Goal: Task Accomplishment & Management: Use online tool/utility

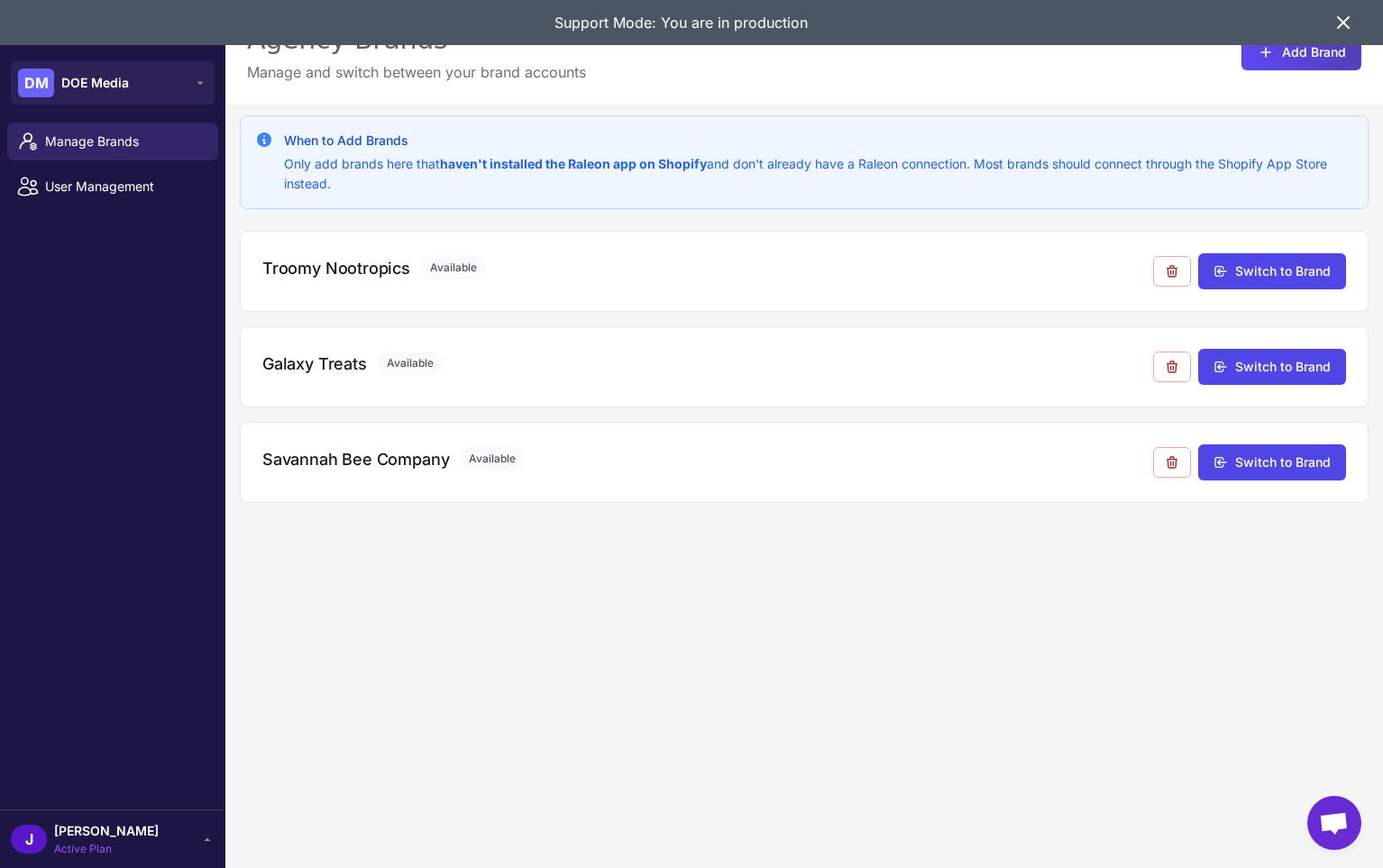
click at [1347, 19] on icon at bounding box center [1344, 22] width 11 height 11
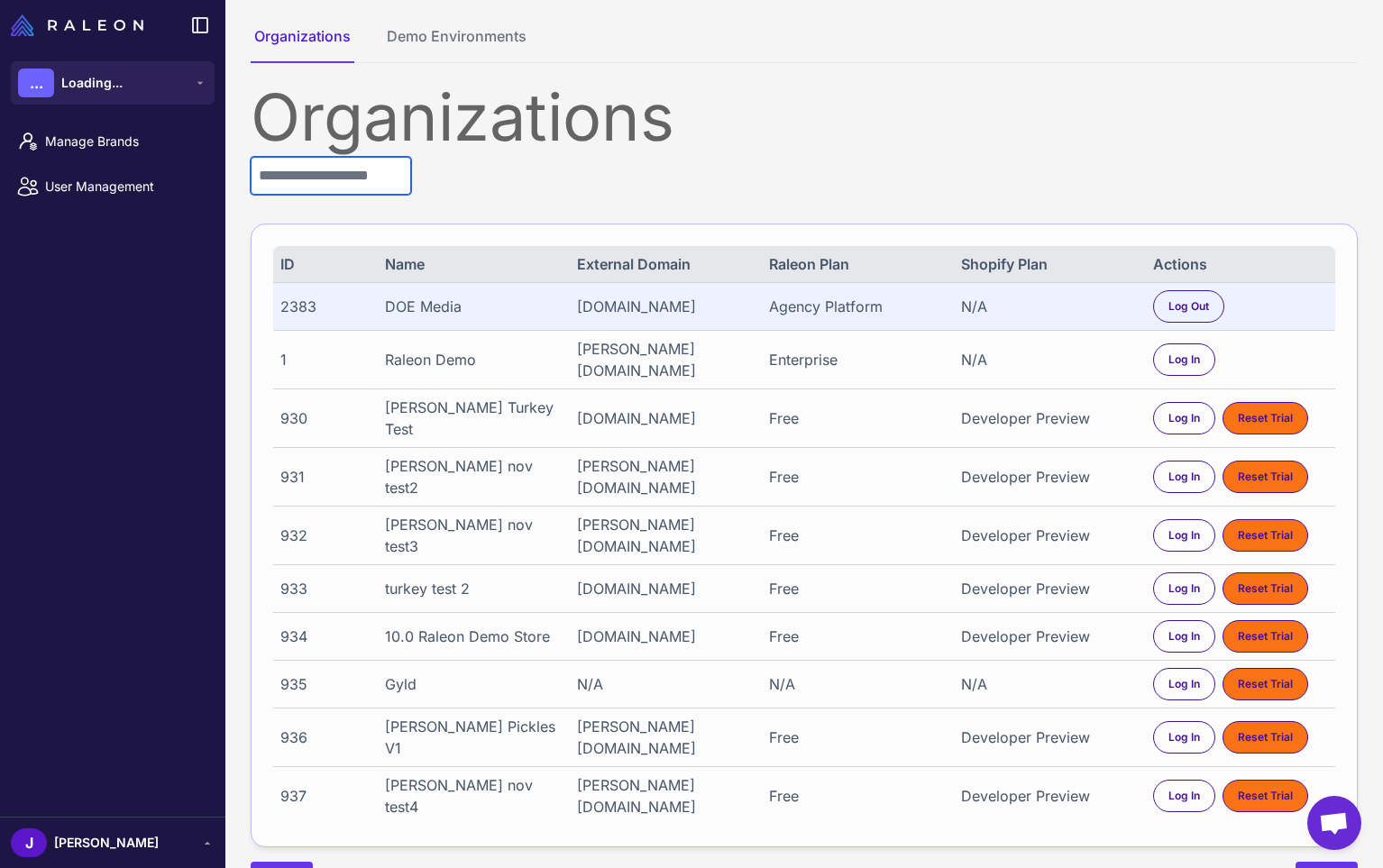
click at [319, 175] on input "text" at bounding box center [331, 176] width 161 height 38
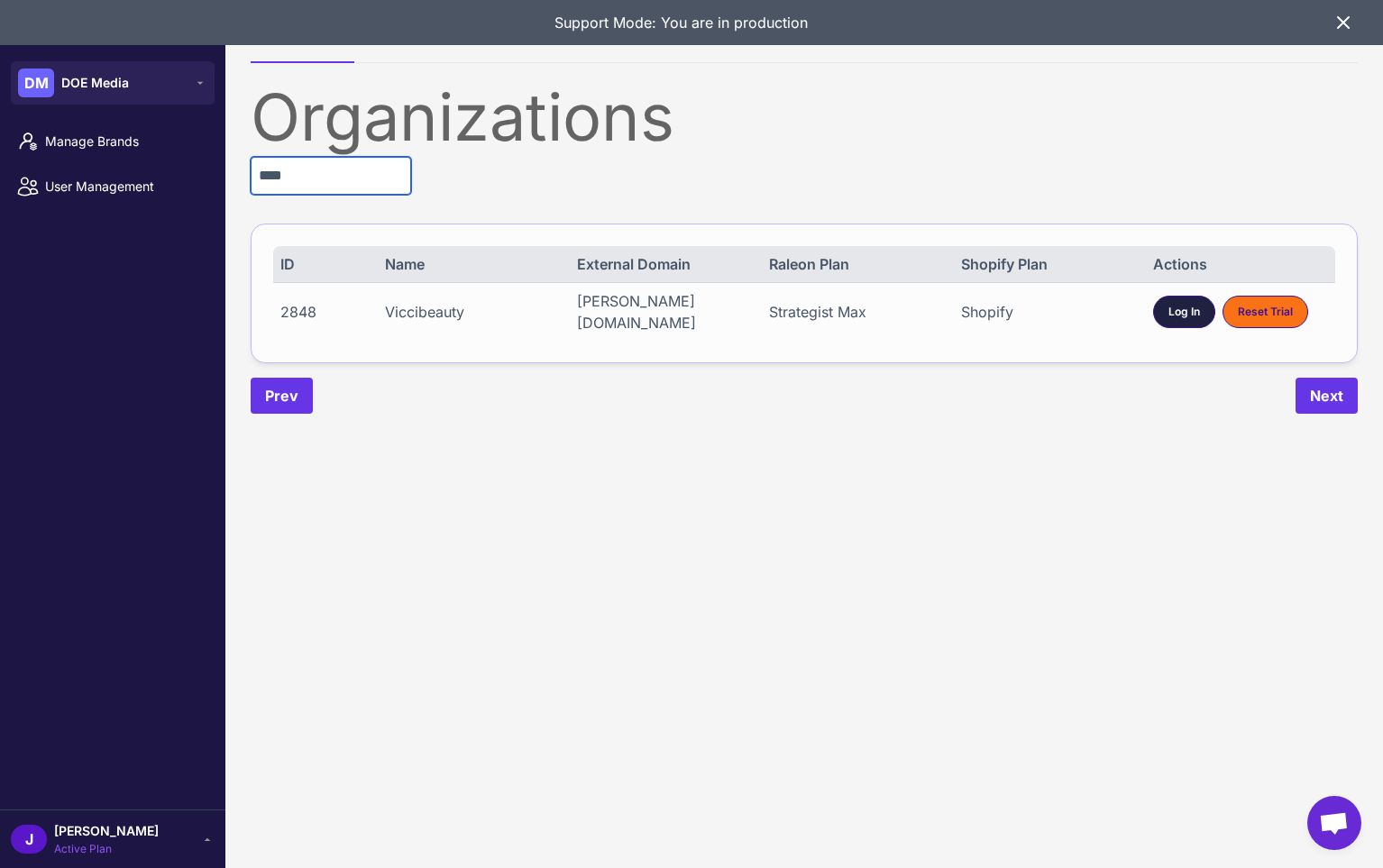
type input "****"
click at [1181, 309] on span "Log In" at bounding box center [1185, 311] width 32 height 16
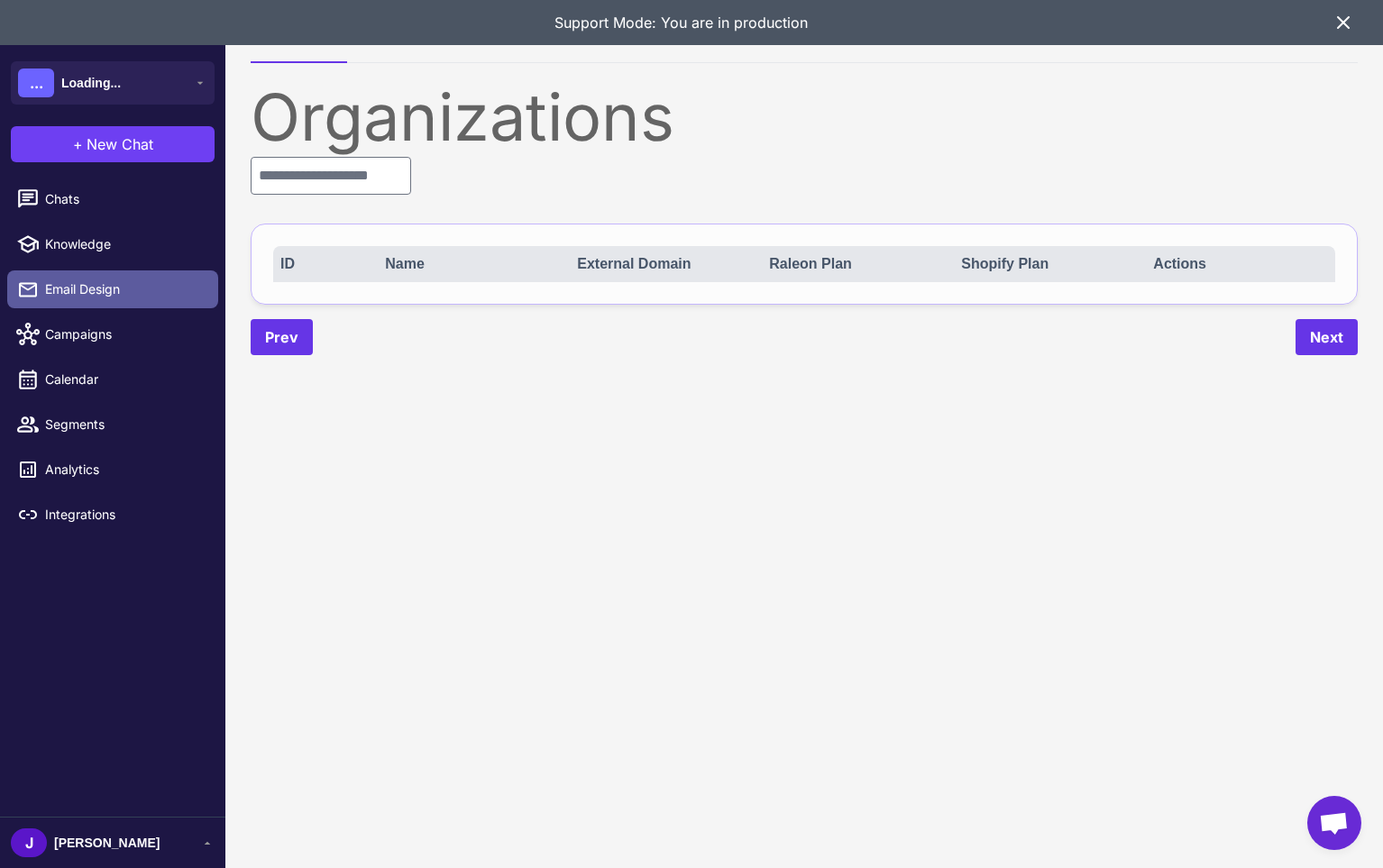
click at [84, 290] on span "Email Design" at bounding box center [124, 289] width 159 height 20
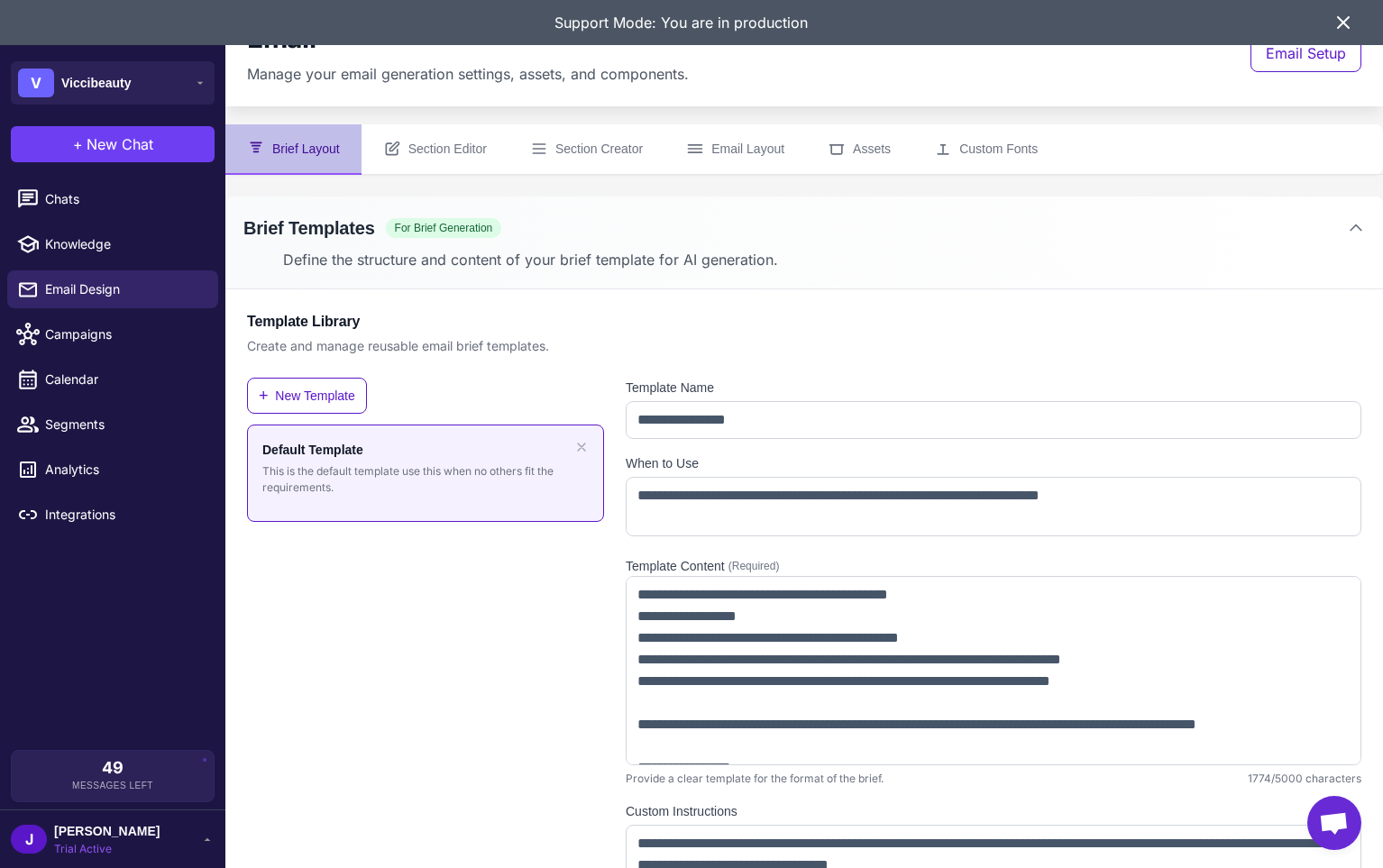
click at [1327, 25] on div "Support Mode: You are in production" at bounding box center [680, 22] width 1304 height 45
click at [1339, 20] on icon at bounding box center [1343, 22] width 21 height 21
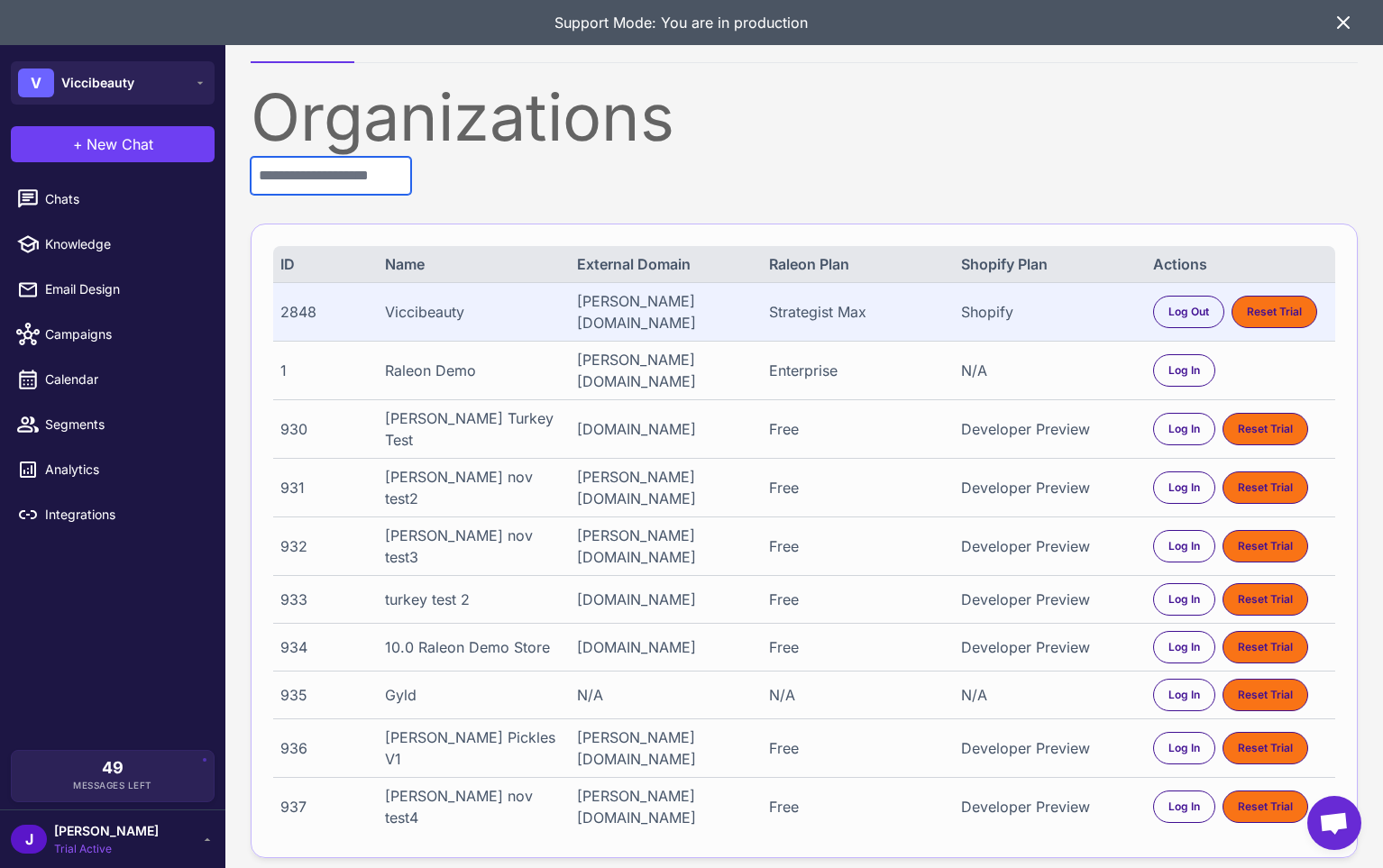
click at [296, 178] on input "text" at bounding box center [331, 176] width 161 height 38
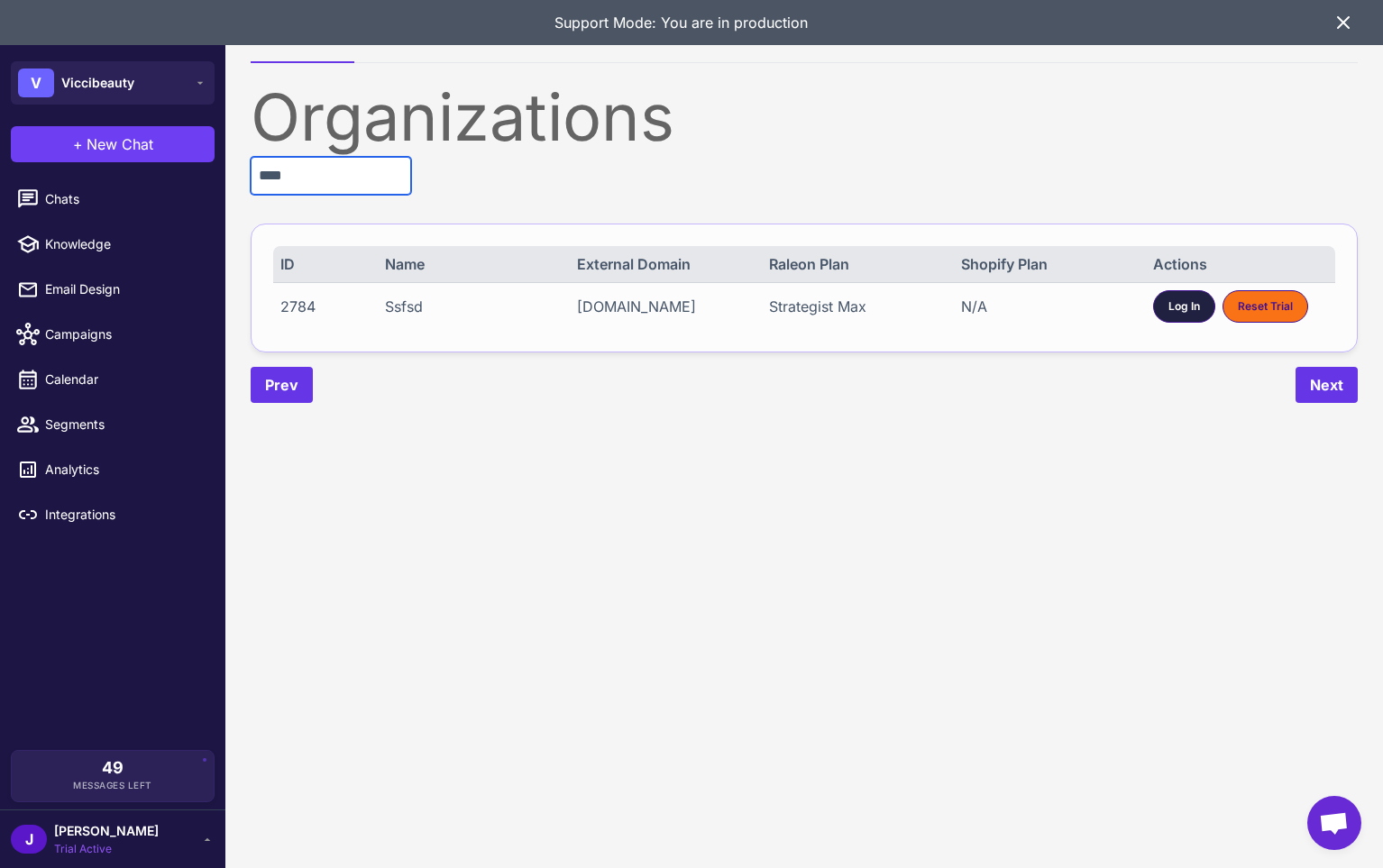
type input "****"
click at [1176, 306] on span "Log In" at bounding box center [1185, 306] width 32 height 16
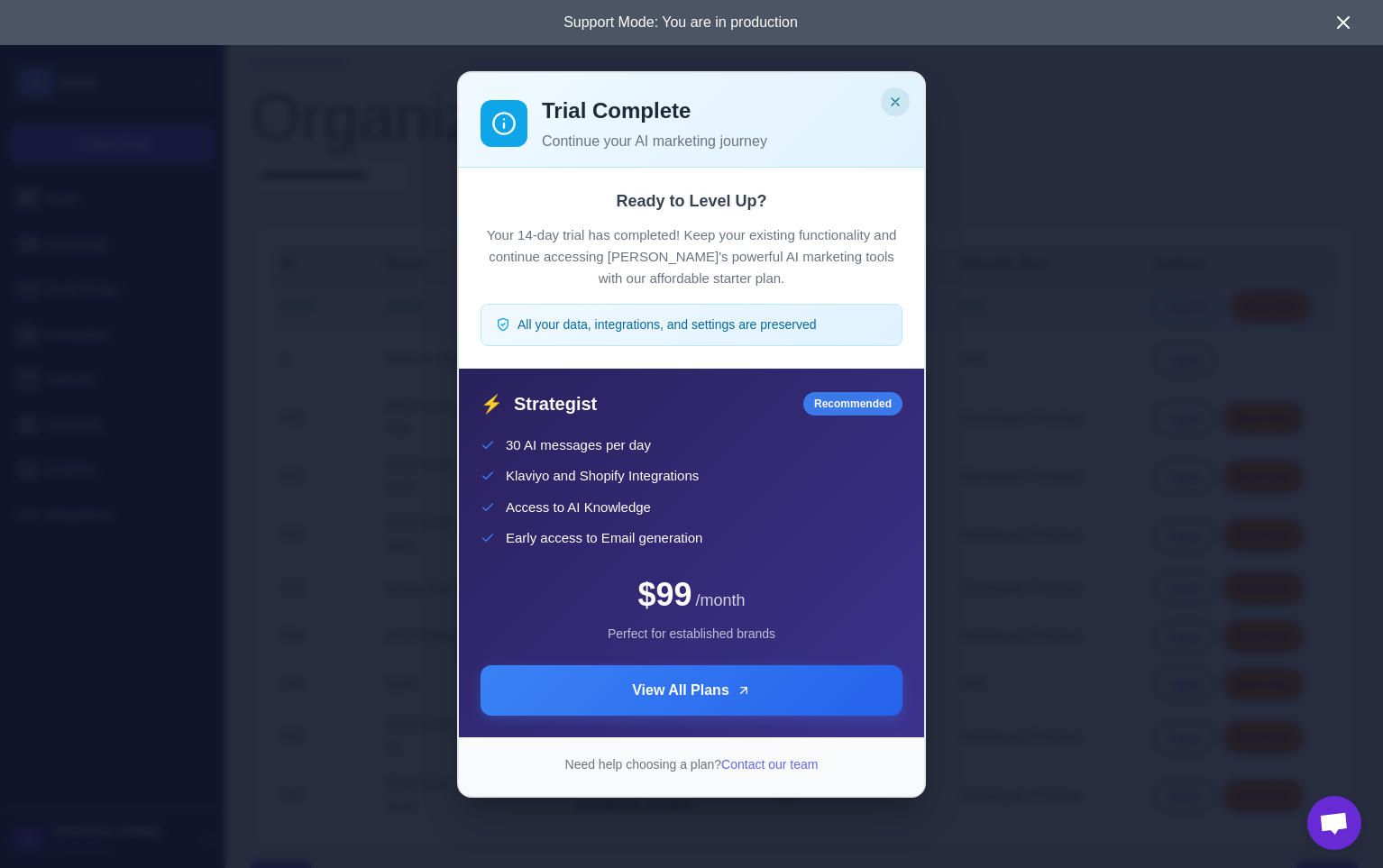
click at [897, 103] on icon "Close" at bounding box center [895, 102] width 7 height 7
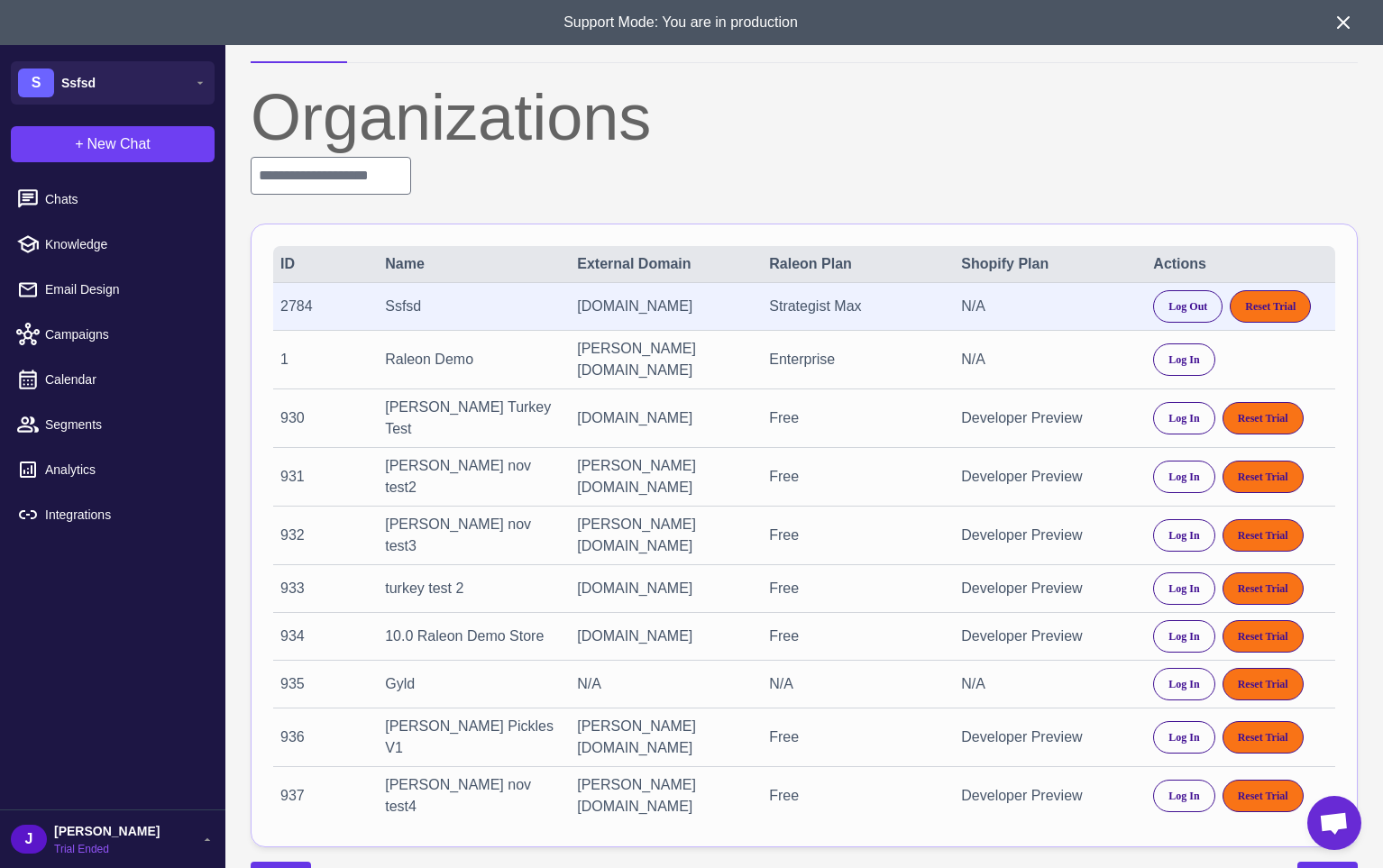
click at [108, 835] on span "[PERSON_NAME]" at bounding box center [107, 831] width 106 height 20
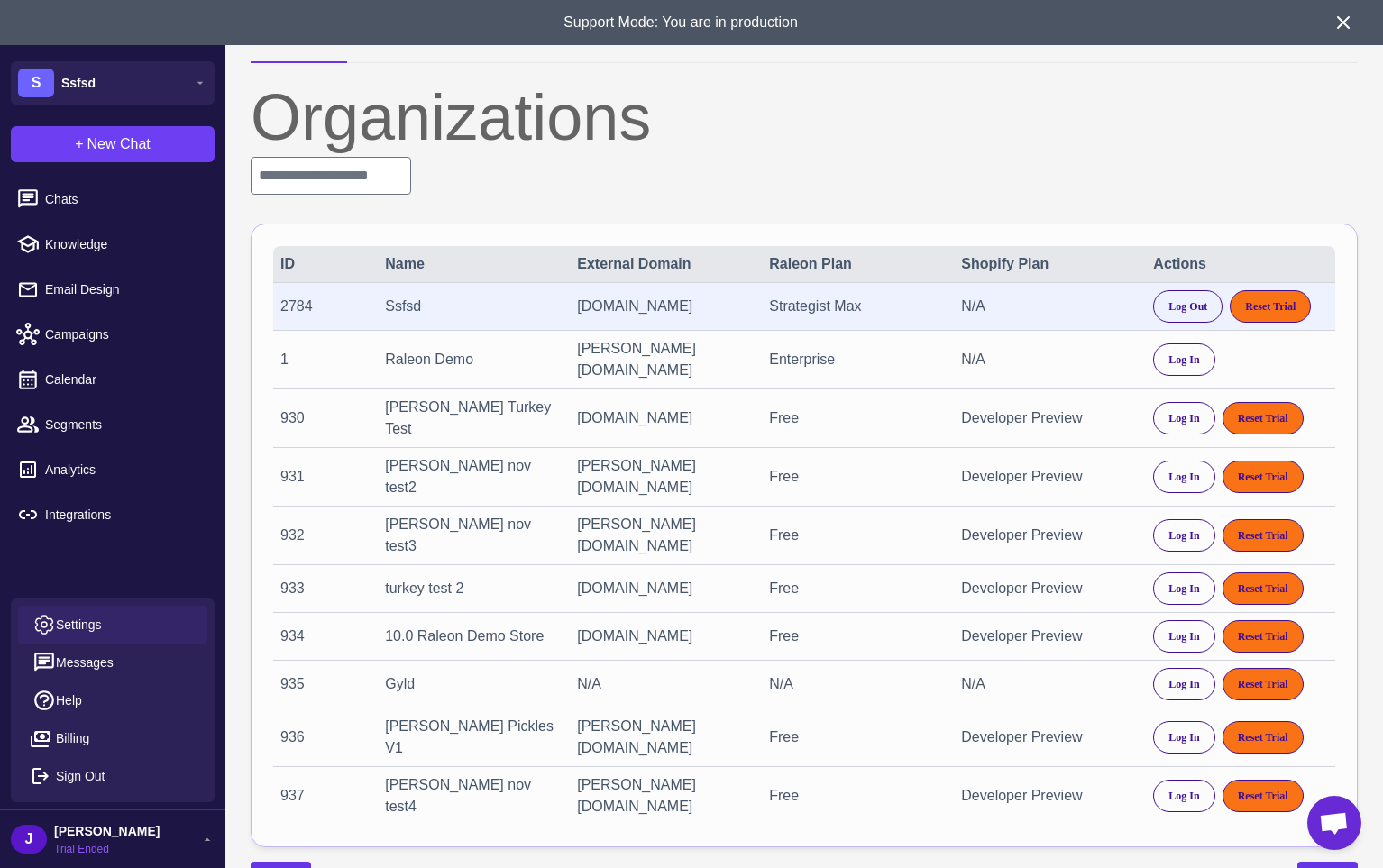
click at [82, 622] on span "Settings" at bounding box center [78, 624] width 46 height 20
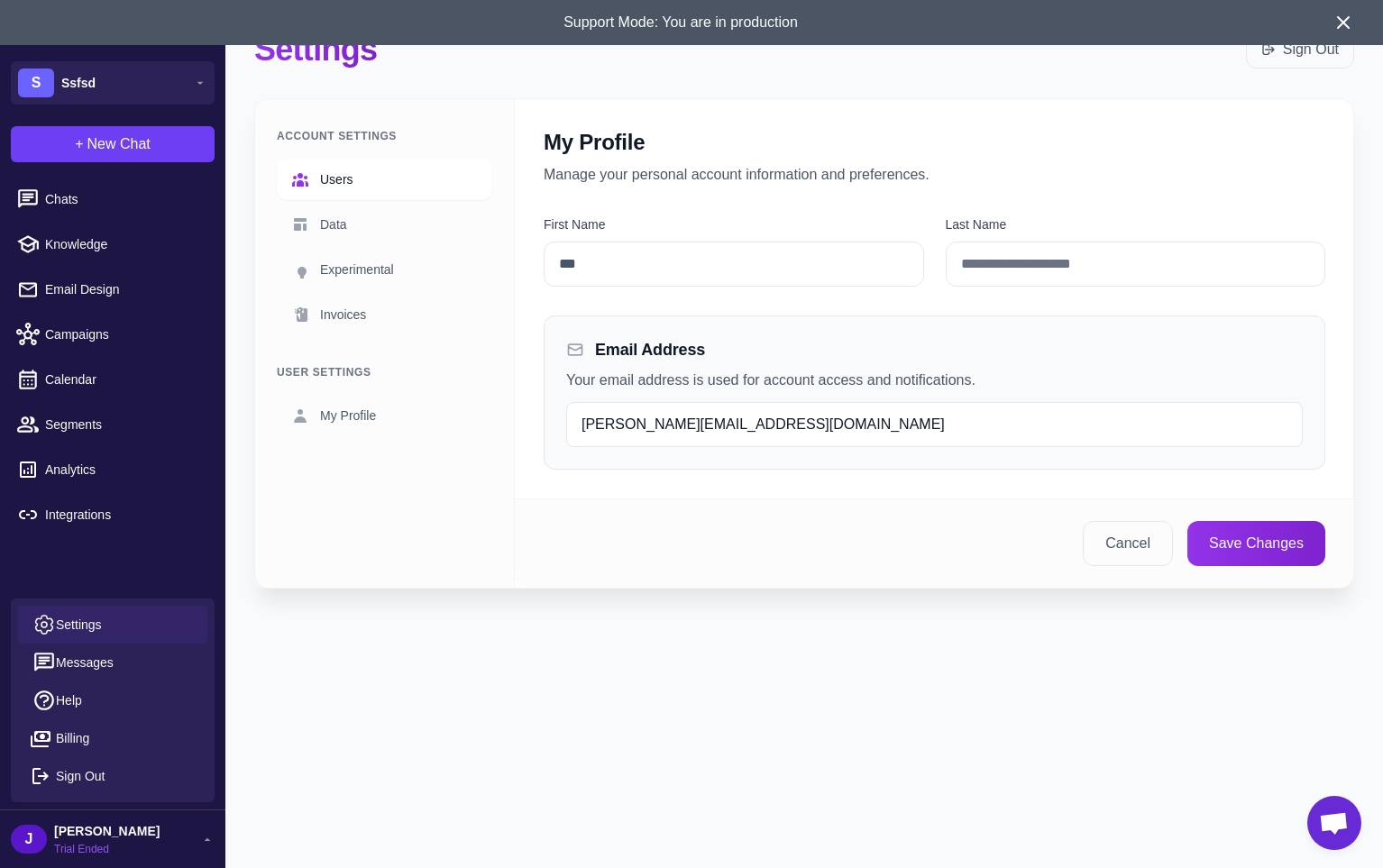
click at [355, 163] on link "Users" at bounding box center [384, 179] width 216 height 41
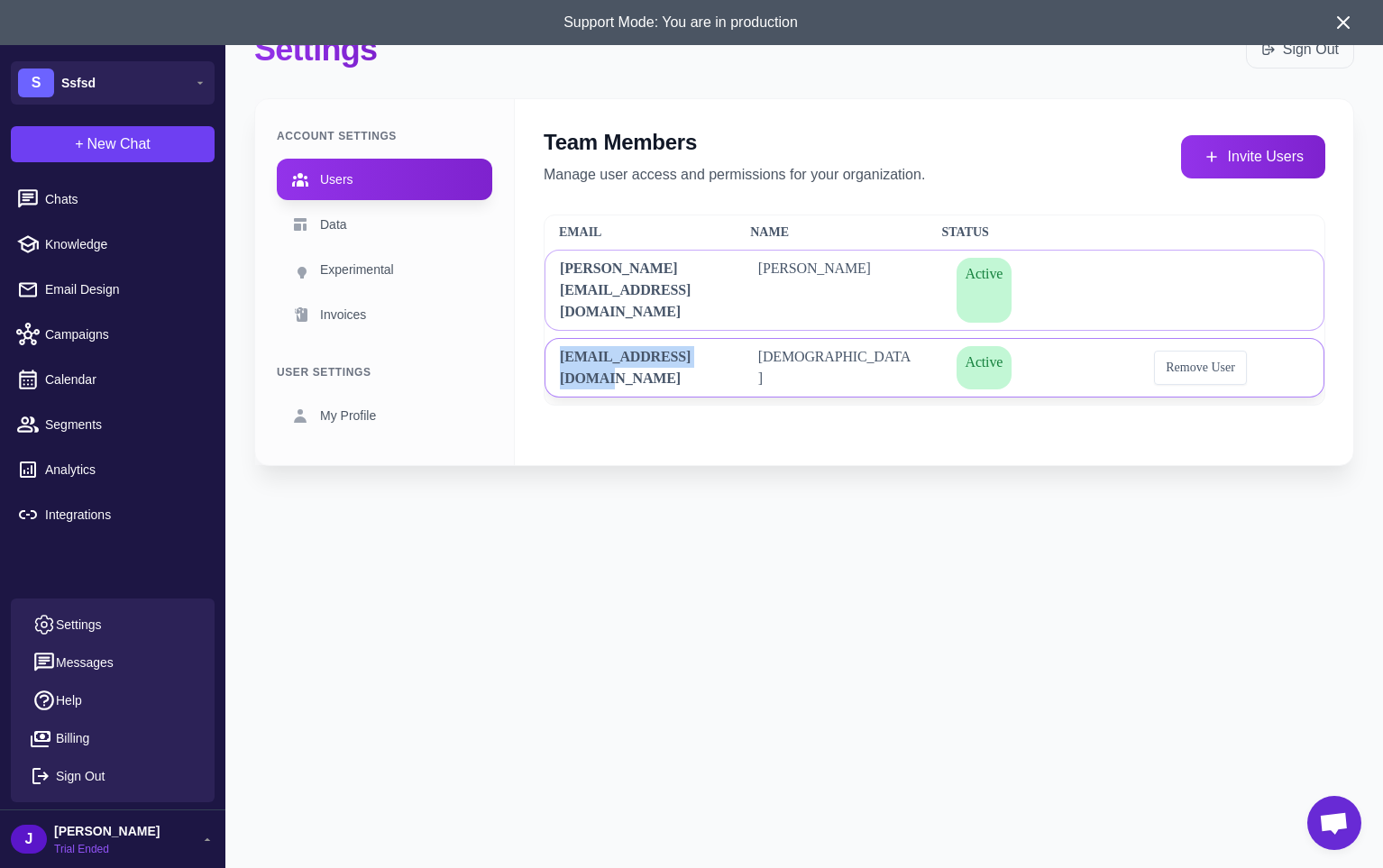
drag, startPoint x: 592, startPoint y: 343, endPoint x: 554, endPoint y: 320, distance: 44.4
click at [554, 339] on div "subbayyalkn@gmail.com" at bounding box center [637, 368] width 184 height 58
copy span "subbayyalkn@gmail.com"
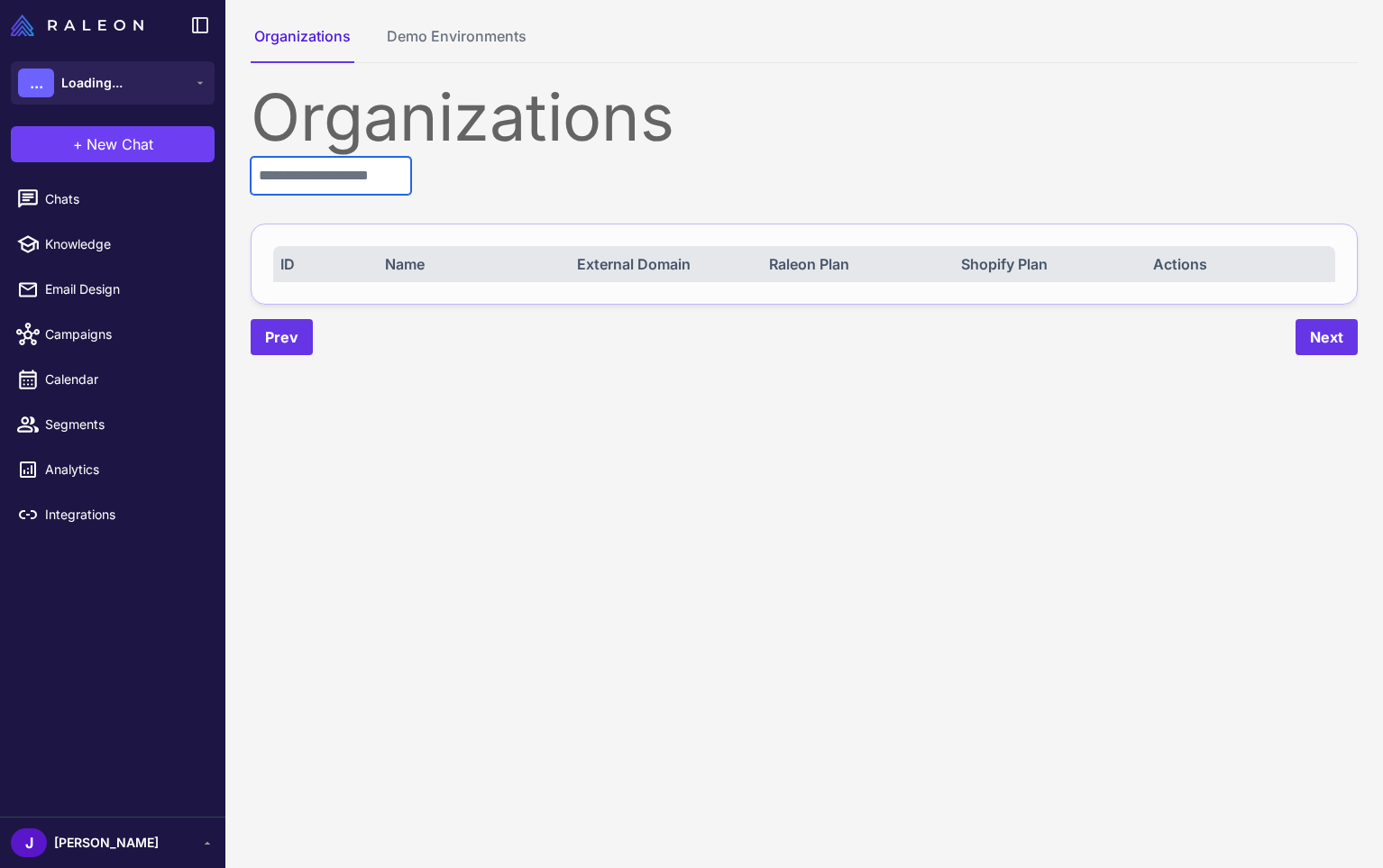
click at [344, 171] on input "text" at bounding box center [331, 176] width 161 height 38
paste input "****"
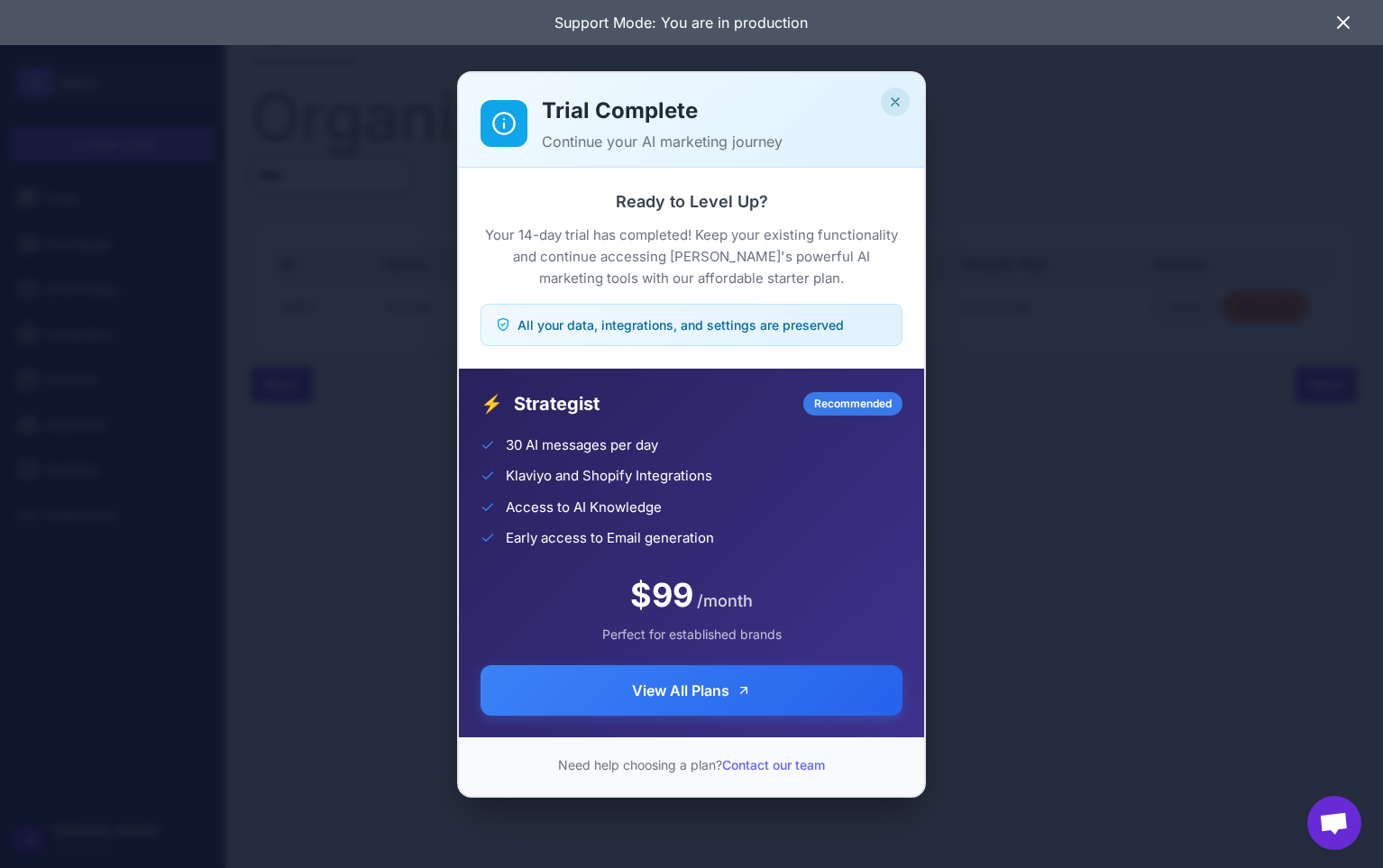
type input "****"
click at [898, 98] on icon "Close" at bounding box center [895, 102] width 7 height 7
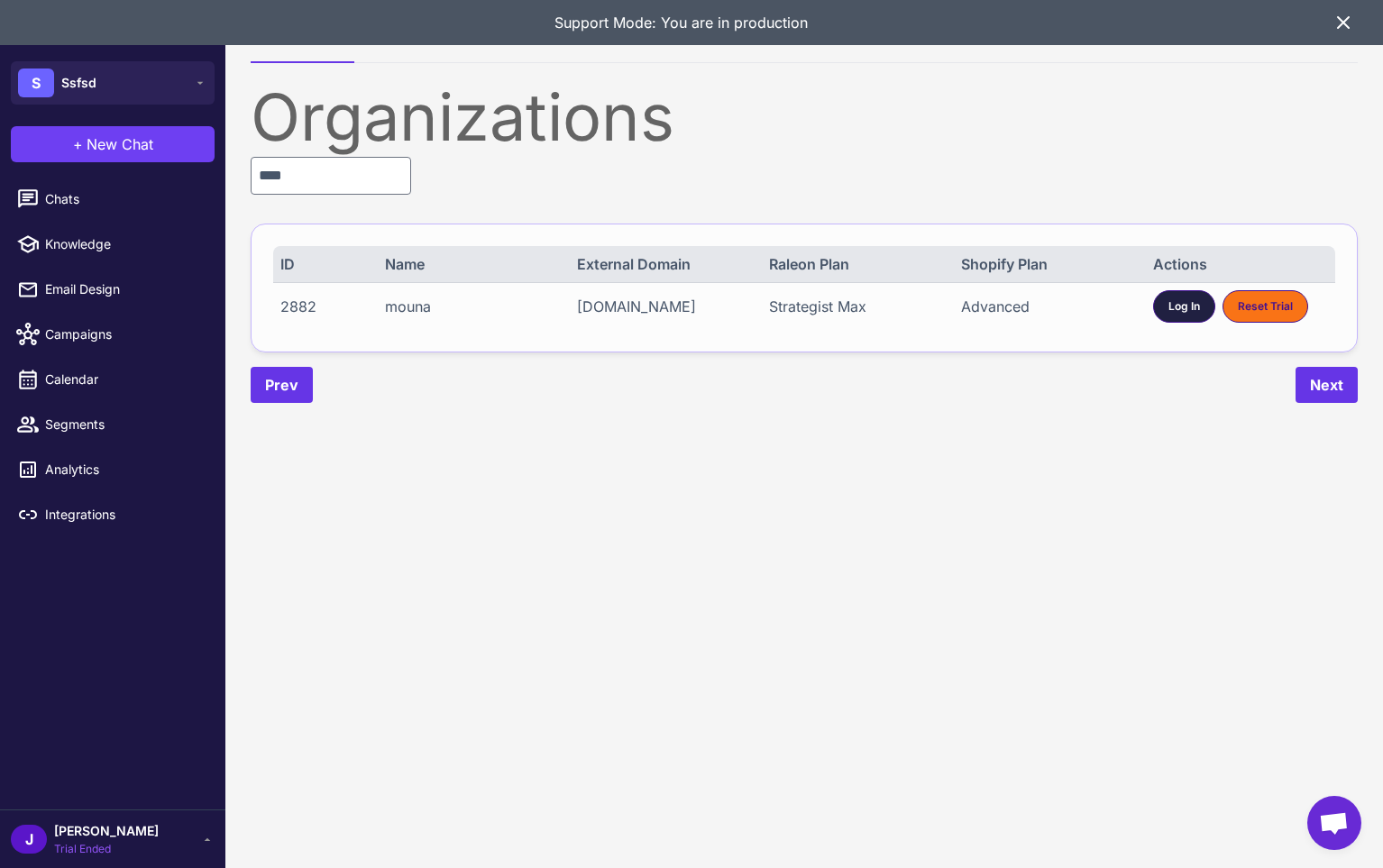
click at [1182, 307] on span "Log In" at bounding box center [1185, 306] width 32 height 16
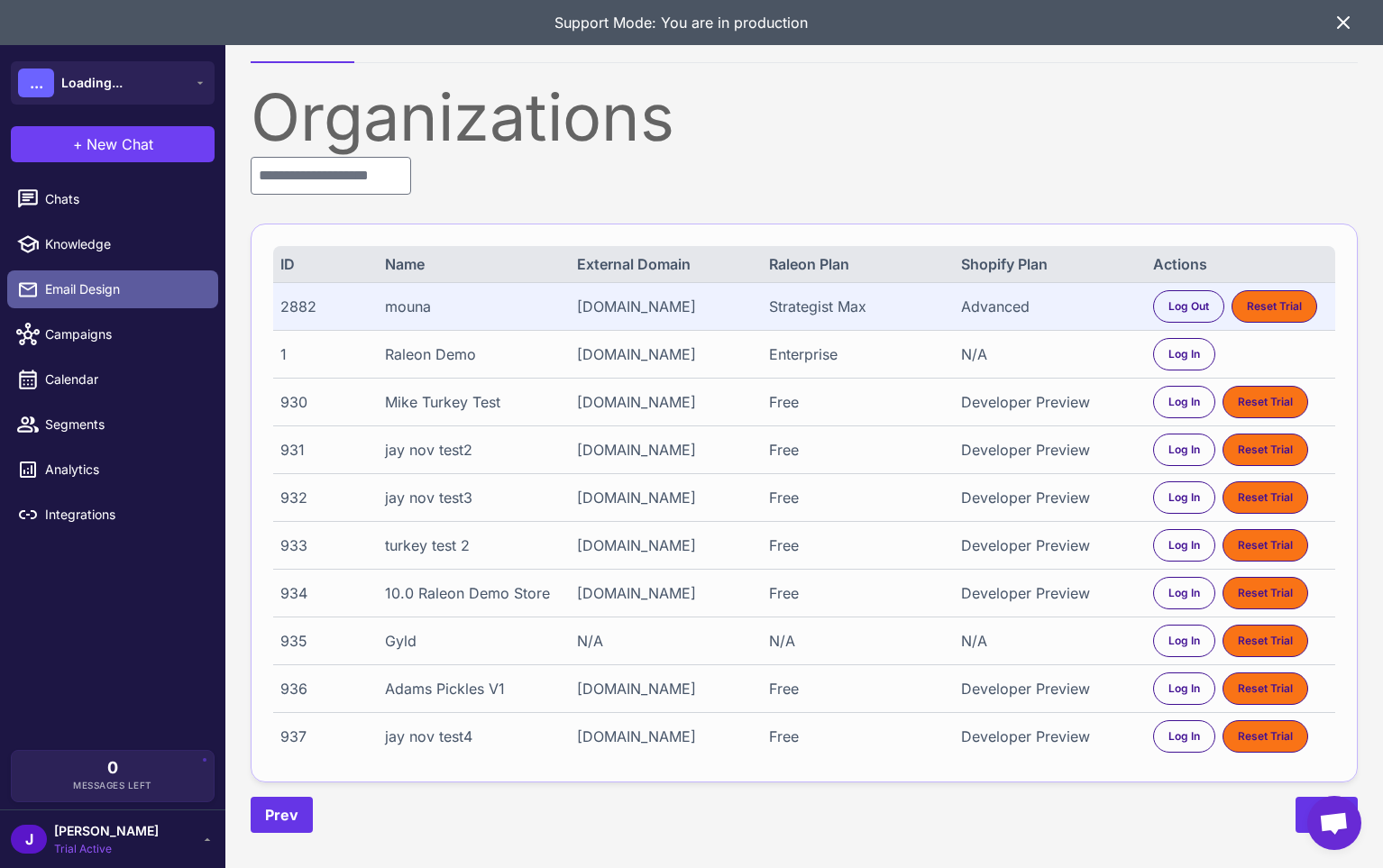
click at [82, 294] on span "Email Design" at bounding box center [124, 289] width 159 height 20
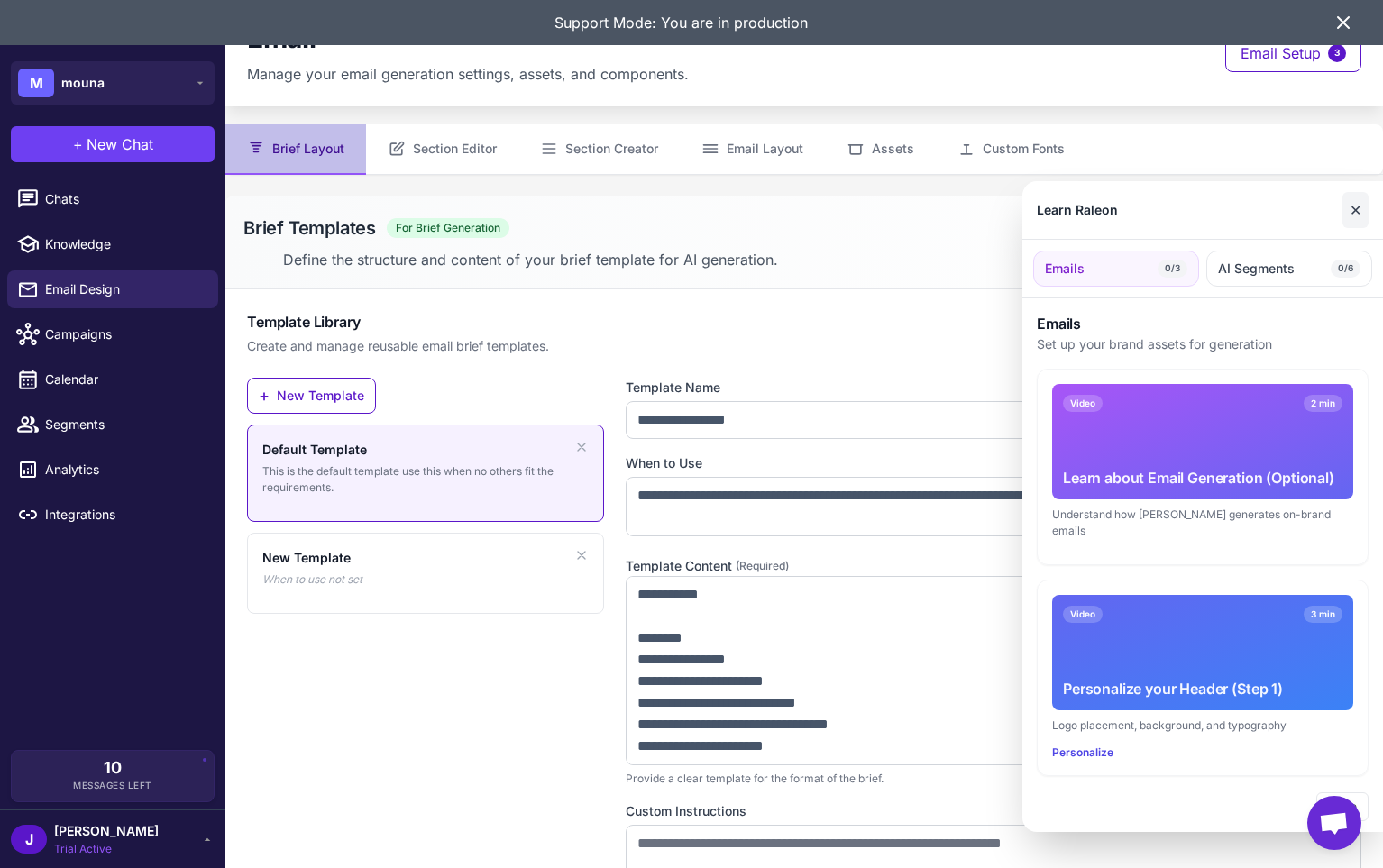
click at [1367, 210] on button "✕" at bounding box center [1356, 210] width 26 height 36
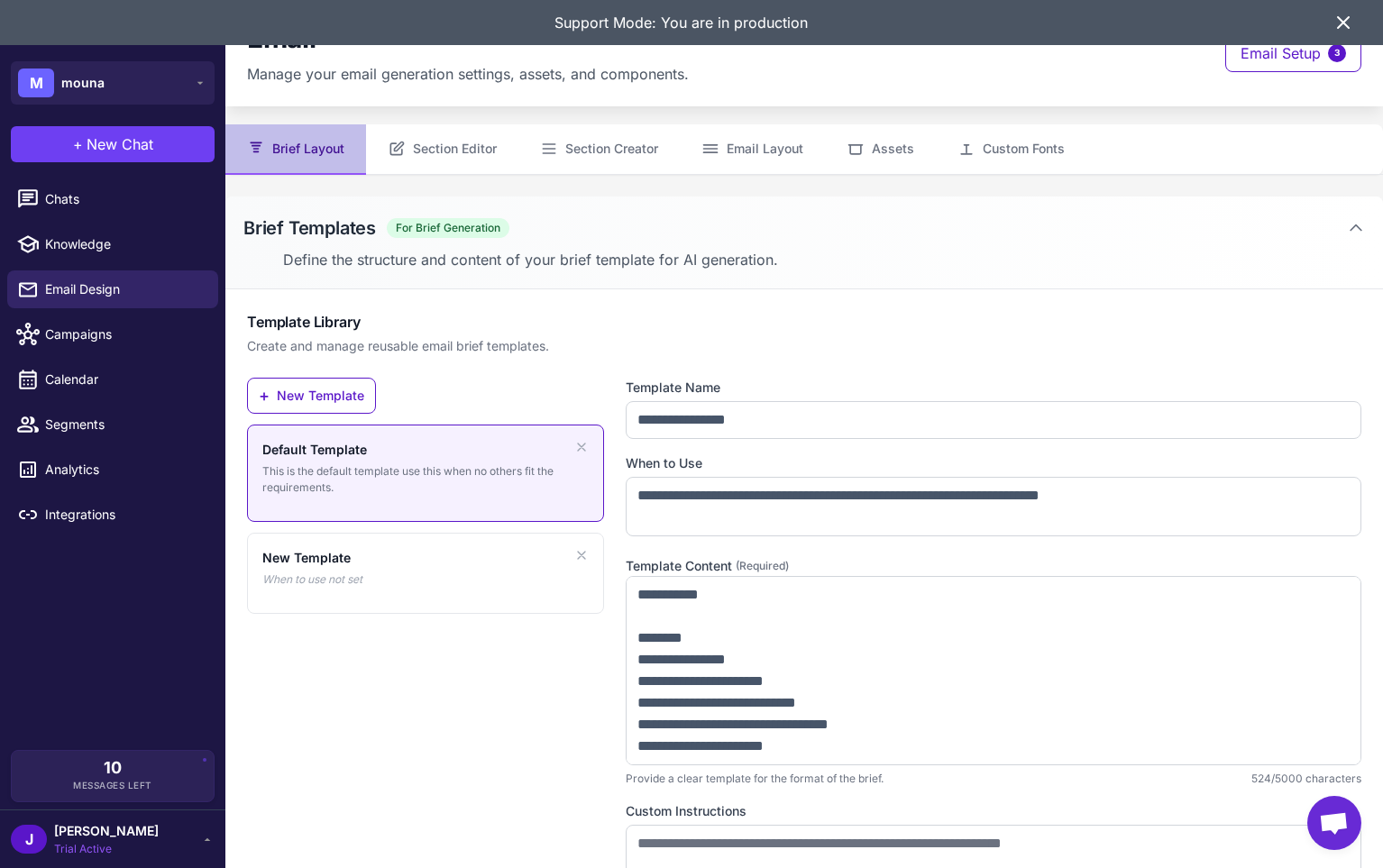
click at [93, 841] on span "Trial Active" at bounding box center [107, 848] width 105 height 16
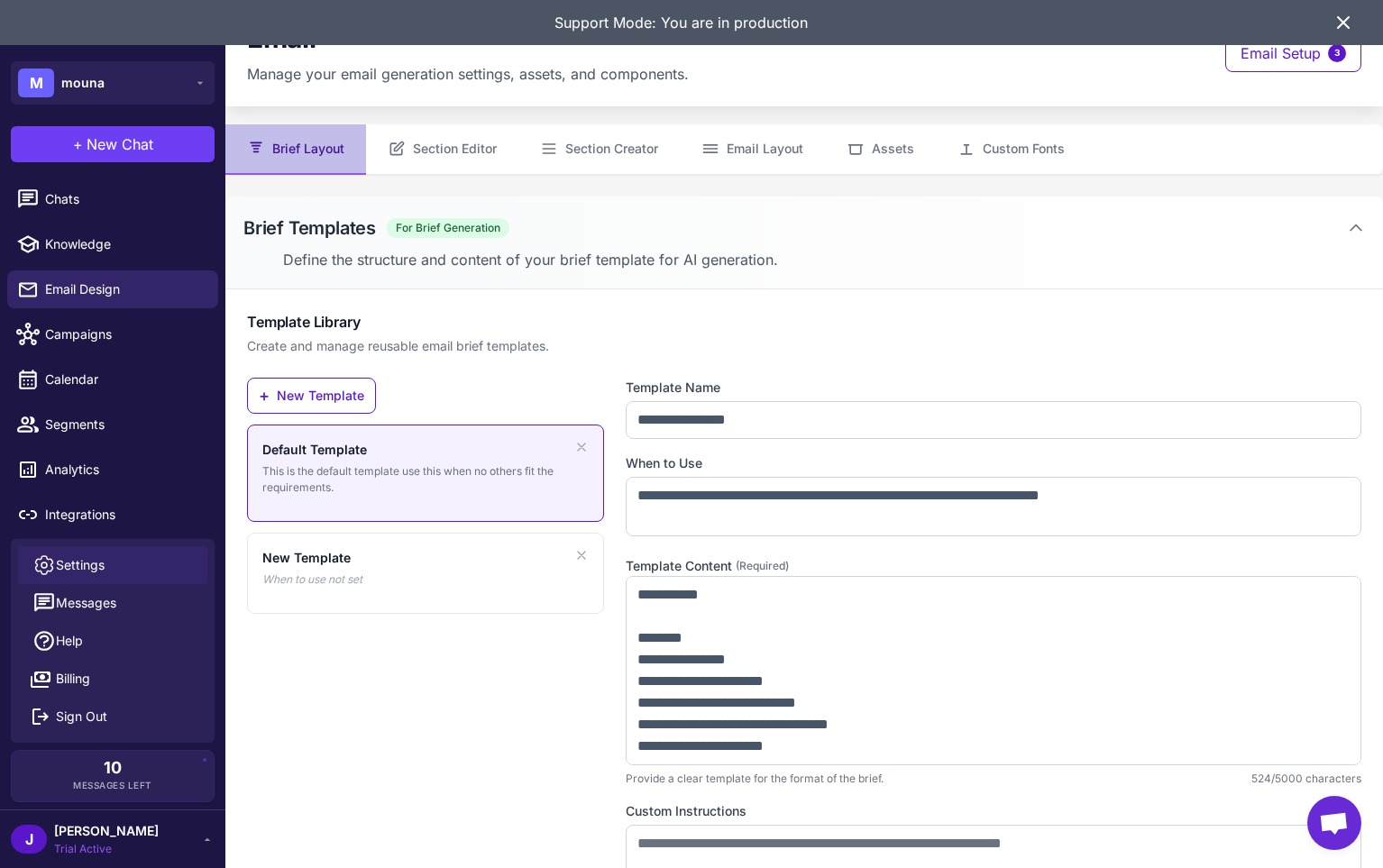
click at [79, 566] on span "Settings" at bounding box center [80, 564] width 49 height 20
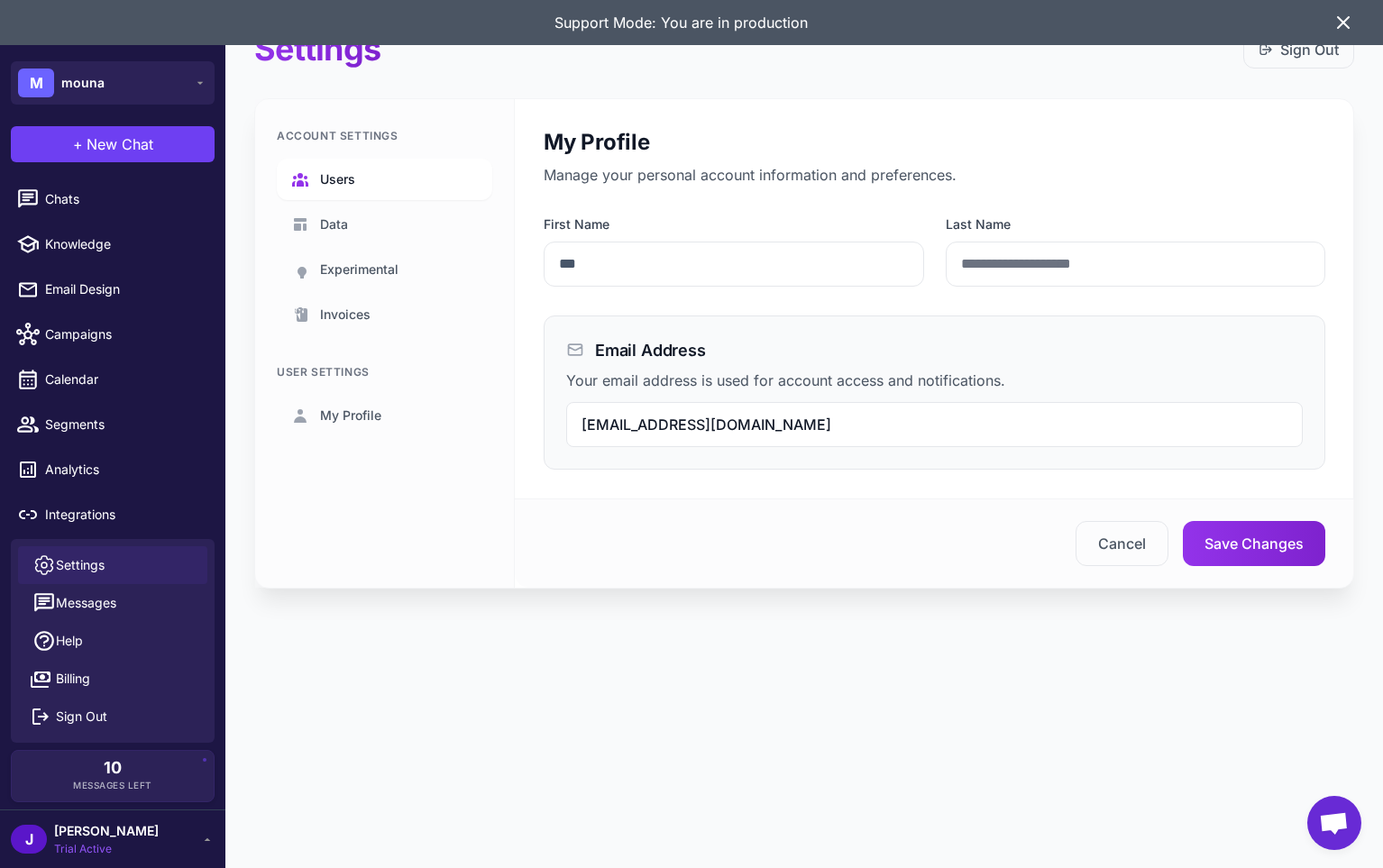
click at [347, 181] on span "Users" at bounding box center [338, 178] width 36 height 20
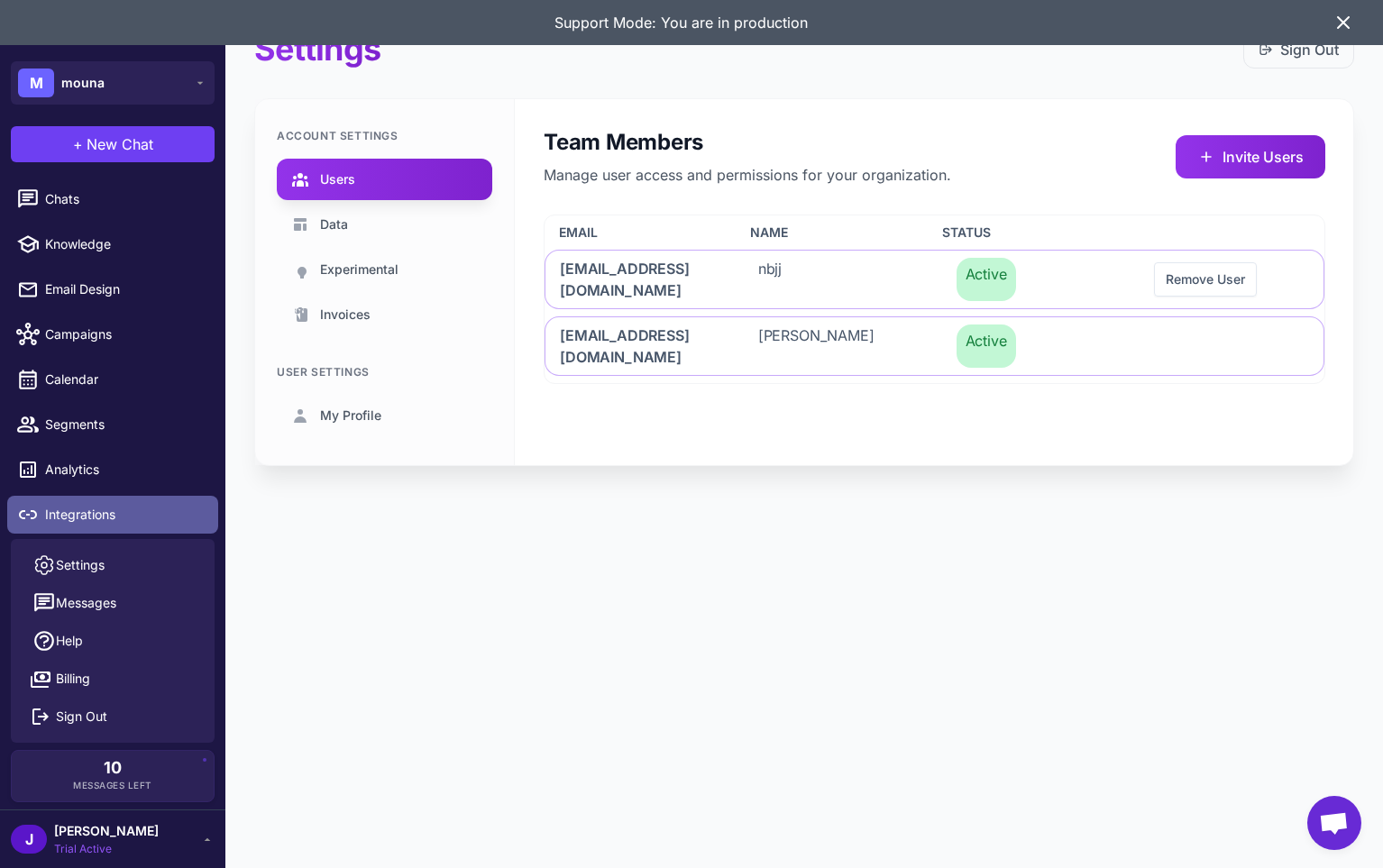
click at [93, 509] on span "Integrations" at bounding box center [124, 514] width 159 height 20
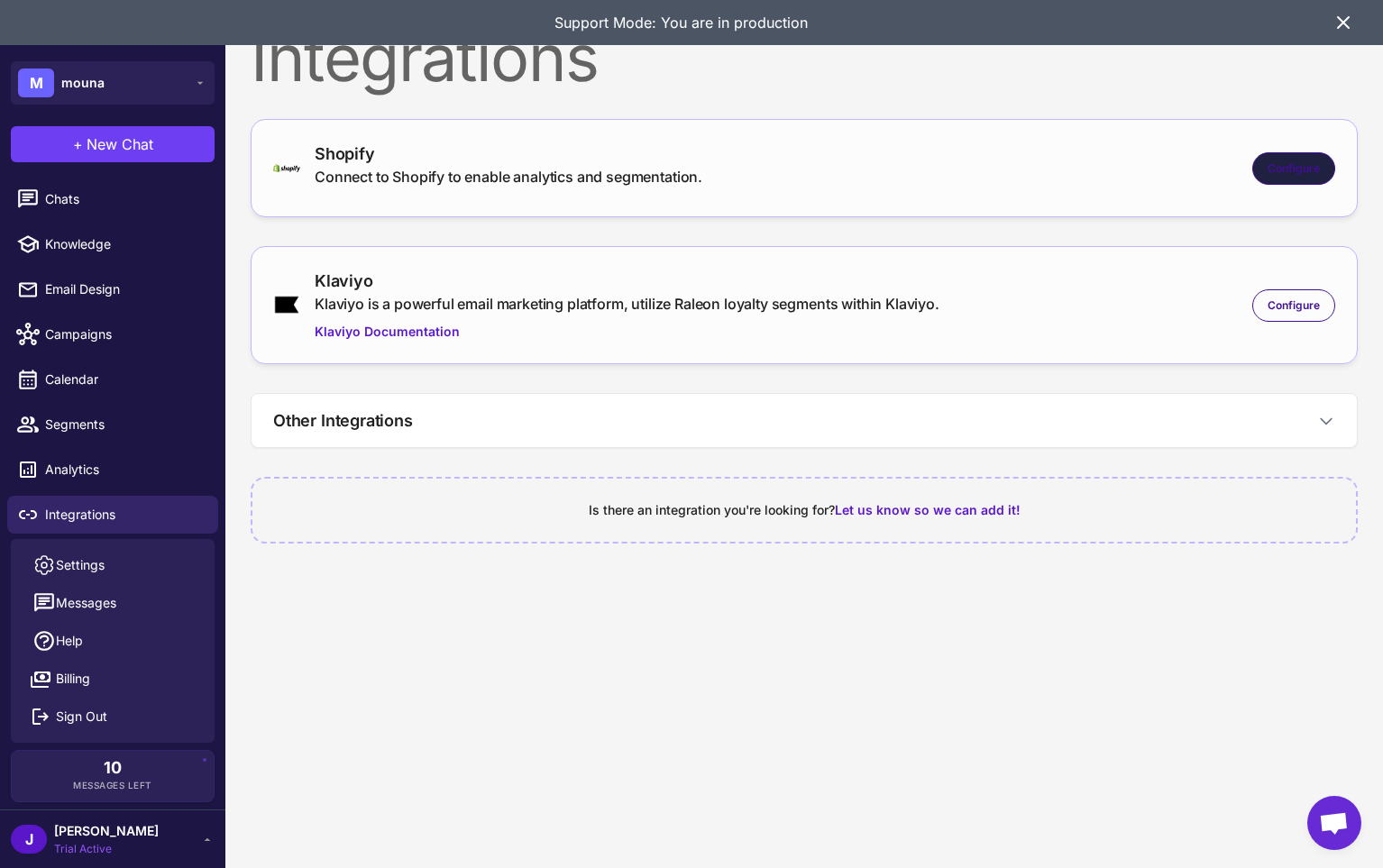
click at [1280, 152] on div "Configure" at bounding box center [1293, 168] width 83 height 33
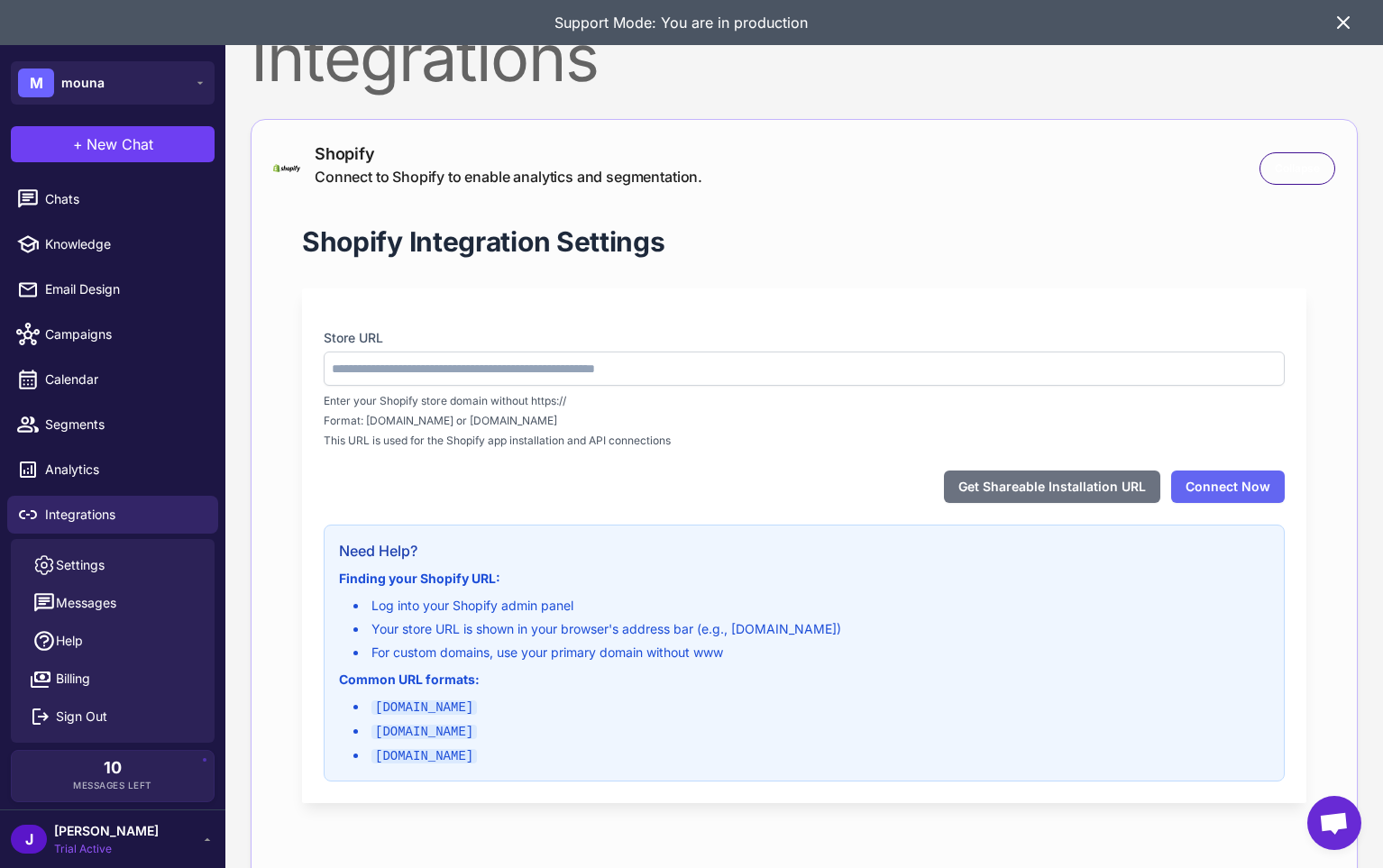
type input "**********"
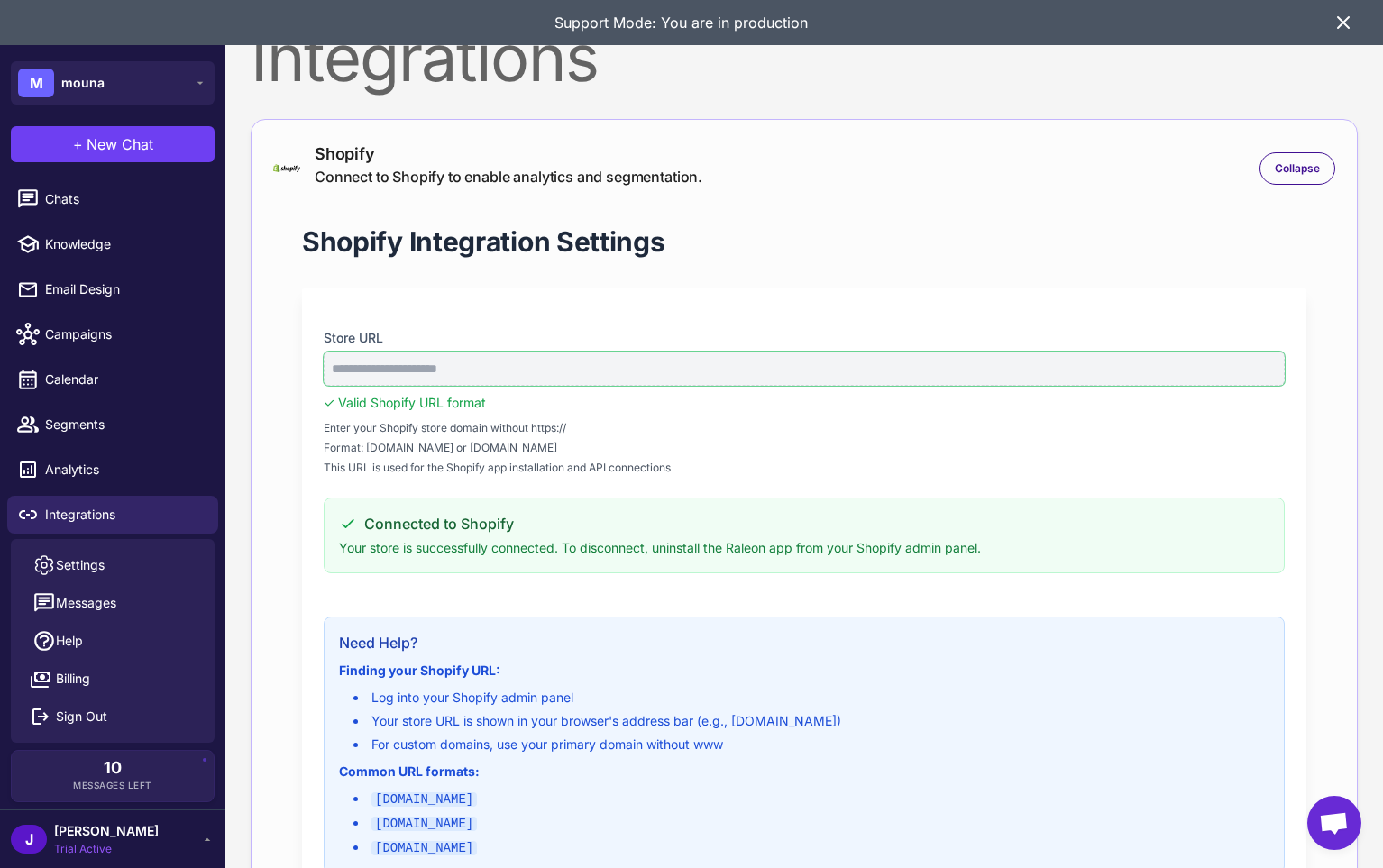
click at [466, 366] on input "**********" at bounding box center [804, 368] width 962 height 35
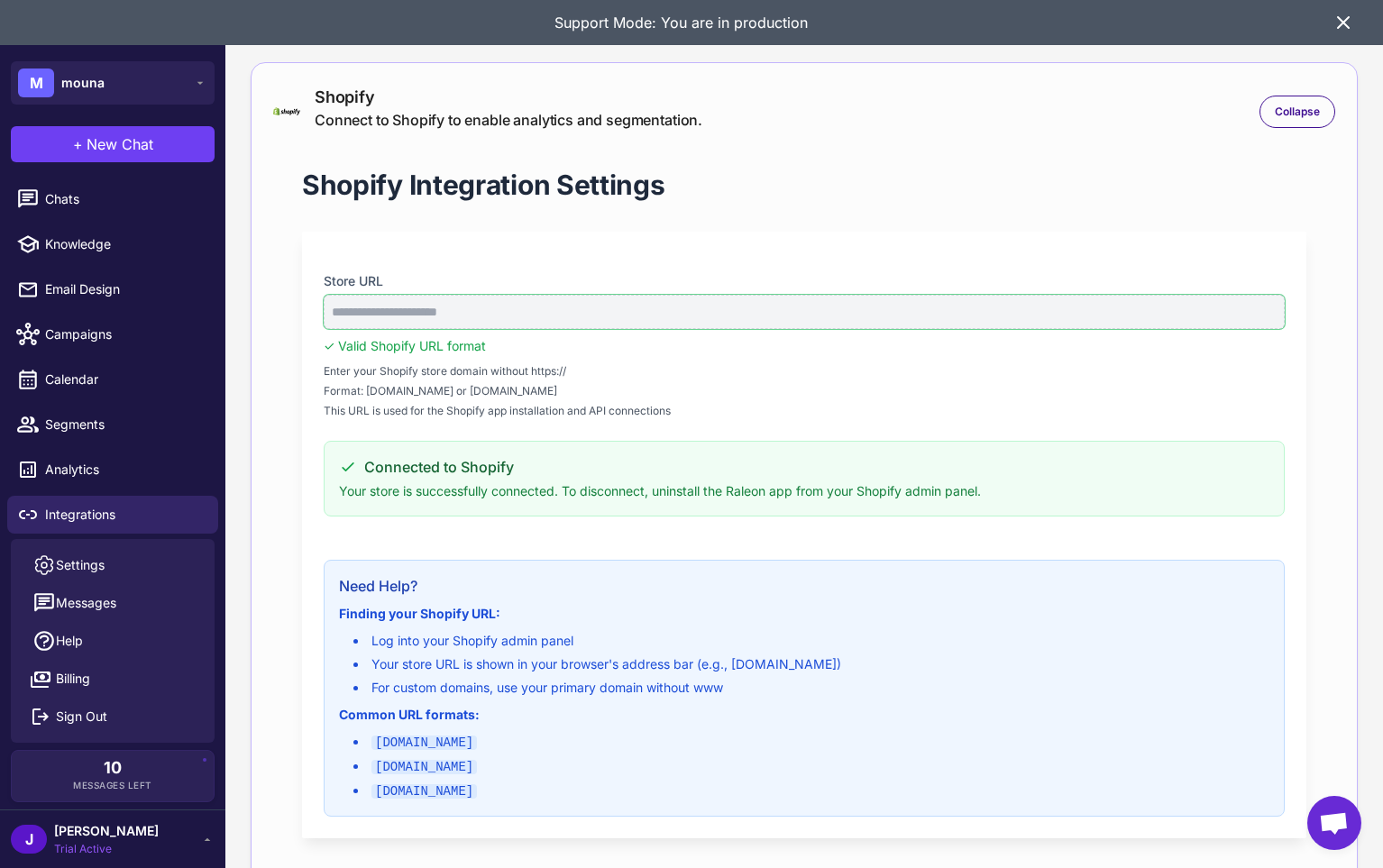
scroll to position [63, 0]
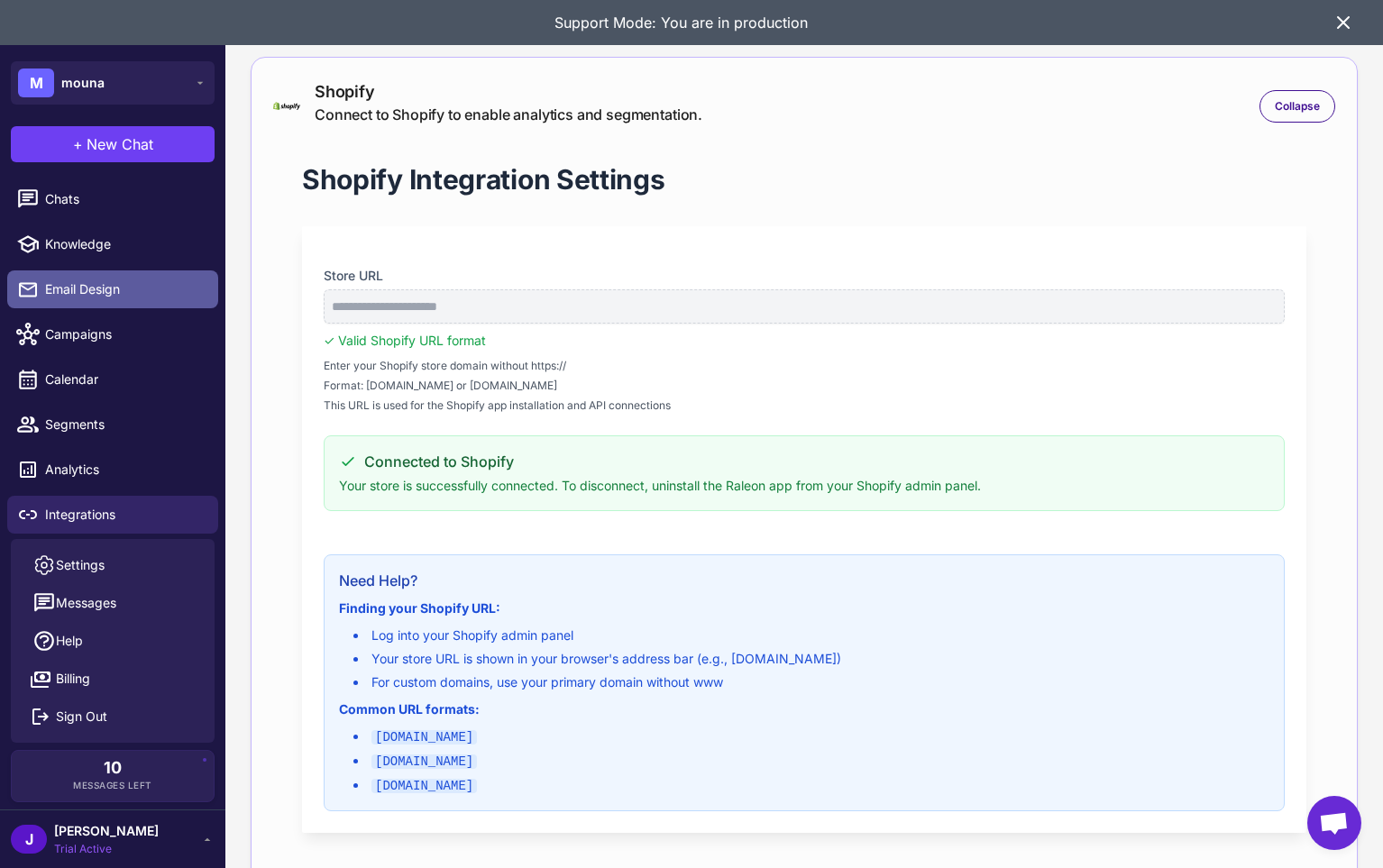
click at [73, 293] on span "Email Design" at bounding box center [124, 289] width 159 height 20
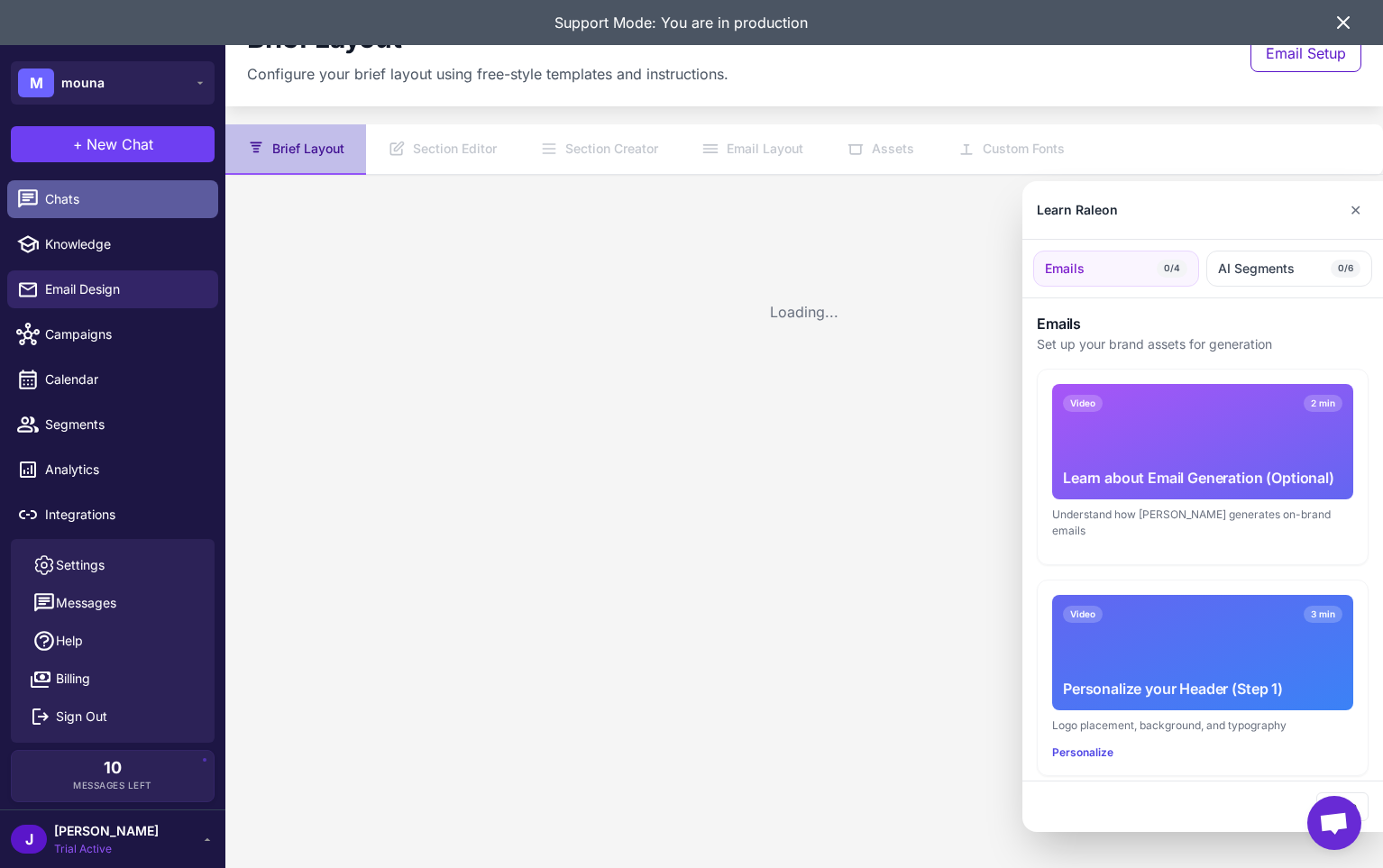
click at [73, 199] on span "Chats" at bounding box center [124, 199] width 159 height 20
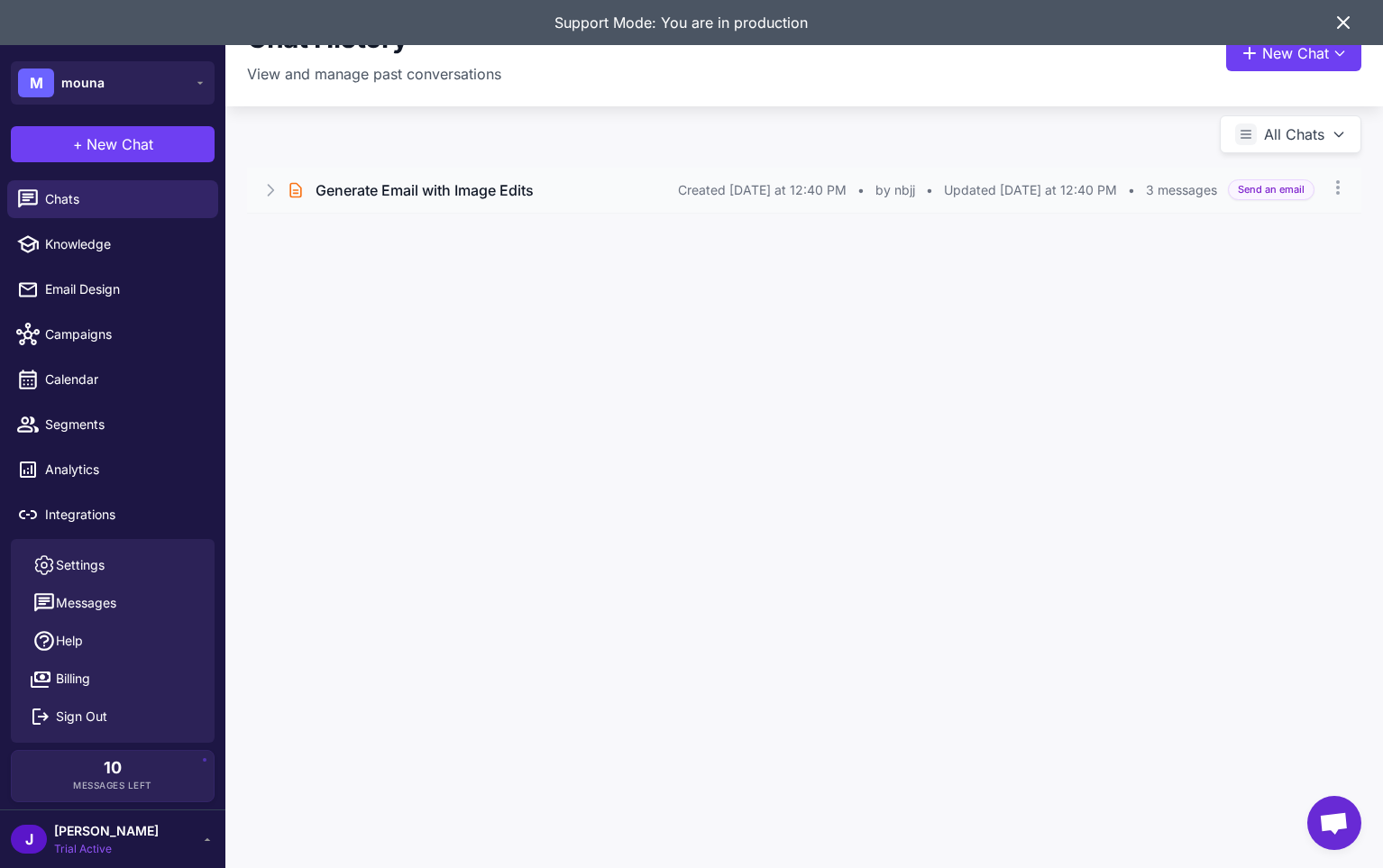
click at [844, 199] on div "Brief Chat Generate Email with Image Edits Created [DATE] at 12:40 PM • by nbjj…" at bounding box center [804, 190] width 1115 height 45
click at [344, 270] on button "Open Chat" at bounding box center [332, 266] width 82 height 20
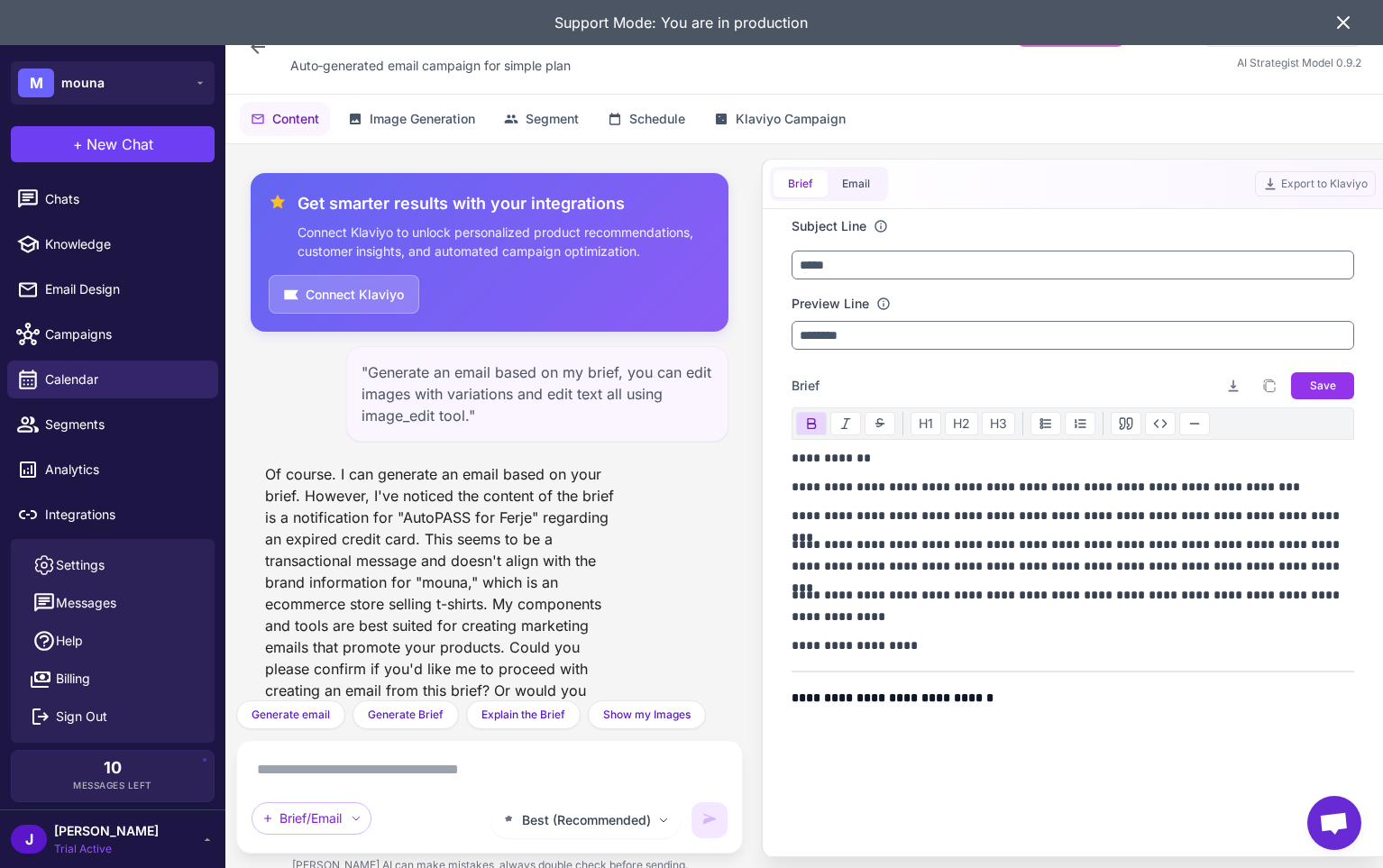
scroll to position [88, 0]
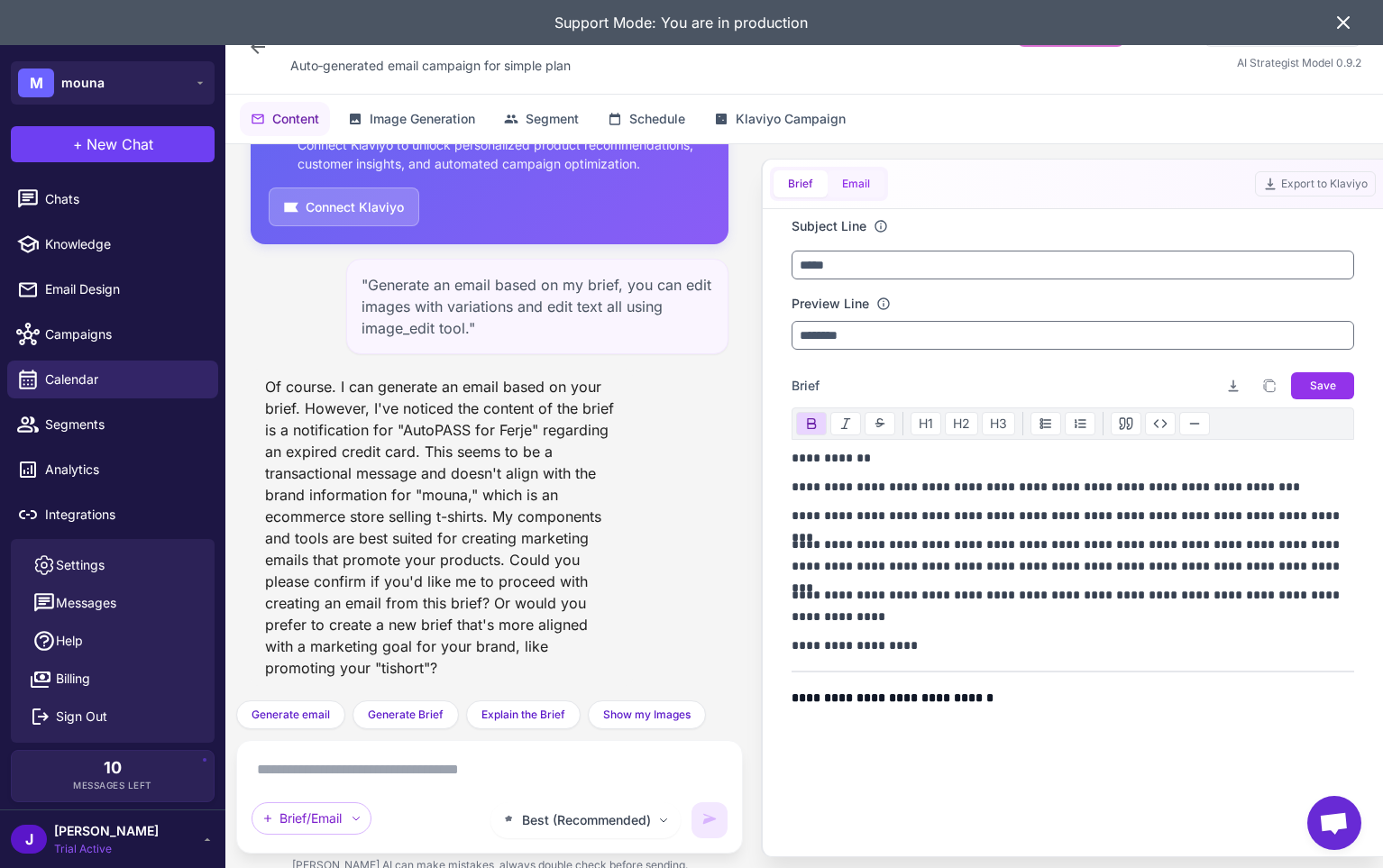
click at [857, 191] on button "Email" at bounding box center [856, 183] width 57 height 27
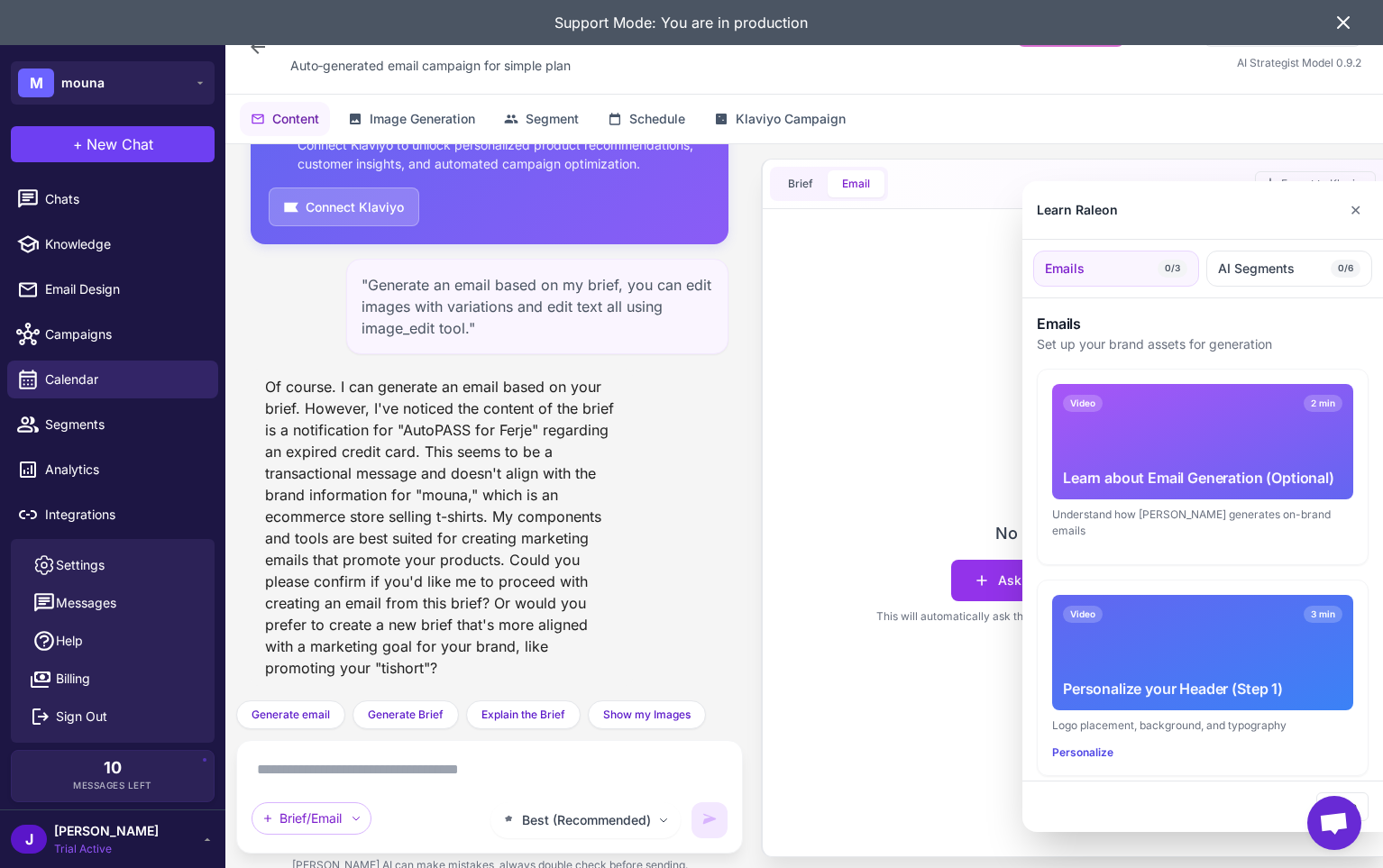
click at [792, 183] on div at bounding box center [692, 434] width 1383 height 868
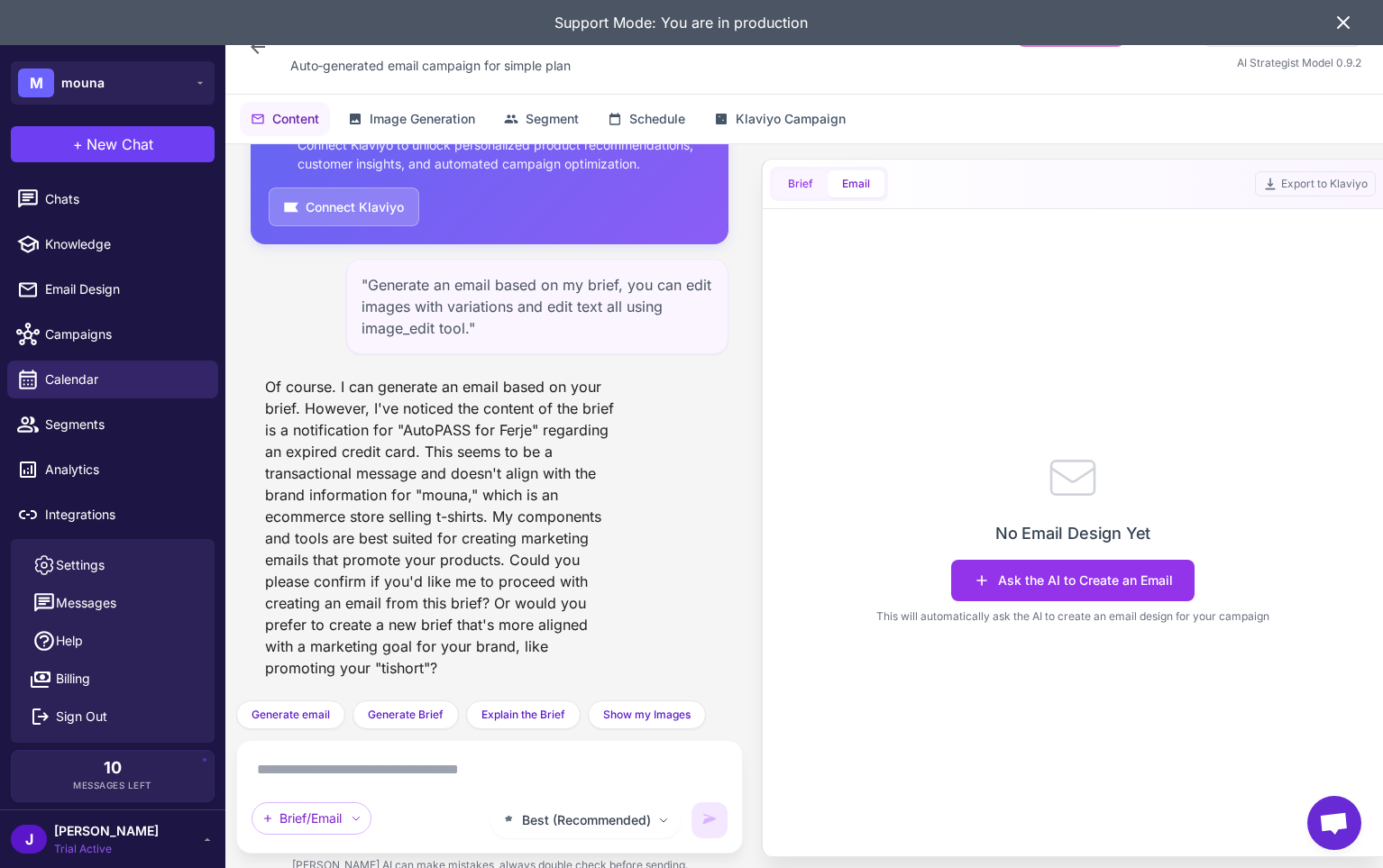
click at [806, 176] on span "Brief" at bounding box center [800, 183] width 25 height 16
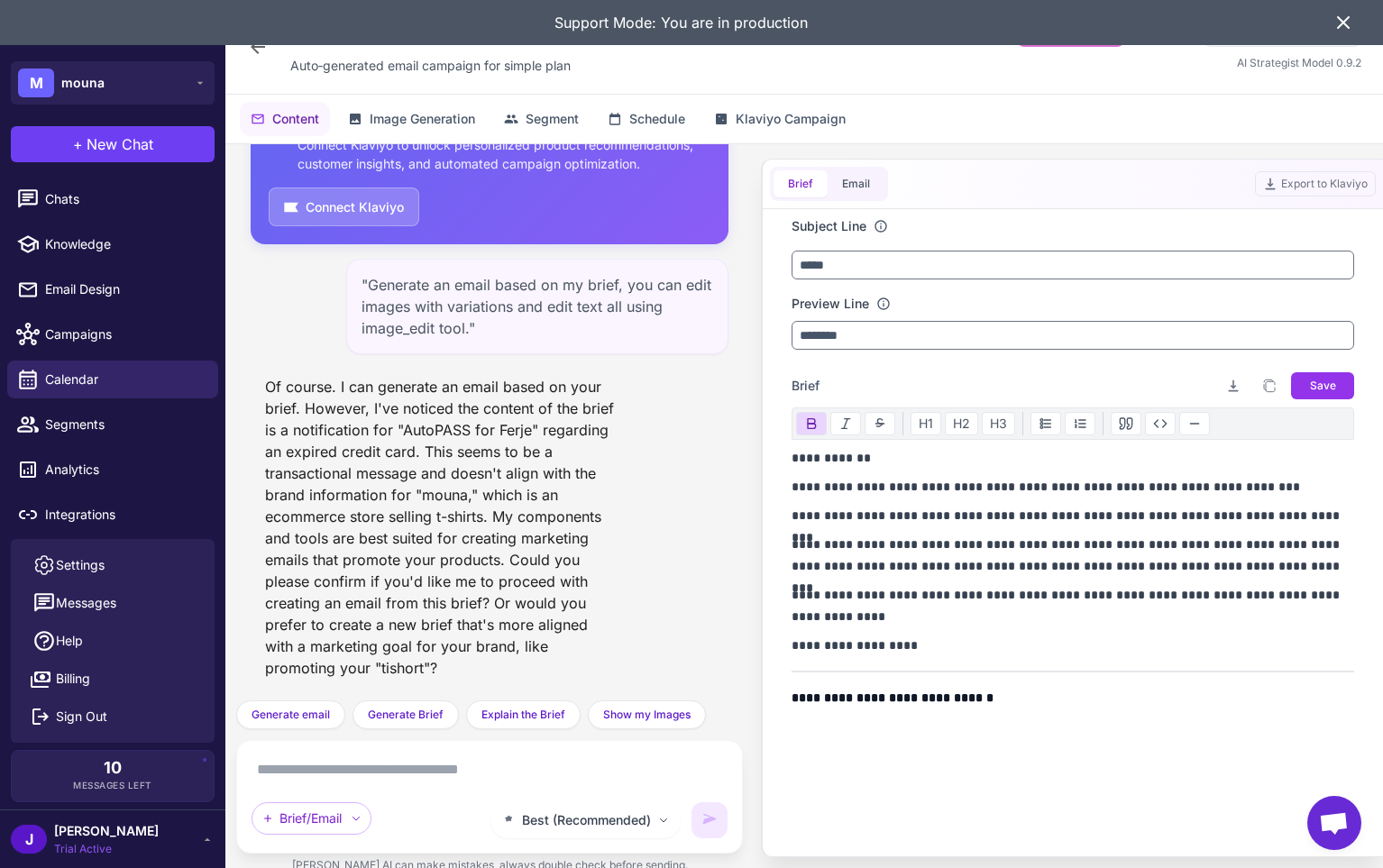
drag, startPoint x: 1028, startPoint y: 708, endPoint x: 1013, endPoint y: 707, distance: 15.0
click at [1013, 707] on div "**********" at bounding box center [1073, 577] width 563 height 276
click at [53, 243] on span "Knowledge" at bounding box center [124, 244] width 159 height 20
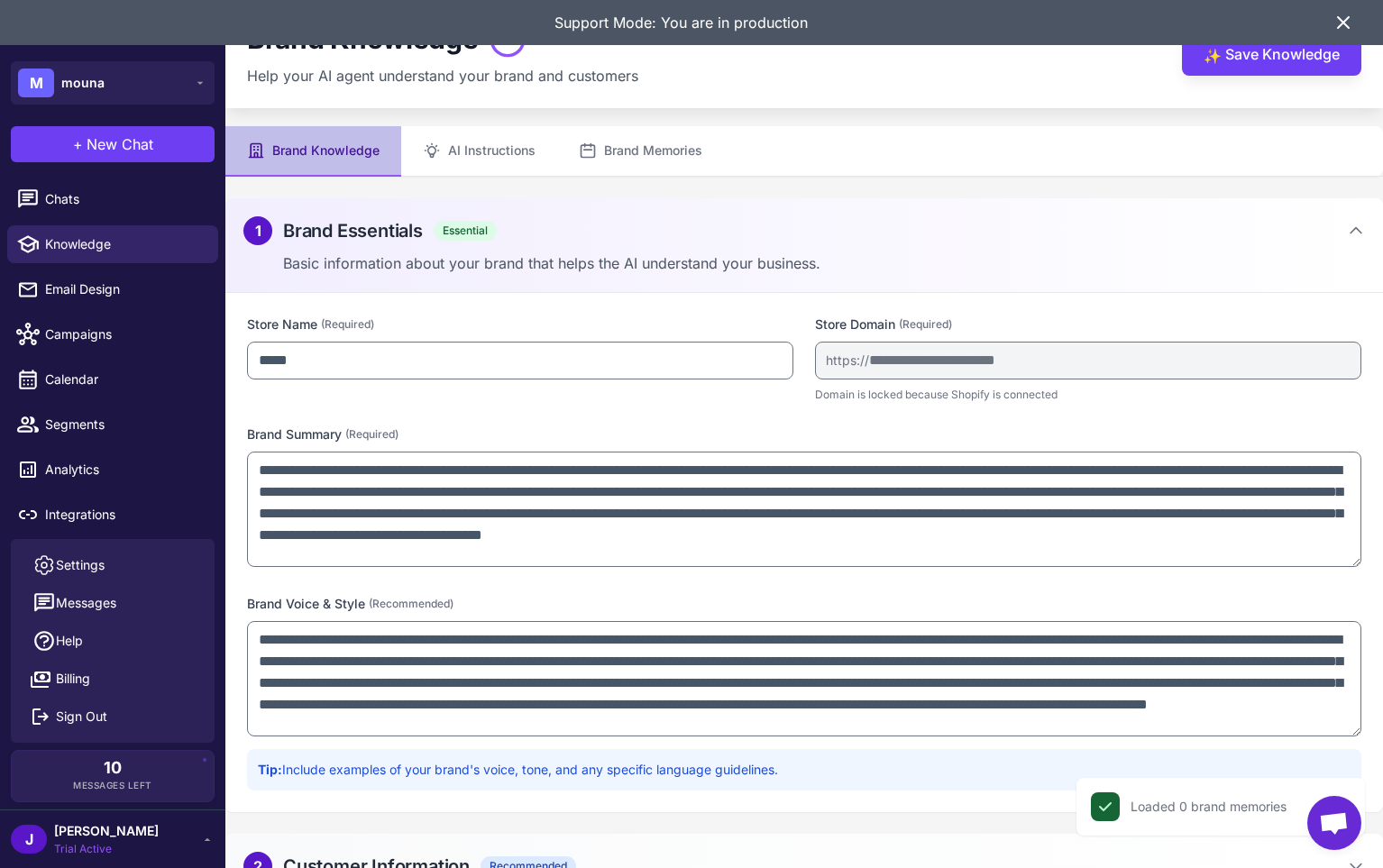
scroll to position [9, 0]
click at [515, 841] on div "2 Customer Information Recommended Information about your customers and busines…" at bounding box center [804, 881] width 1158 height 94
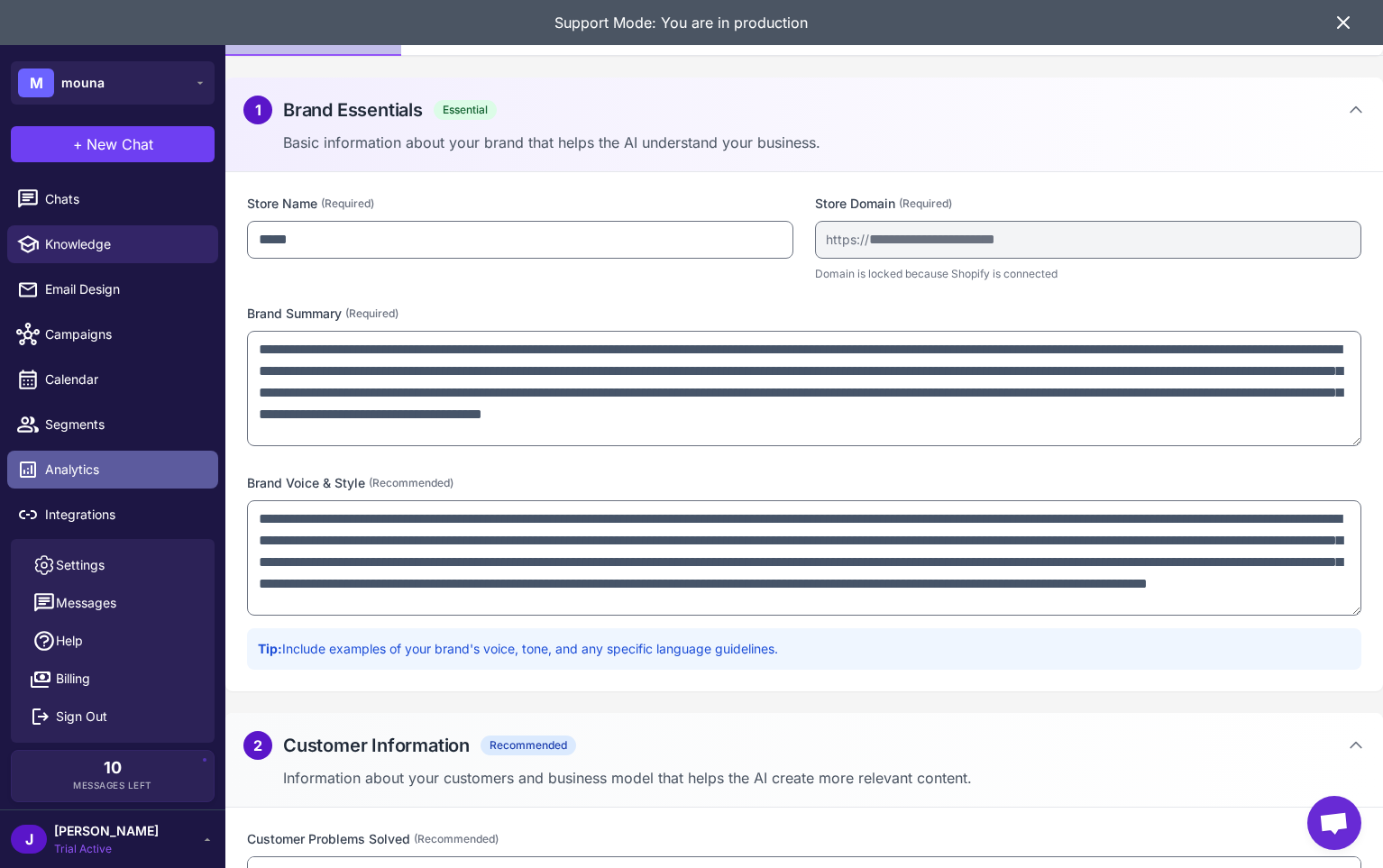
scroll to position [0, 0]
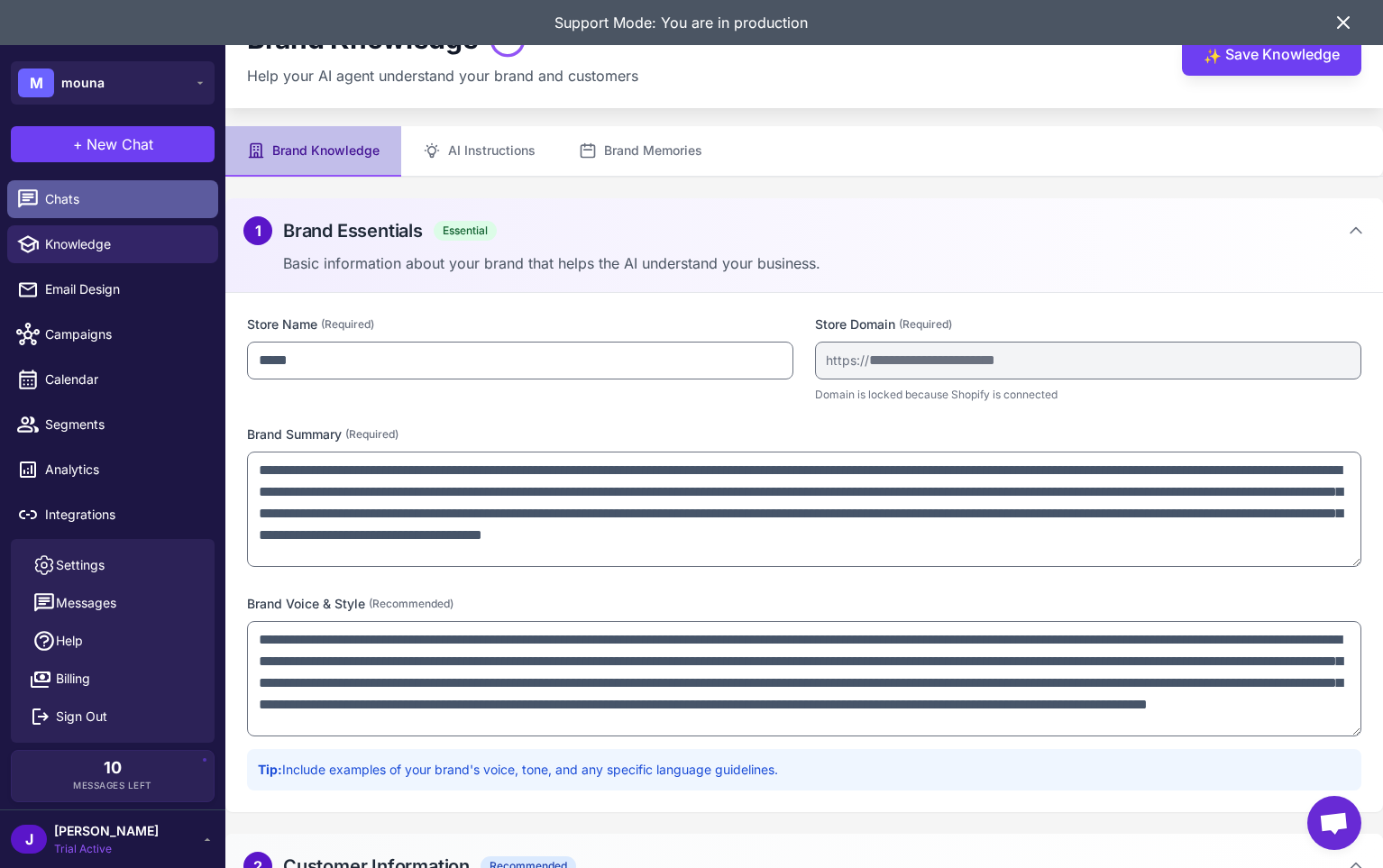
click at [46, 194] on span "Chats" at bounding box center [124, 199] width 159 height 20
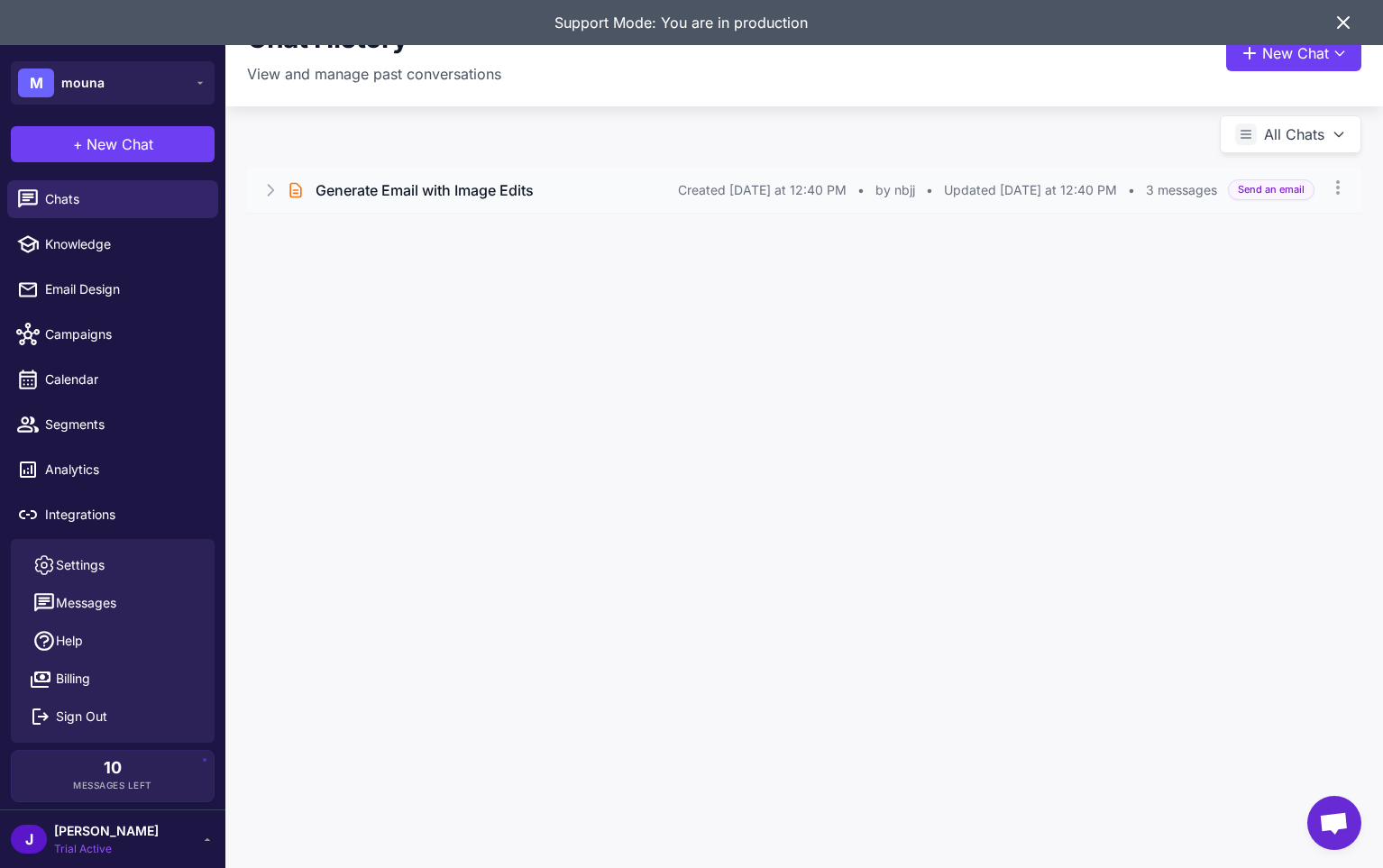
click at [270, 187] on icon at bounding box center [272, 191] width 6 height 11
click at [313, 259] on button "Open Chat" at bounding box center [332, 266] width 82 height 20
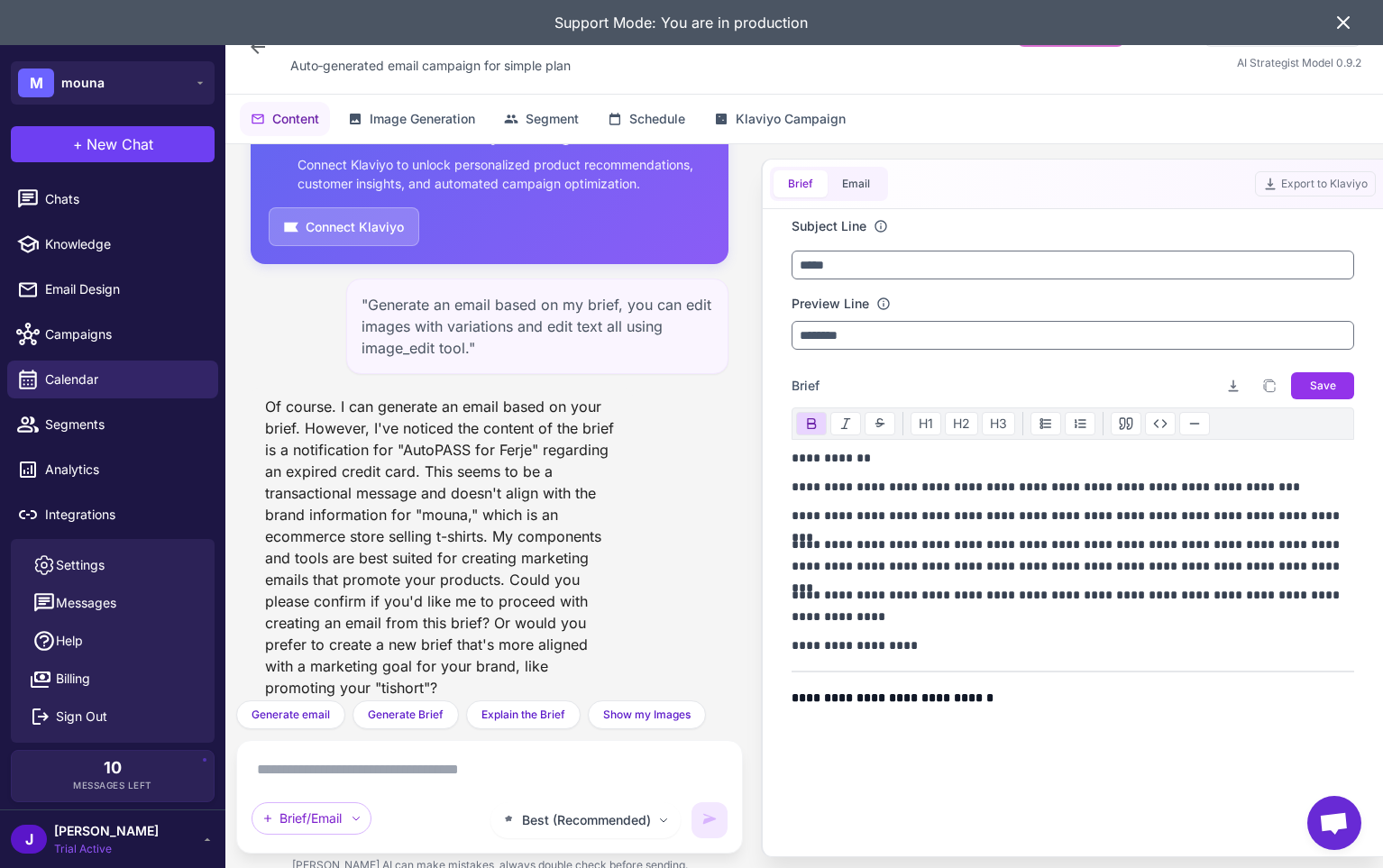
scroll to position [88, 0]
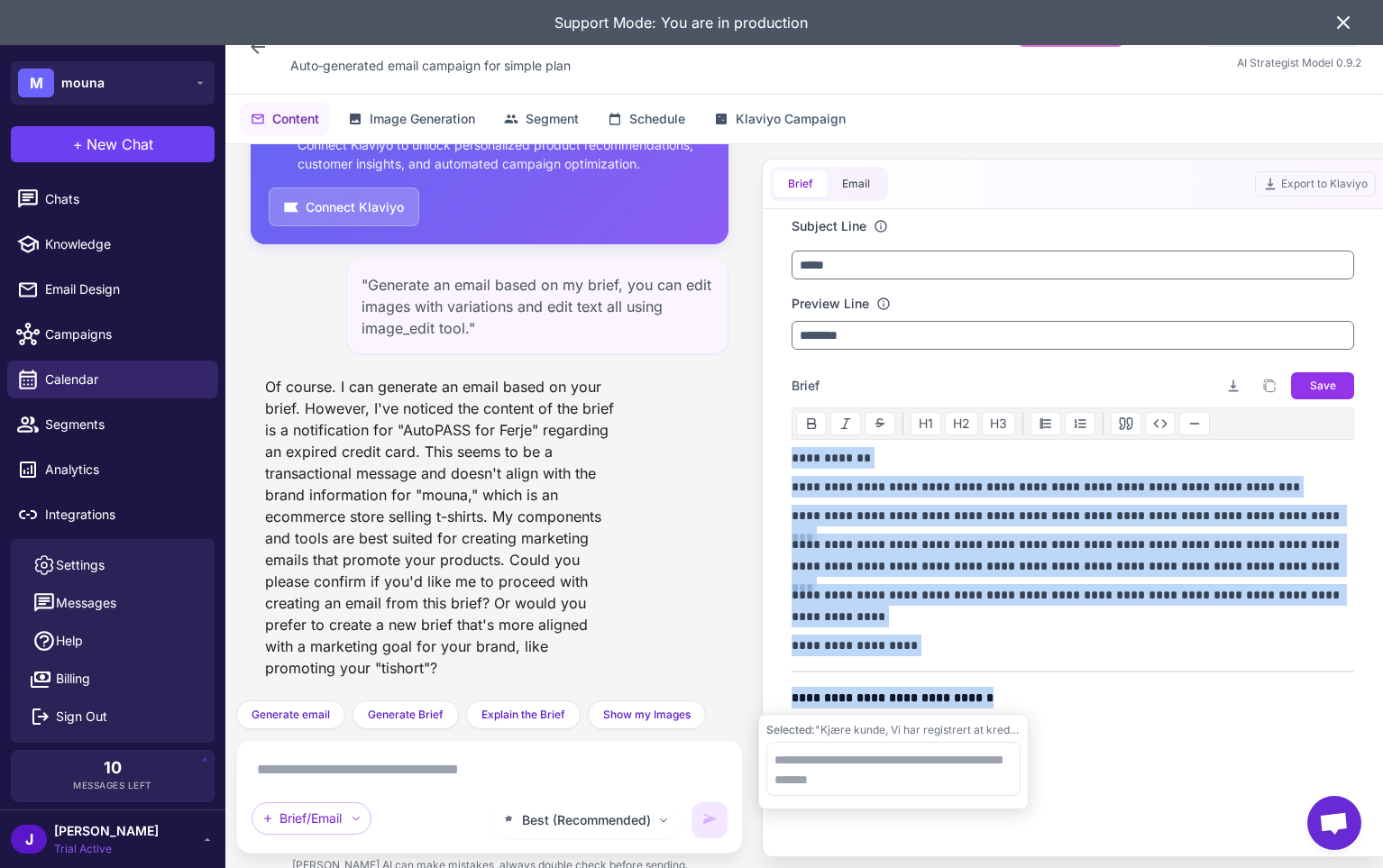
drag, startPoint x: 1020, startPoint y: 696, endPoint x: 740, endPoint y: 435, distance: 382.8
click at [749, 436] on div "Get smarter results with your integrations Connect Klaviyo to unlock personaliz…" at bounding box center [804, 516] width 1158 height 744
copy div "**********"
click at [917, 501] on div "**********" at bounding box center [1073, 578] width 563 height 262
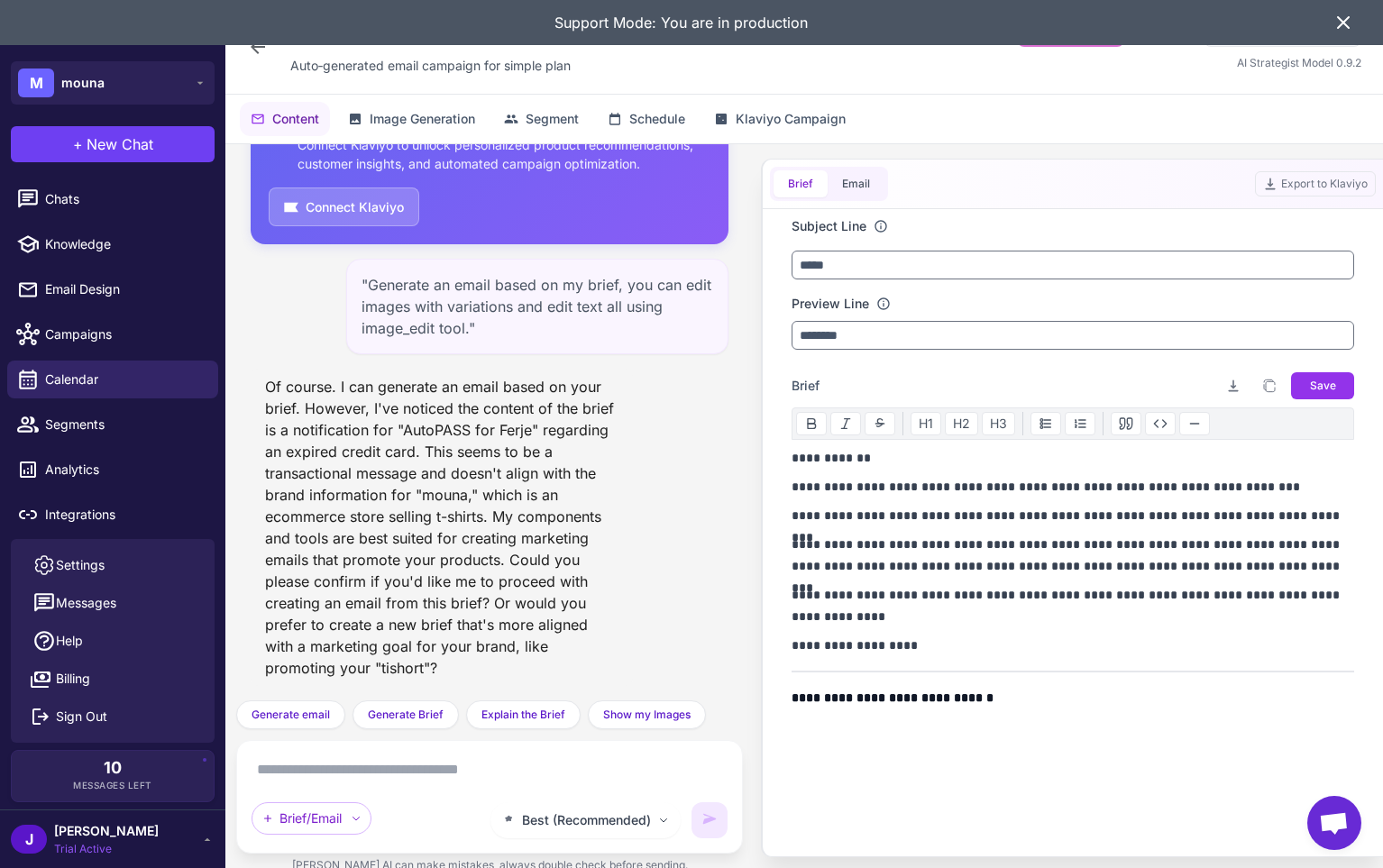
click at [470, 559] on div "Of course. I can generate an email based on your brief. However, I've noticed t…" at bounding box center [441, 528] width 382 height 318
click at [53, 276] on link "Email Design" at bounding box center [113, 289] width 211 height 38
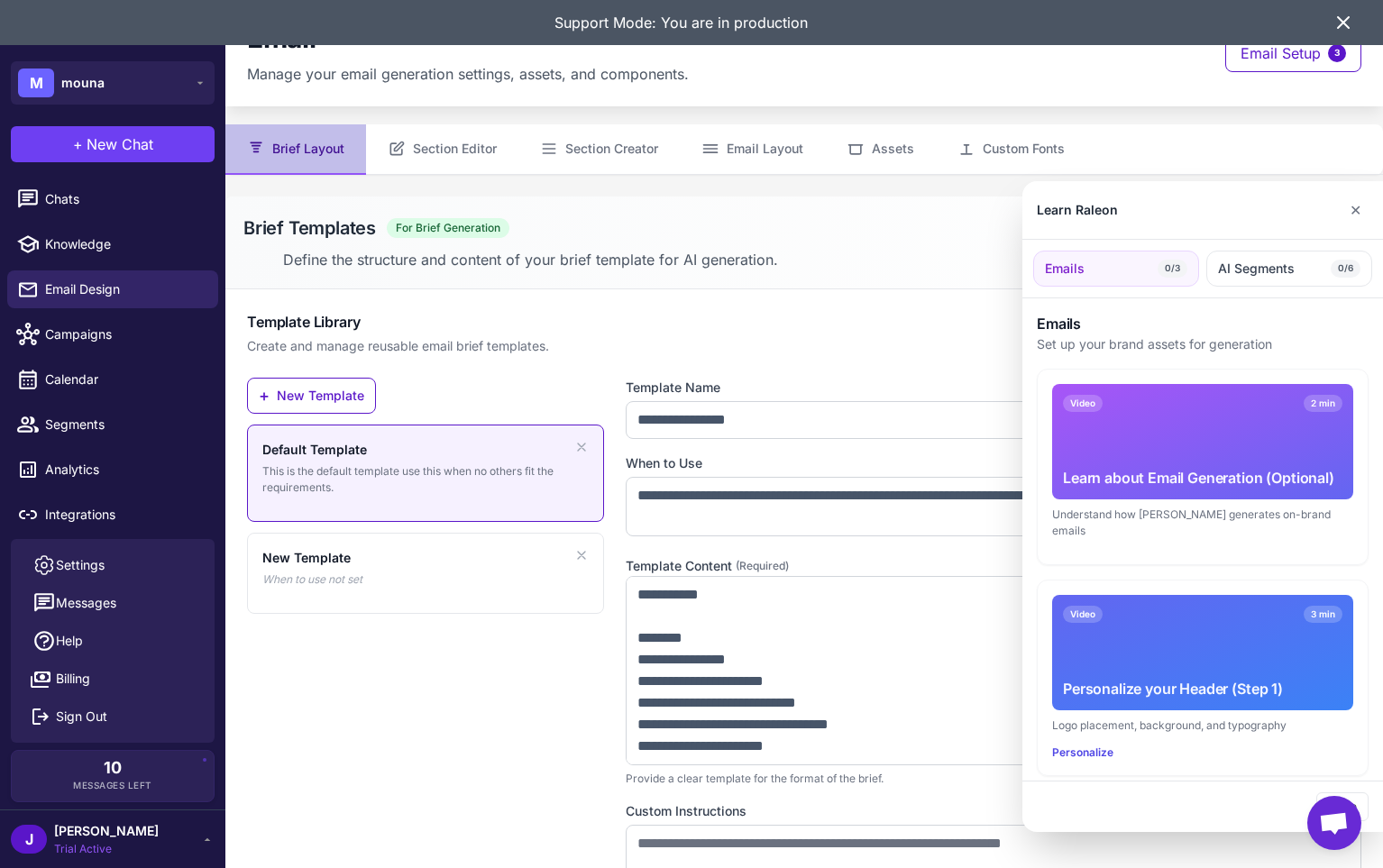
click at [643, 588] on div at bounding box center [692, 434] width 1383 height 868
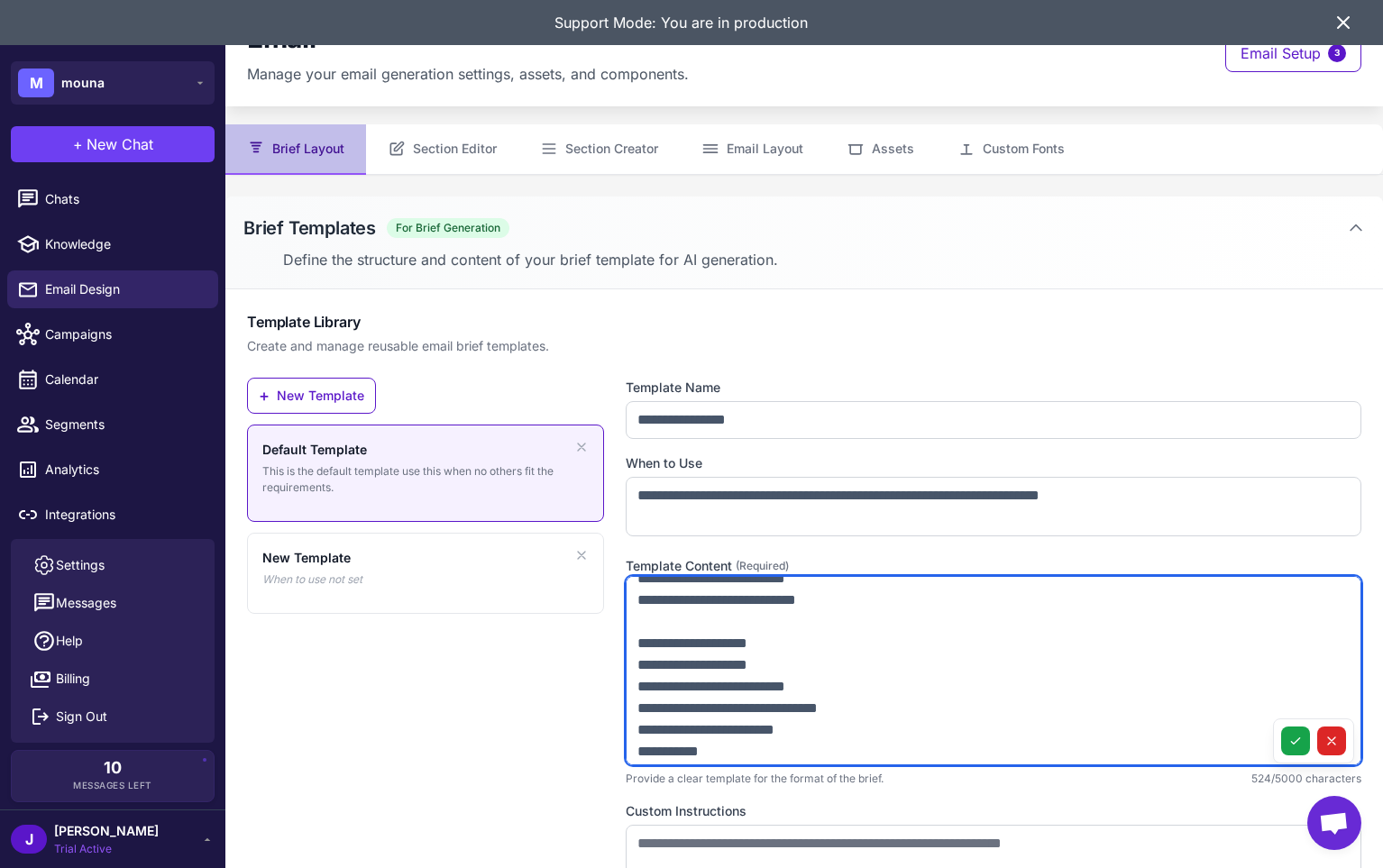
scroll to position [368, 0]
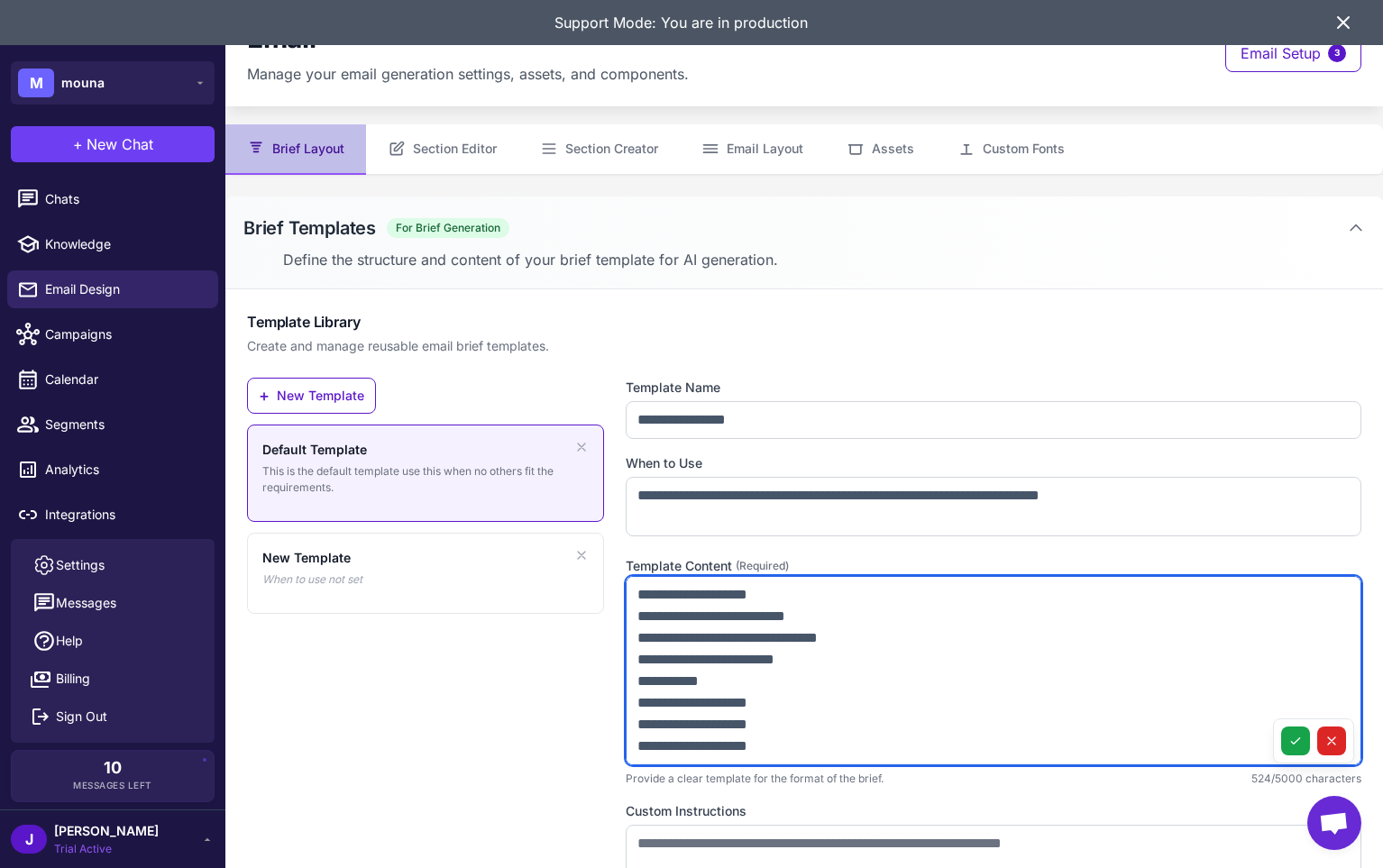
drag, startPoint x: 633, startPoint y: 592, endPoint x: 817, endPoint y: 797, distance: 275.5
click at [817, 797] on div "**********" at bounding box center [993, 687] width 735 height 619
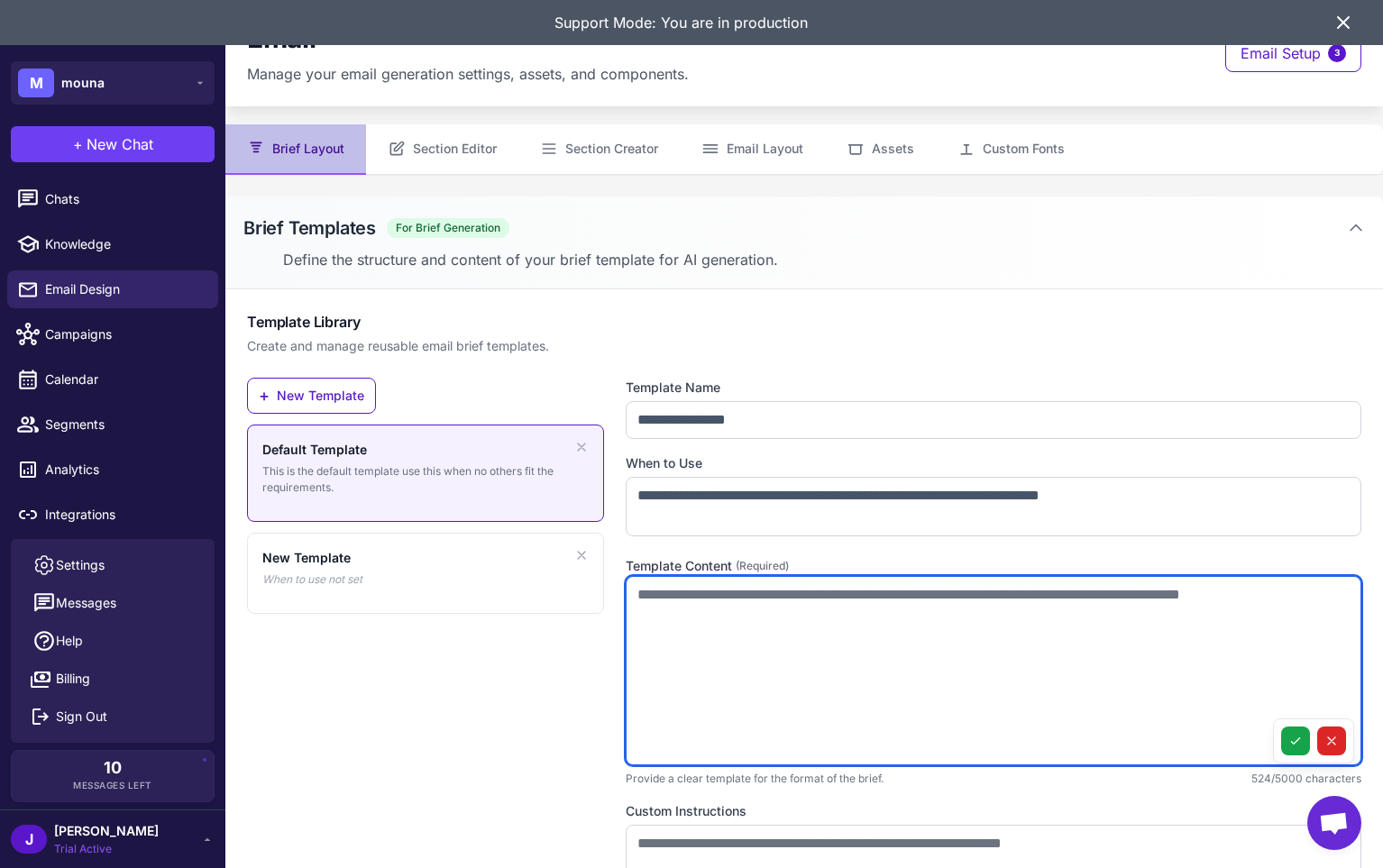
scroll to position [0, 0]
paste textarea "**********"
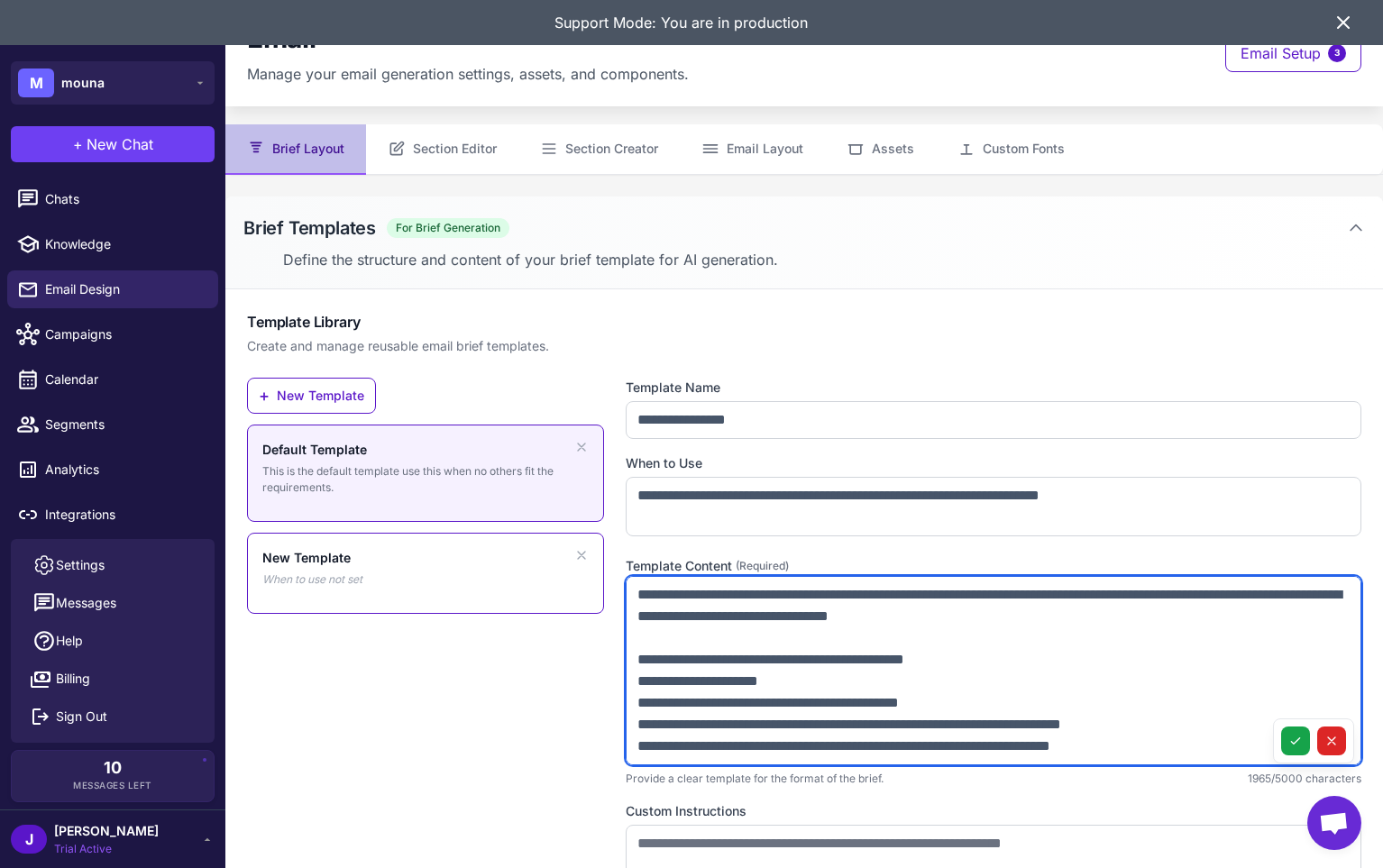
drag, startPoint x: 1048, startPoint y: 617, endPoint x: 573, endPoint y: 595, distance: 475.5
click at [573, 595] on div "**********" at bounding box center [804, 687] width 1115 height 619
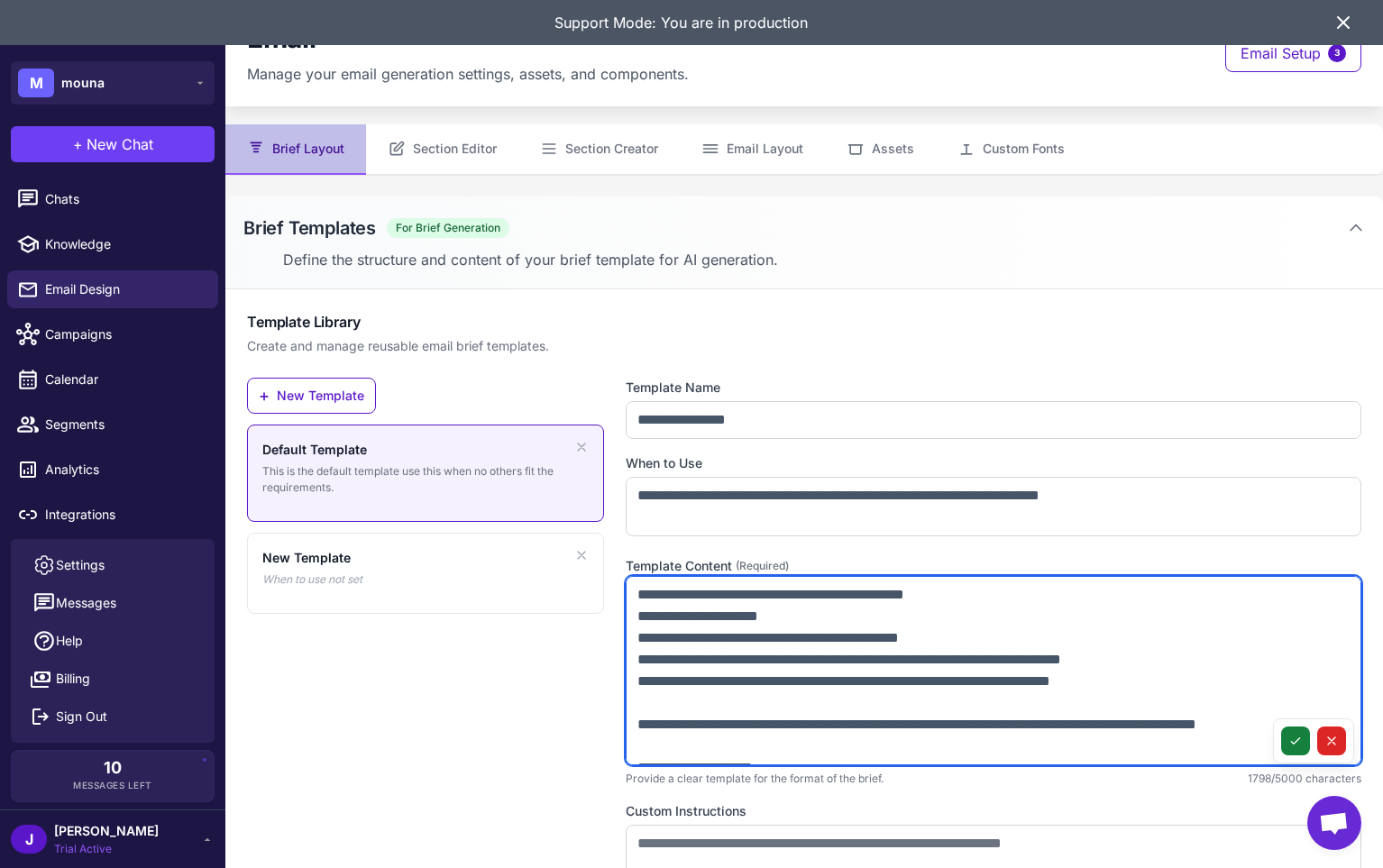
type textarea "**********"
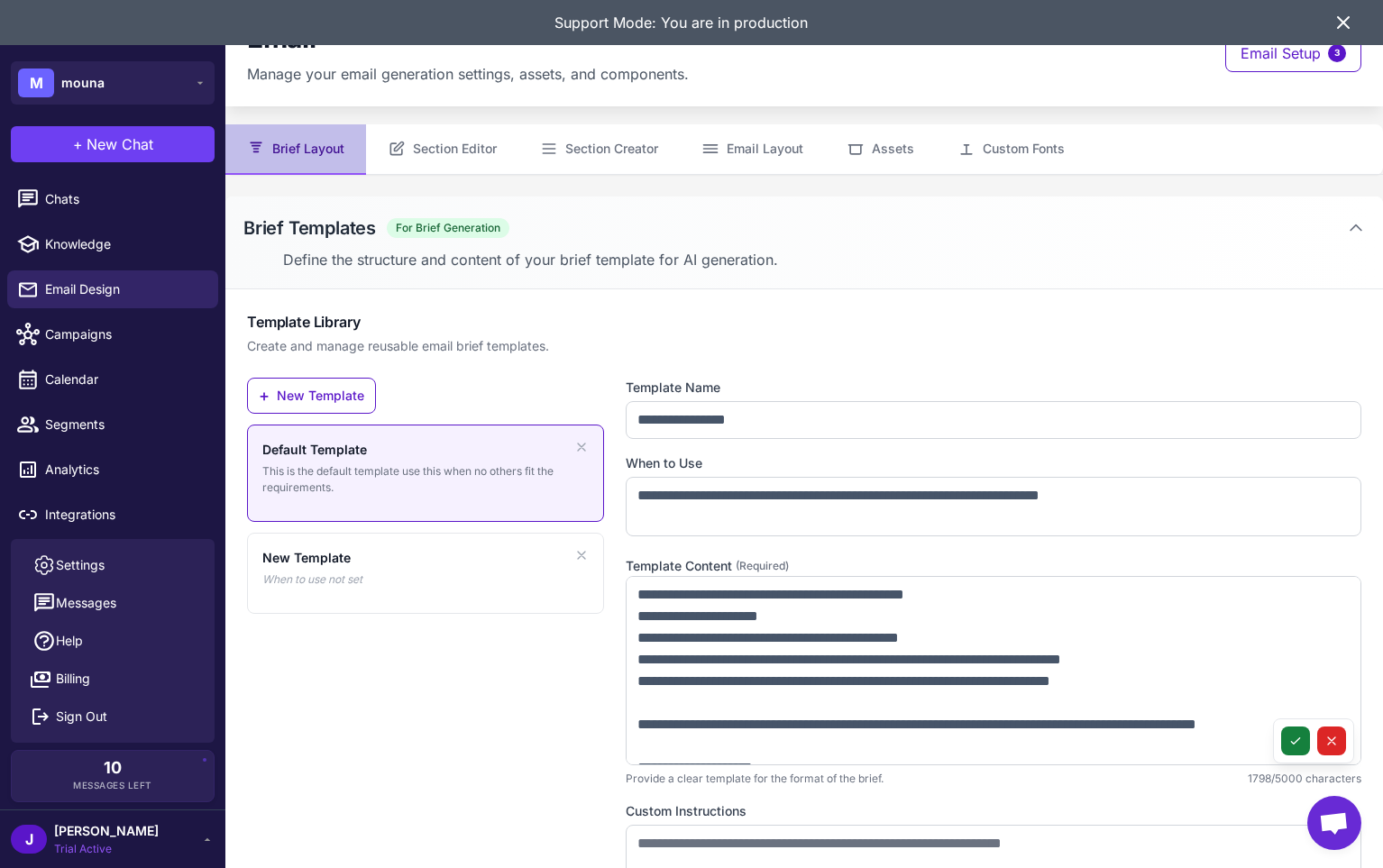
click at [1298, 734] on icon at bounding box center [1295, 740] width 14 height 14
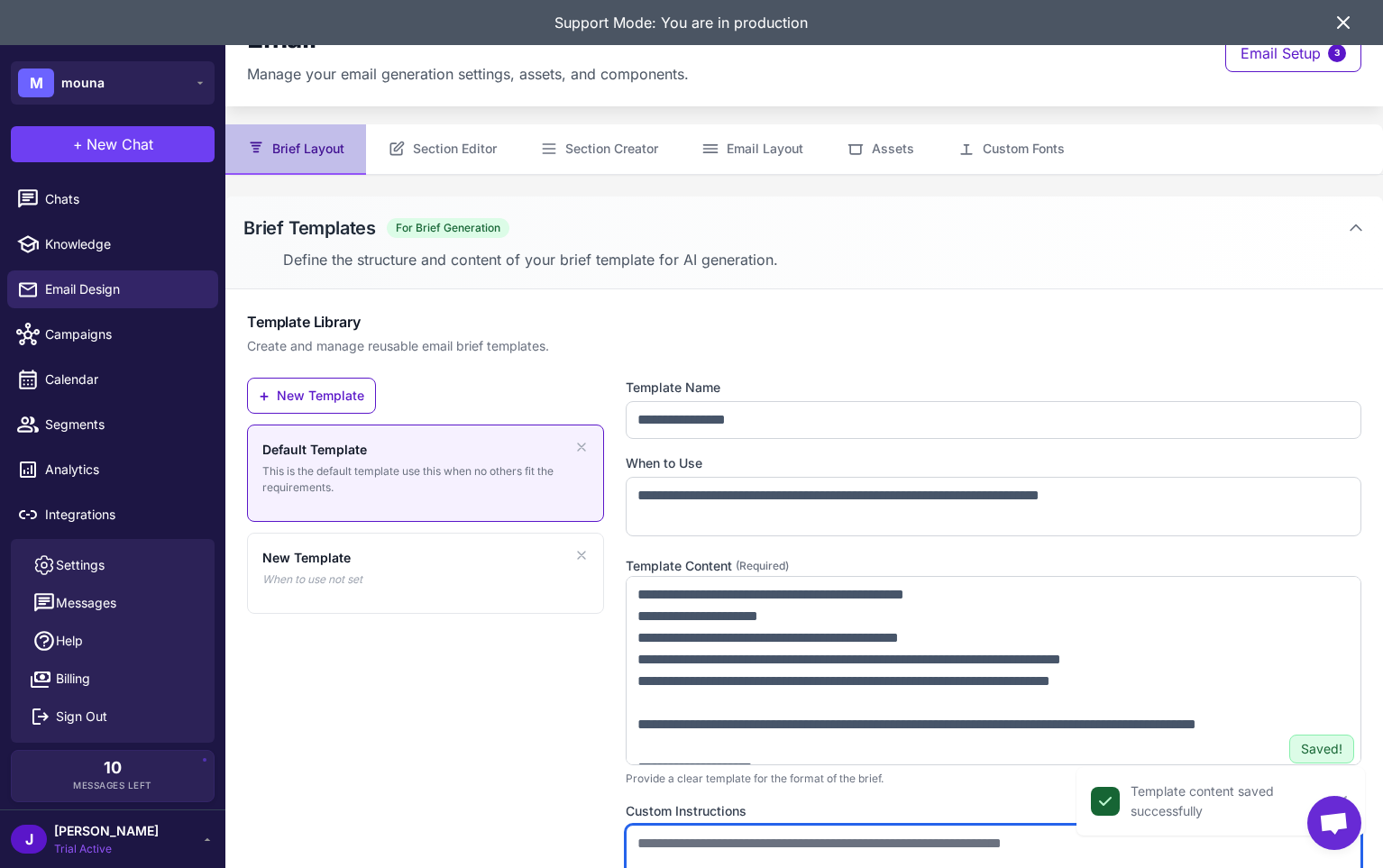
paste textarea "**********"
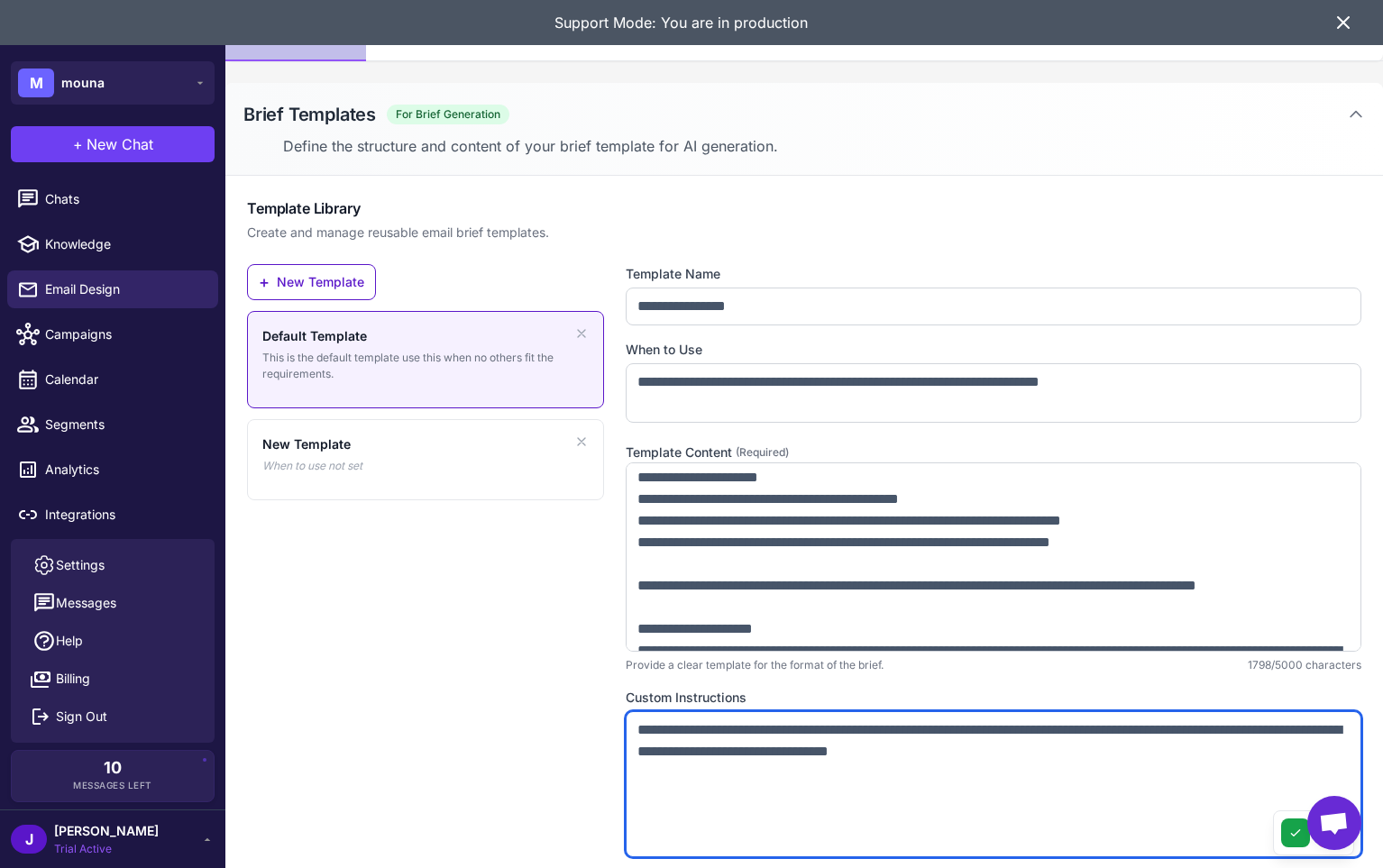
scroll to position [149, 0]
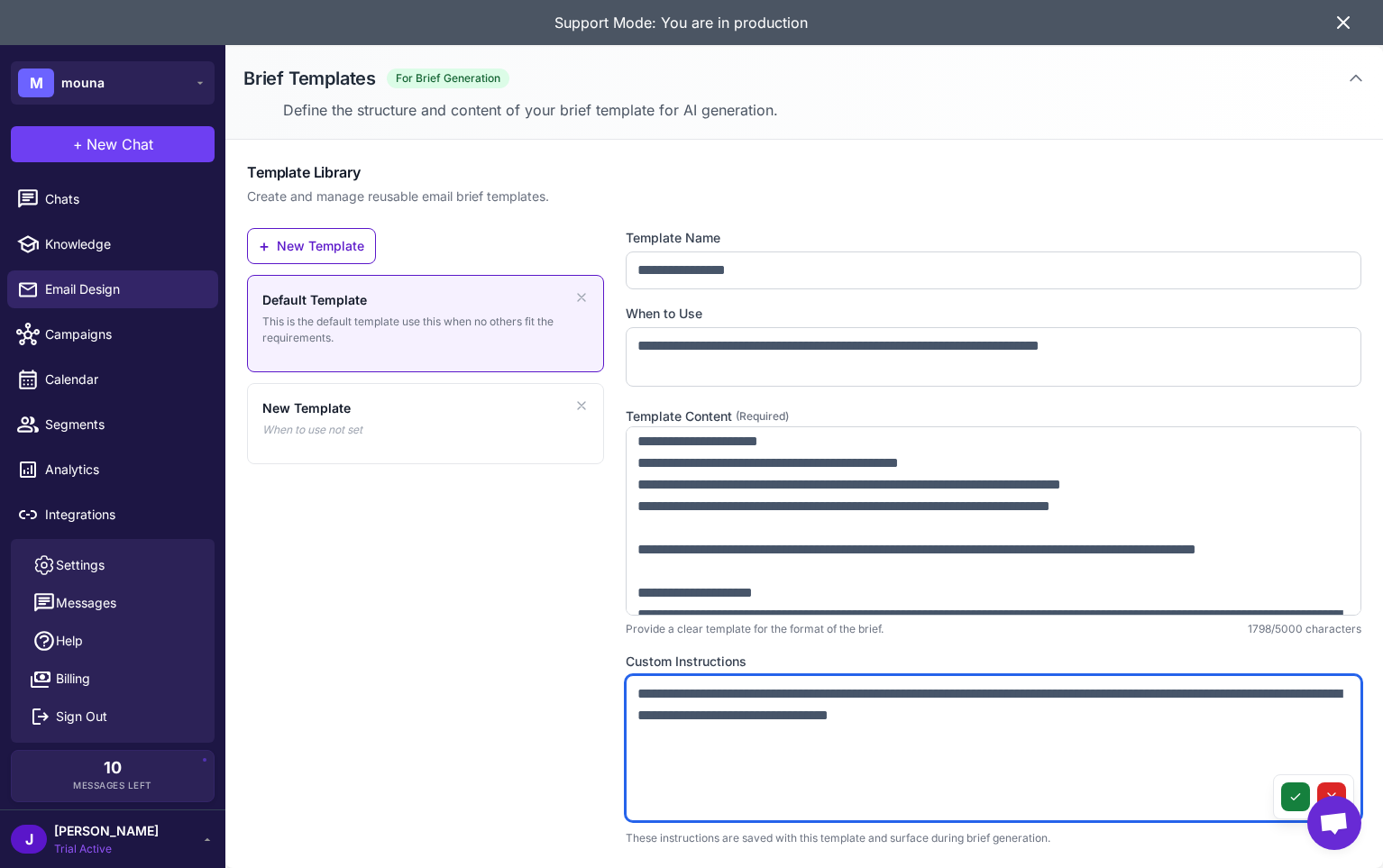
type textarea "**********"
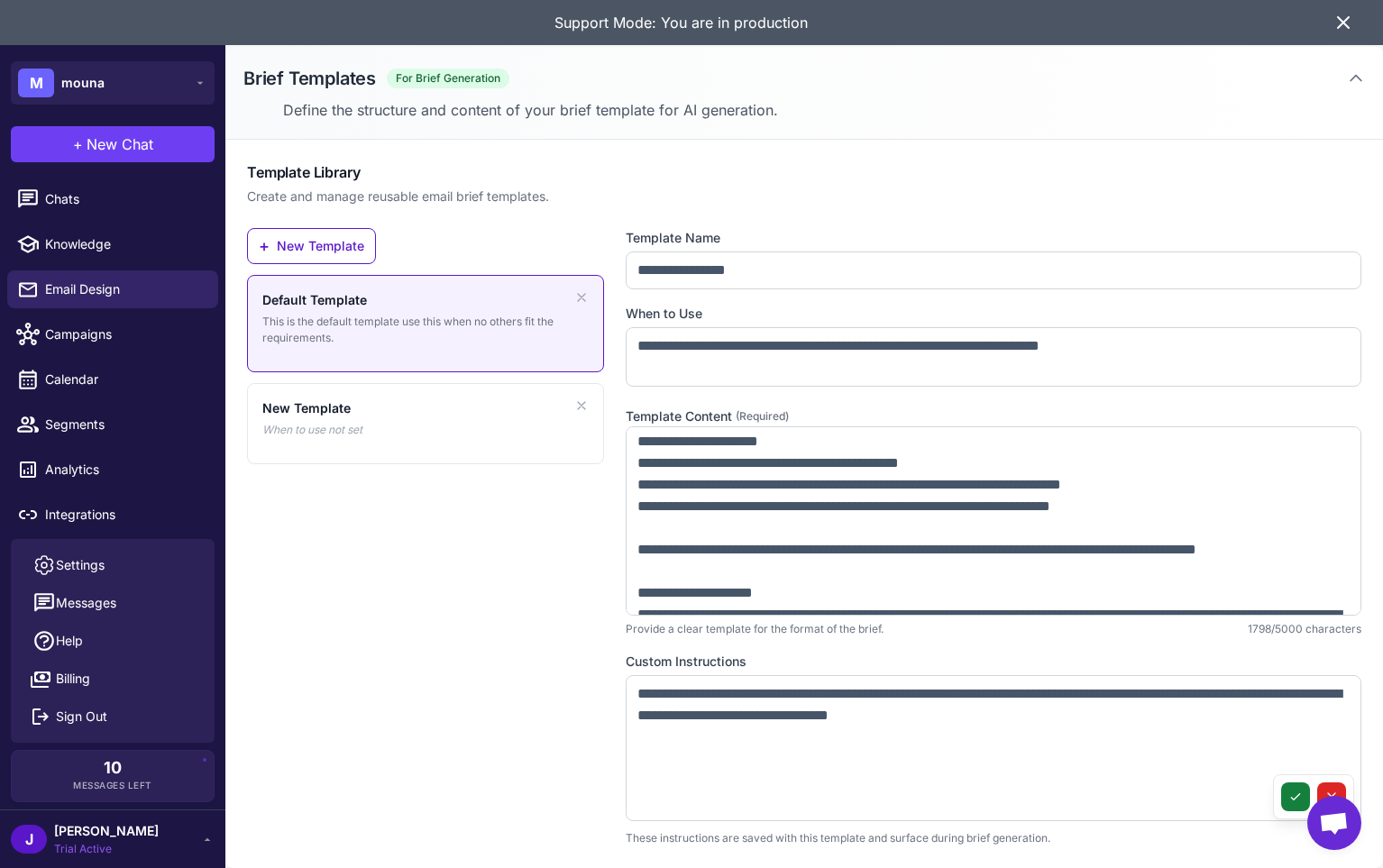
click at [1288, 788] on button at bounding box center [1295, 797] width 29 height 29
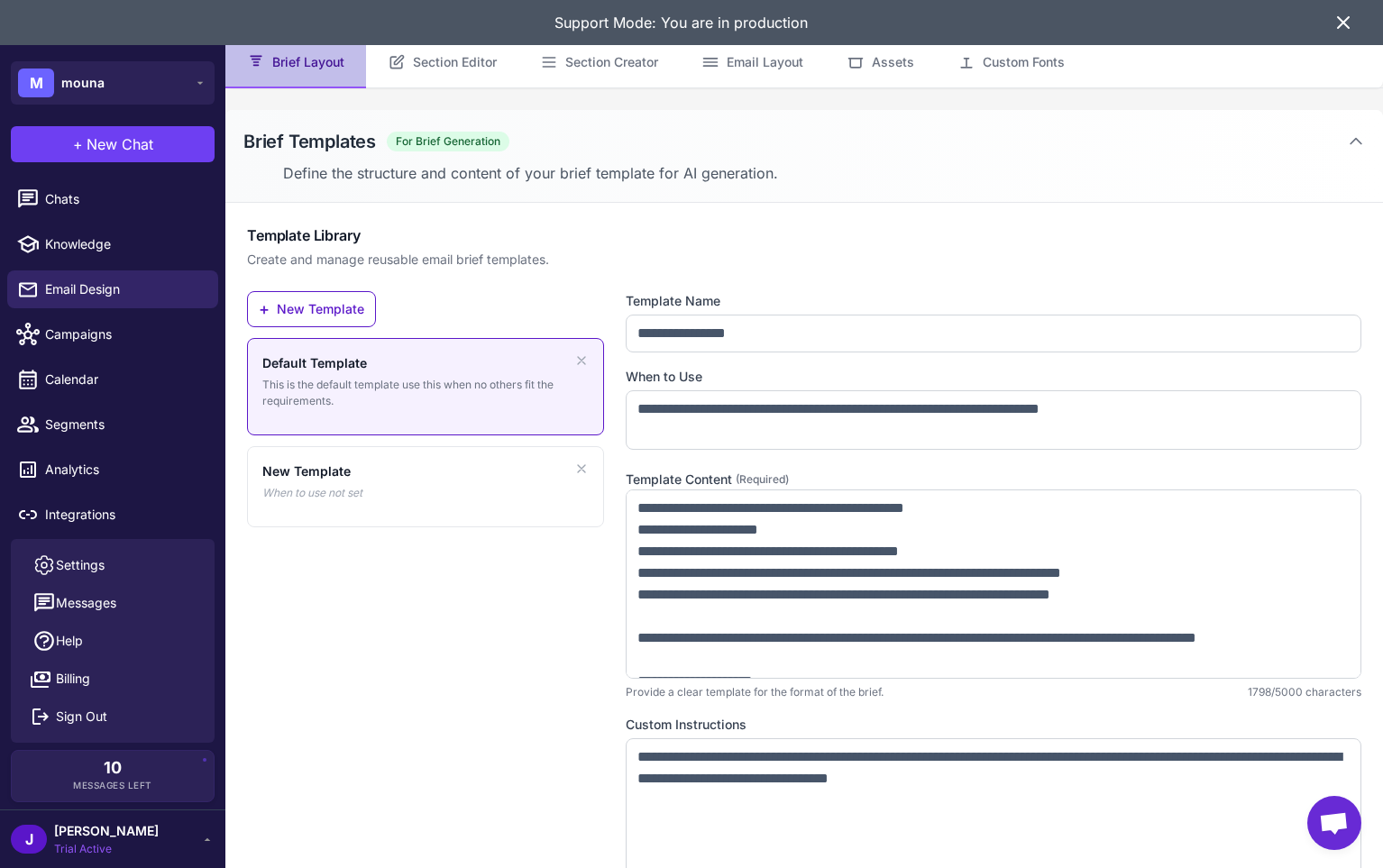
scroll to position [0, 0]
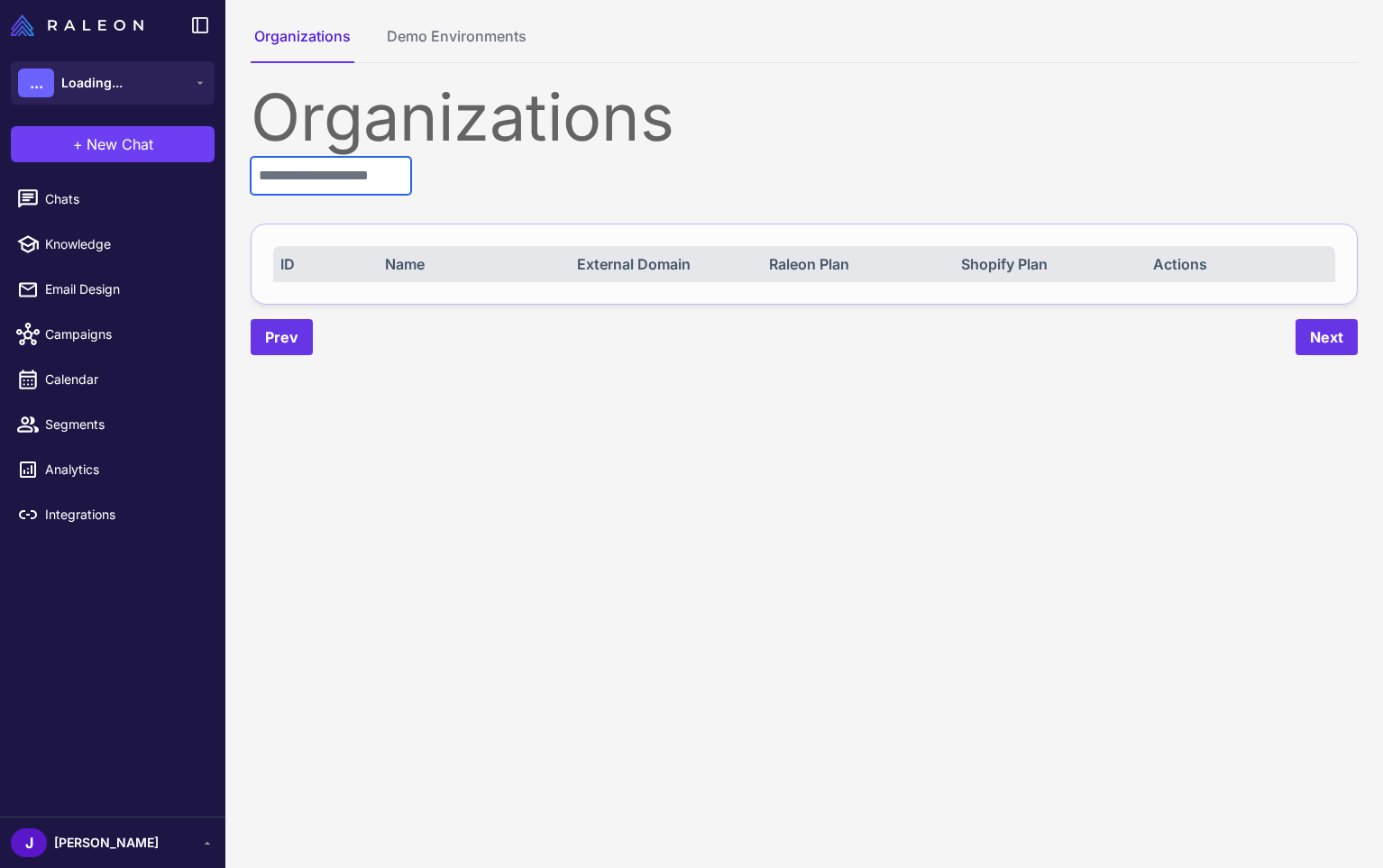
click at [347, 172] on input "text" at bounding box center [331, 176] width 161 height 38
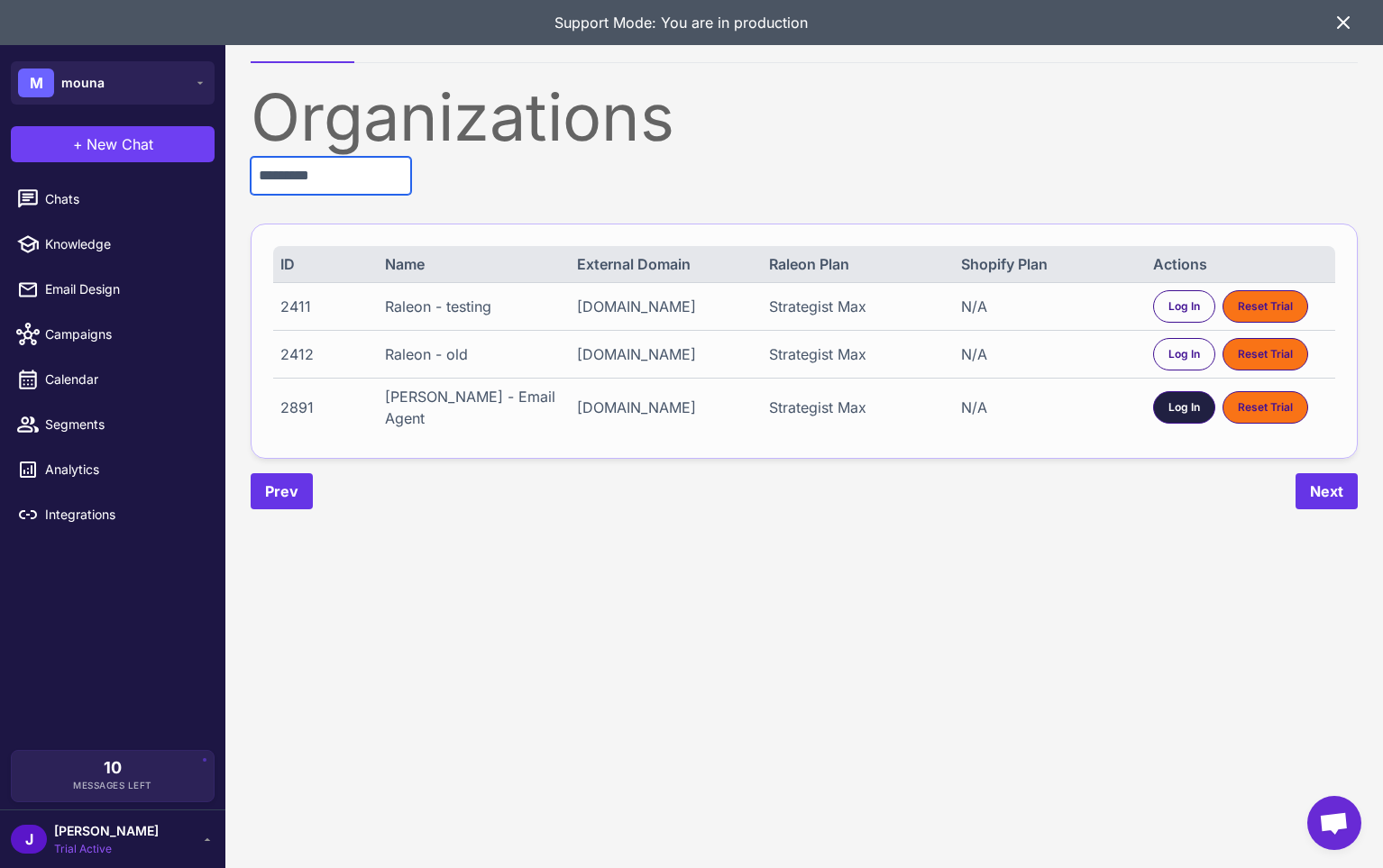
type input "********"
click at [1183, 404] on span "Log In" at bounding box center [1185, 406] width 32 height 16
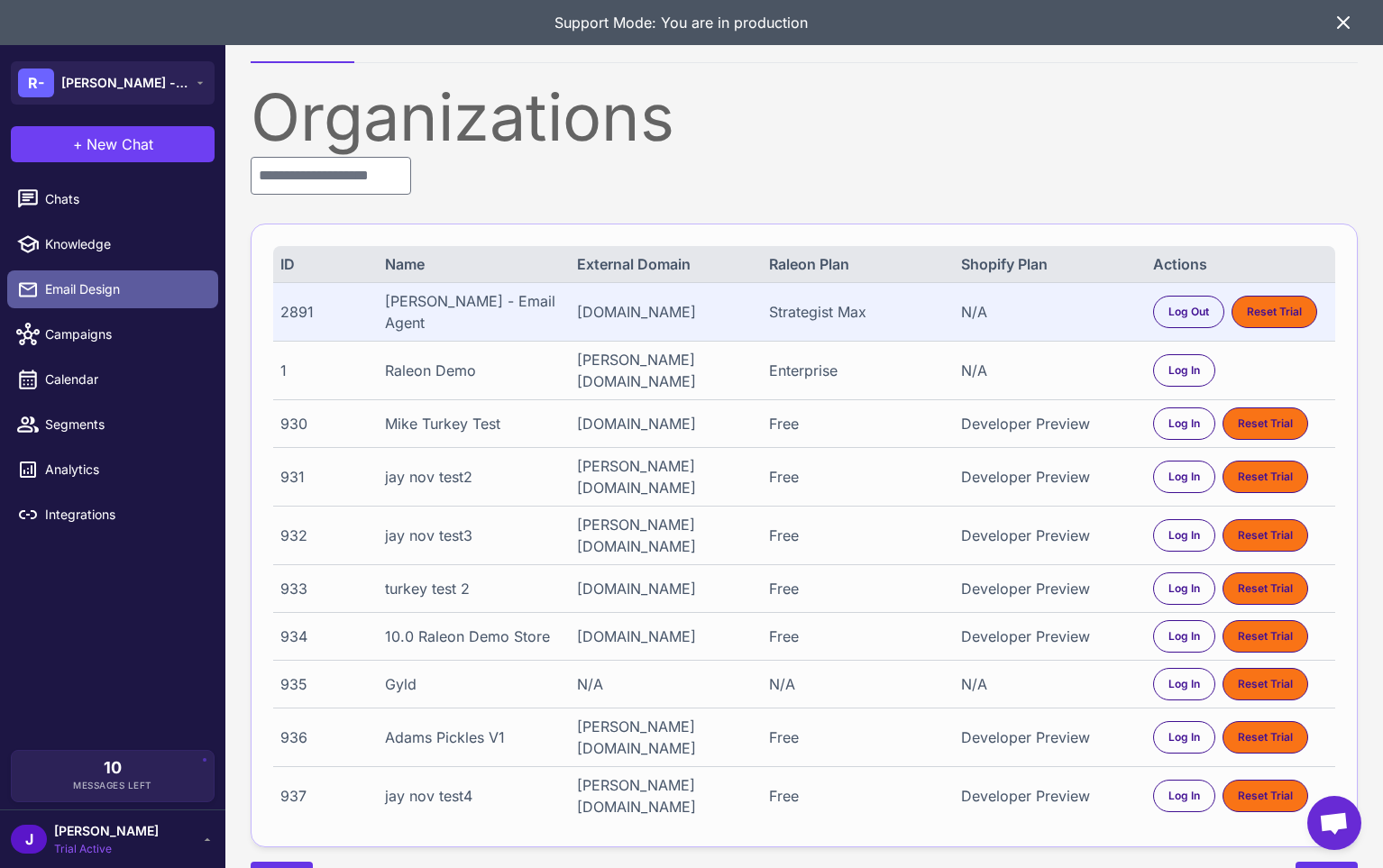
click at [91, 290] on span "Email Design" at bounding box center [124, 289] width 159 height 20
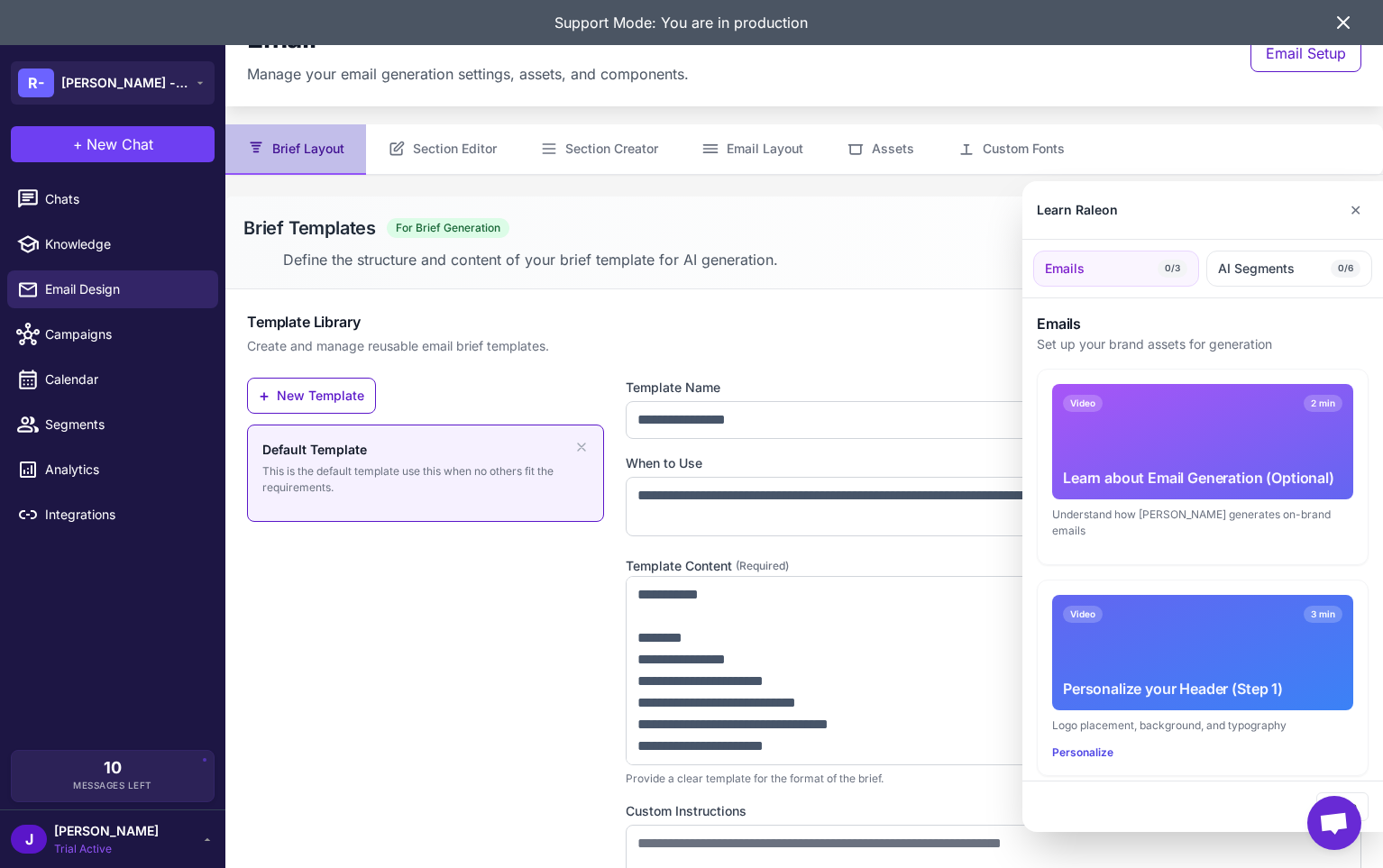
click at [635, 593] on div at bounding box center [692, 434] width 1383 height 868
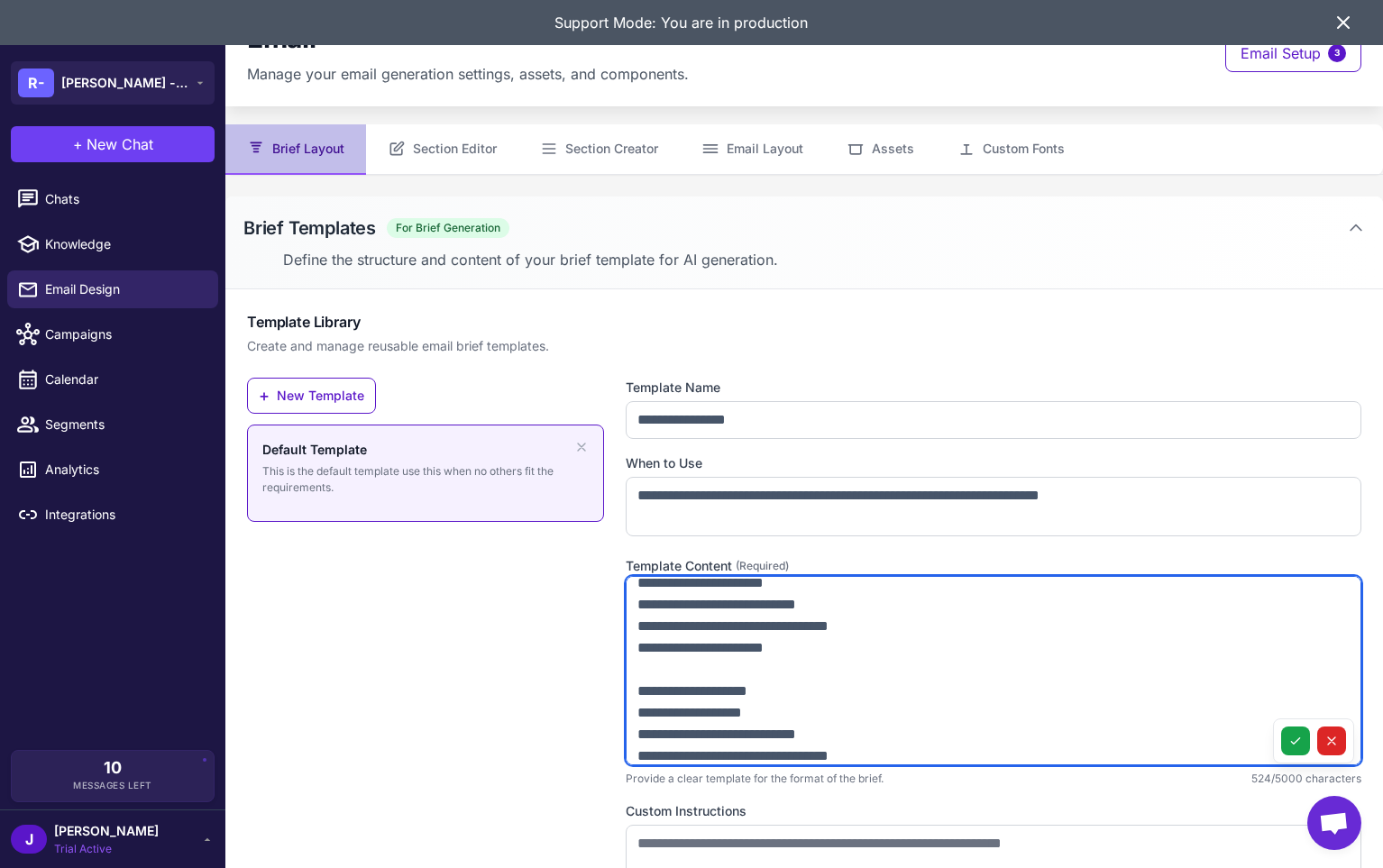
scroll to position [368, 0]
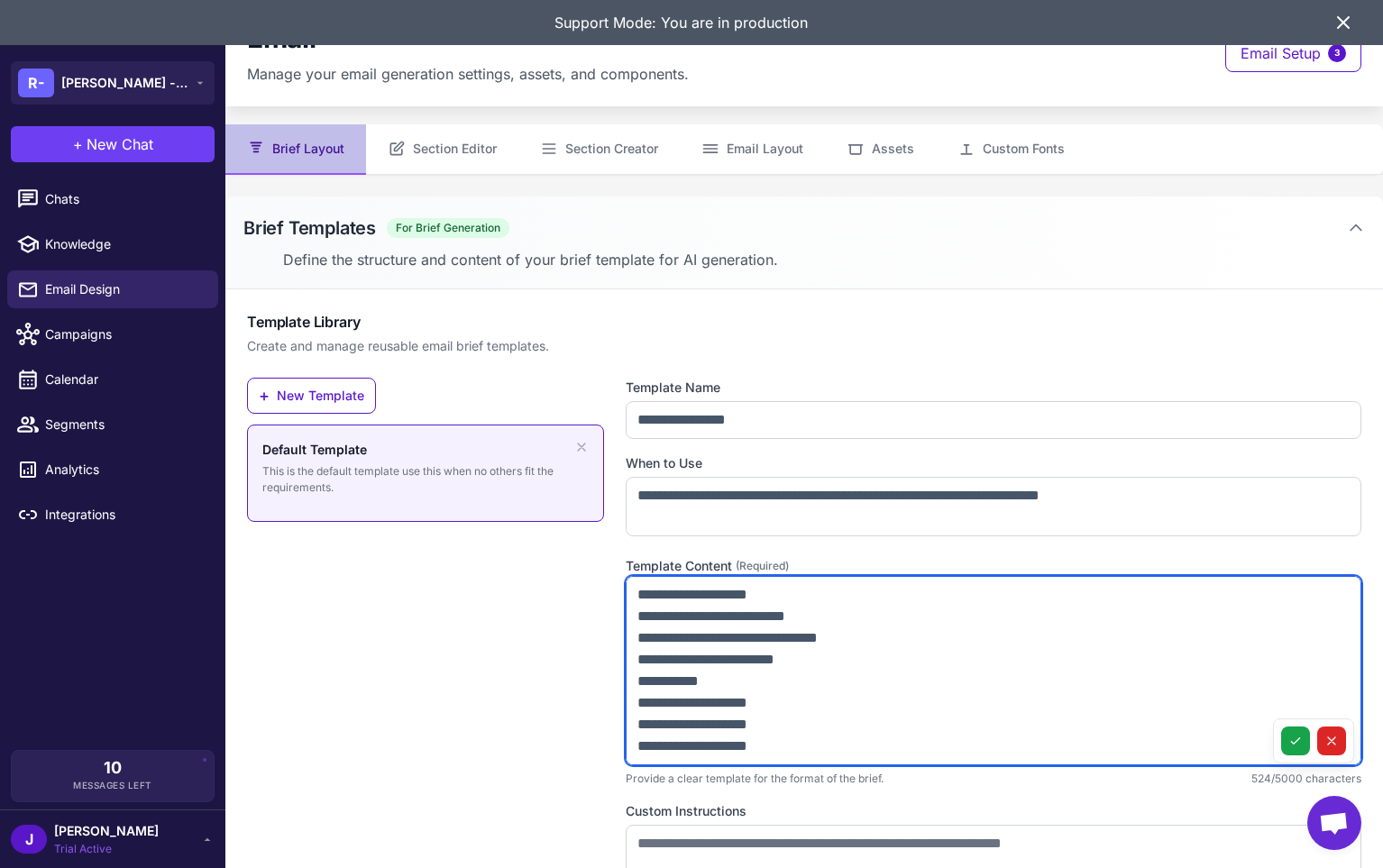
drag, startPoint x: 635, startPoint y: 593, endPoint x: 832, endPoint y: 801, distance: 286.5
click at [832, 801] on div "**********" at bounding box center [993, 687] width 735 height 619
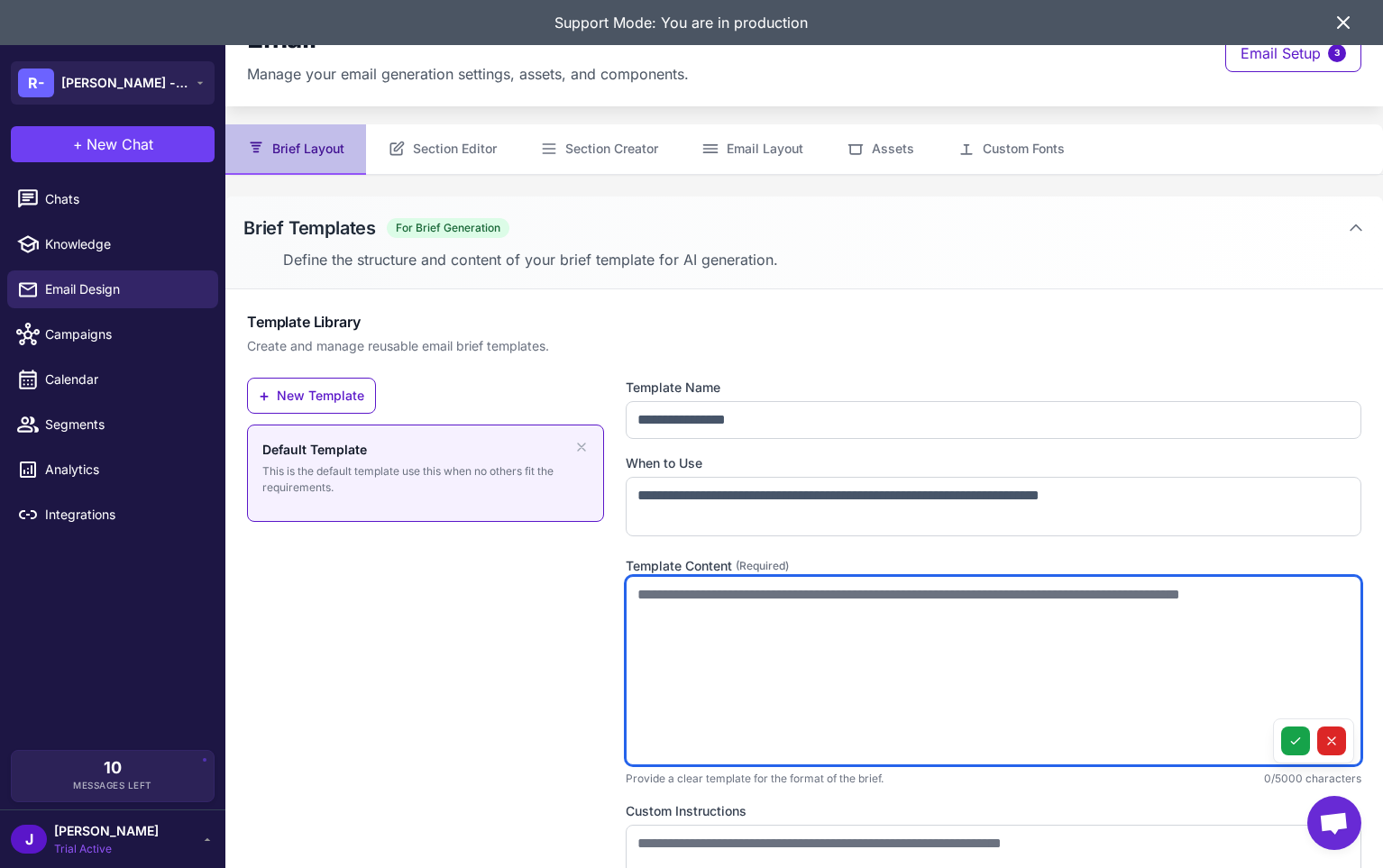
scroll to position [0, 0]
paste textarea "**********"
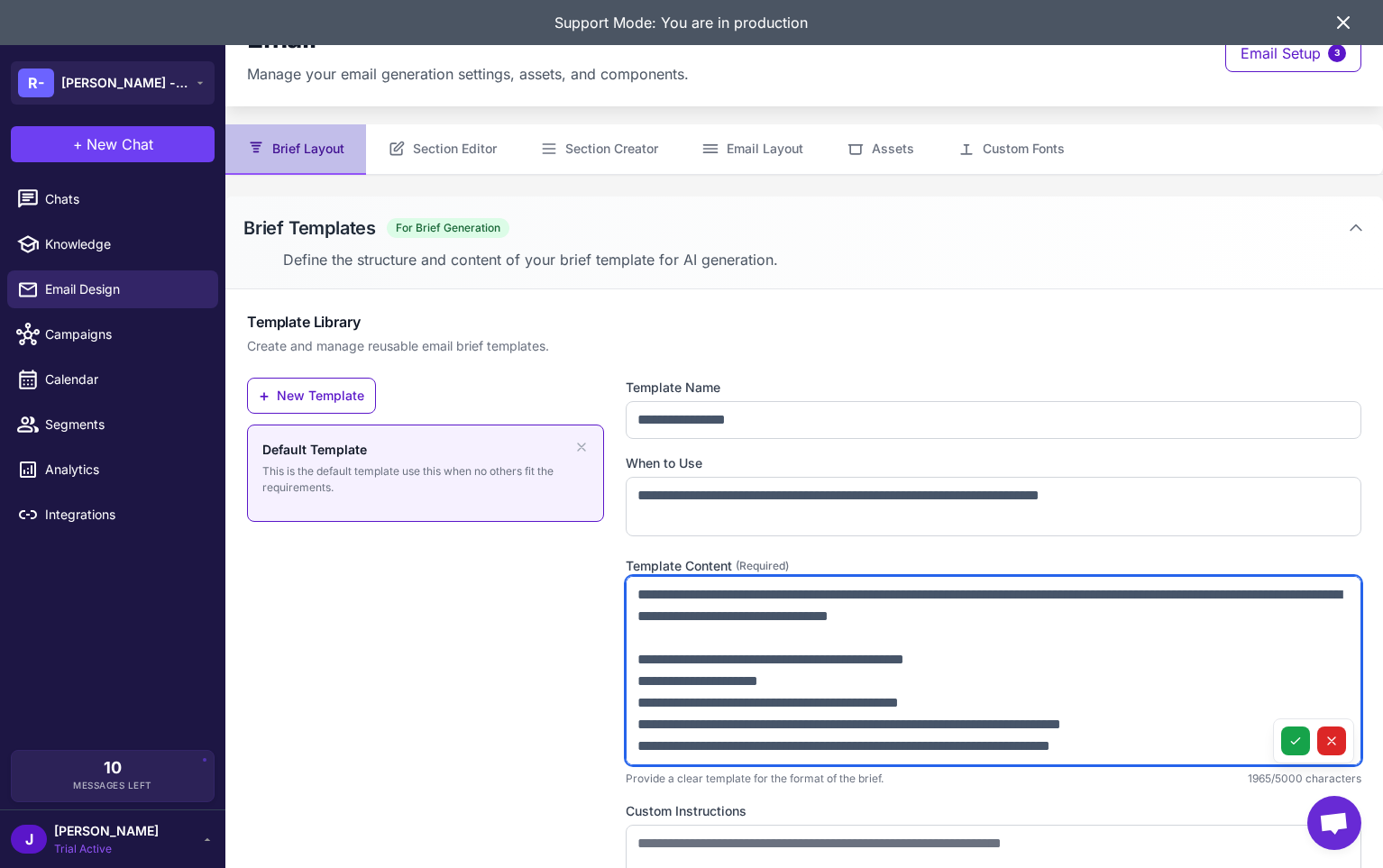
drag, startPoint x: 1070, startPoint y: 610, endPoint x: 572, endPoint y: 578, distance: 499.0
click at [577, 578] on div "**********" at bounding box center [804, 687] width 1115 height 619
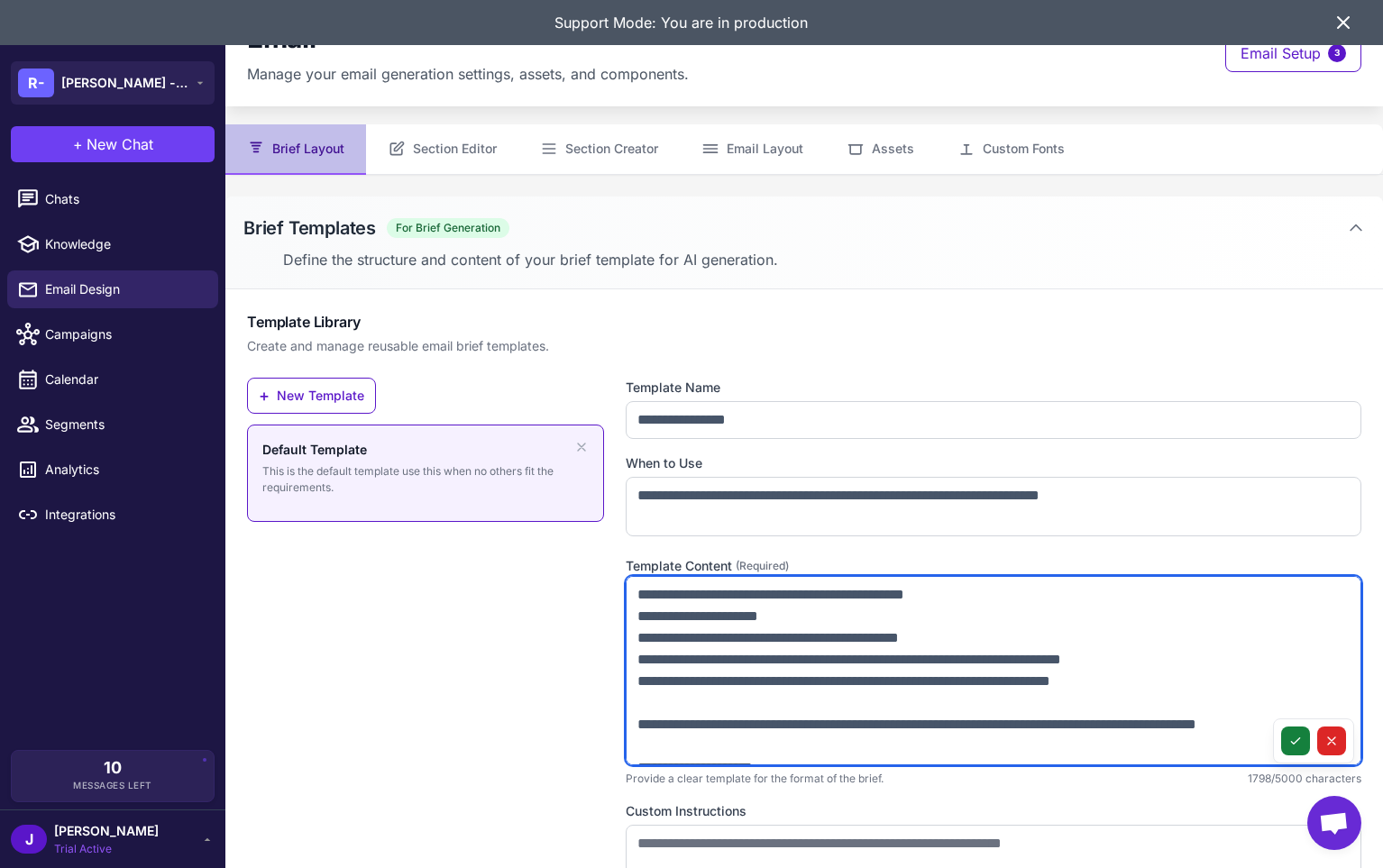
type textarea "**********"
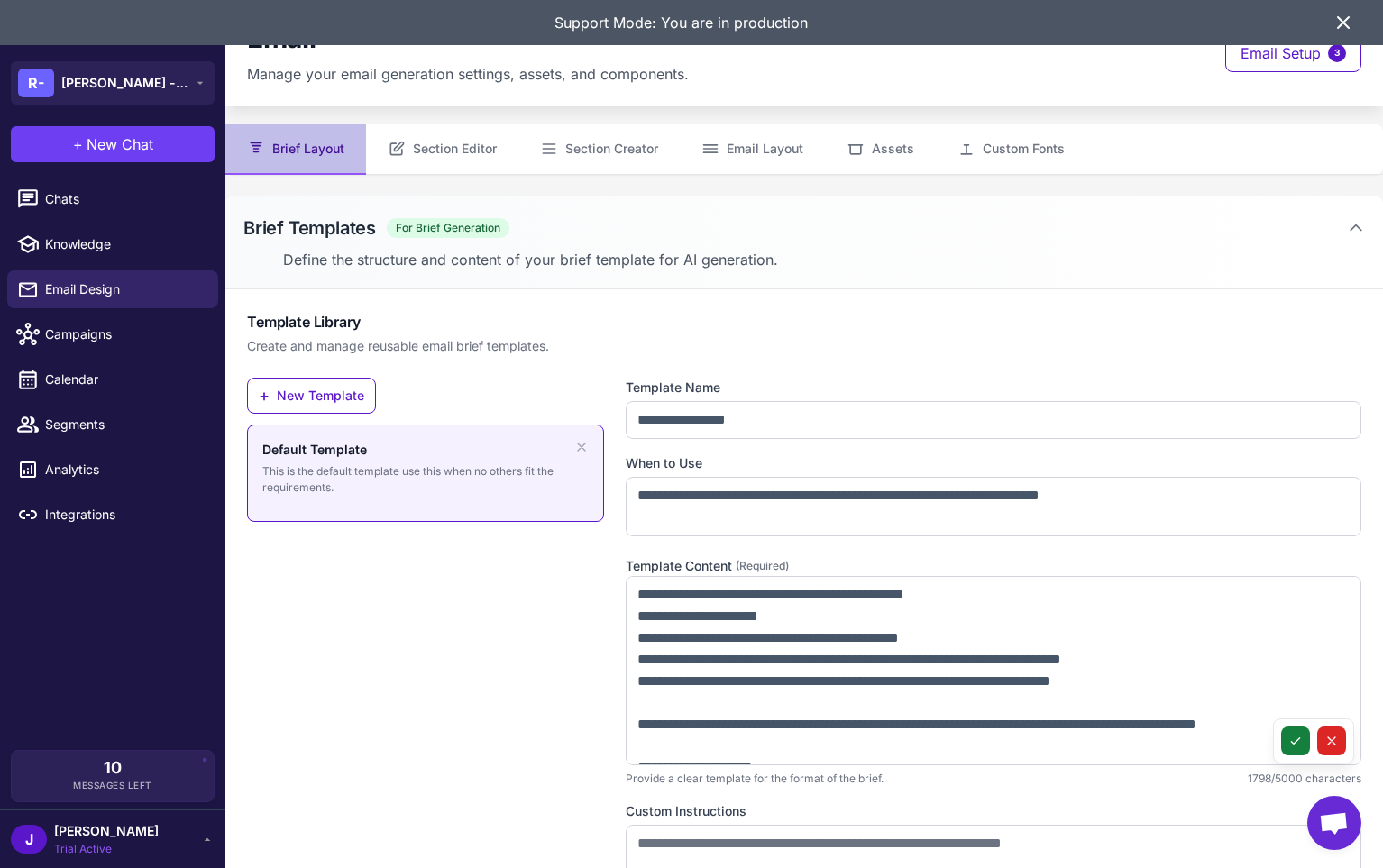
click at [1301, 740] on icon at bounding box center [1295, 740] width 14 height 14
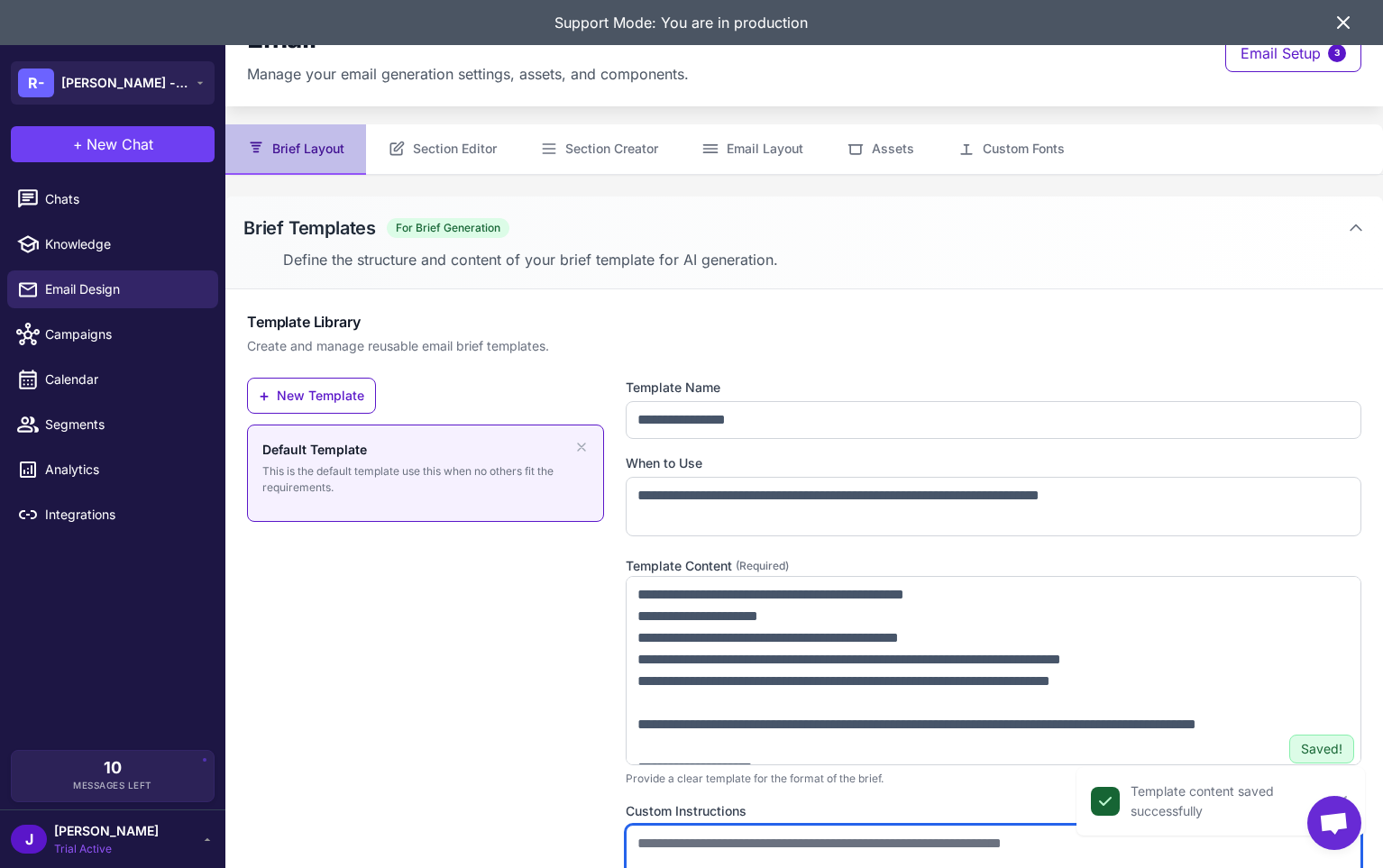
paste textarea "**********"
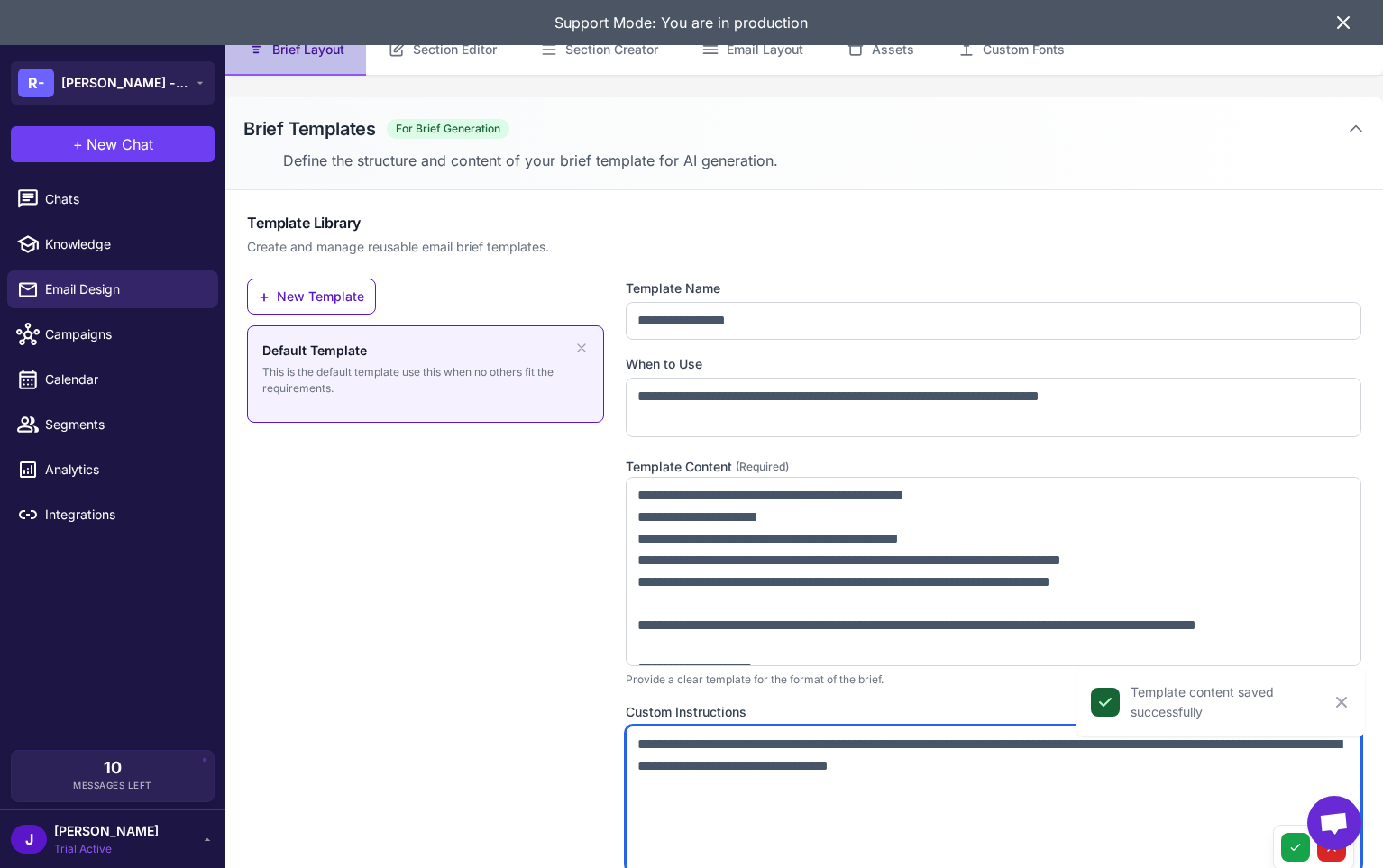
scroll to position [149, 0]
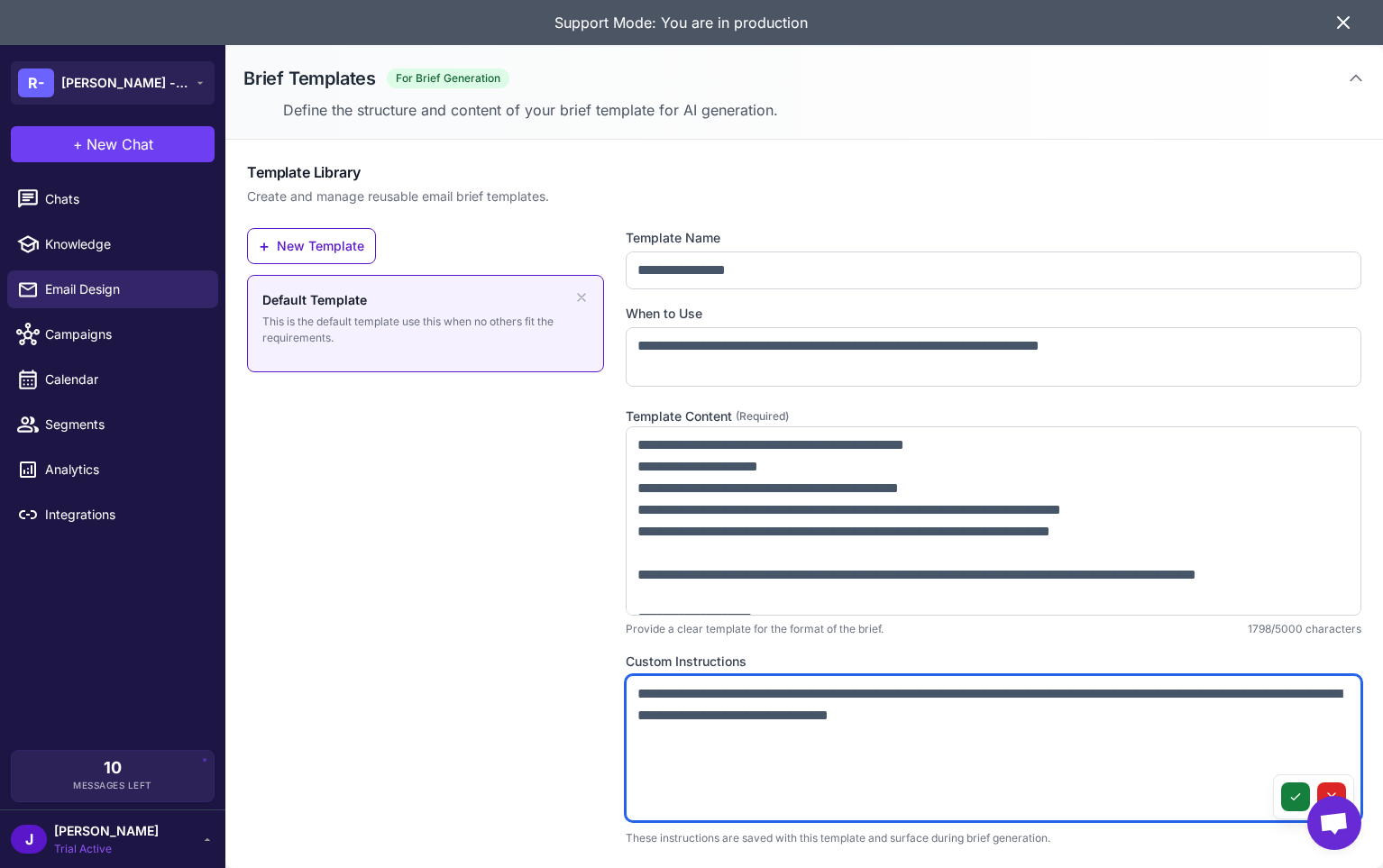
type textarea "**********"
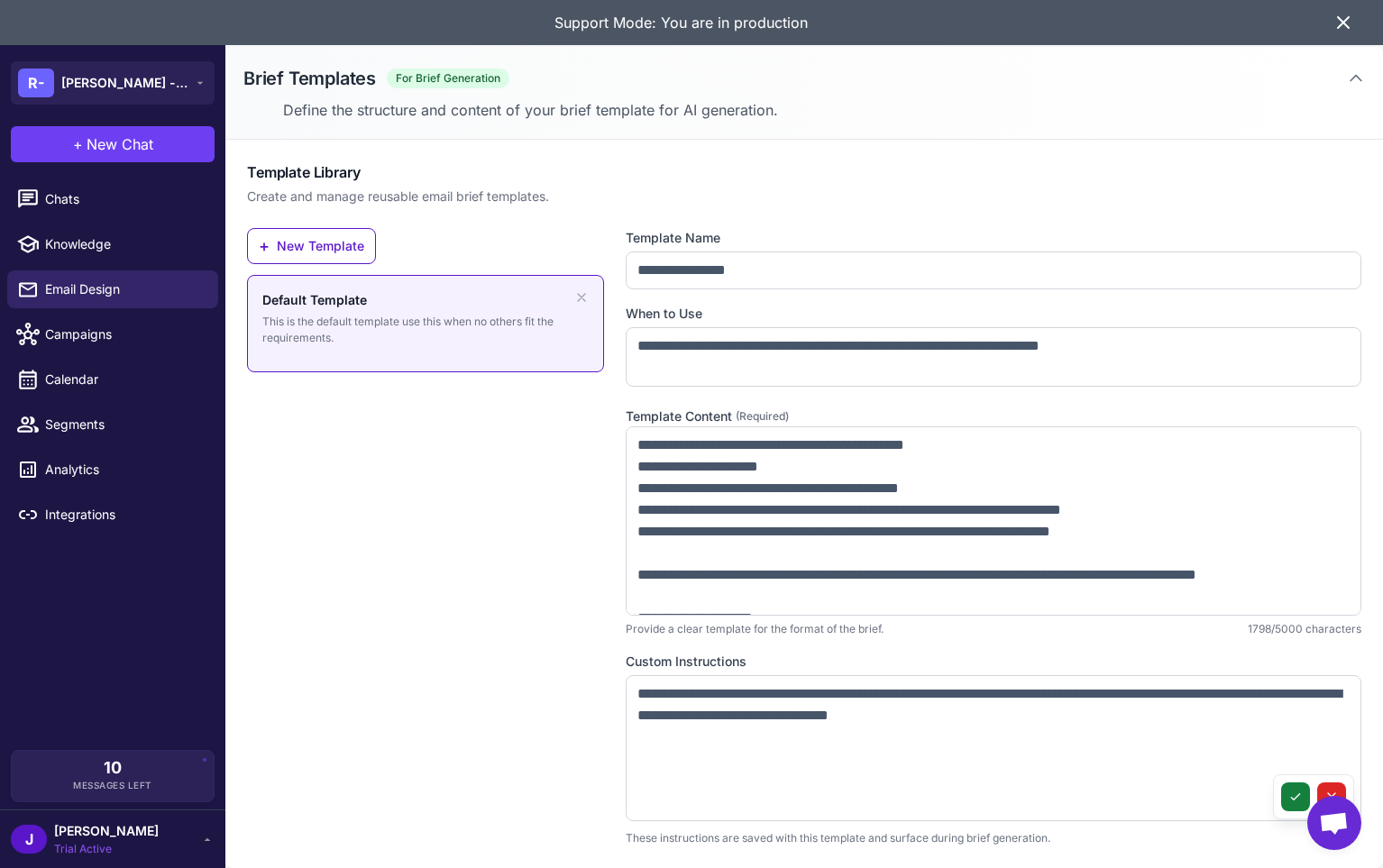
click at [1298, 790] on icon at bounding box center [1295, 796] width 14 height 14
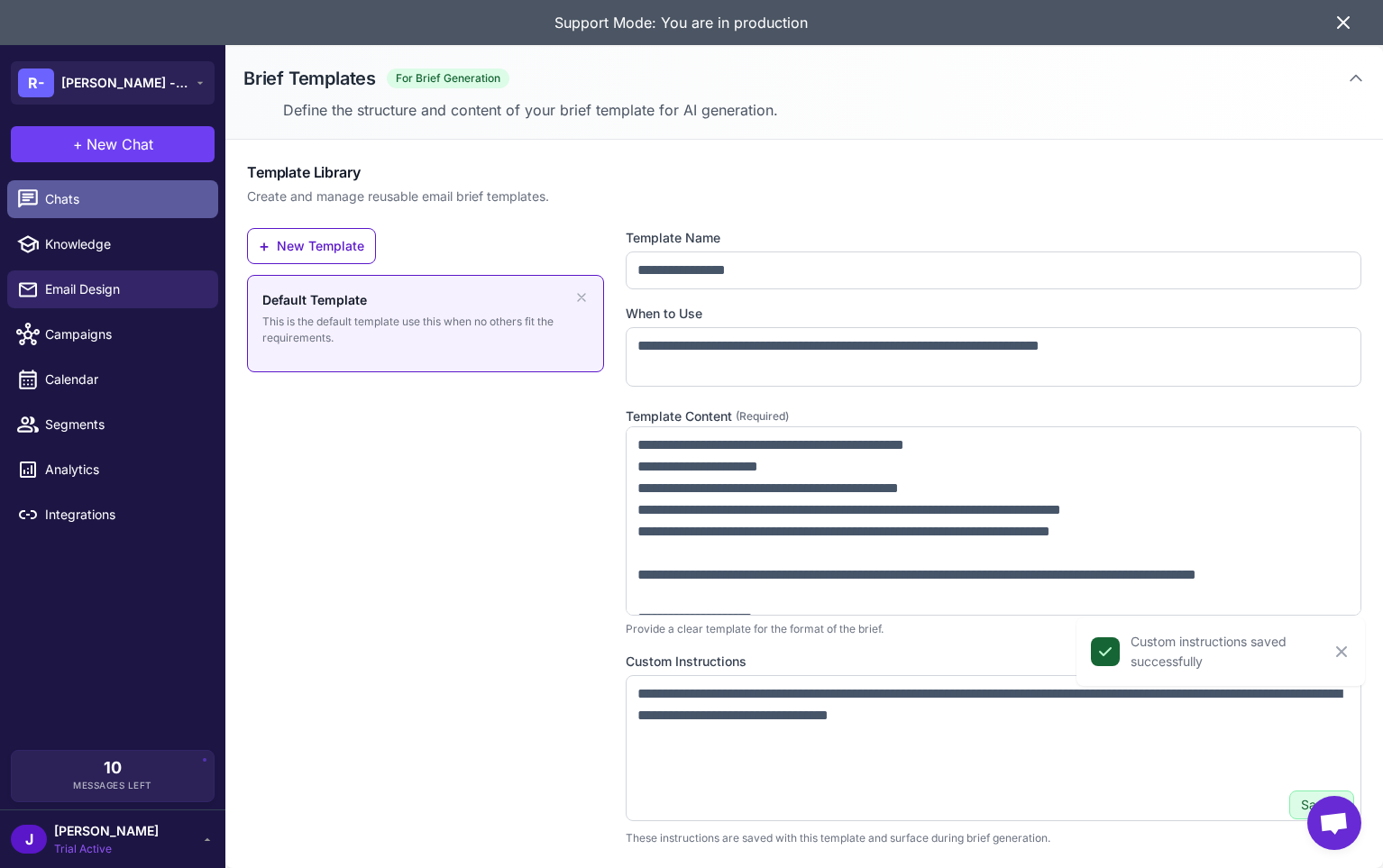
click at [75, 206] on span "Chats" at bounding box center [124, 199] width 159 height 20
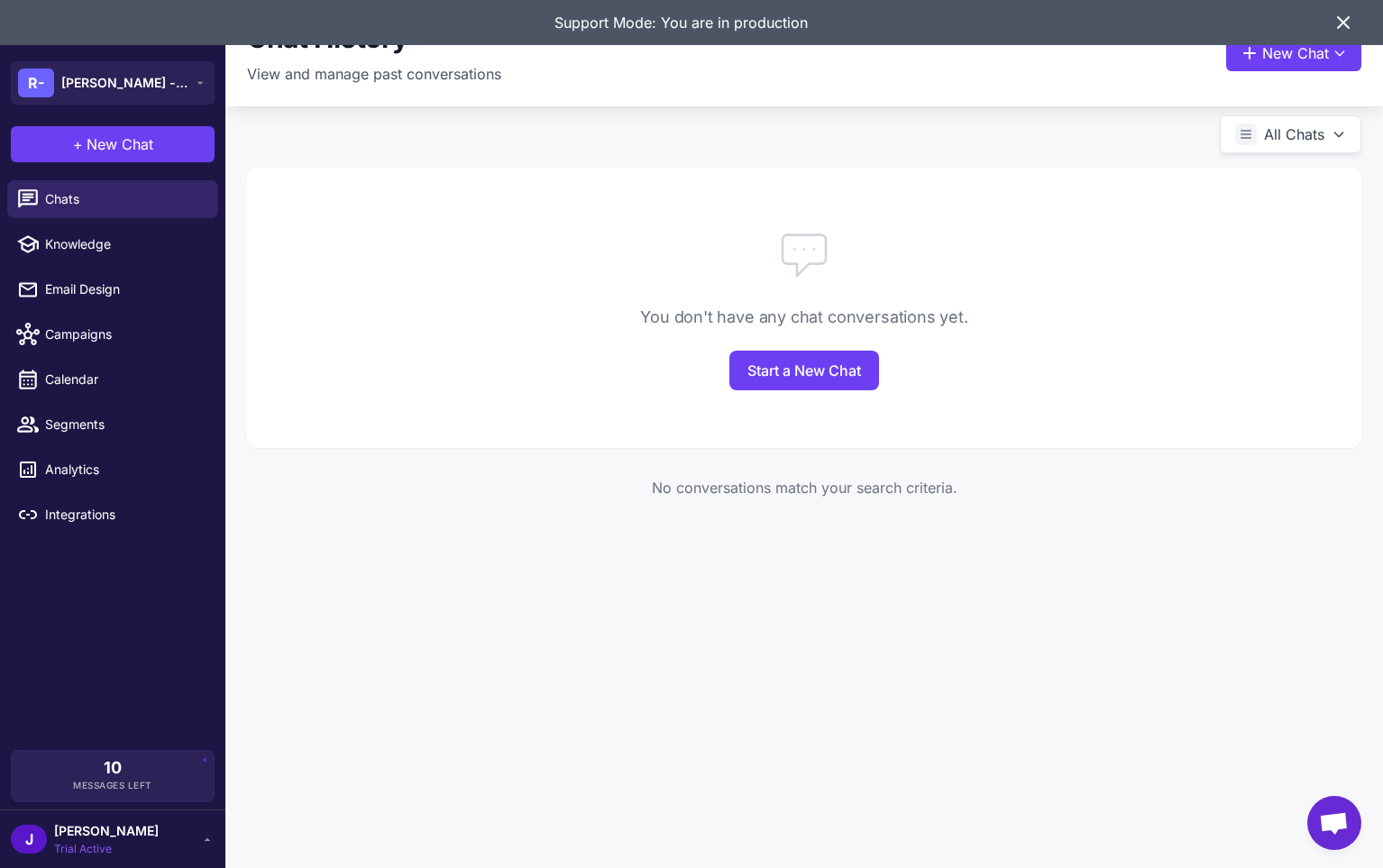
click at [1344, 22] on icon at bounding box center [1344, 22] width 11 height 11
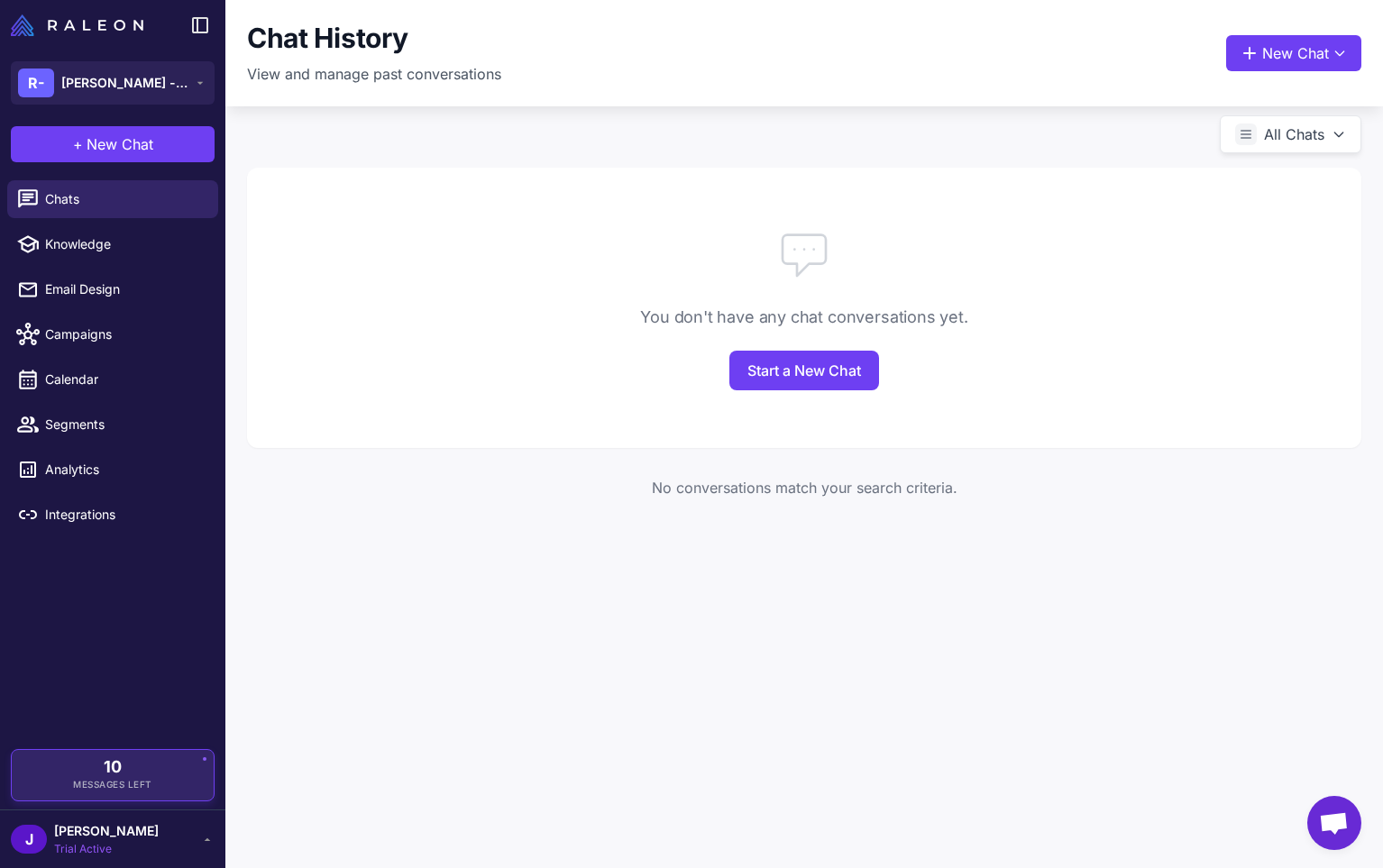
click at [122, 789] on span "Messages Left" at bounding box center [112, 785] width 79 height 13
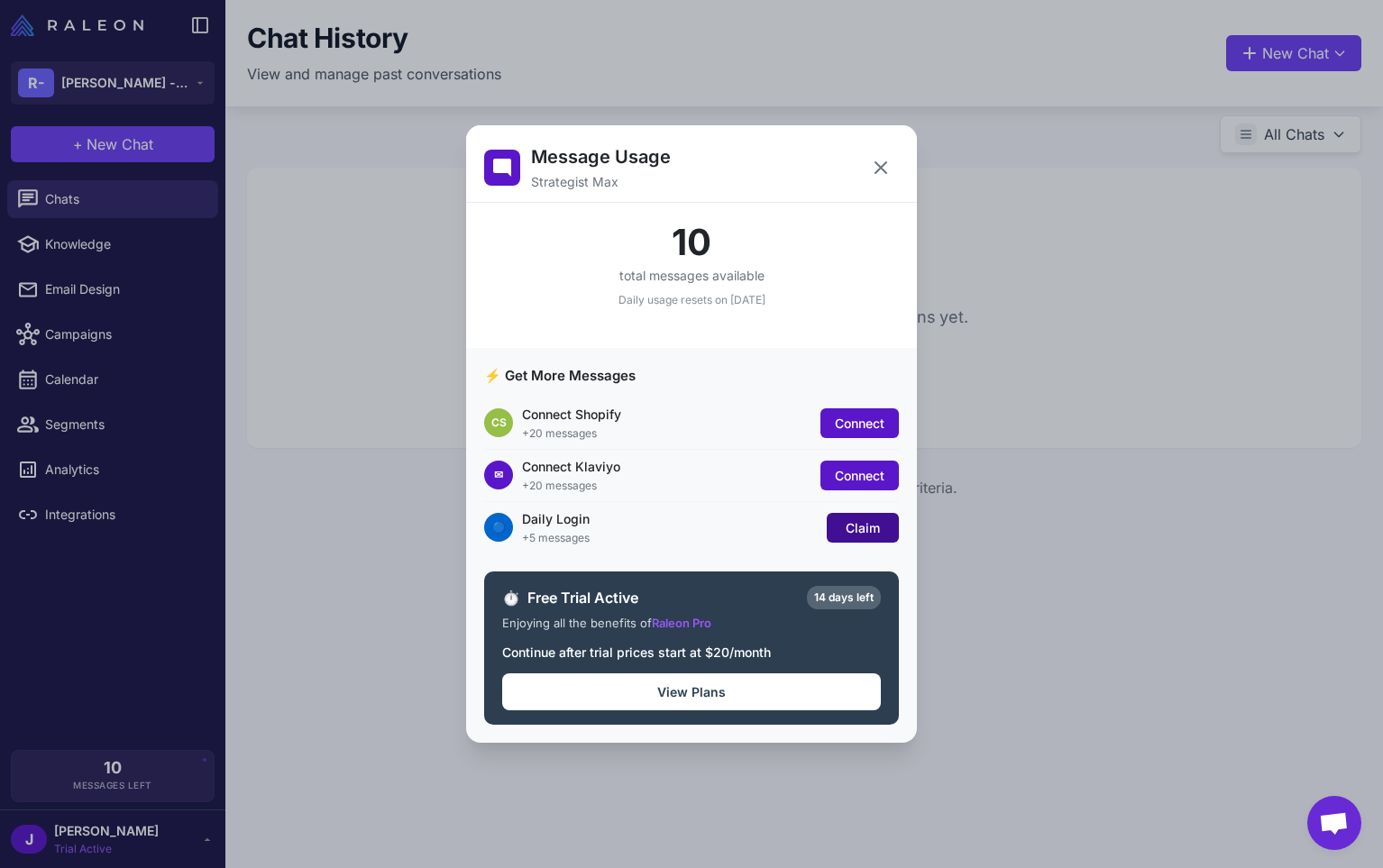
click at [855, 534] on span "Claim" at bounding box center [863, 528] width 35 height 15
click at [881, 171] on icon at bounding box center [880, 167] width 21 height 21
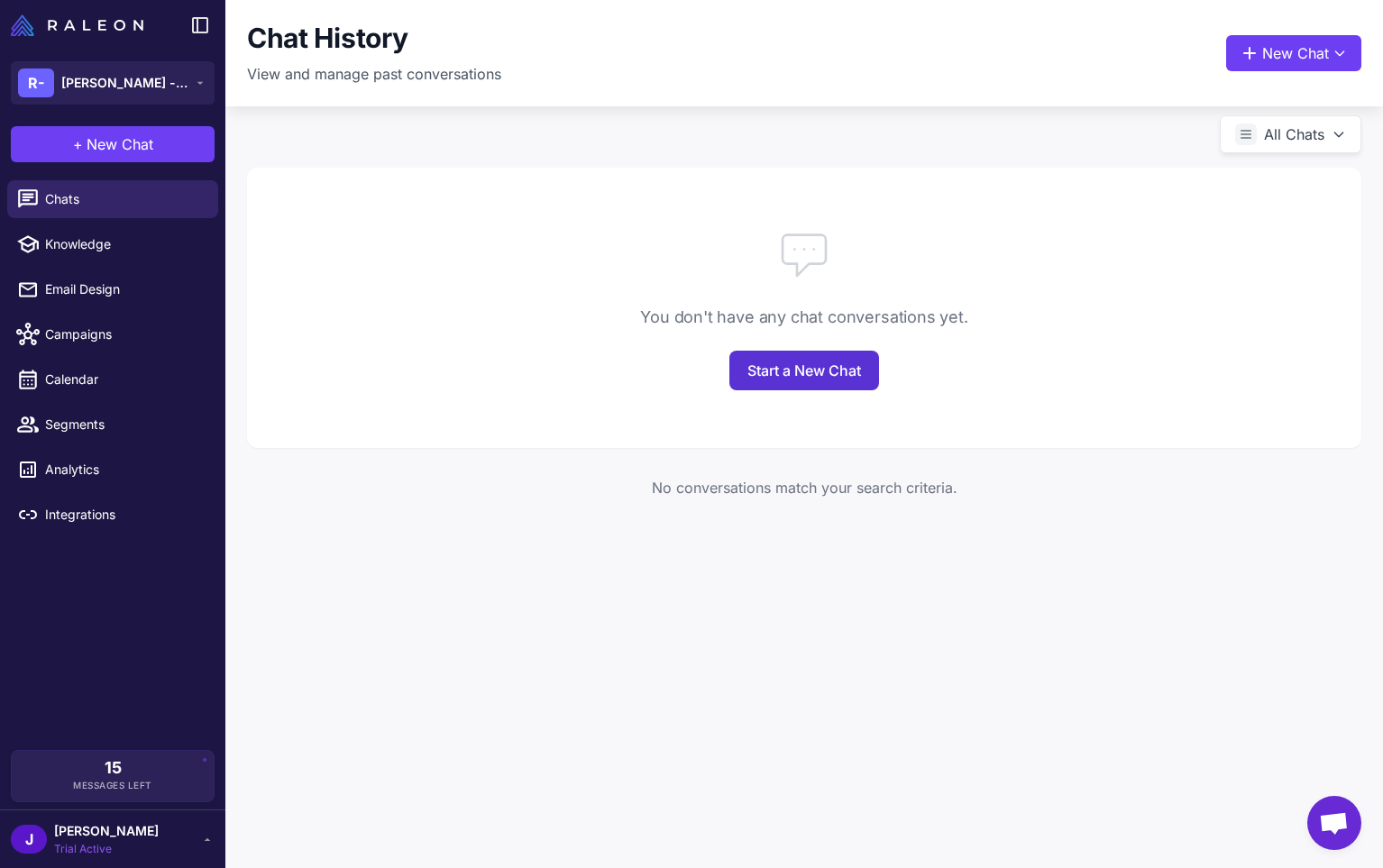
click at [805, 363] on link "Start a New Chat" at bounding box center [805, 370] width 150 height 39
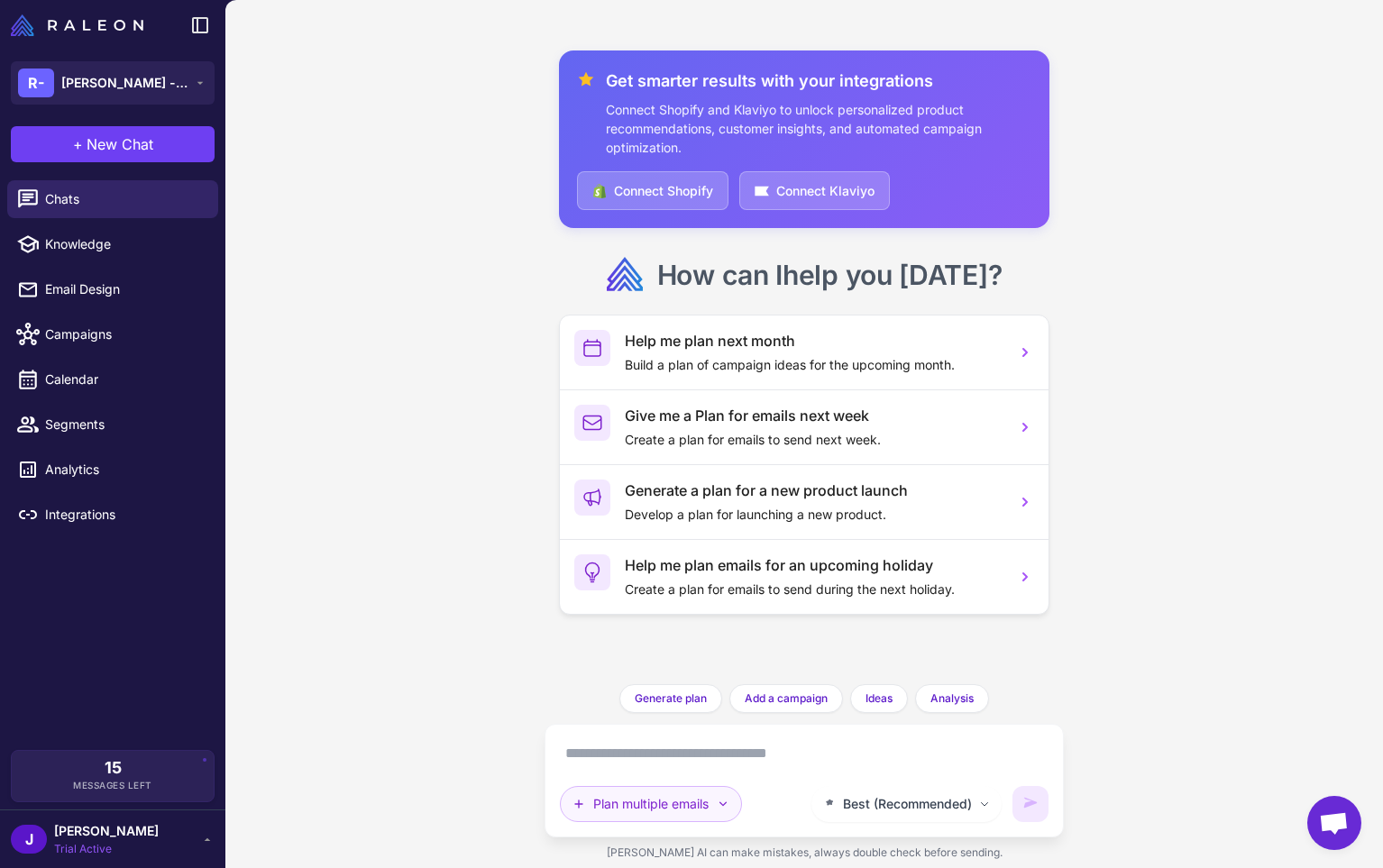
click at [666, 806] on button "Plan multiple emails" at bounding box center [650, 804] width 182 height 36
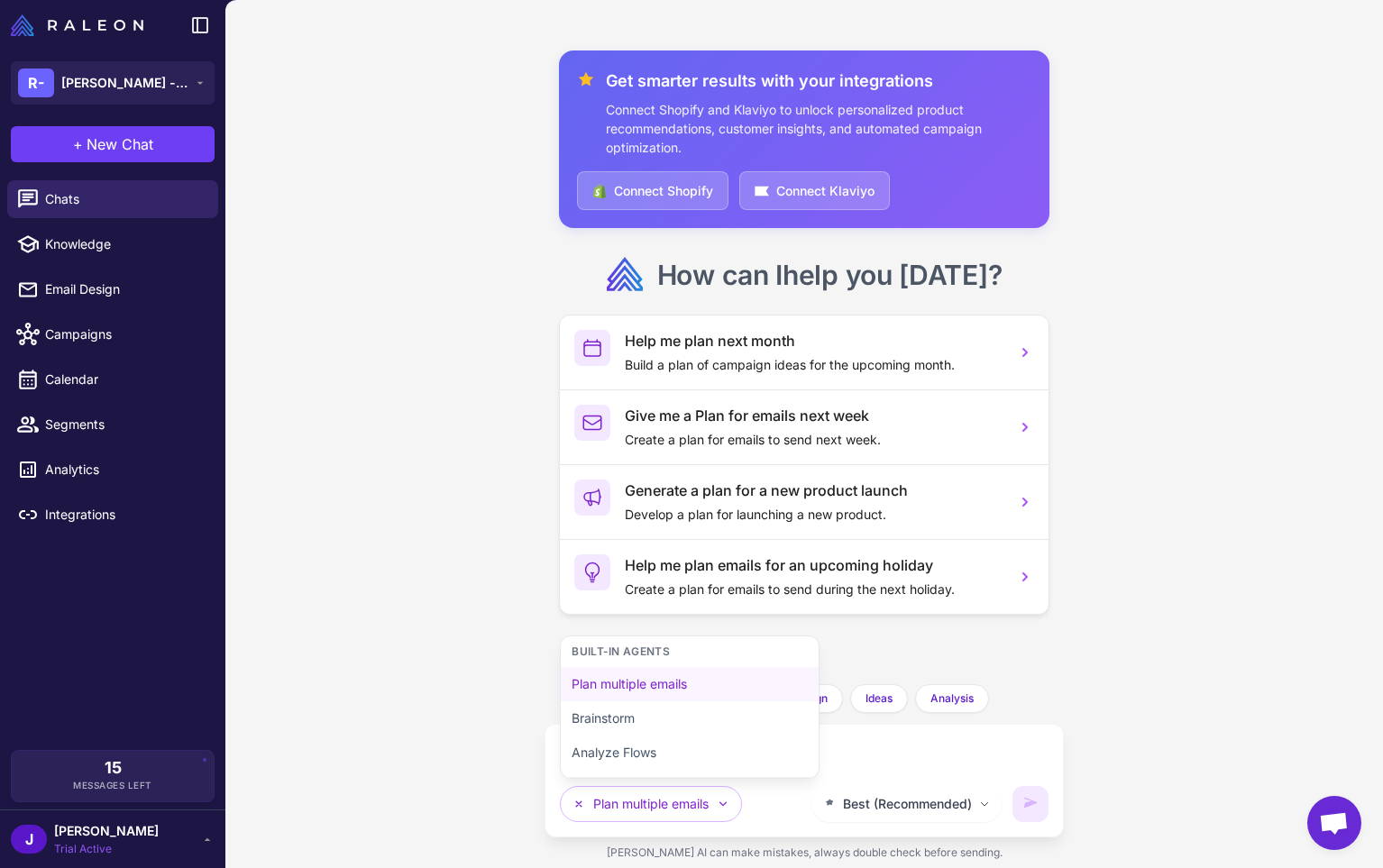
click at [358, 514] on div "Get smarter results with your integrations Connect Shopify and Klaviyo to unloc…" at bounding box center [804, 434] width 1158 height 868
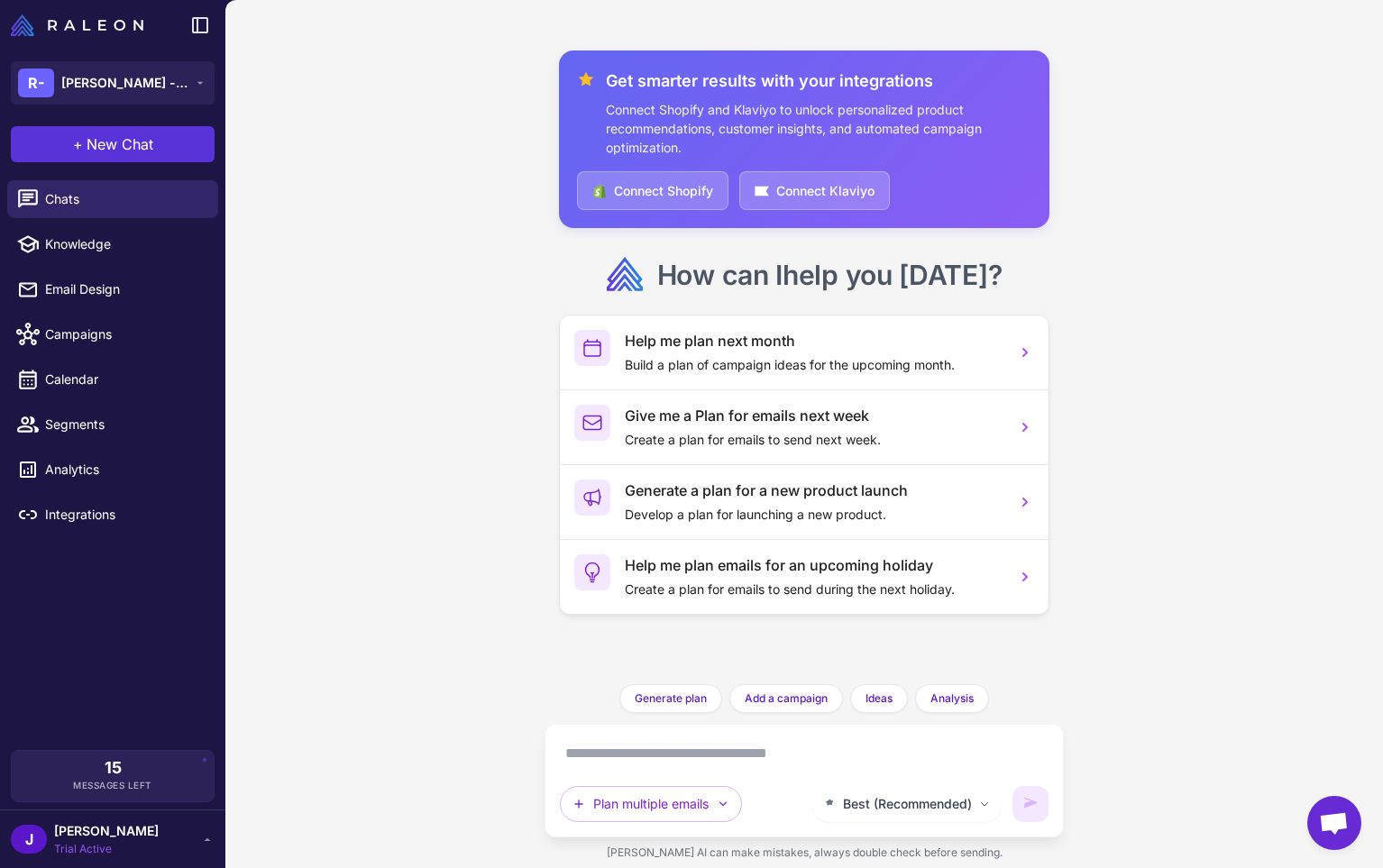
click at [82, 143] on span "+" at bounding box center [78, 144] width 10 height 21
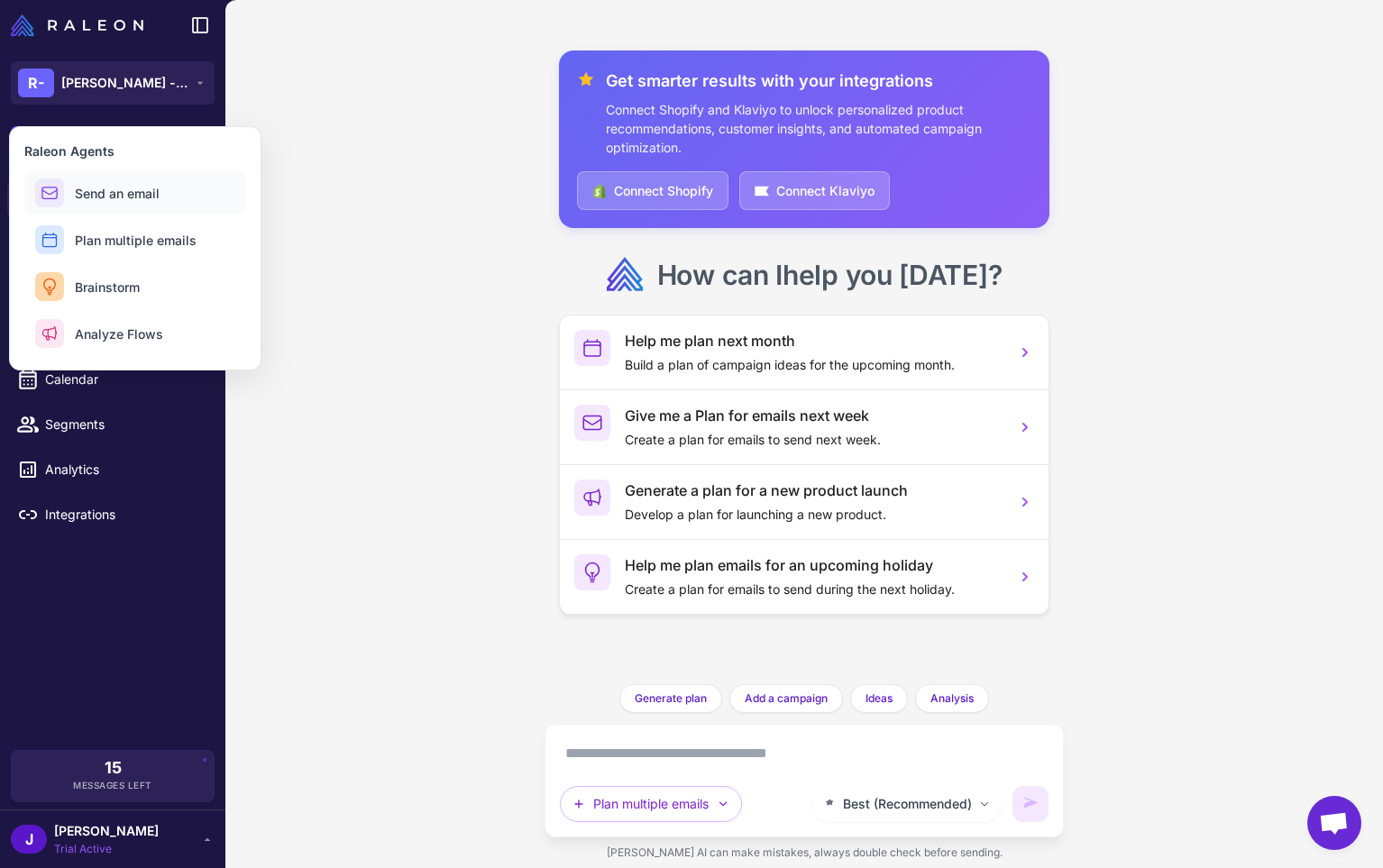
click at [103, 192] on span "Send an email" at bounding box center [117, 193] width 85 height 19
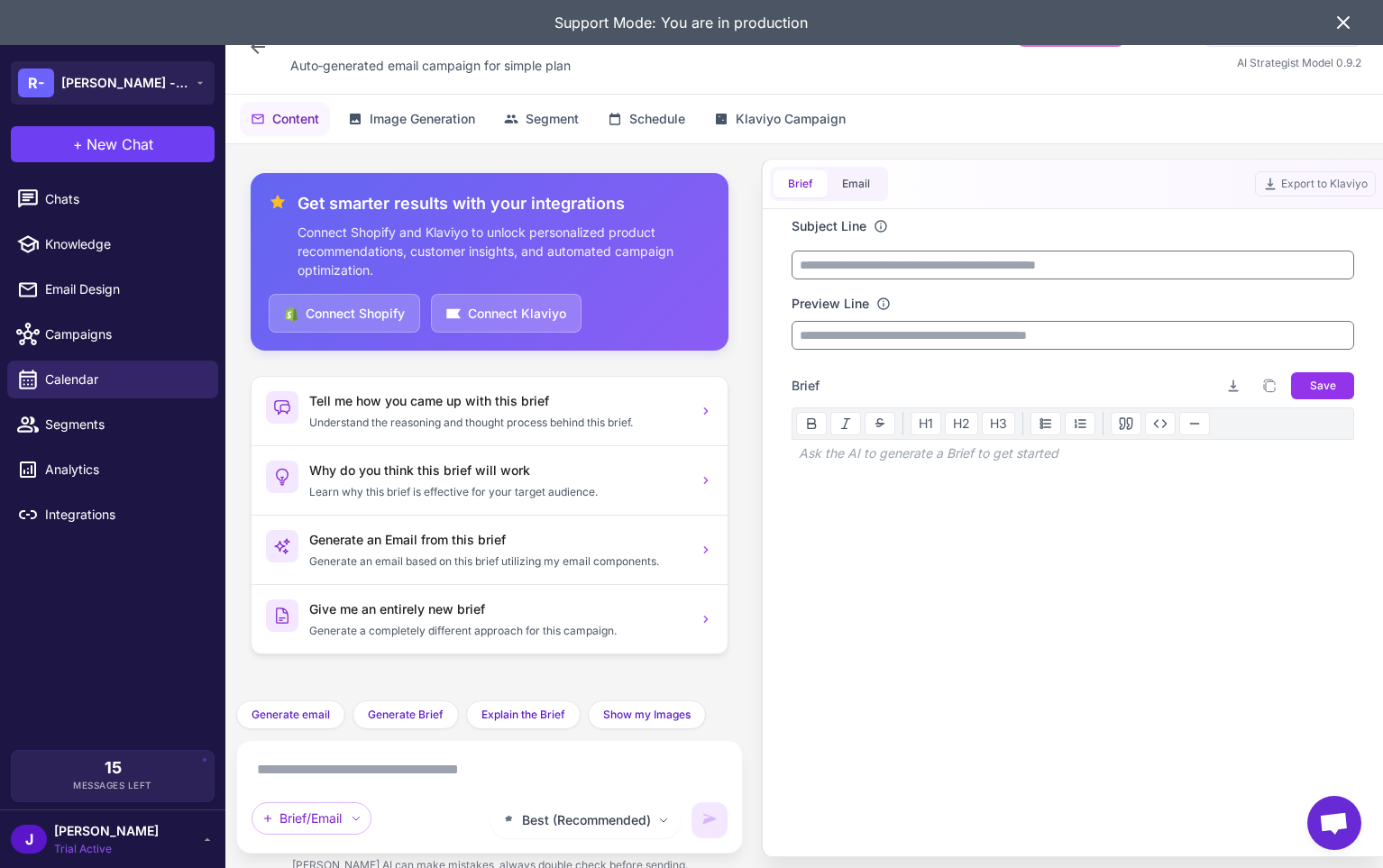
click at [378, 779] on textarea at bounding box center [489, 770] width 476 height 29
paste textarea "**********"
type textarea "**********"
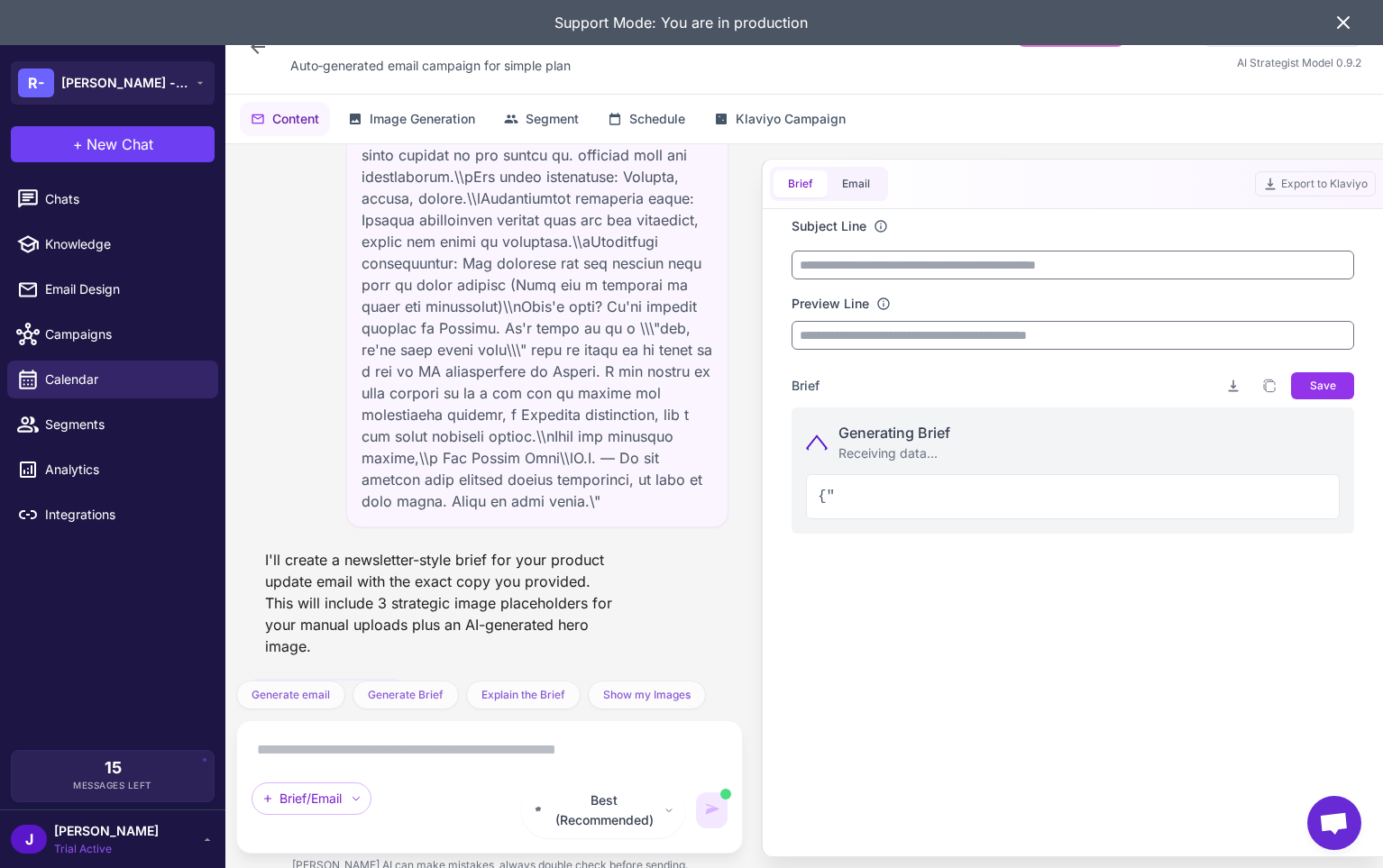
scroll to position [1585, 0]
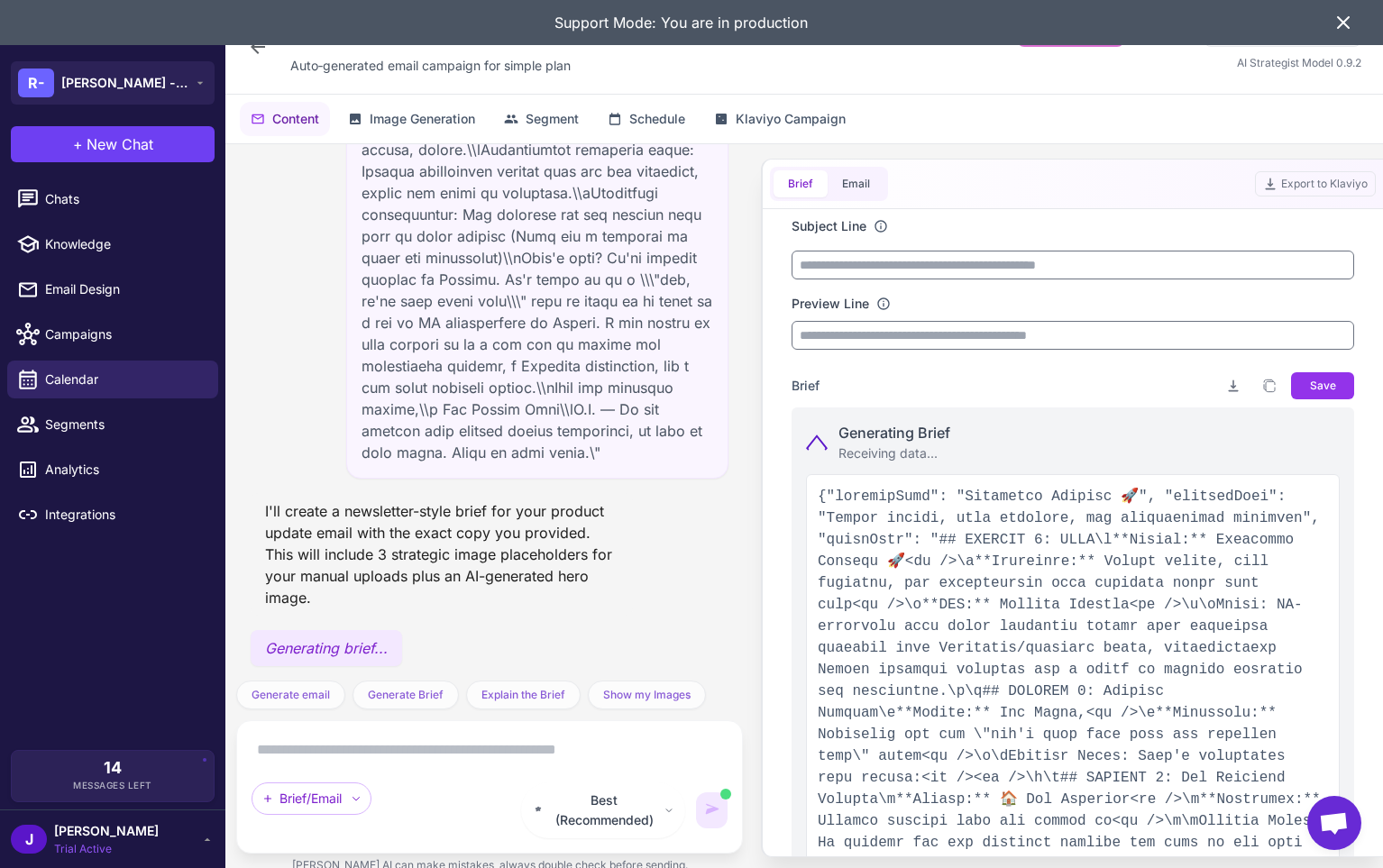
type input "**********"
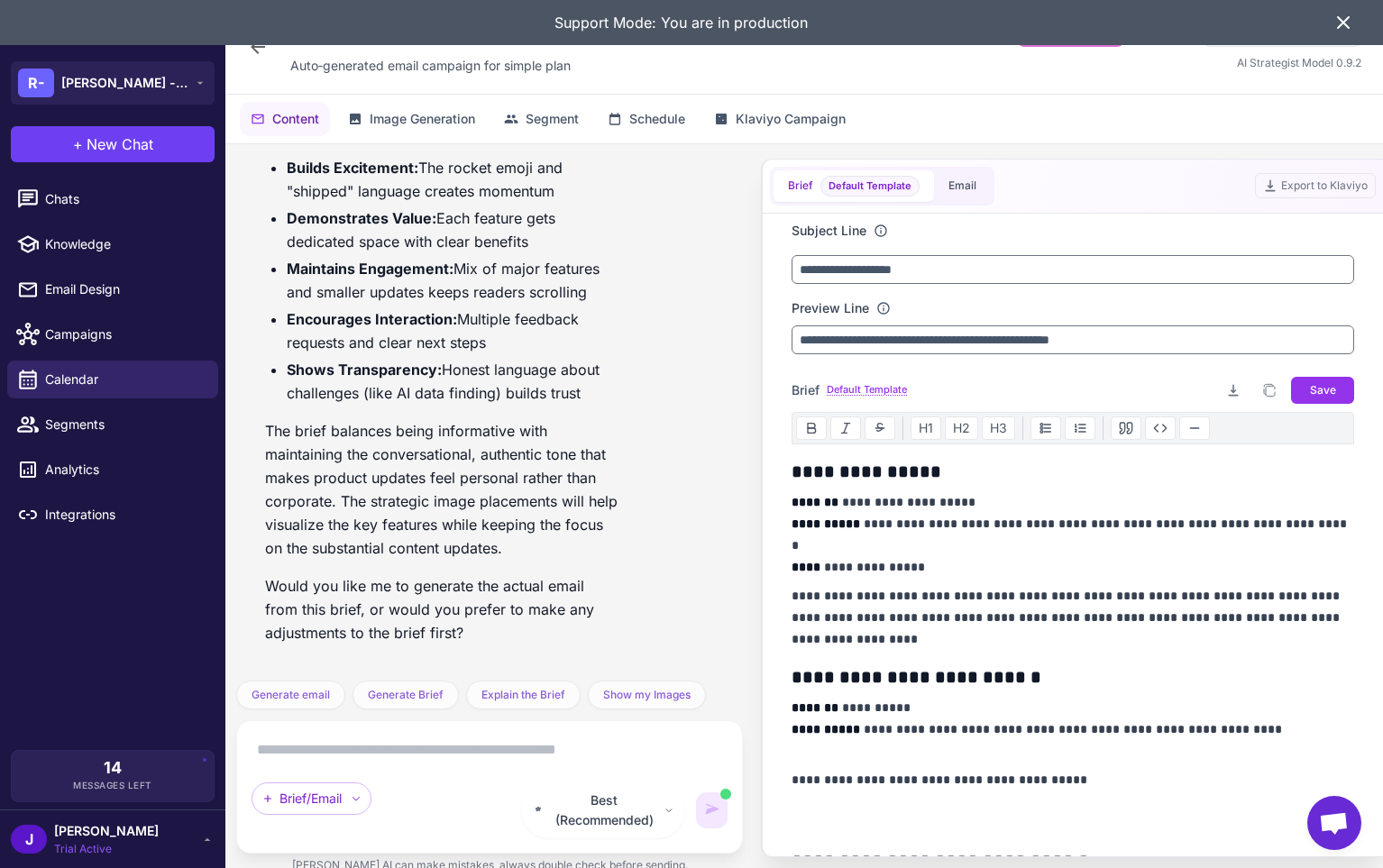
scroll to position [1659, 0]
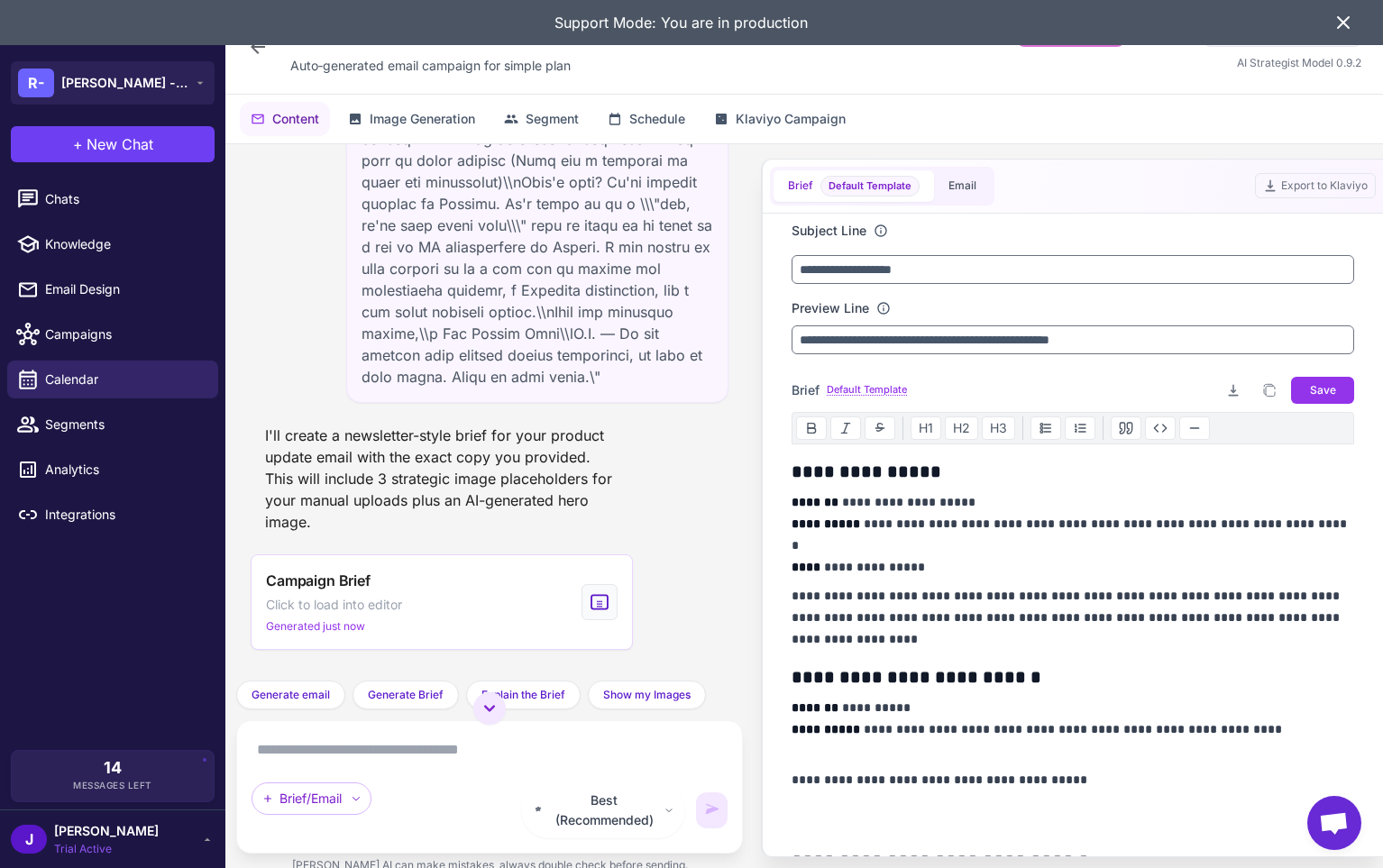
click at [1343, 25] on icon at bounding box center [1343, 22] width 21 height 21
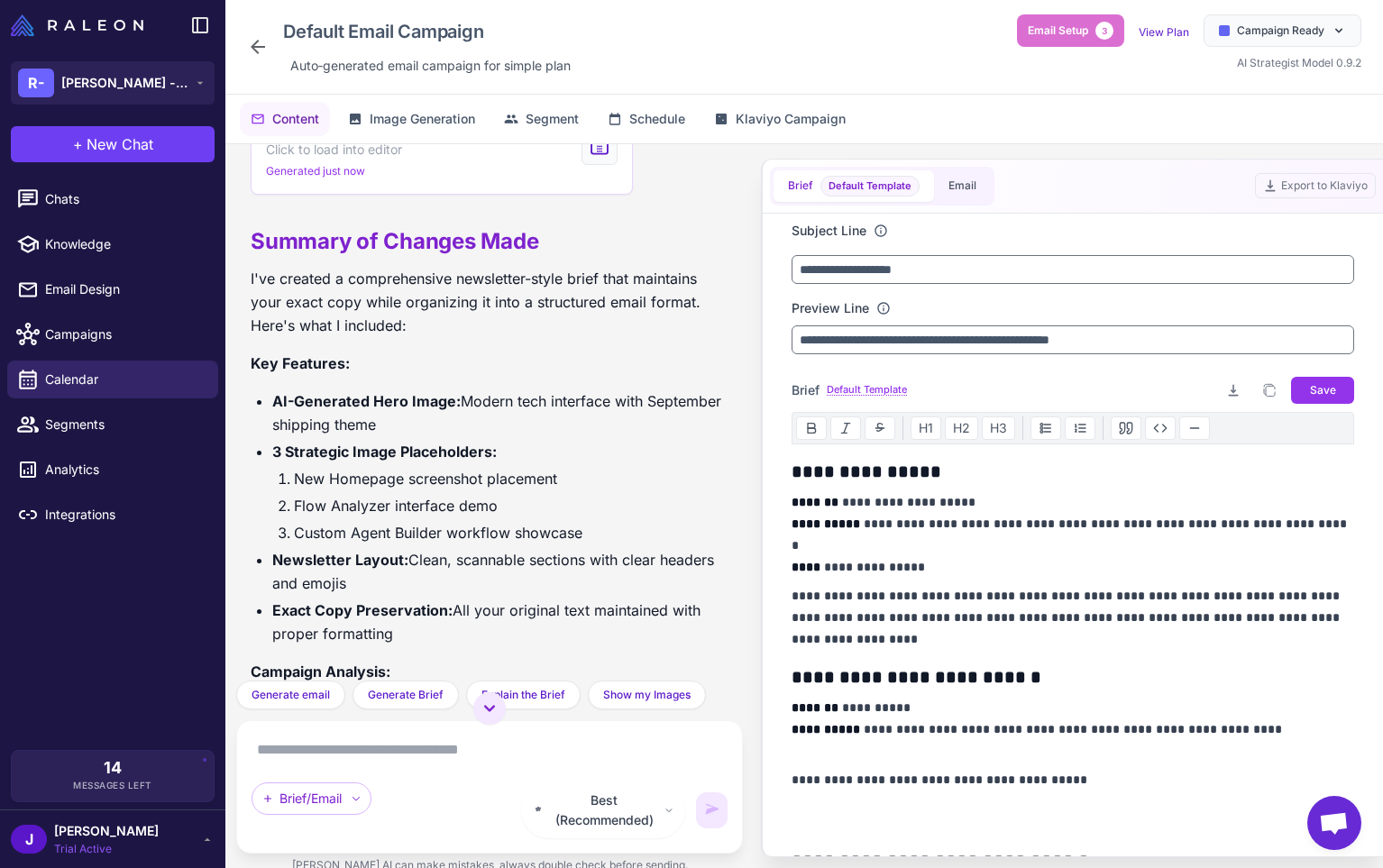
scroll to position [2627, 0]
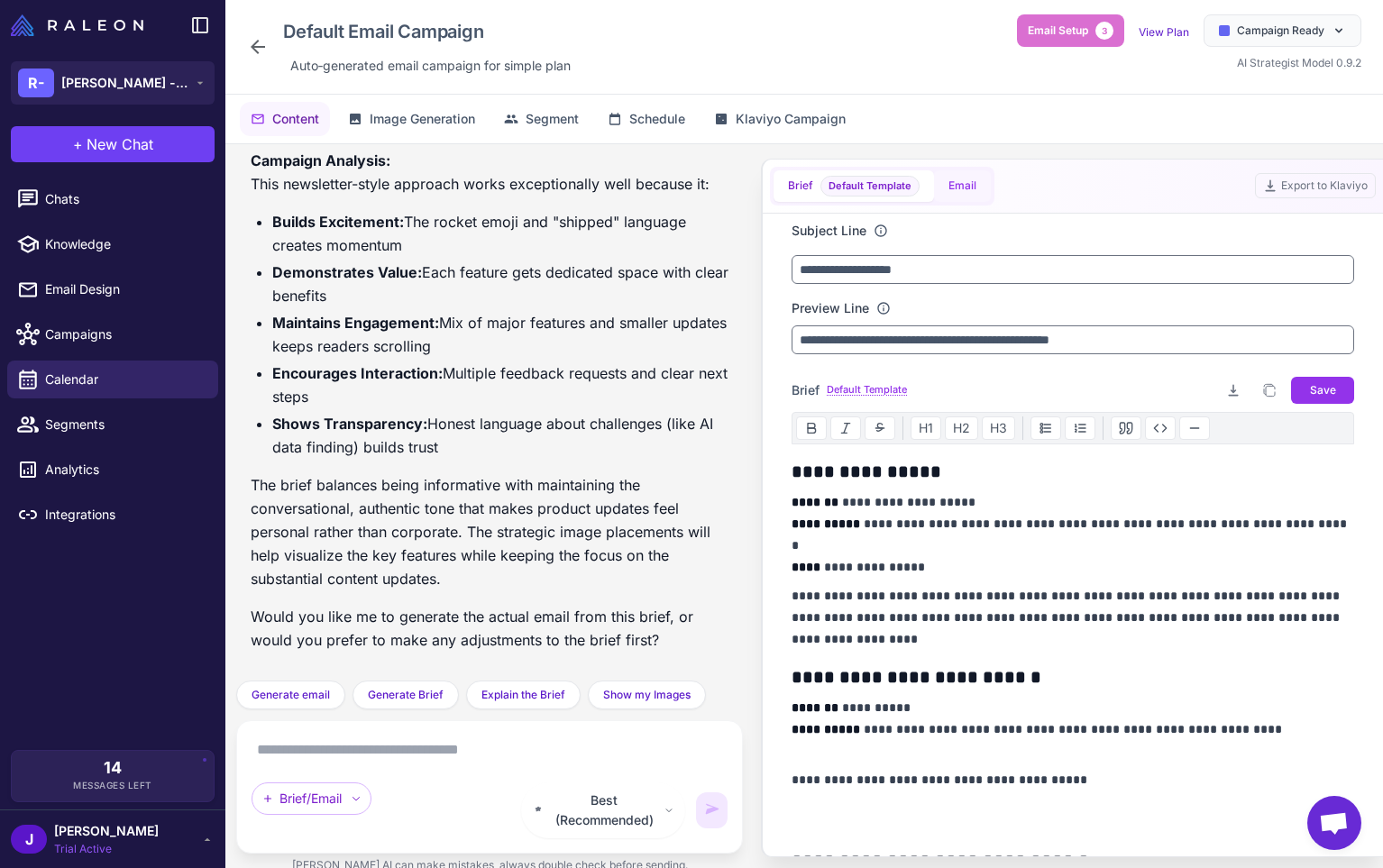
click at [974, 171] on button "Email" at bounding box center [962, 186] width 57 height 32
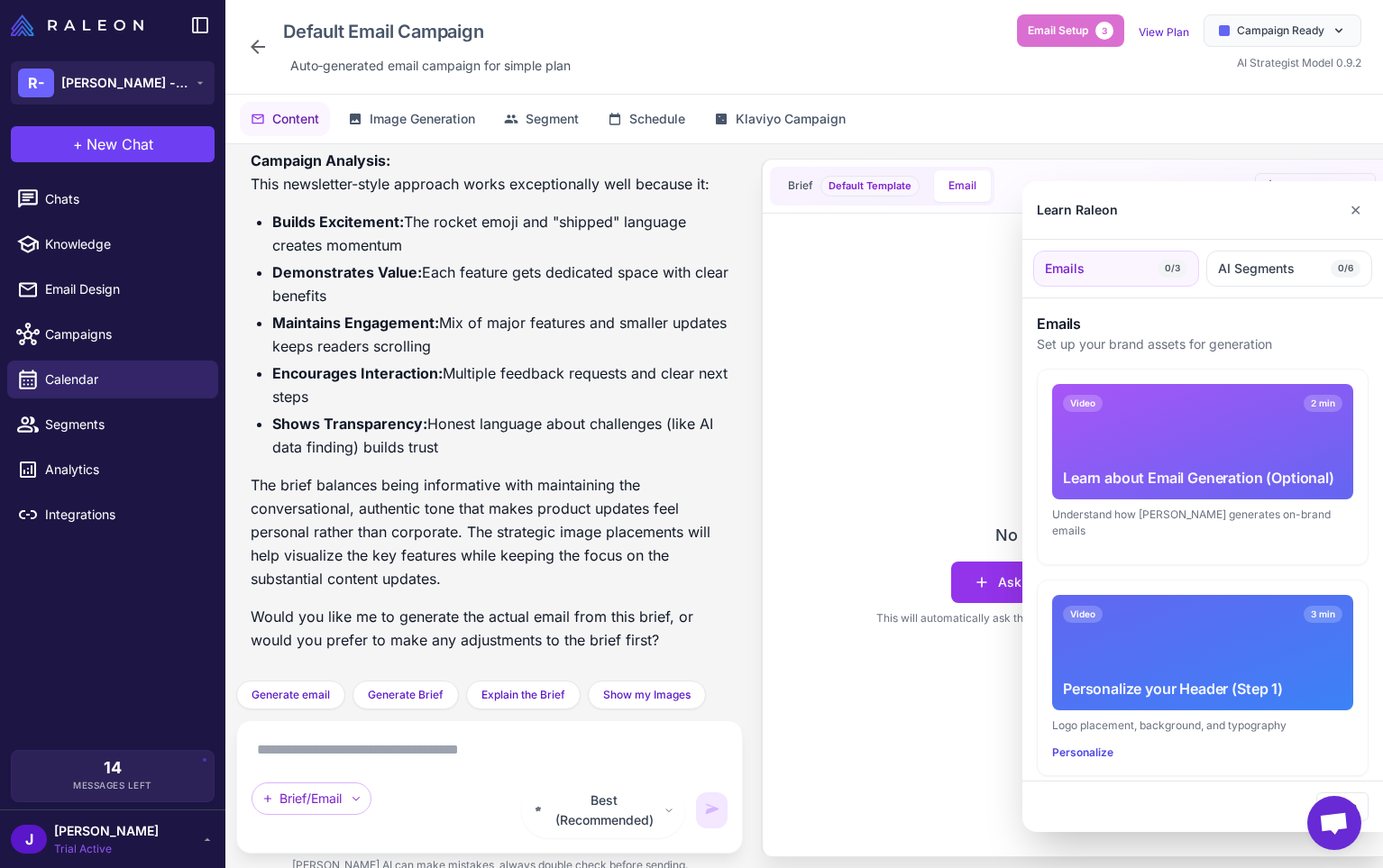
click at [1114, 605] on div "Video 3 min" at bounding box center [1203, 614] width 279 height 17
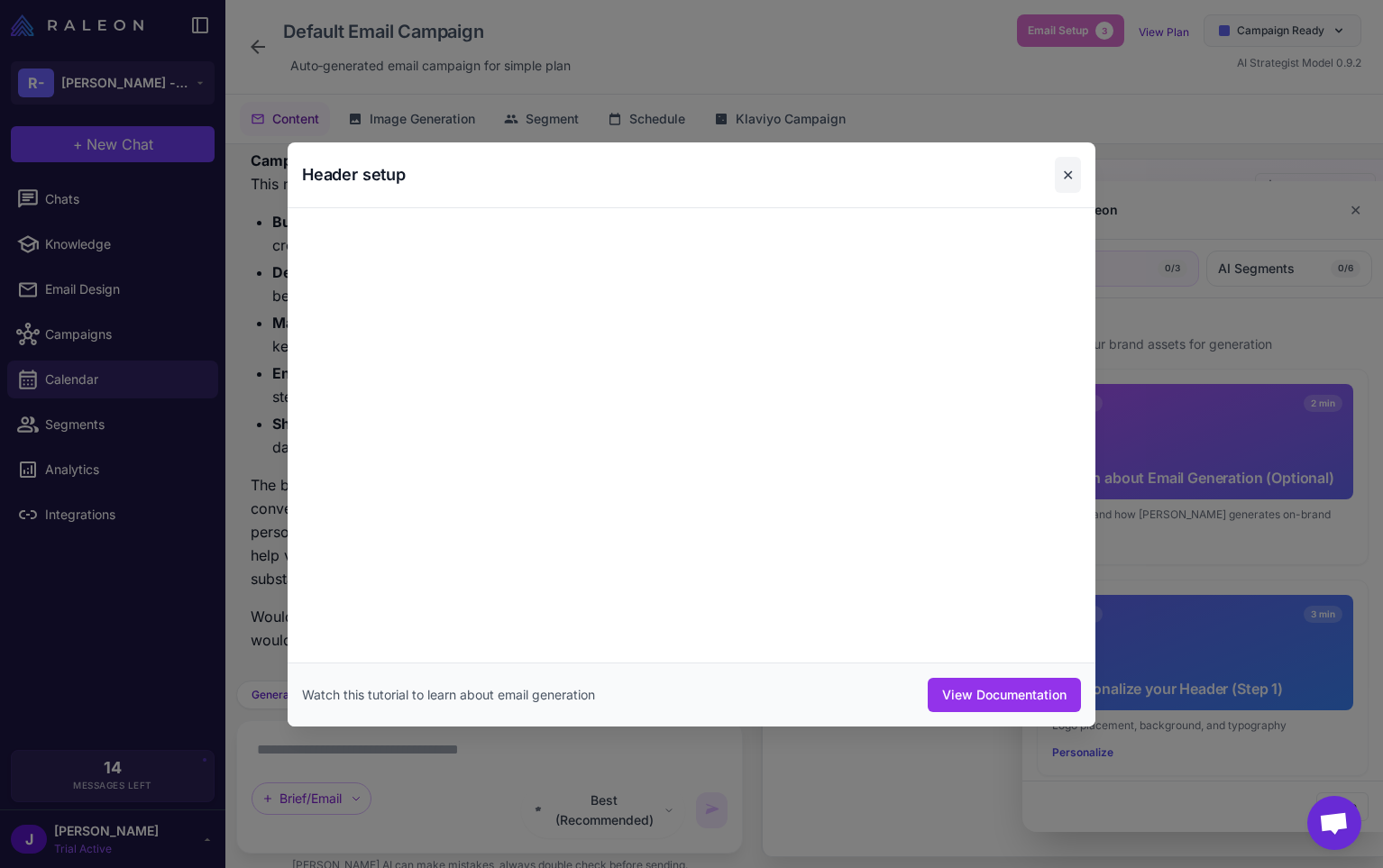
click at [1072, 173] on button "✕" at bounding box center [1068, 175] width 26 height 36
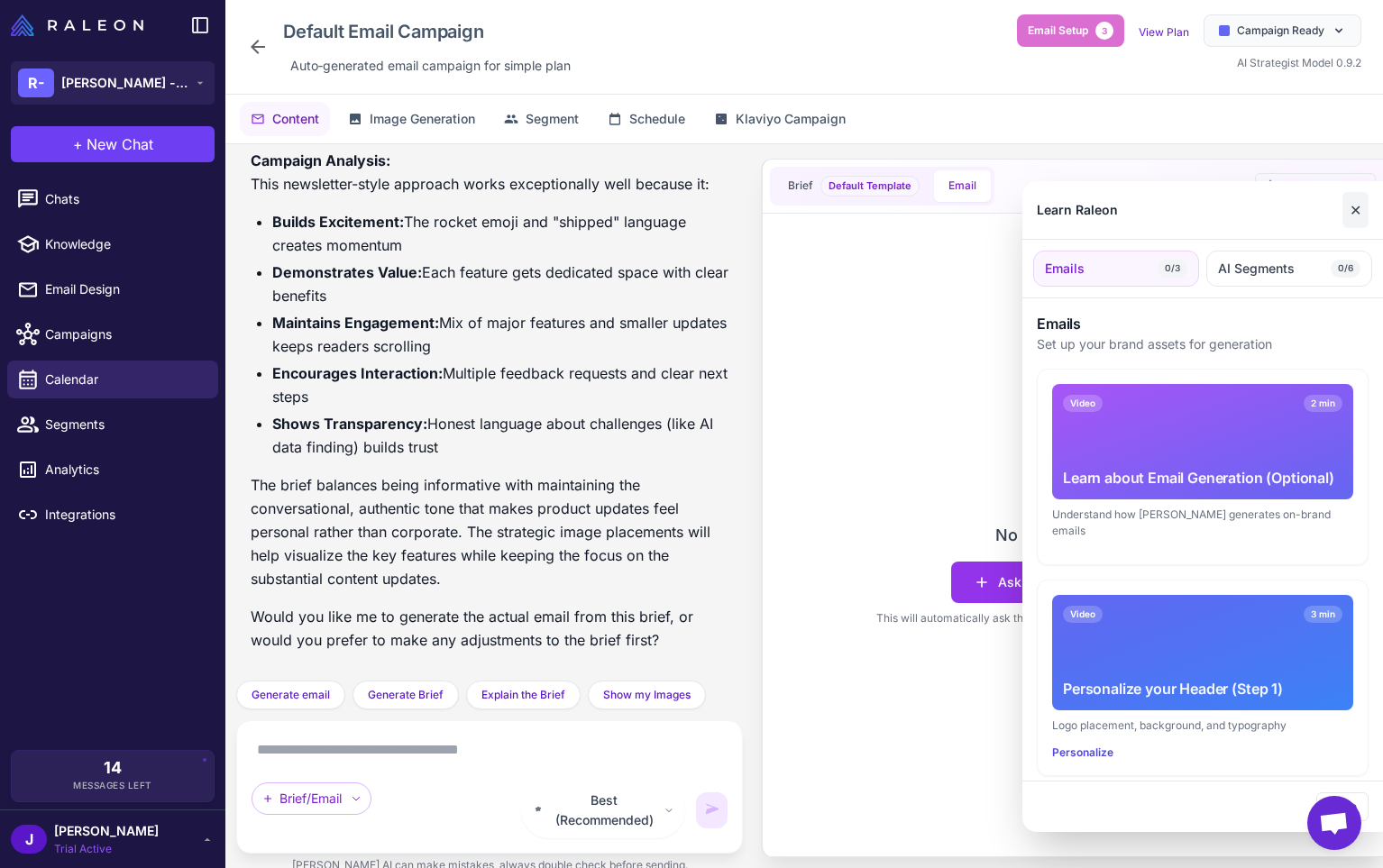
click at [1362, 206] on button "✕" at bounding box center [1356, 210] width 26 height 36
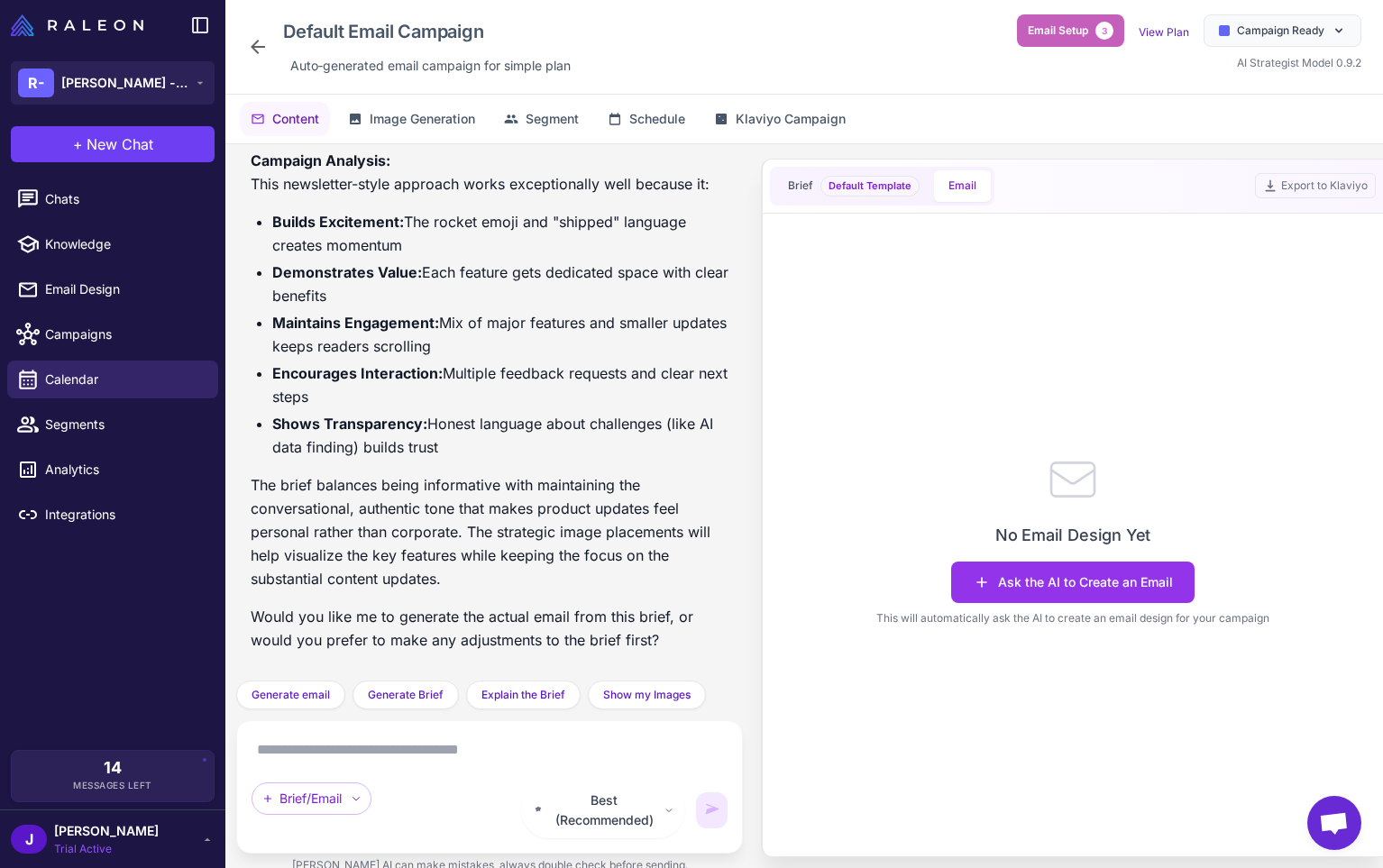
click at [1104, 32] on span "3" at bounding box center [1104, 30] width 18 height 18
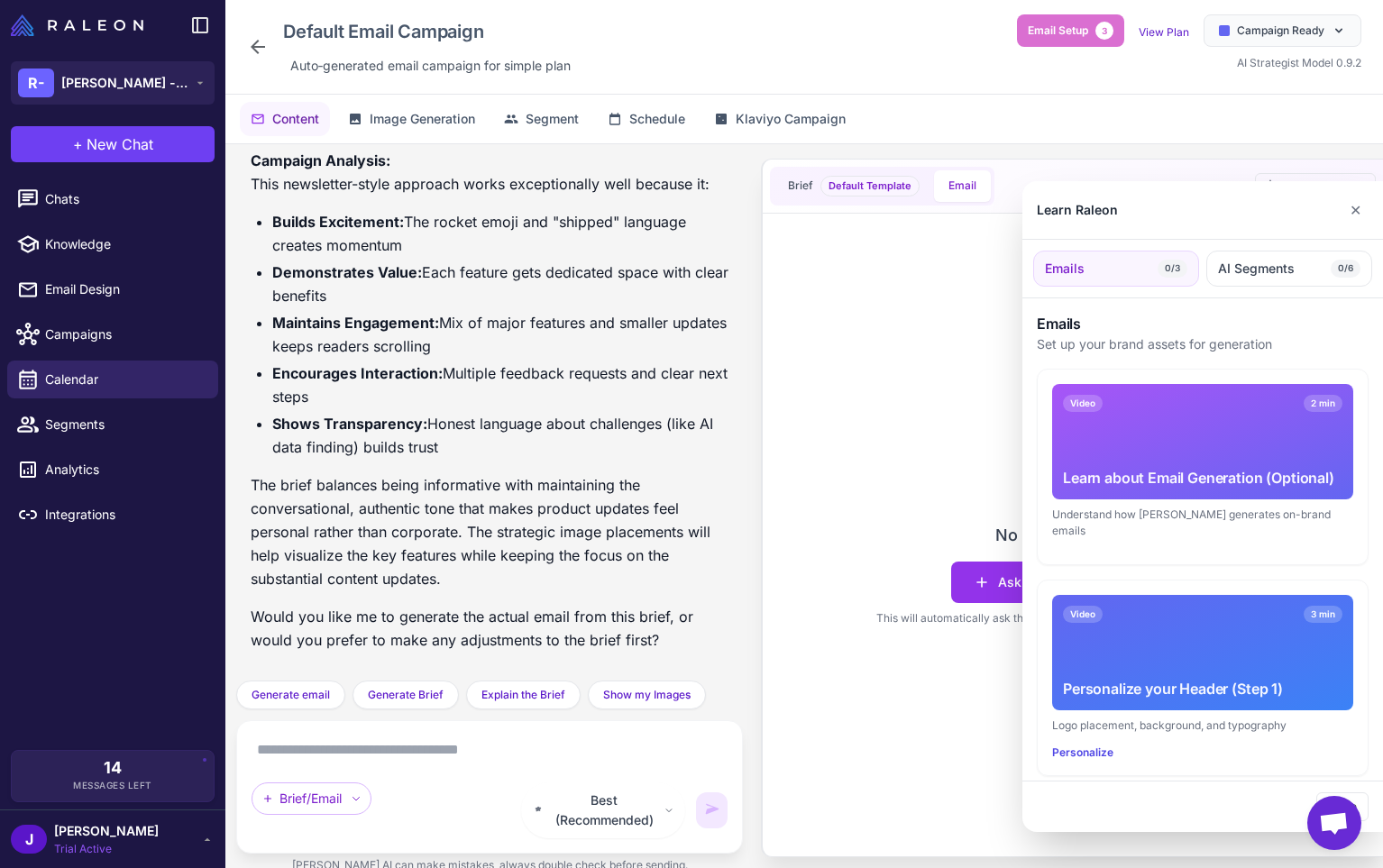
click at [1096, 206] on div "Learn Raleon" at bounding box center [1077, 209] width 81 height 20
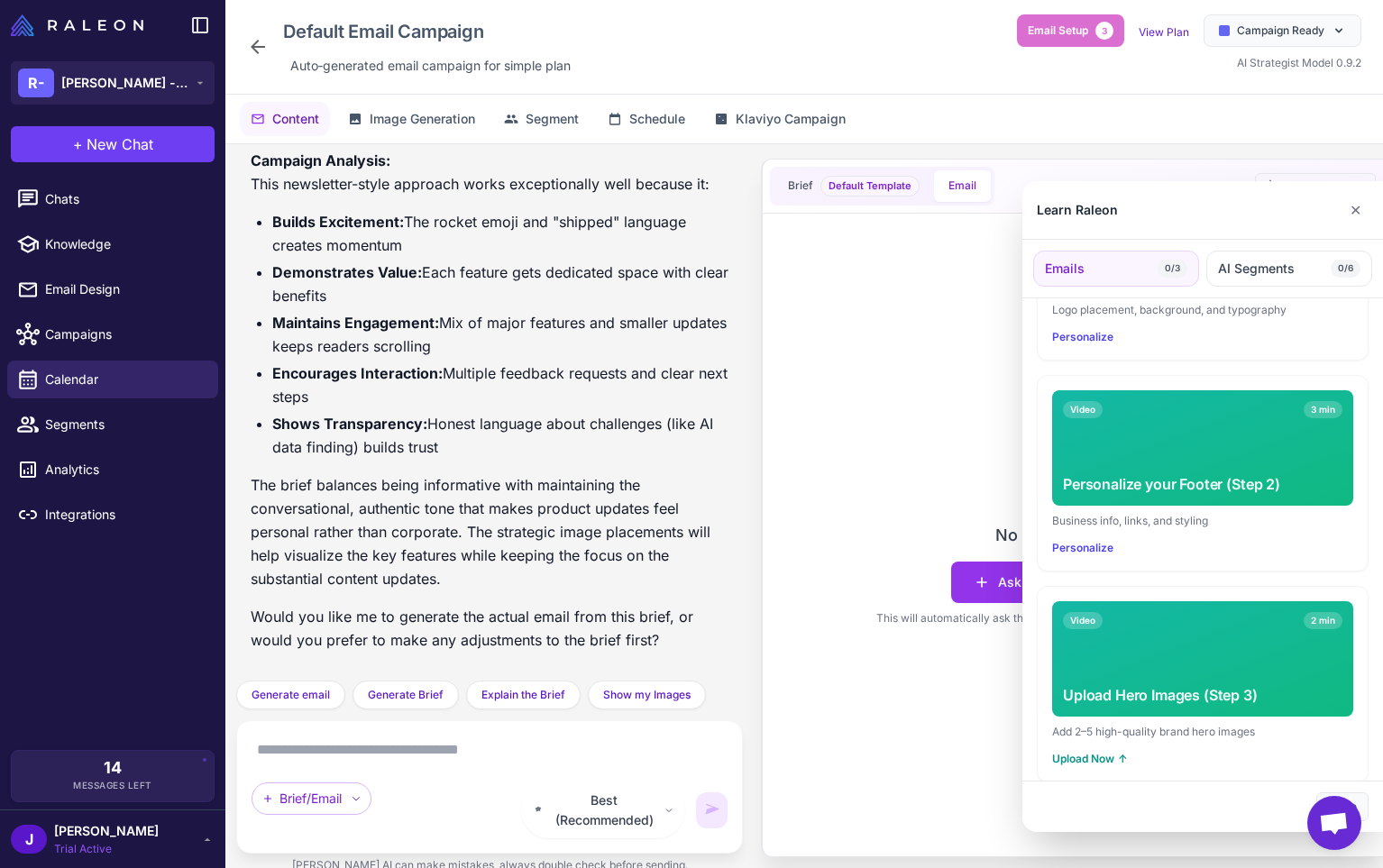
click at [1365, 797] on button "Close" at bounding box center [1343, 806] width 52 height 29
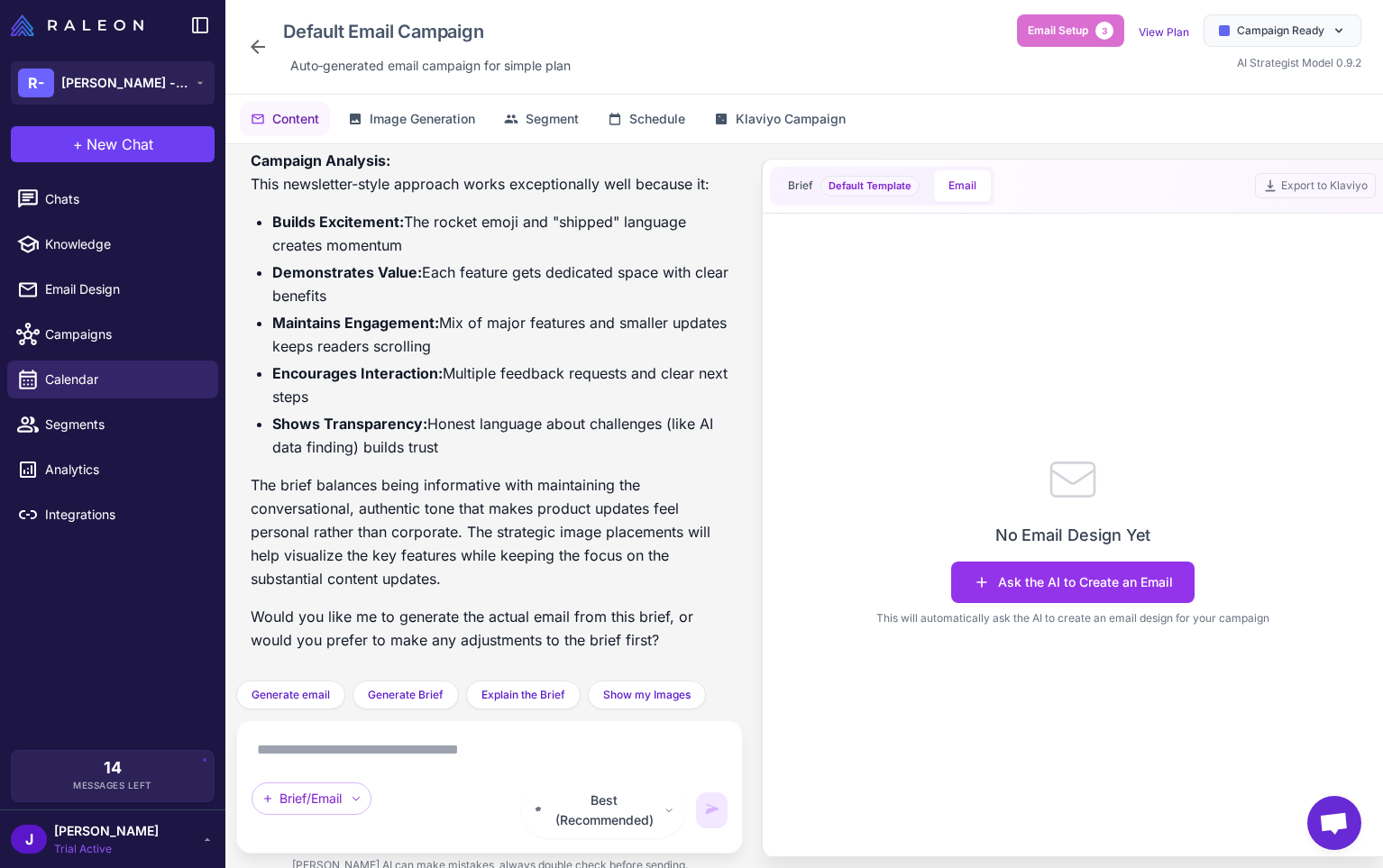
click at [1047, 72] on div "Default Email Campaign Auto‑generated email campaign for simple plan Email Setu…" at bounding box center [804, 46] width 1115 height 64
click at [1074, 582] on button "Ask the AI to Create an Email" at bounding box center [1073, 582] width 244 height 41
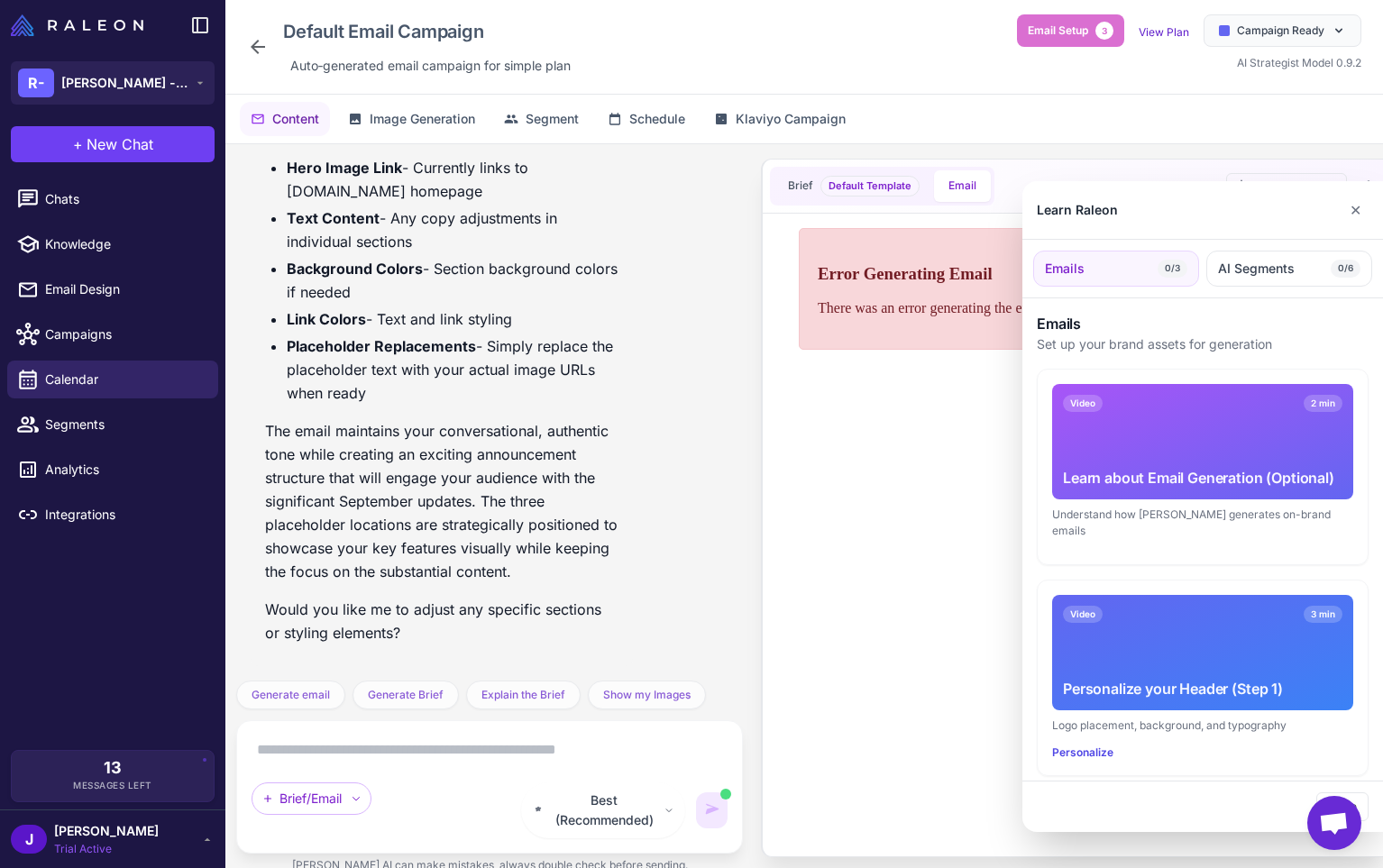
scroll to position [3655, 0]
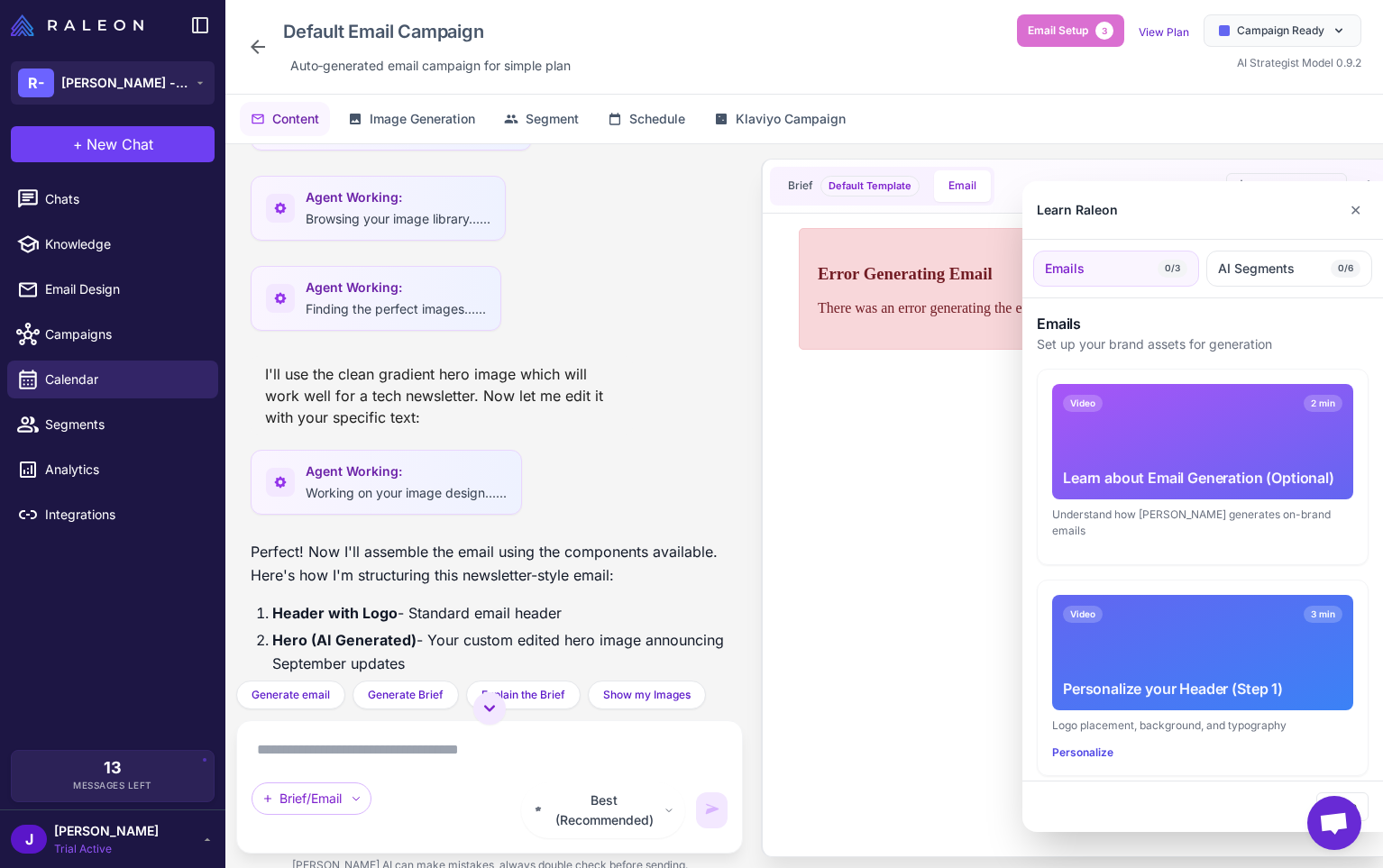
click at [484, 723] on div at bounding box center [692, 434] width 1383 height 868
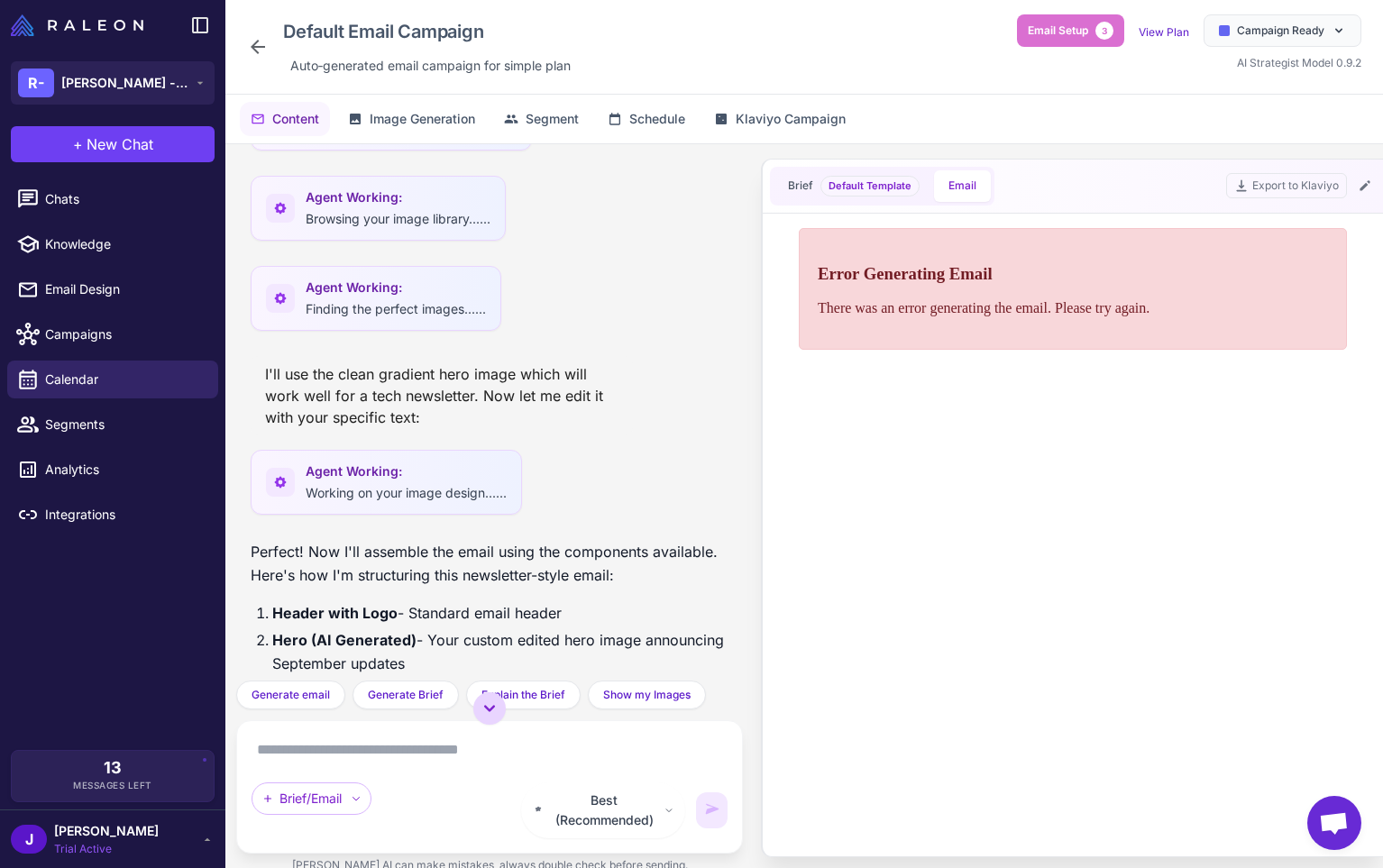
click at [492, 719] on icon at bounding box center [489, 708] width 21 height 21
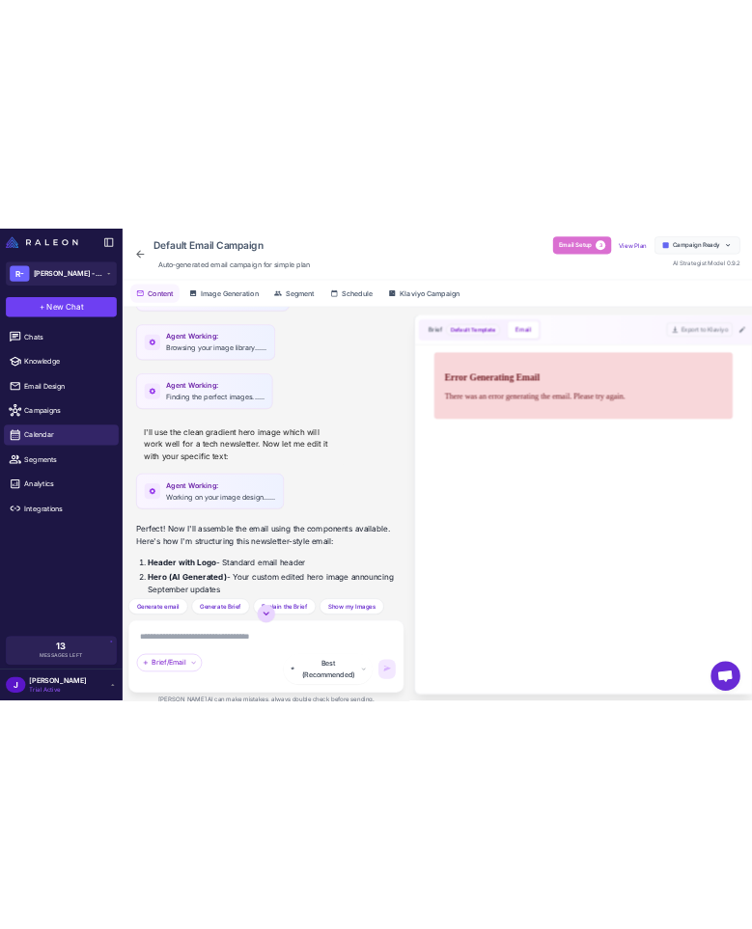
scroll to position [5562, 0]
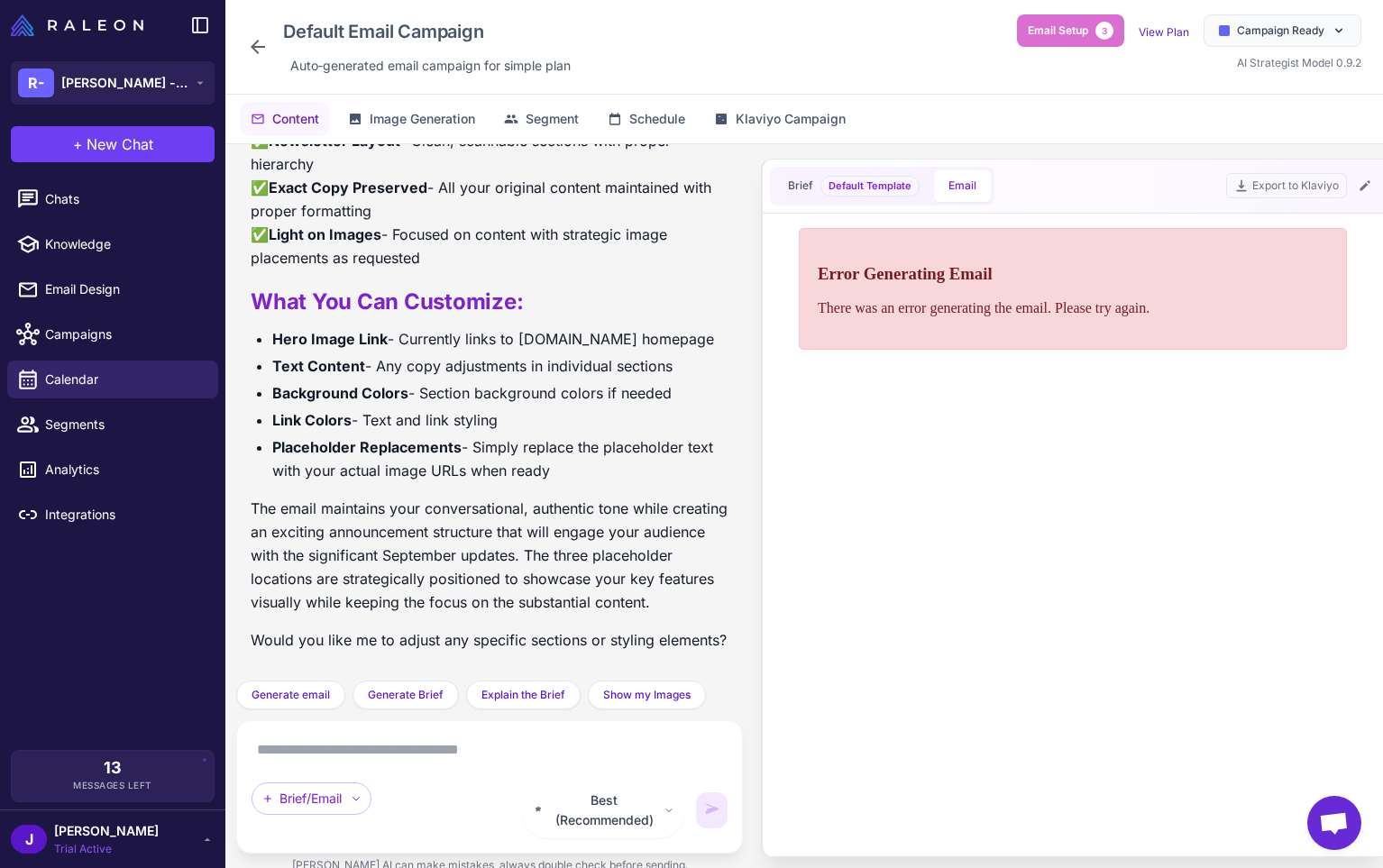
click at [1023, 309] on p "There was an error generating the email. Please try again." at bounding box center [1073, 306] width 510 height 16
drag, startPoint x: 943, startPoint y: 494, endPoint x: 933, endPoint y: 484, distance: 14.1
click at [940, 495] on html "Error Generating Email There was an error generating the email. Please try agai…" at bounding box center [1073, 537] width 563 height 636
click at [816, 192] on button "Brief Default Template" at bounding box center [854, 186] width 161 height 32
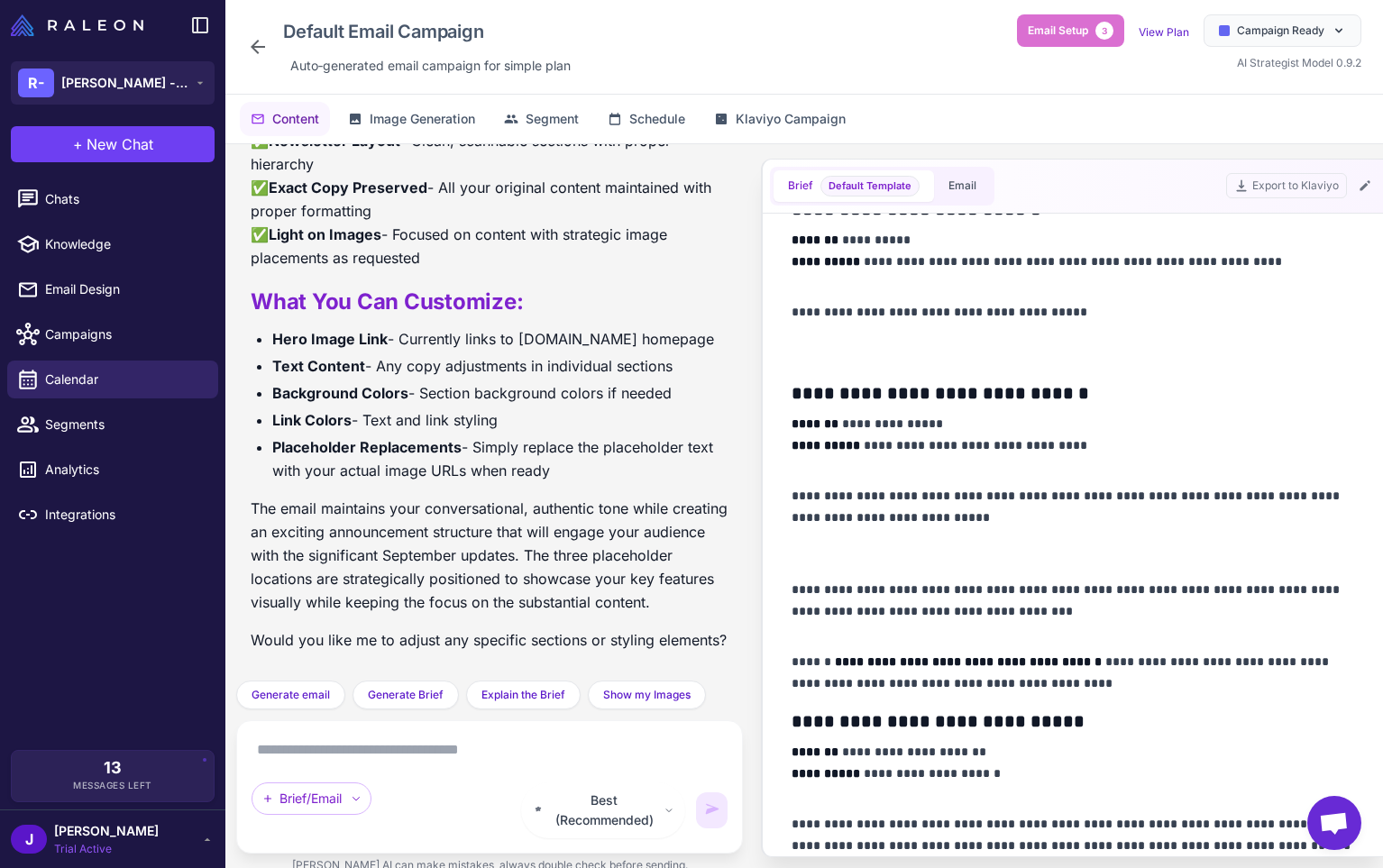
scroll to position [0, 0]
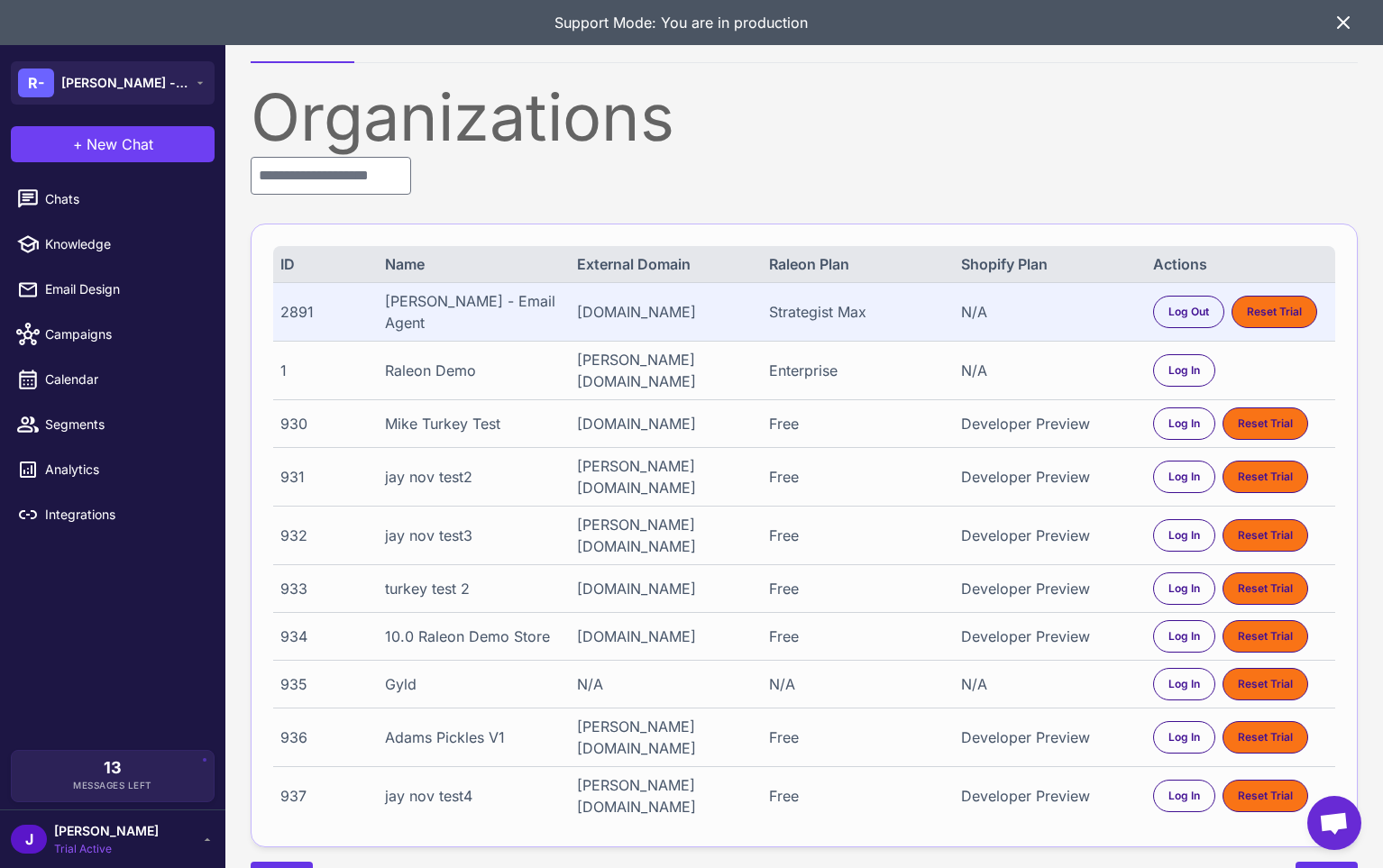
click at [285, 305] on div "2891" at bounding box center [324, 311] width 88 height 21
copy div "2891"
click at [73, 191] on span "Chats" at bounding box center [124, 199] width 159 height 20
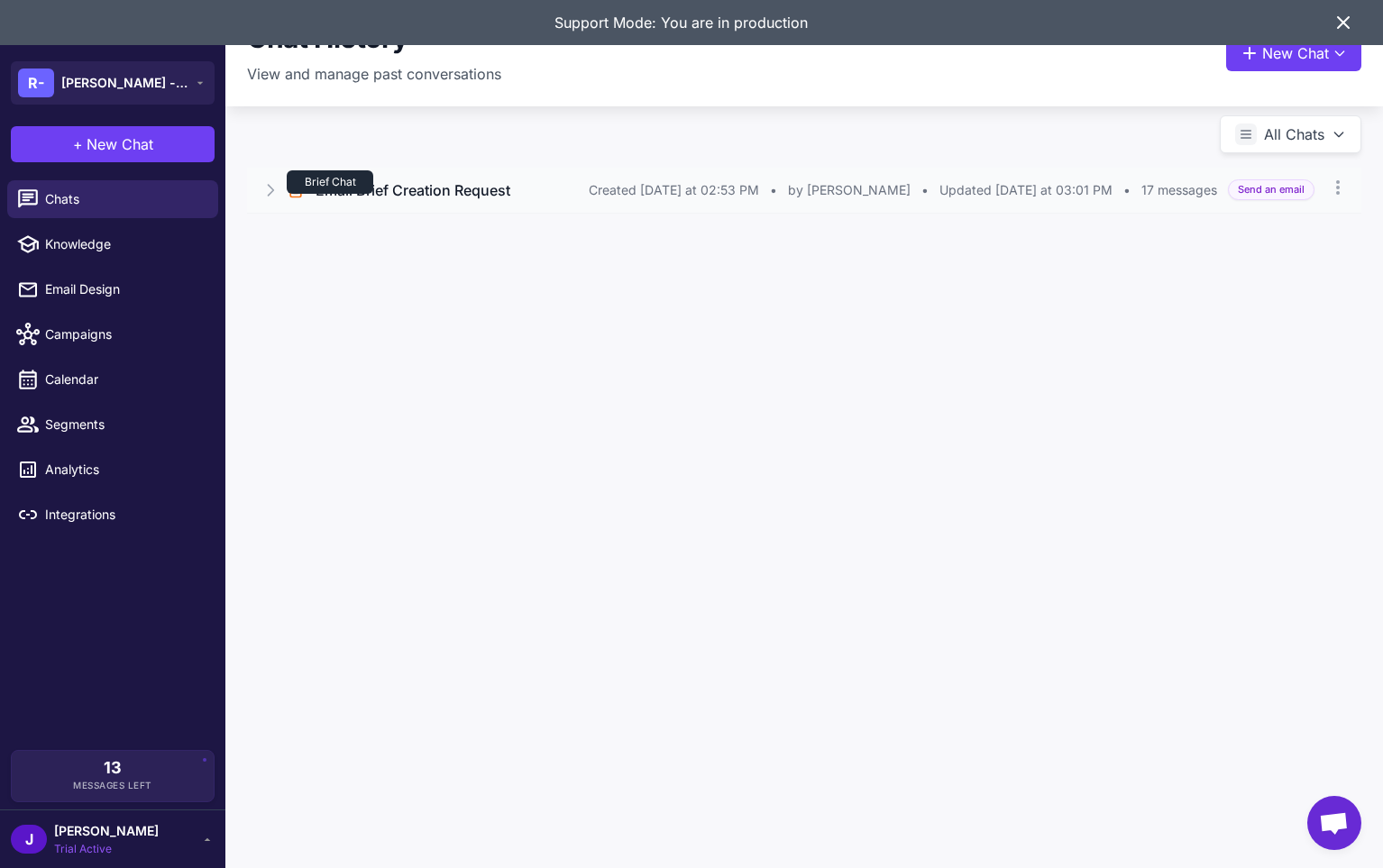
click at [301, 194] on icon at bounding box center [296, 190] width 11 height 13
click at [308, 267] on button "Open Chat" at bounding box center [332, 266] width 82 height 20
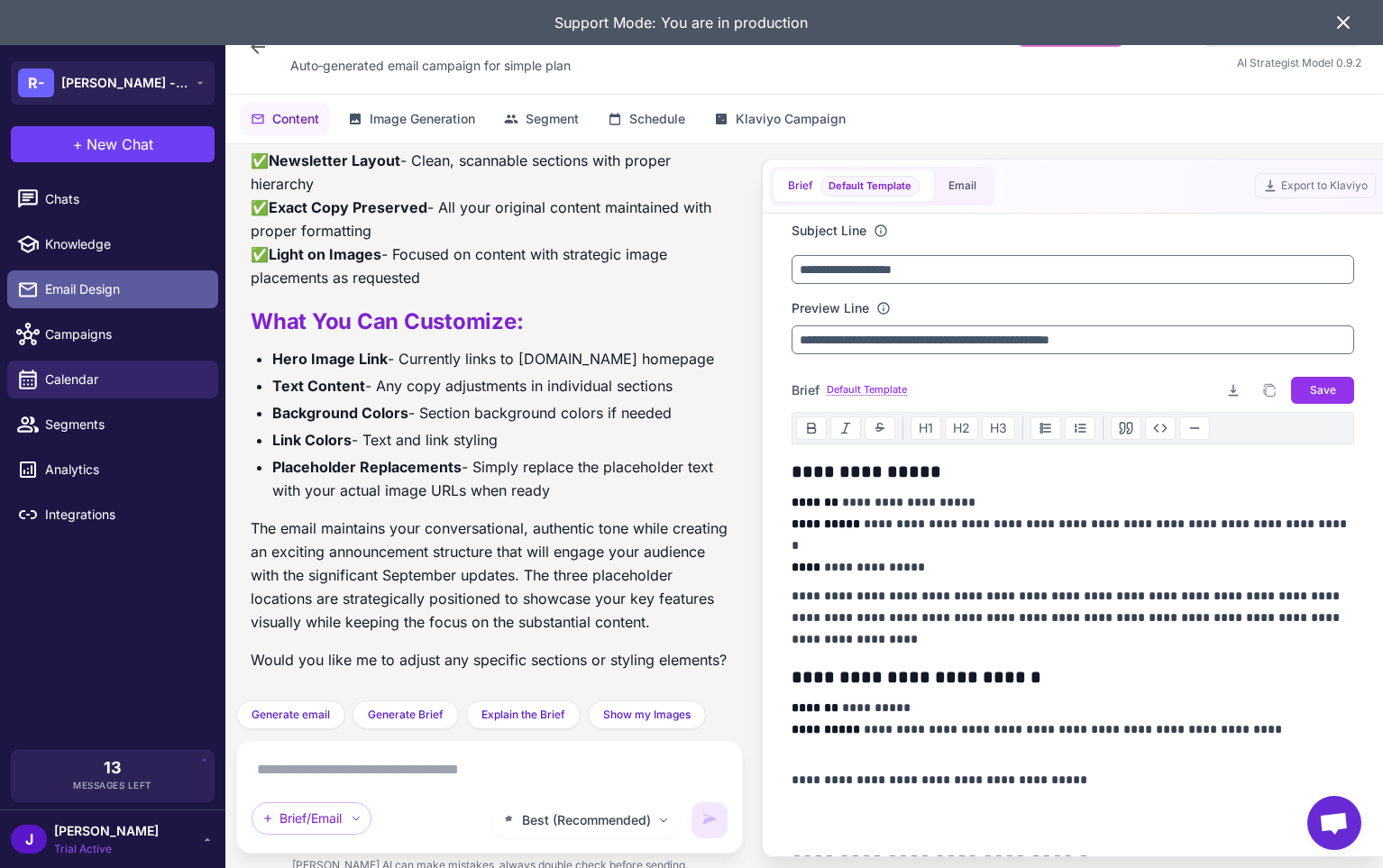
scroll to position [5218, 0]
click at [69, 297] on span "Email Design" at bounding box center [124, 289] width 159 height 20
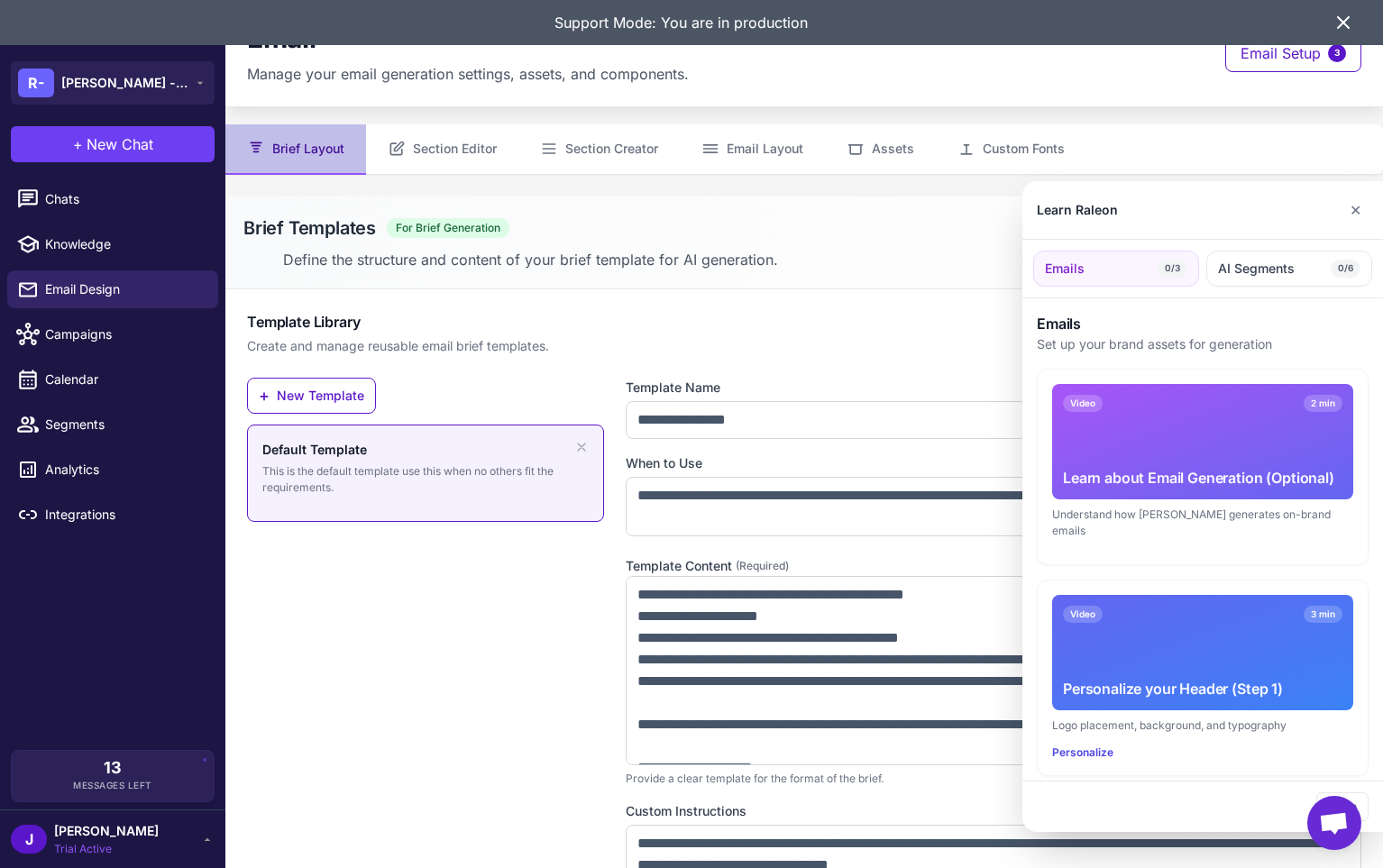
click at [712, 598] on div at bounding box center [692, 434] width 1383 height 868
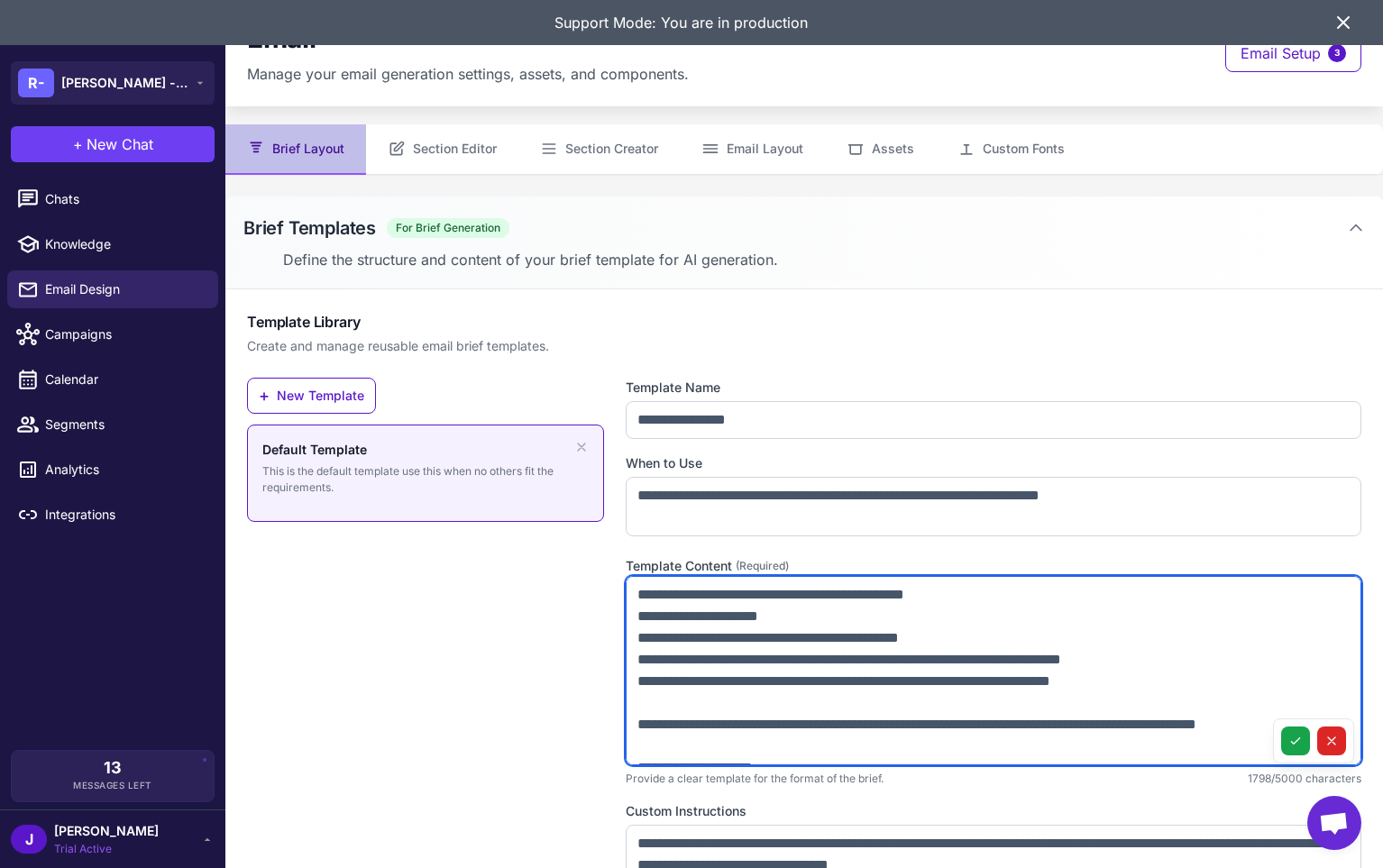
drag, startPoint x: 661, startPoint y: 599, endPoint x: 624, endPoint y: 595, distance: 37.2
click at [624, 595] on div "**********" at bounding box center [804, 687] width 1115 height 619
drag, startPoint x: 671, startPoint y: 618, endPoint x: 611, endPoint y: 617, distance: 60.0
click at [607, 616] on div "**********" at bounding box center [804, 687] width 1115 height 619
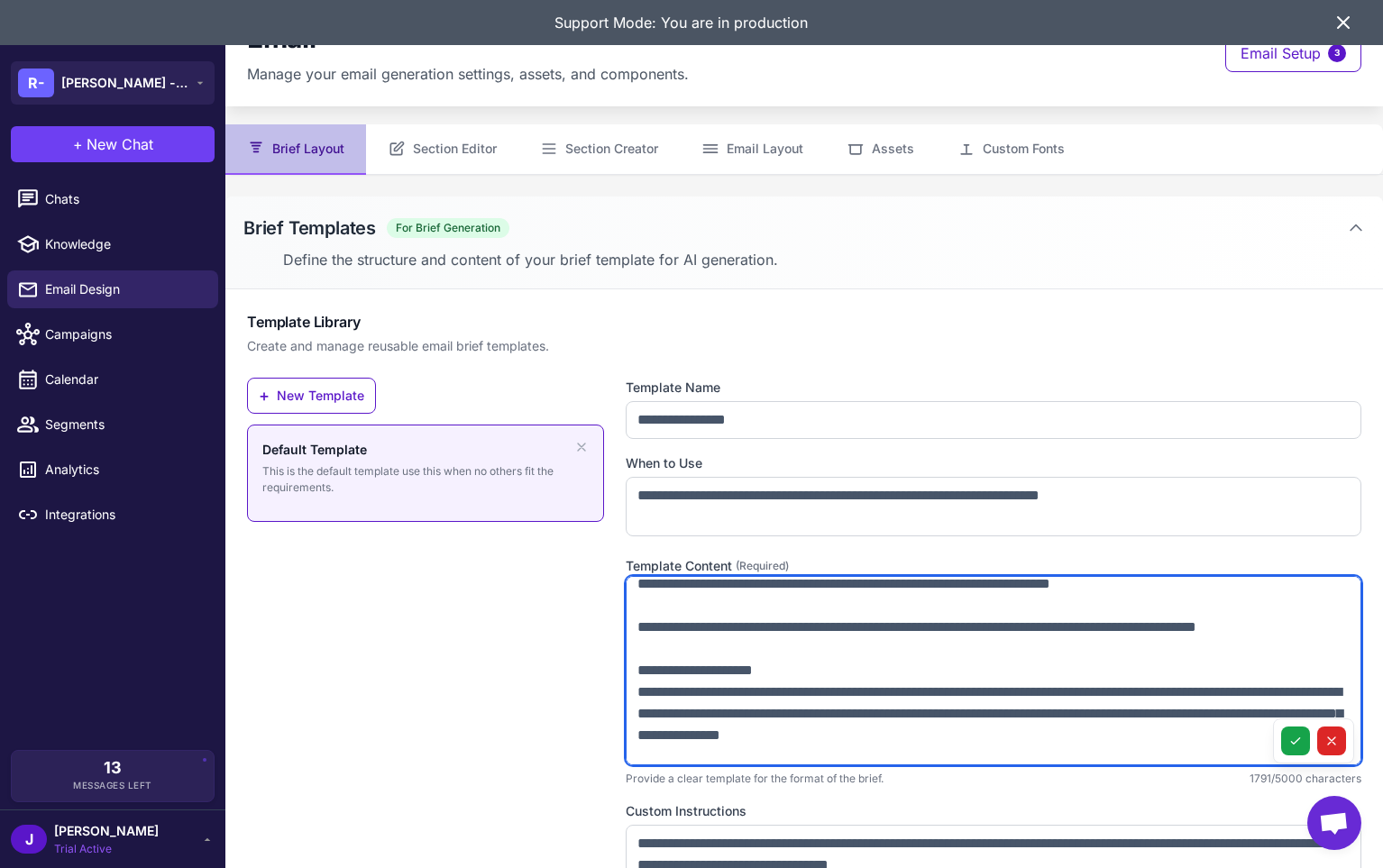
scroll to position [100, 0]
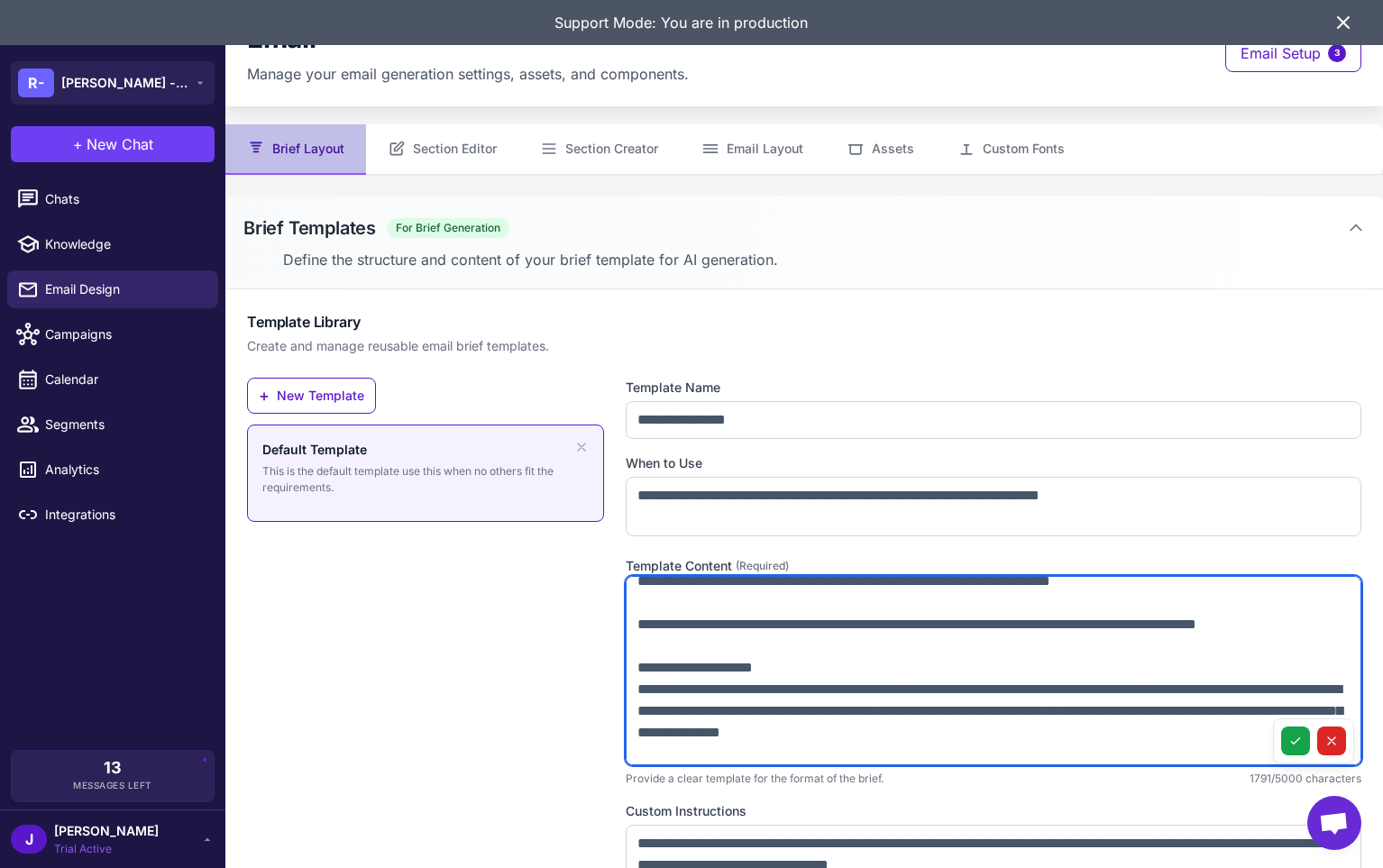
drag, startPoint x: 672, startPoint y: 685, endPoint x: 606, endPoint y: 686, distance: 66.0
click at [606, 686] on div "**********" at bounding box center [804, 687] width 1115 height 619
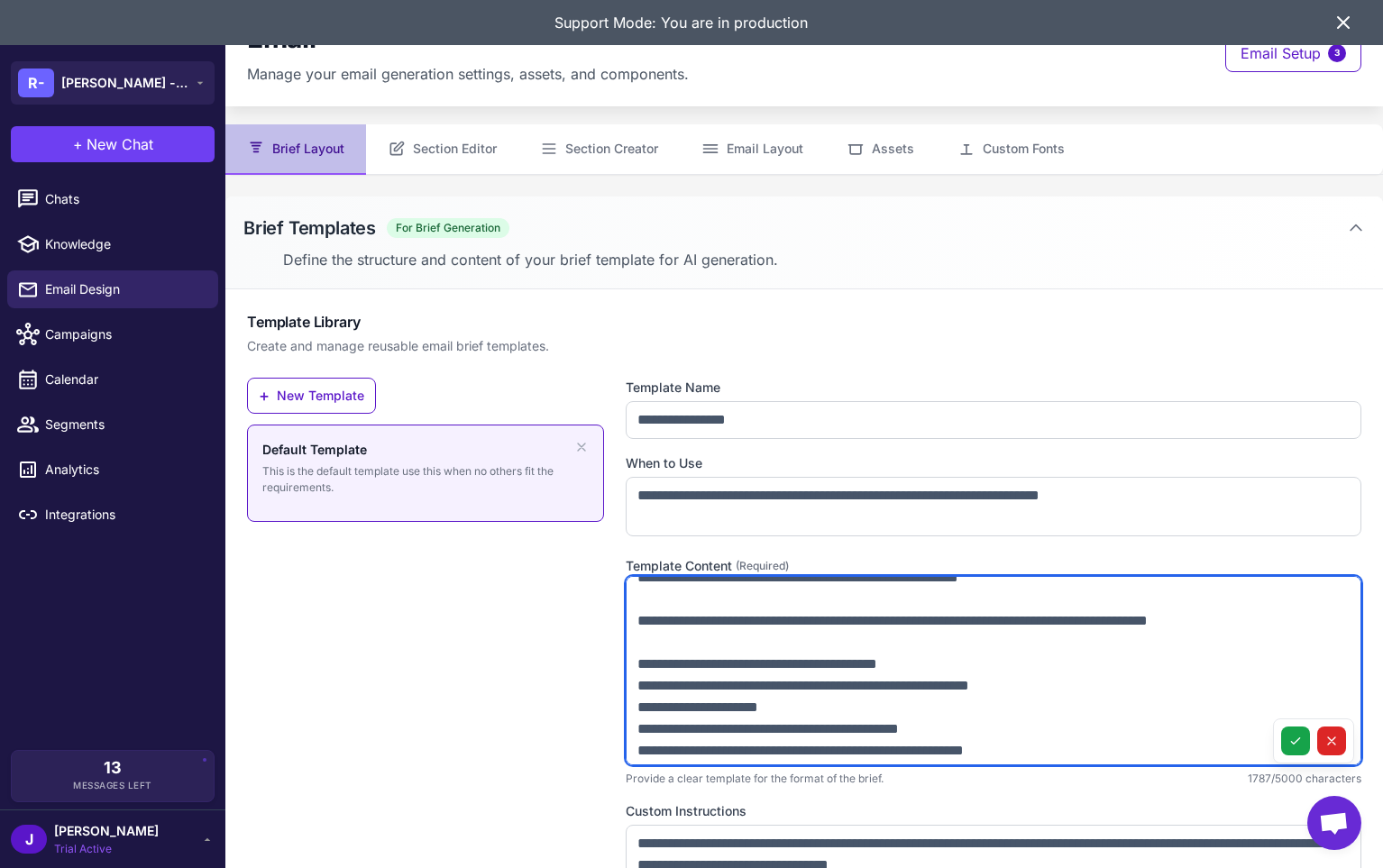
scroll to position [347, 0]
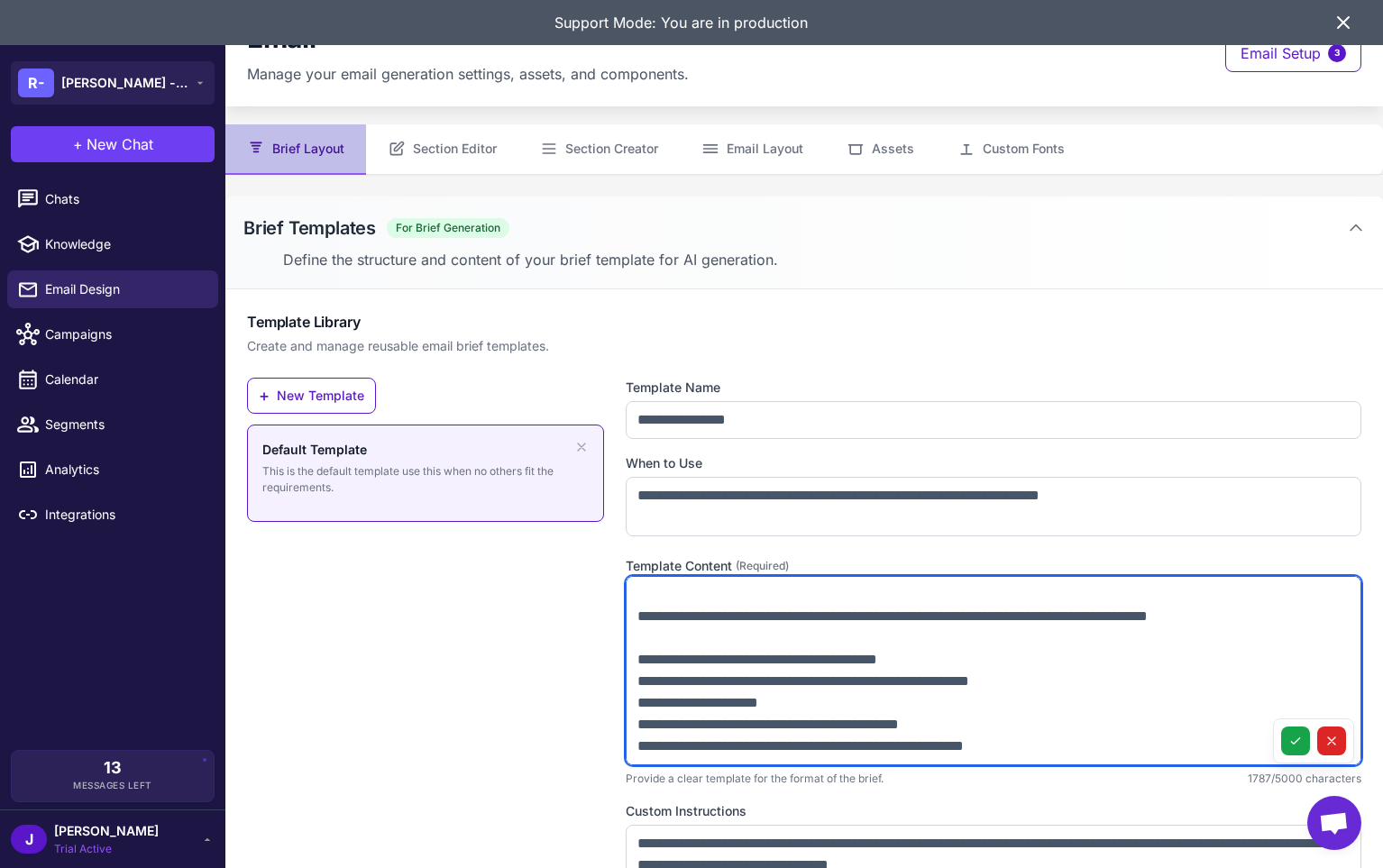
drag, startPoint x: 662, startPoint y: 682, endPoint x: 624, endPoint y: 683, distance: 38.0
click at [624, 683] on div "**********" at bounding box center [804, 687] width 1115 height 619
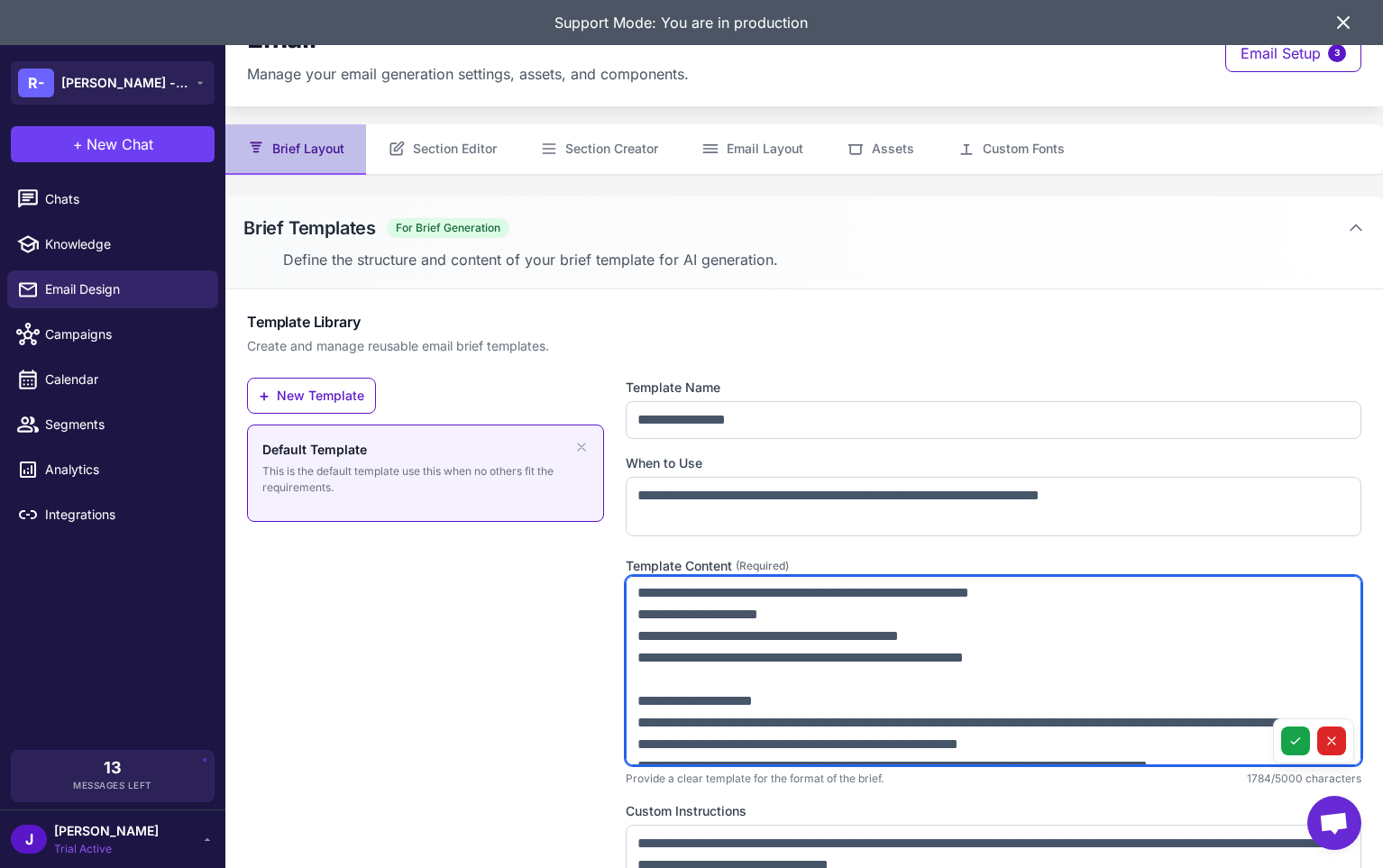
scroll to position [436, 0]
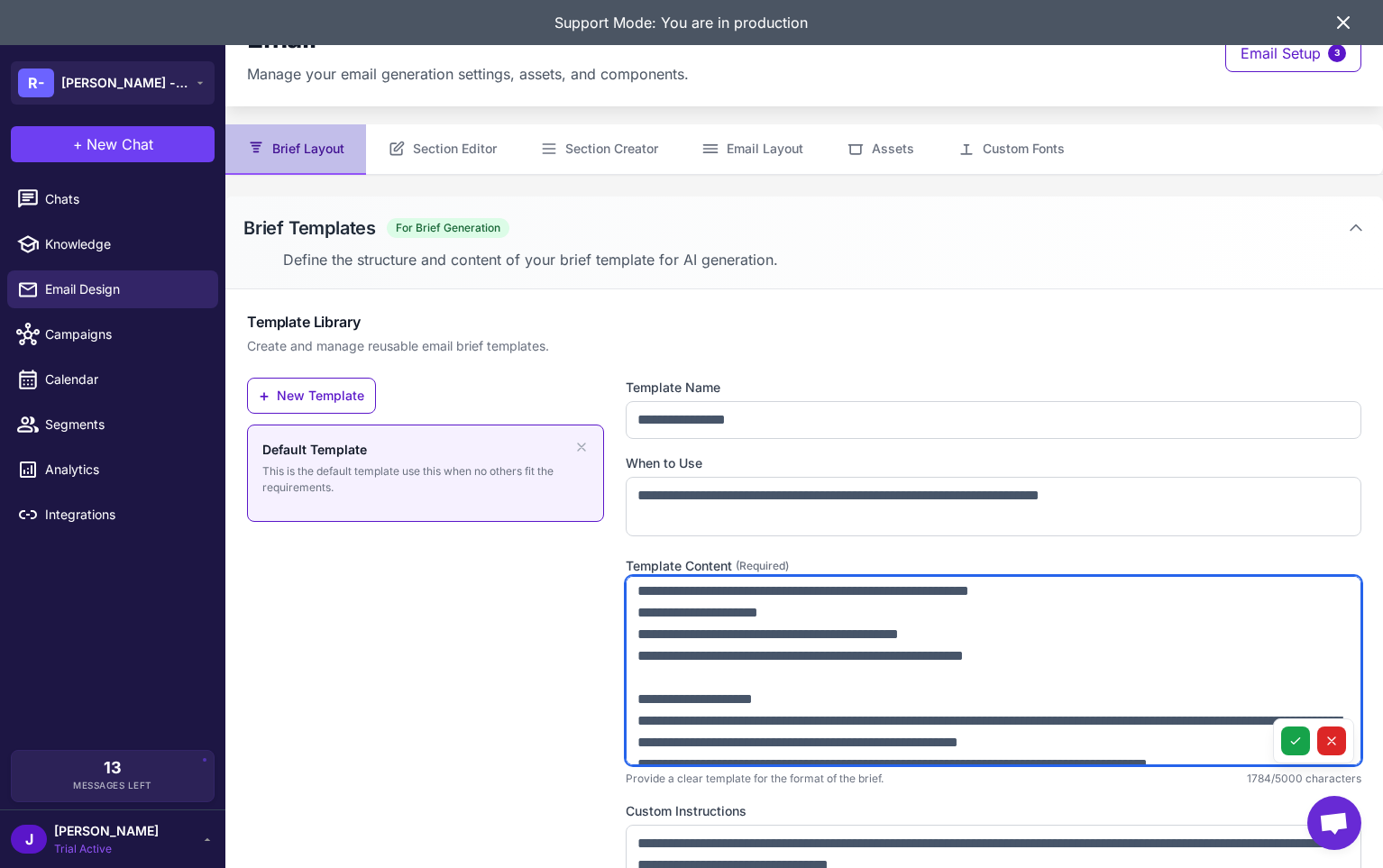
drag, startPoint x: 669, startPoint y: 635, endPoint x: 613, endPoint y: 635, distance: 56.0
click at [613, 635] on div "**********" at bounding box center [804, 687] width 1115 height 619
drag, startPoint x: 672, startPoint y: 720, endPoint x: 594, endPoint y: 707, distance: 79.1
click at [593, 707] on div "**********" at bounding box center [804, 687] width 1115 height 619
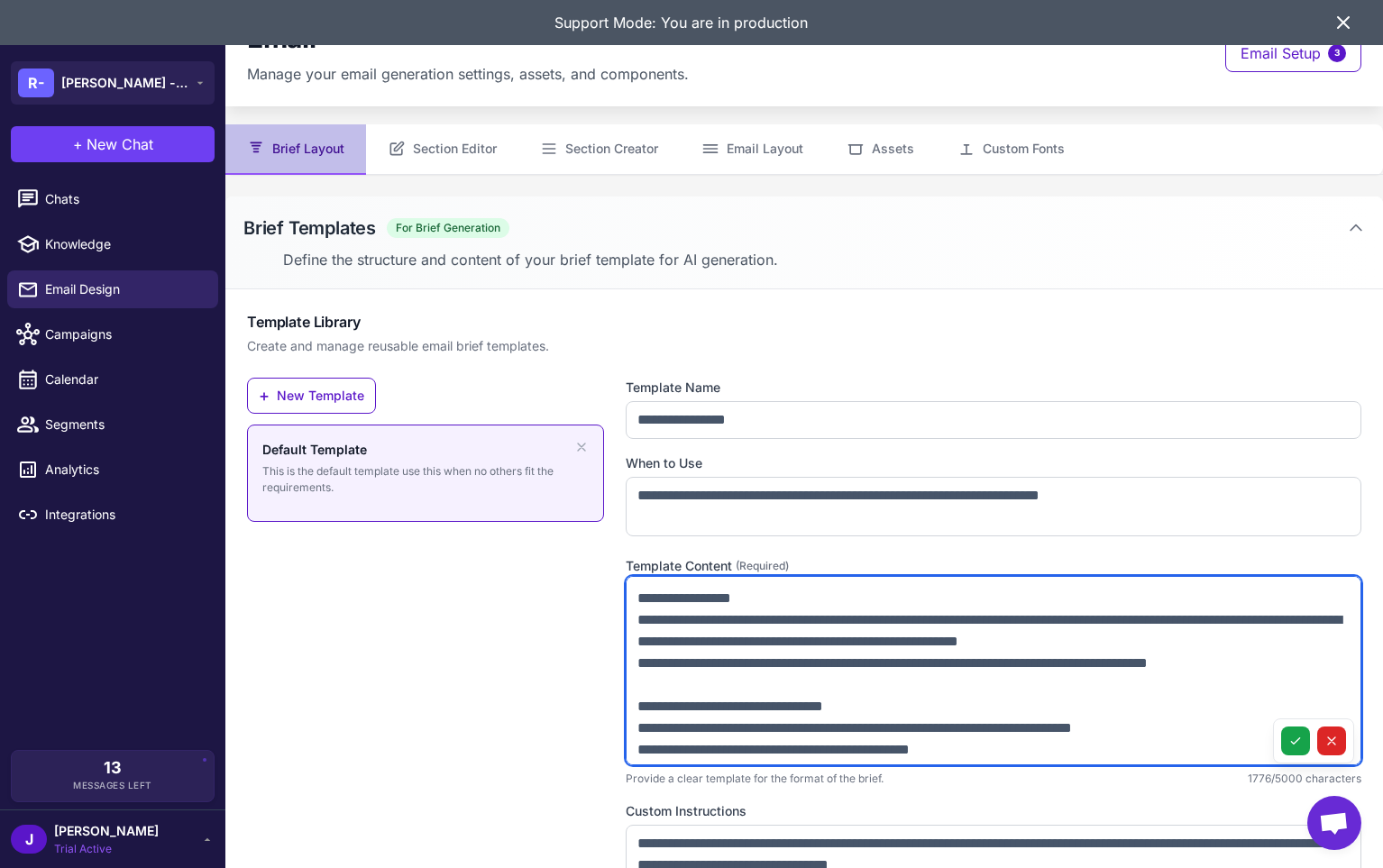
scroll to position [538, 0]
click at [654, 729] on textarea at bounding box center [993, 671] width 735 height 190
drag, startPoint x: 659, startPoint y: 725, endPoint x: 592, endPoint y: 721, distance: 67.1
click at [596, 723] on div "**********" at bounding box center [804, 687] width 1115 height 619
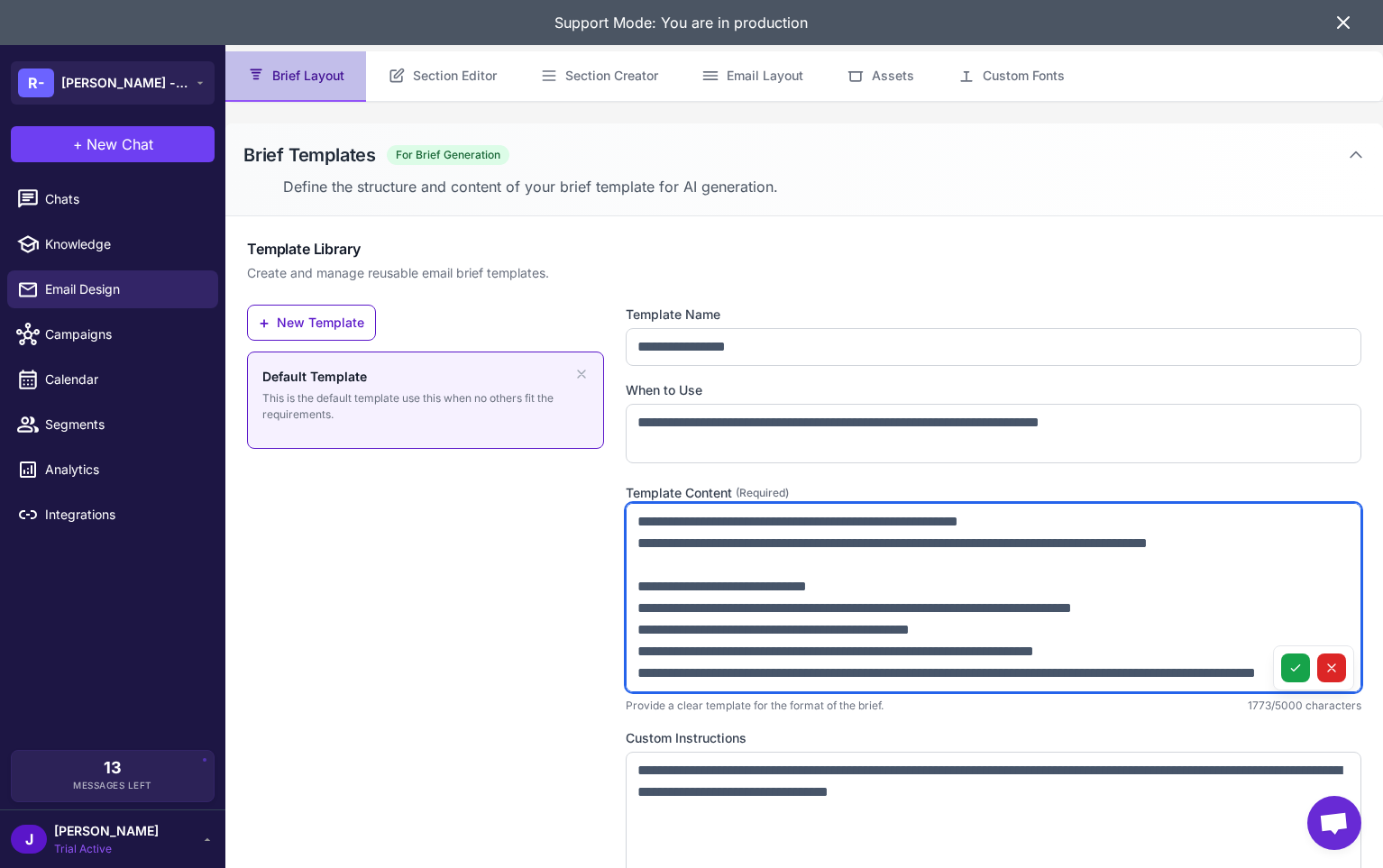
scroll to position [149, 0]
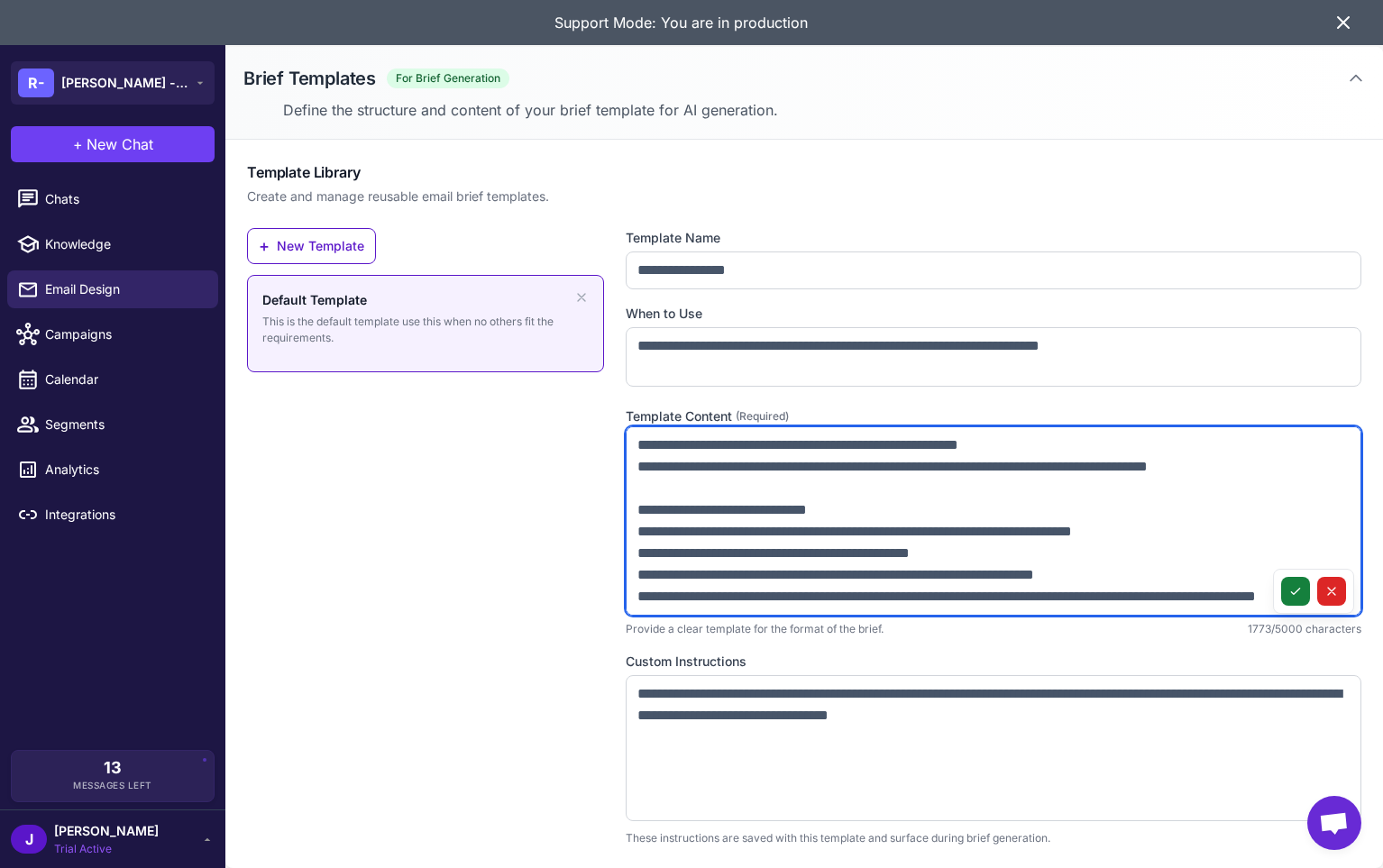
type textarea "**********"
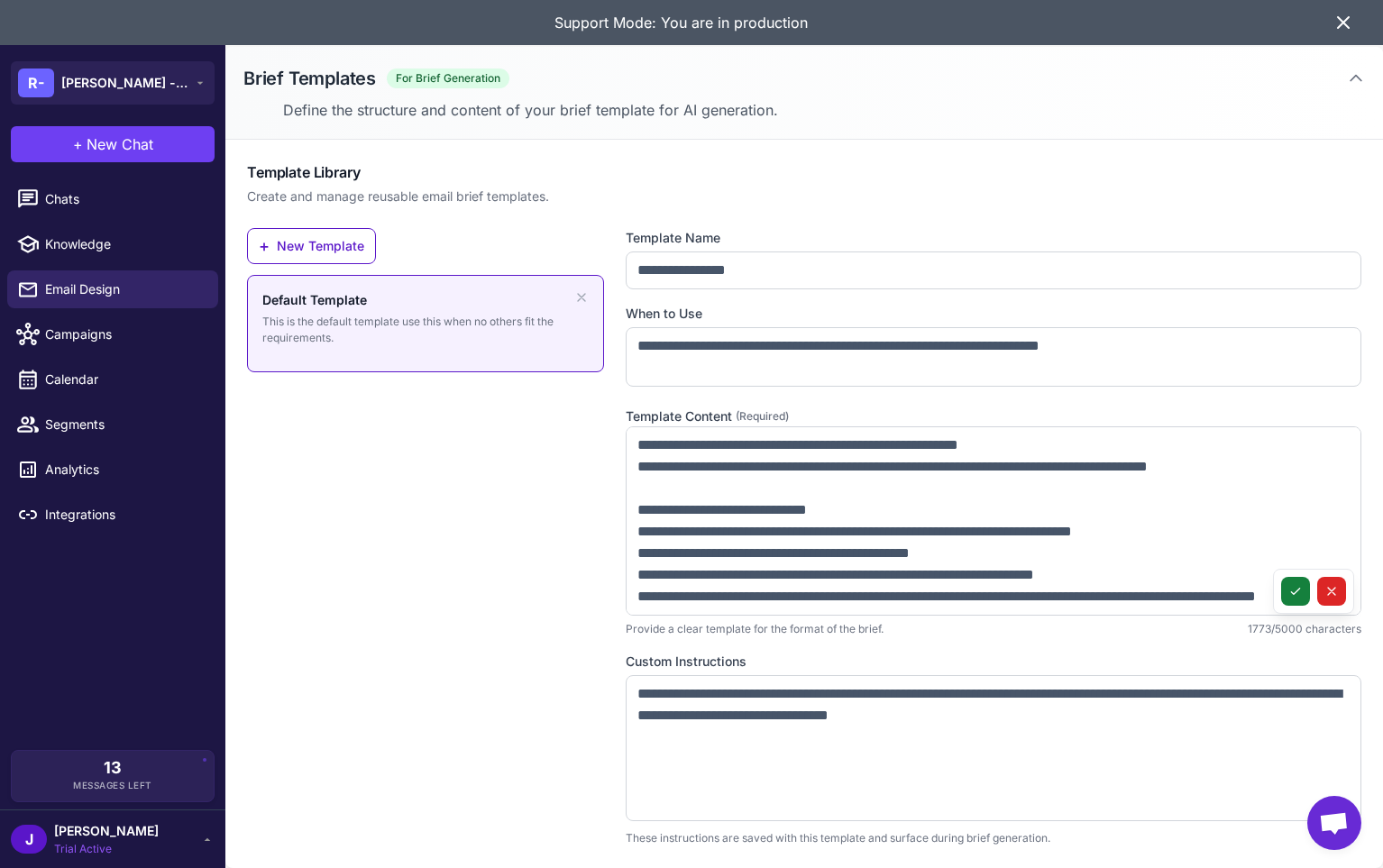
click at [1295, 588] on icon at bounding box center [1295, 591] width 14 height 14
click at [383, 486] on div "+ New Template Default Template This is the default template use this when no o…" at bounding box center [425, 537] width 357 height 619
click at [1334, 25] on icon at bounding box center [1343, 22] width 21 height 21
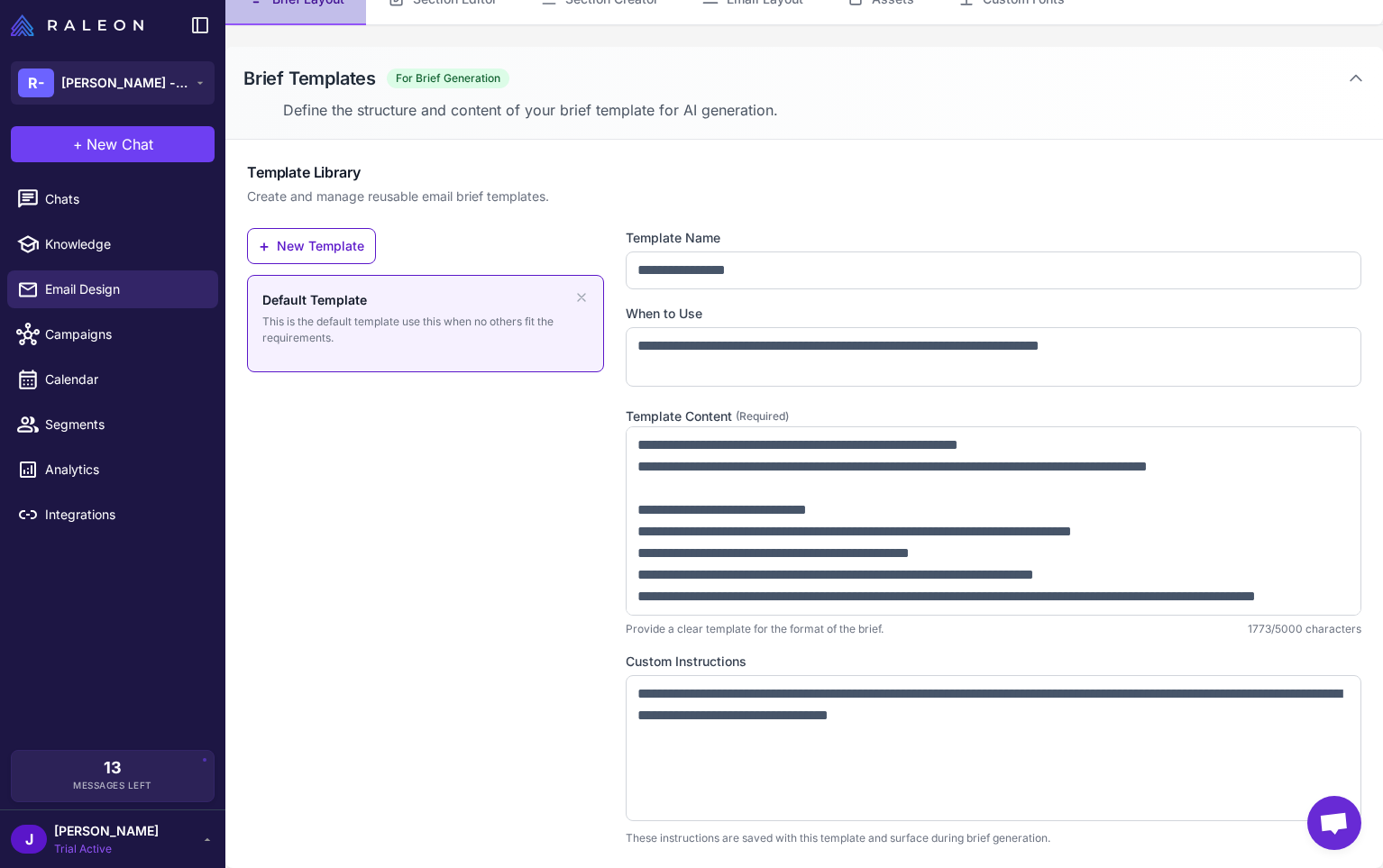
click at [431, 548] on div "+ New Template Default Template This is the default template use this when no o…" at bounding box center [425, 537] width 357 height 619
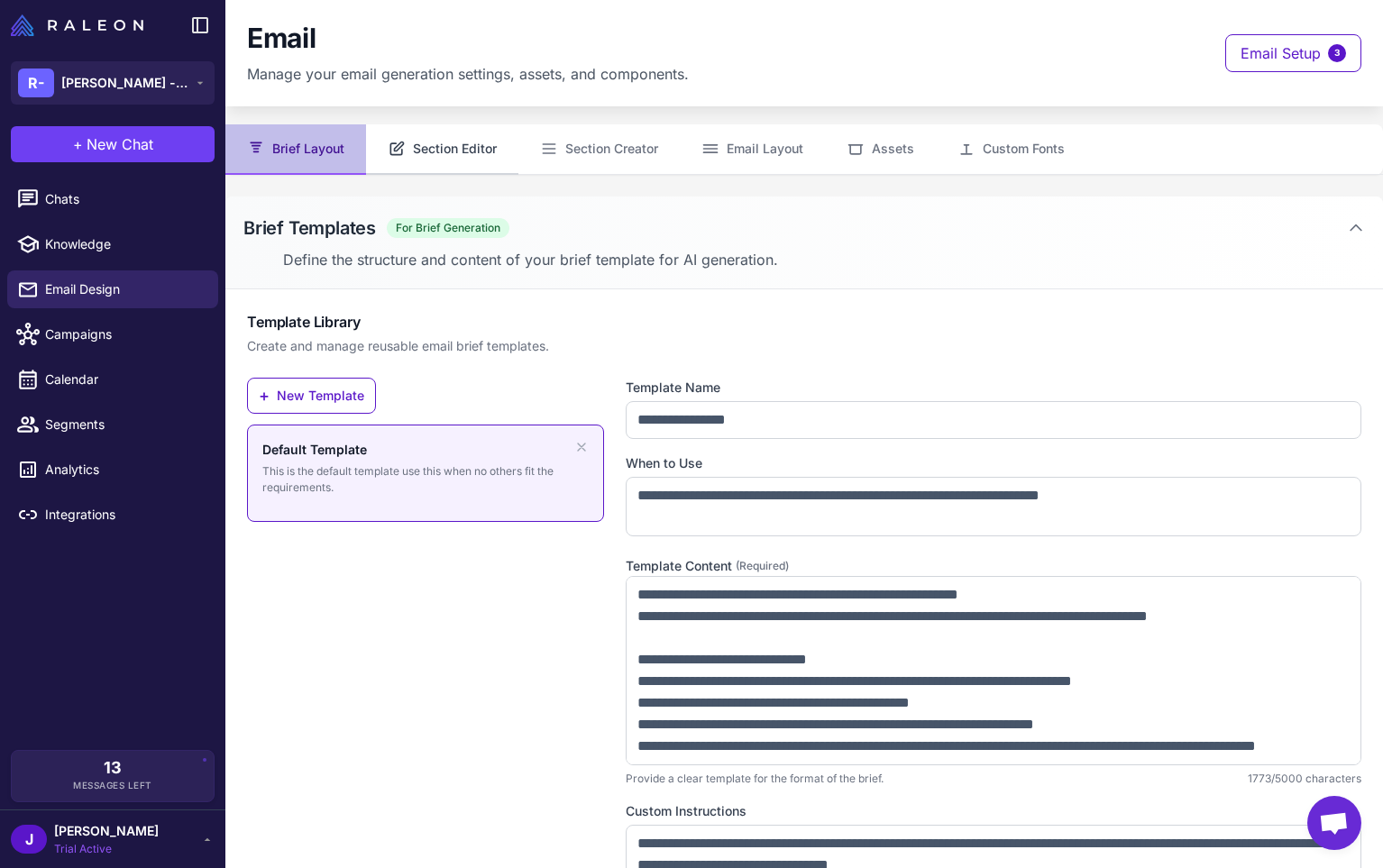
click at [441, 141] on button "Section Editor" at bounding box center [442, 149] width 152 height 50
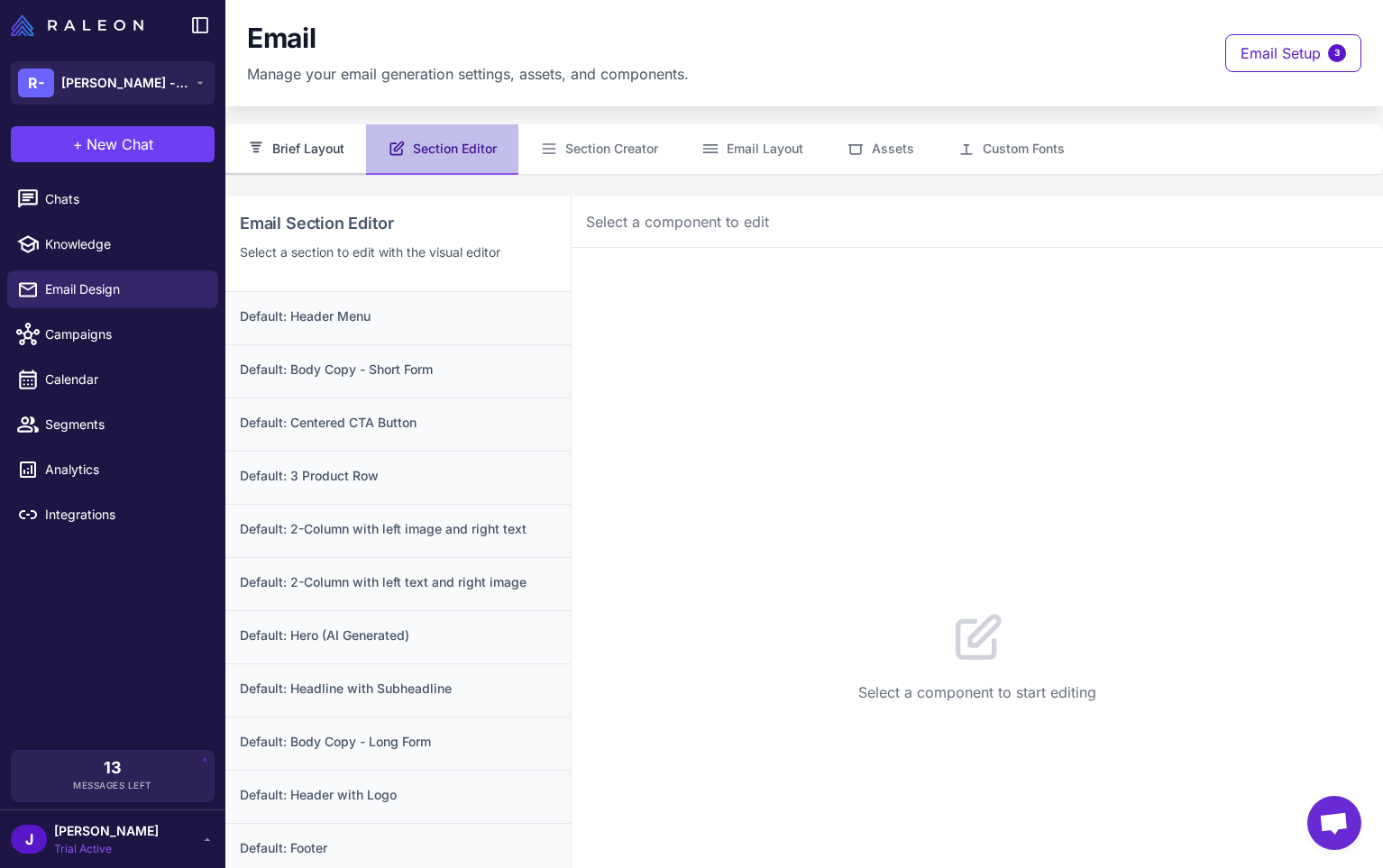
click at [290, 150] on button "Brief Layout" at bounding box center [295, 149] width 141 height 50
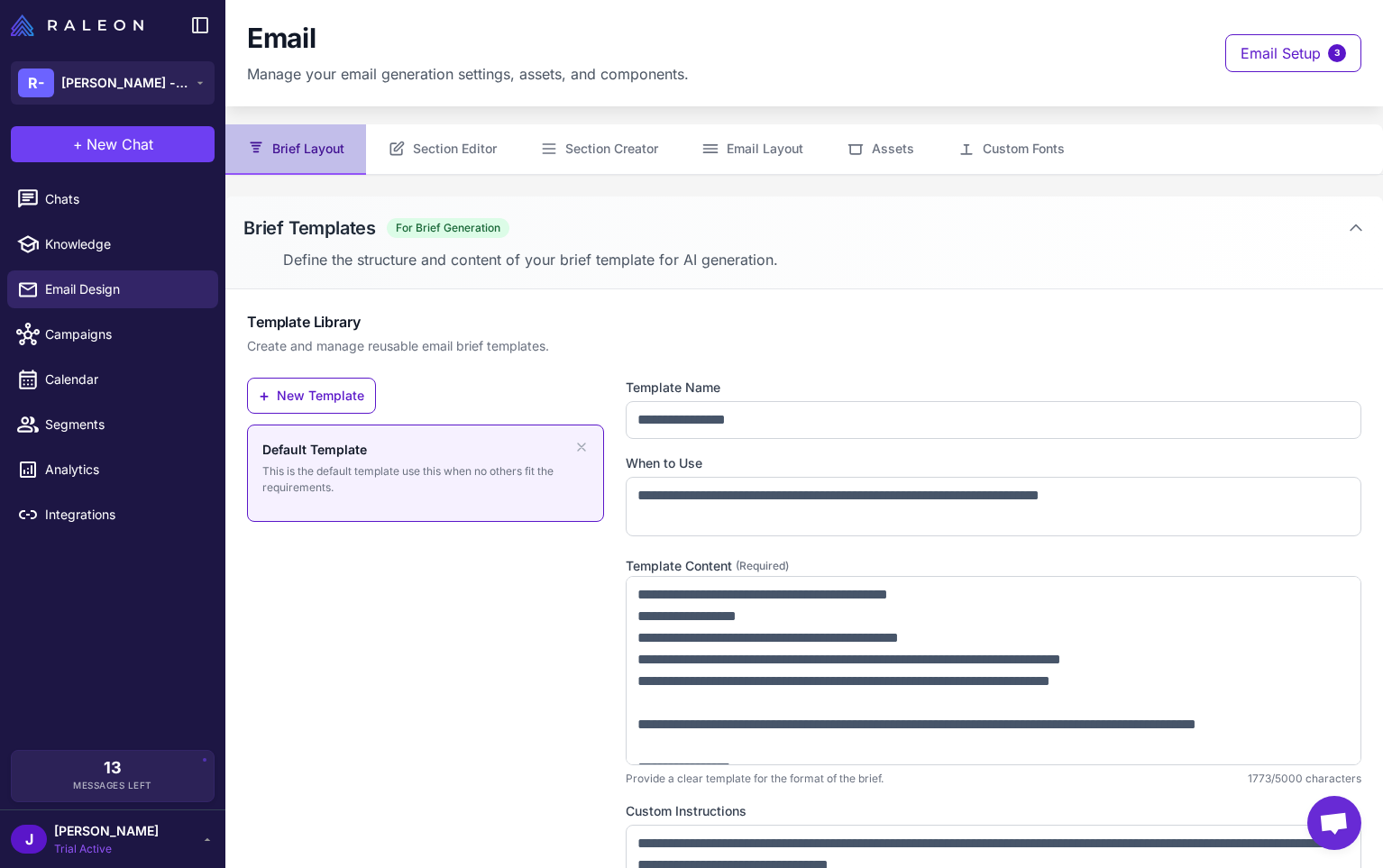
click at [350, 771] on div "+ New Template Default Template This is the default template use this when no o…" at bounding box center [425, 687] width 357 height 619
click at [72, 196] on span "Chats" at bounding box center [124, 199] width 159 height 20
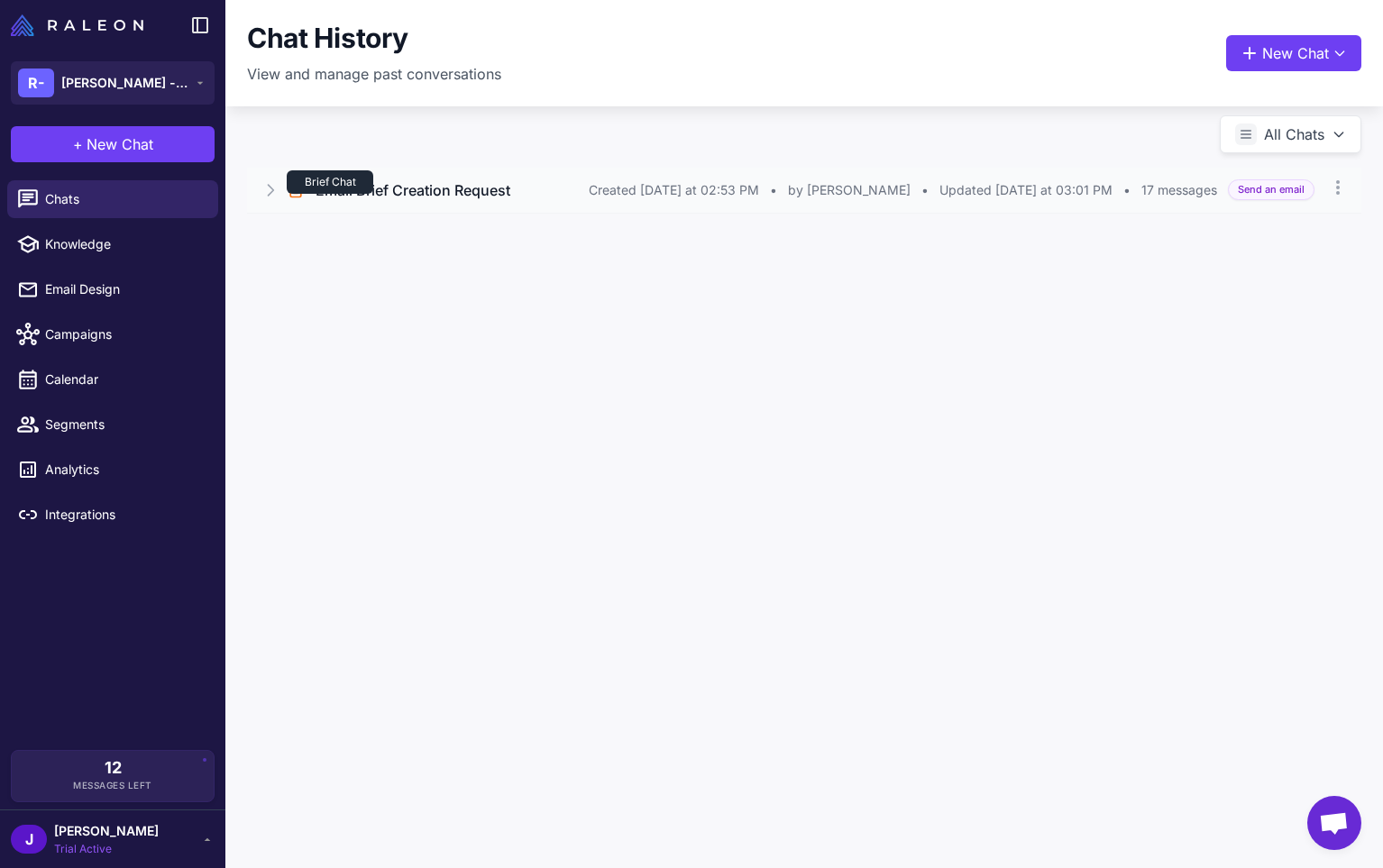
click at [342, 192] on div "Brief Chat" at bounding box center [330, 181] width 87 height 23
click at [294, 265] on button "Open Chat" at bounding box center [332, 266] width 82 height 20
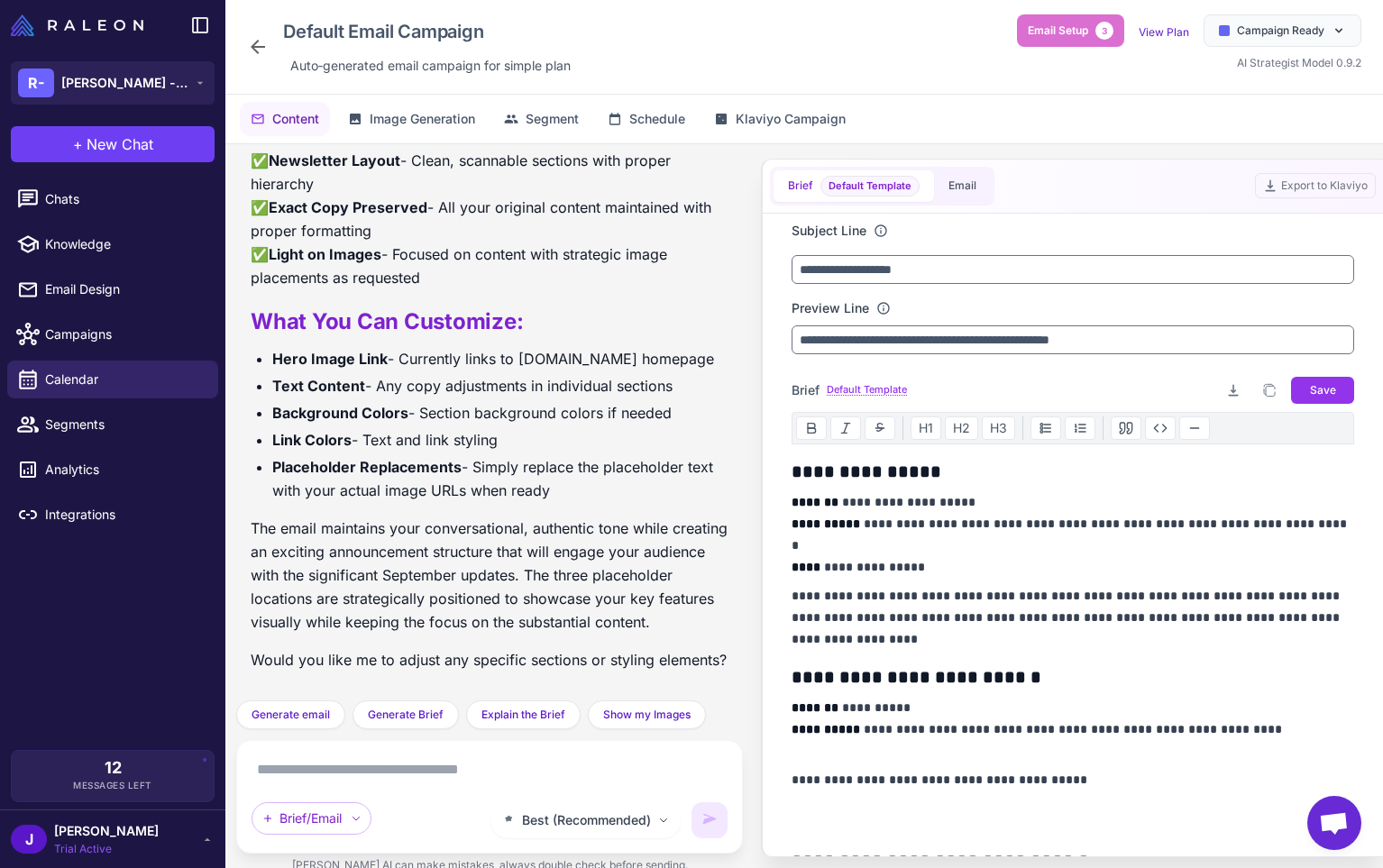
scroll to position [13, 0]
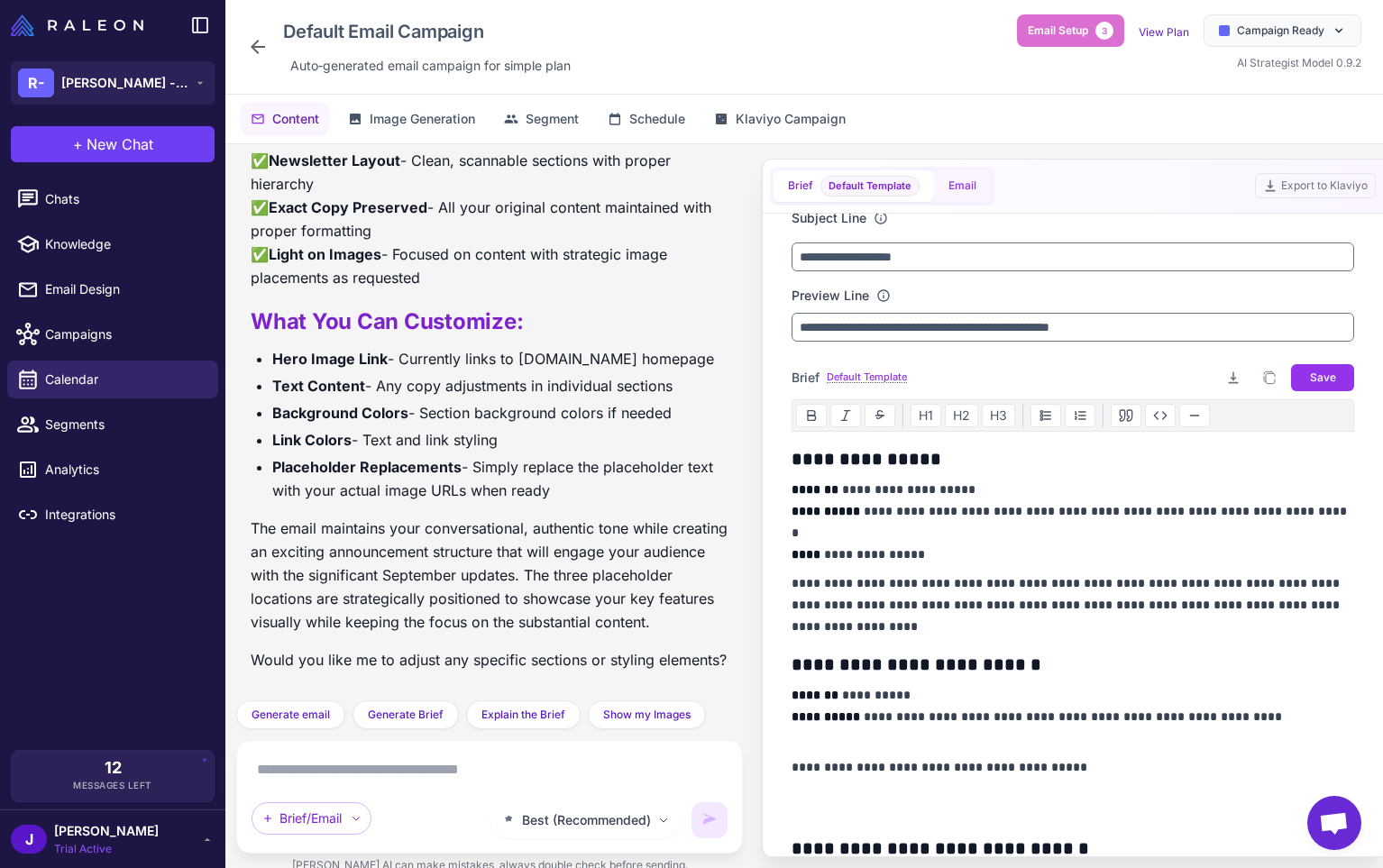
click at [958, 179] on button "Email" at bounding box center [962, 186] width 57 height 32
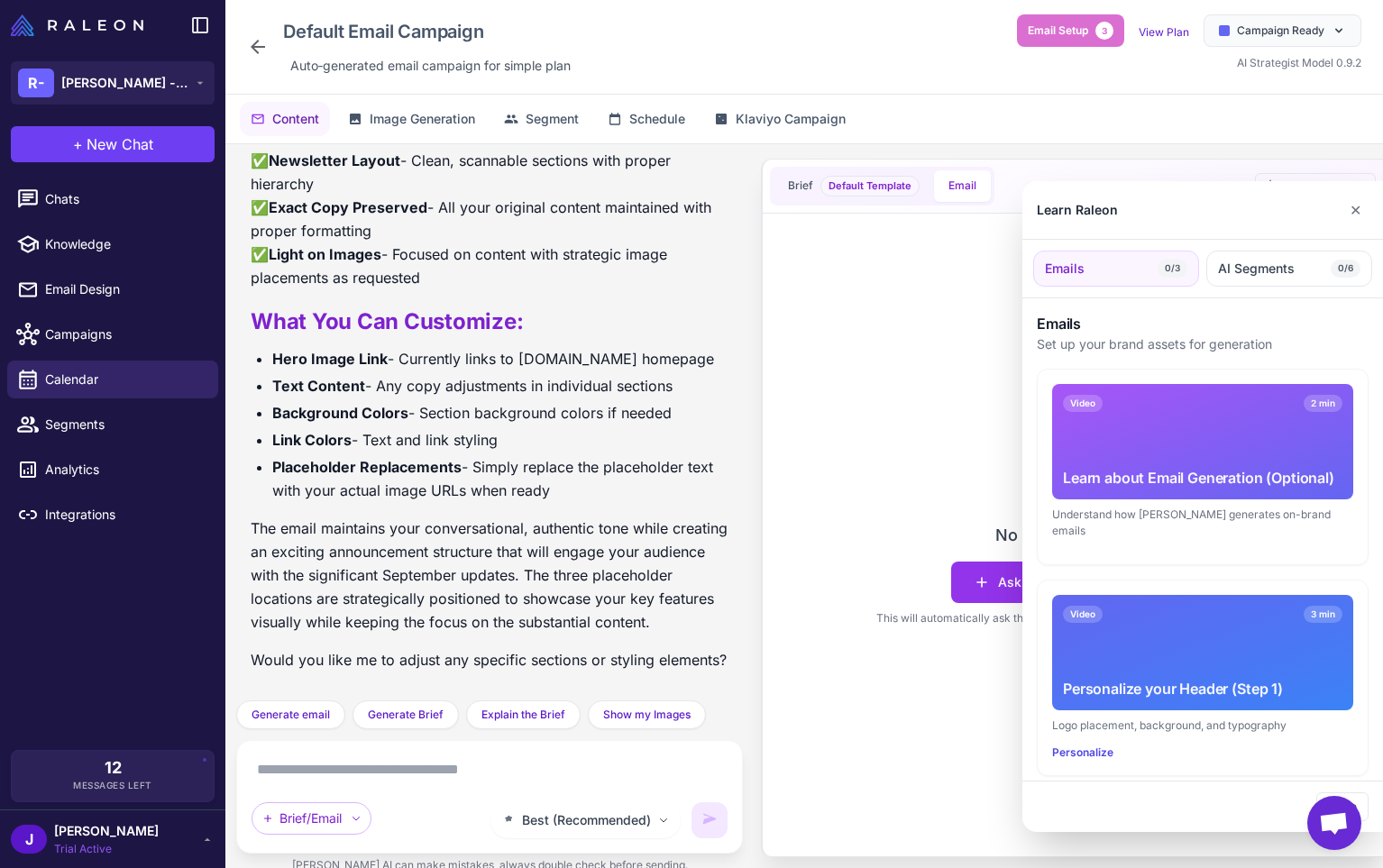
click at [69, 371] on div at bounding box center [692, 434] width 1383 height 868
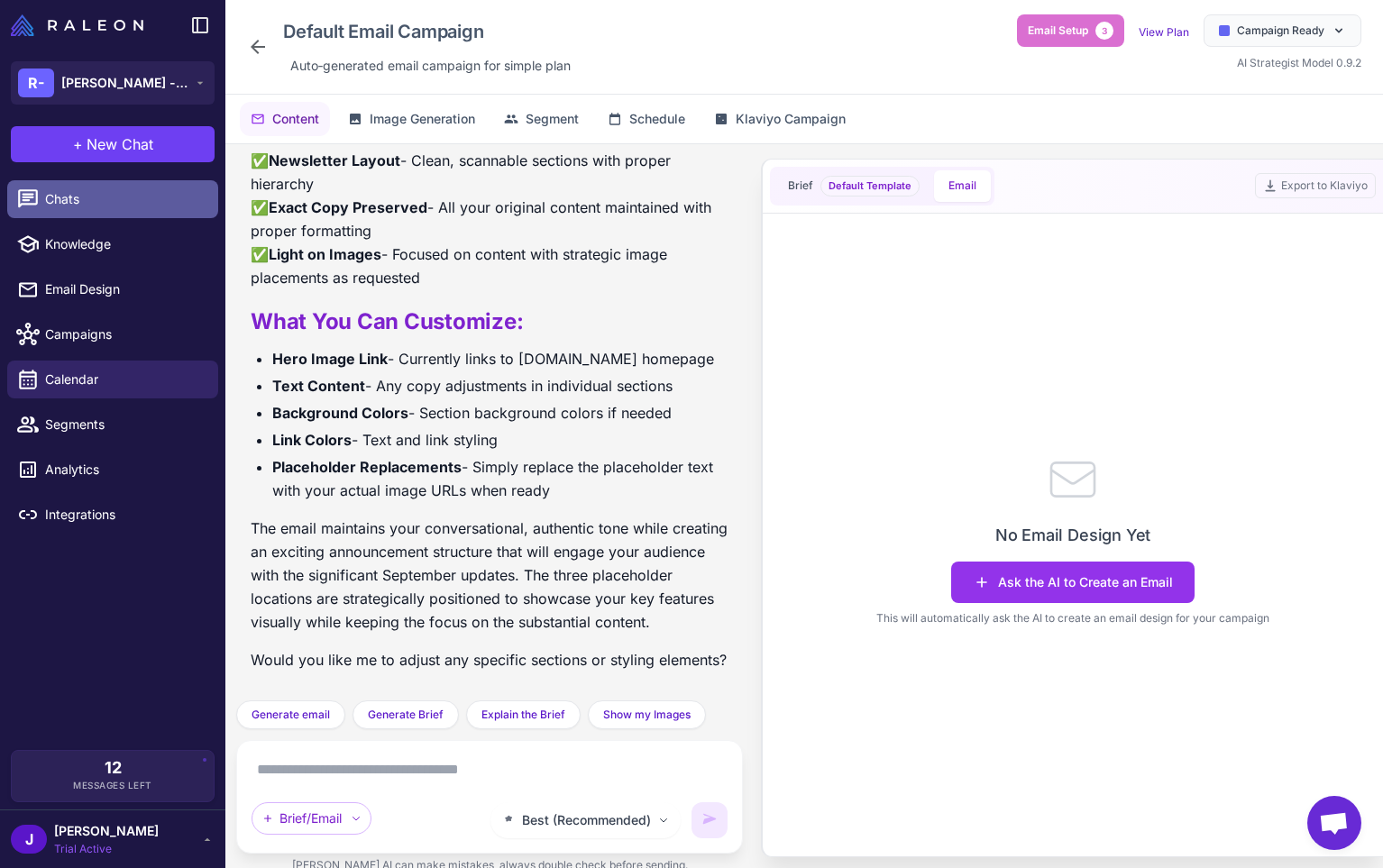
click at [81, 194] on span "Chats" at bounding box center [124, 199] width 159 height 20
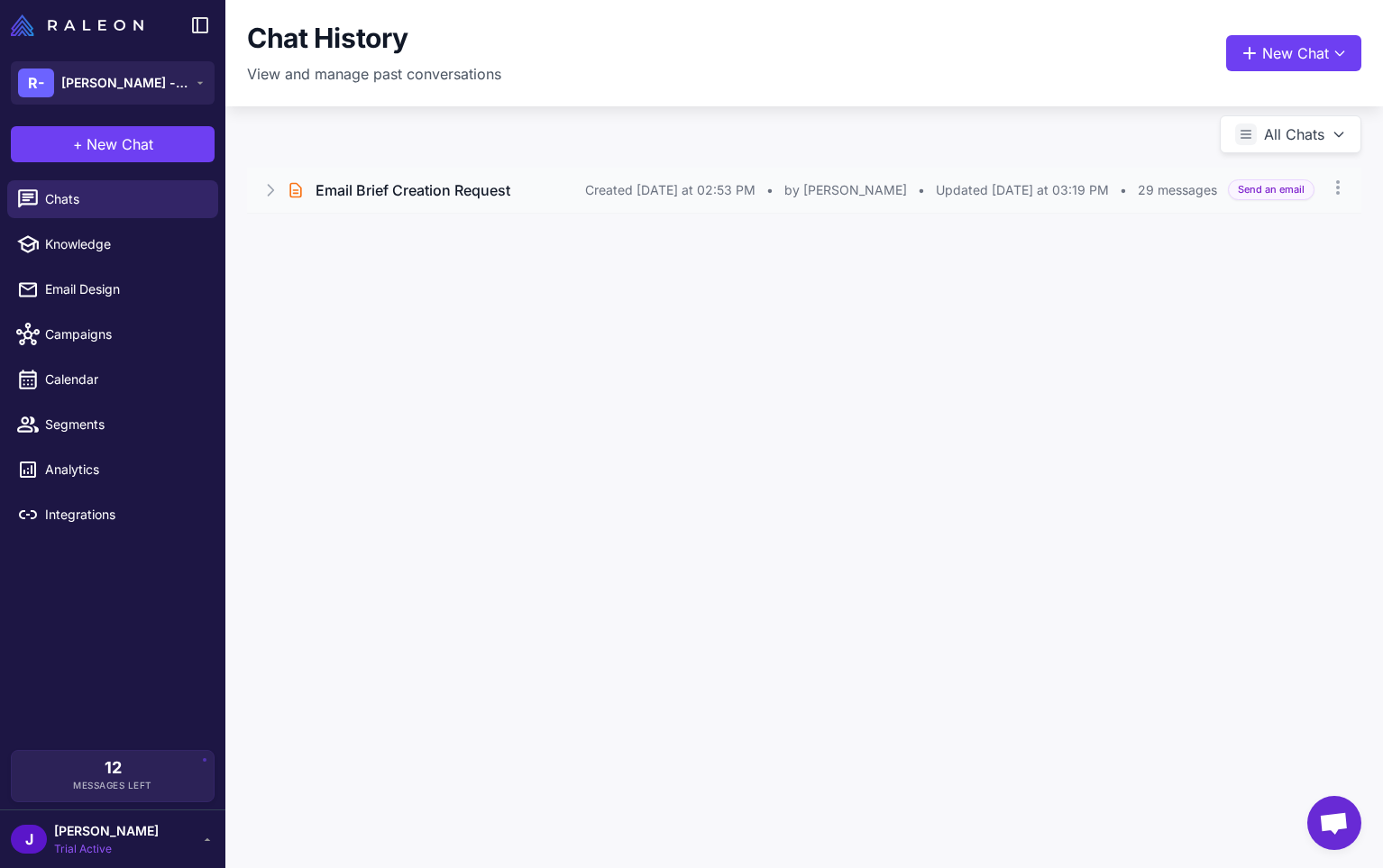
click at [262, 190] on icon at bounding box center [270, 190] width 18 height 18
click at [321, 279] on div "Perfect! Now I'll assemble the email using the components available. Here's how…" at bounding box center [804, 250] width 1115 height 75
click at [332, 262] on button "Open Chat" at bounding box center [332, 266] width 82 height 20
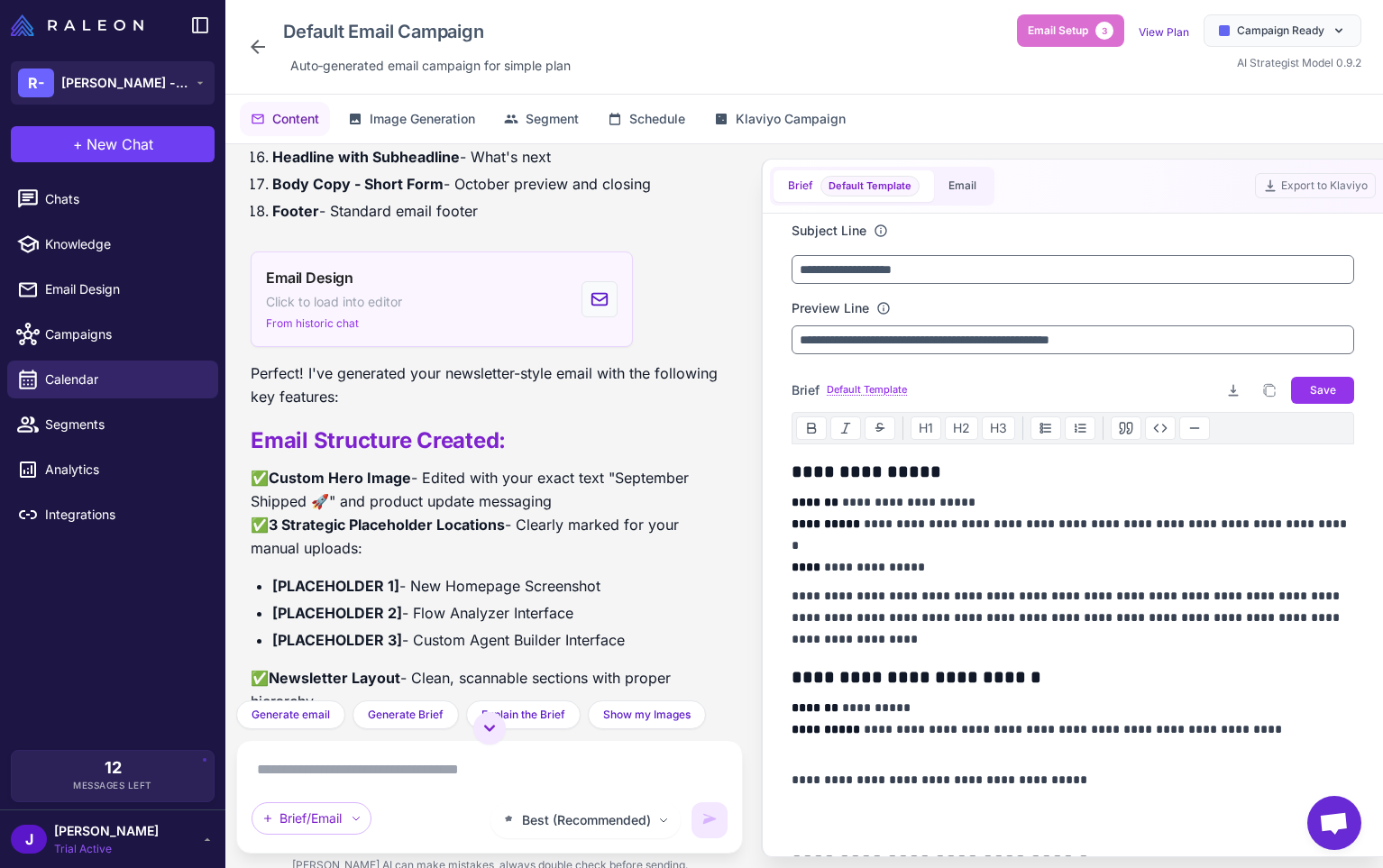
scroll to position [7110, 0]
click at [360, 334] on div "Email Design Click to load into editor From historic chat" at bounding box center [335, 301] width 136 height 64
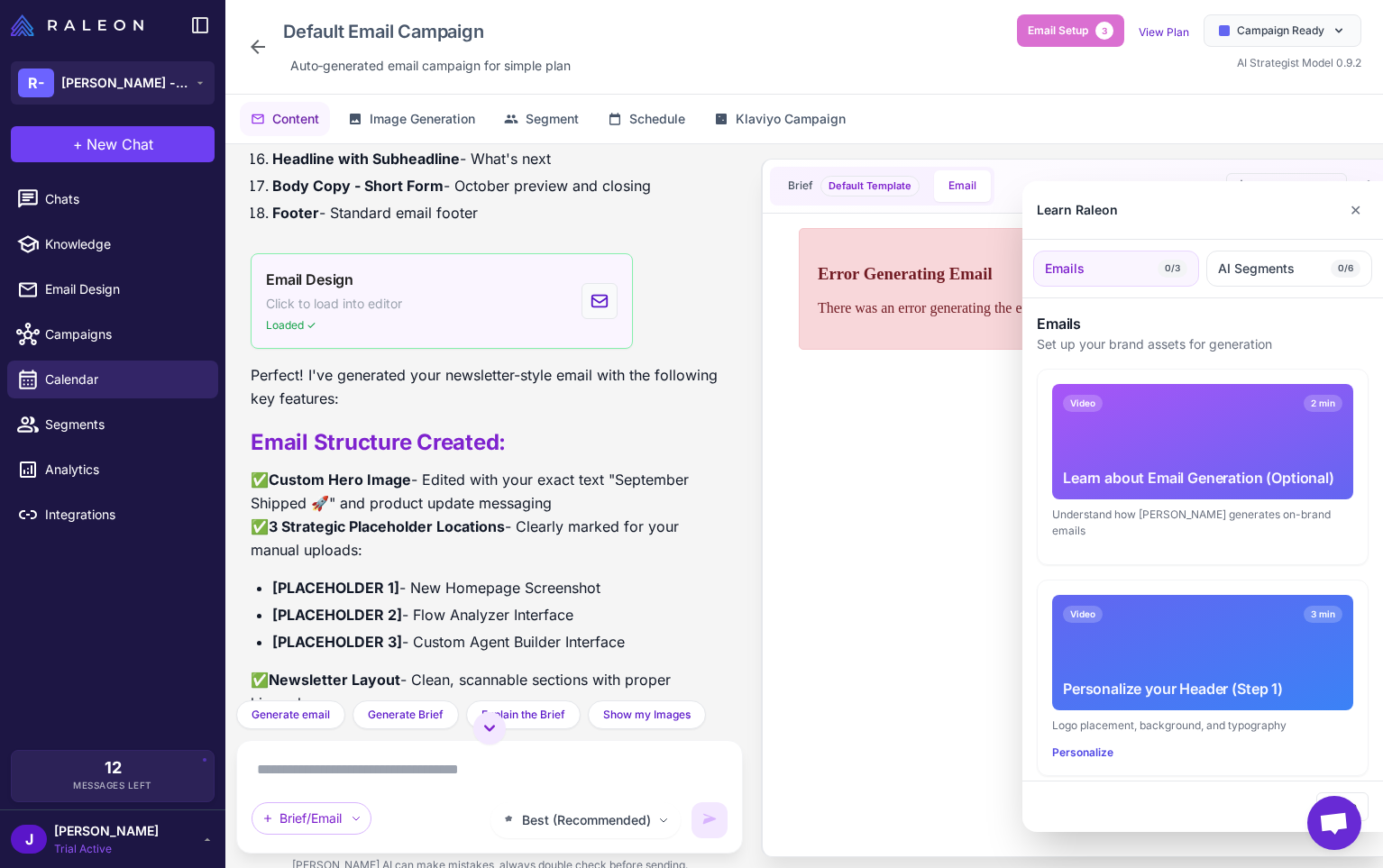
scroll to position [0, 0]
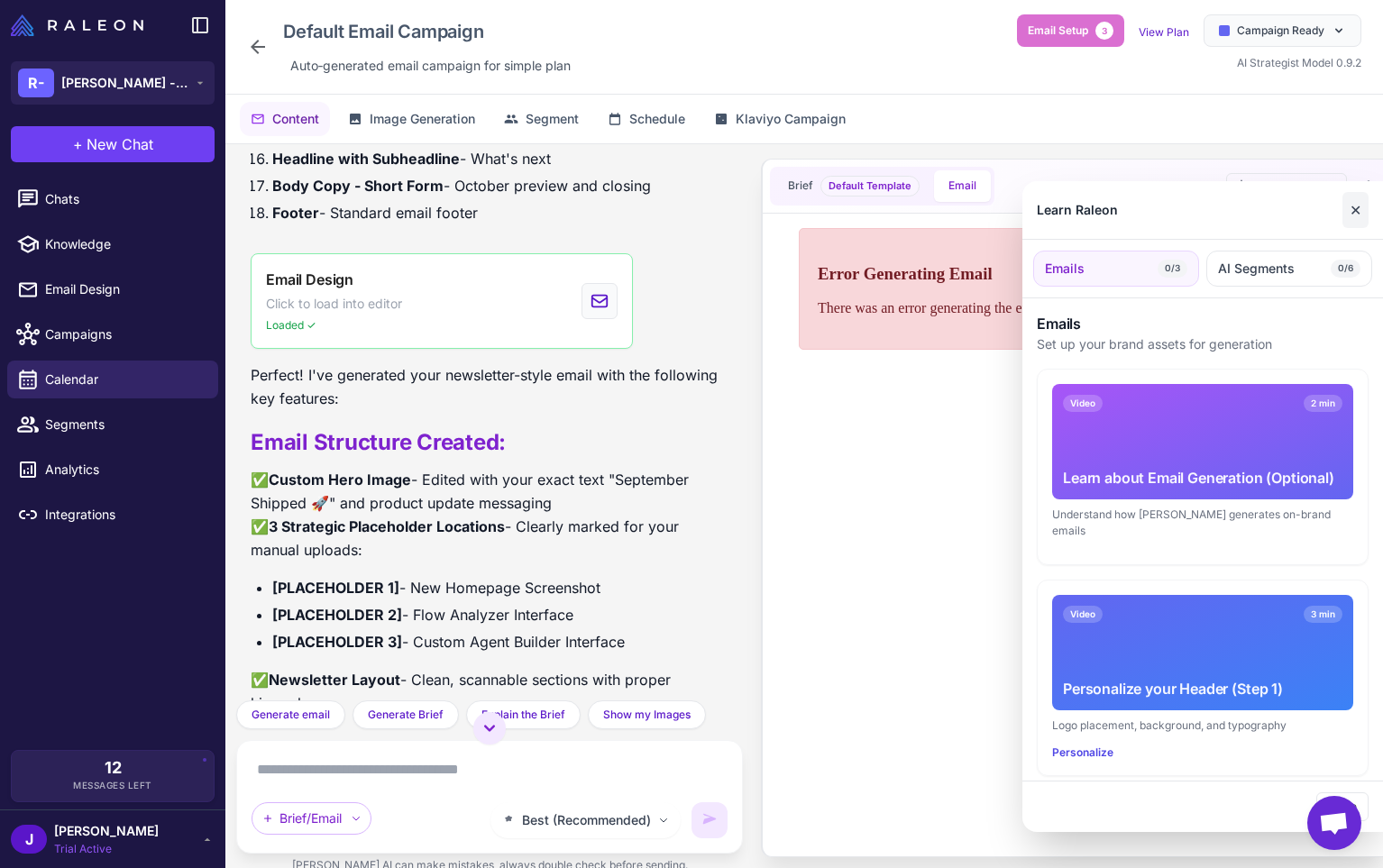
click at [1359, 207] on button "✕" at bounding box center [1356, 210] width 26 height 36
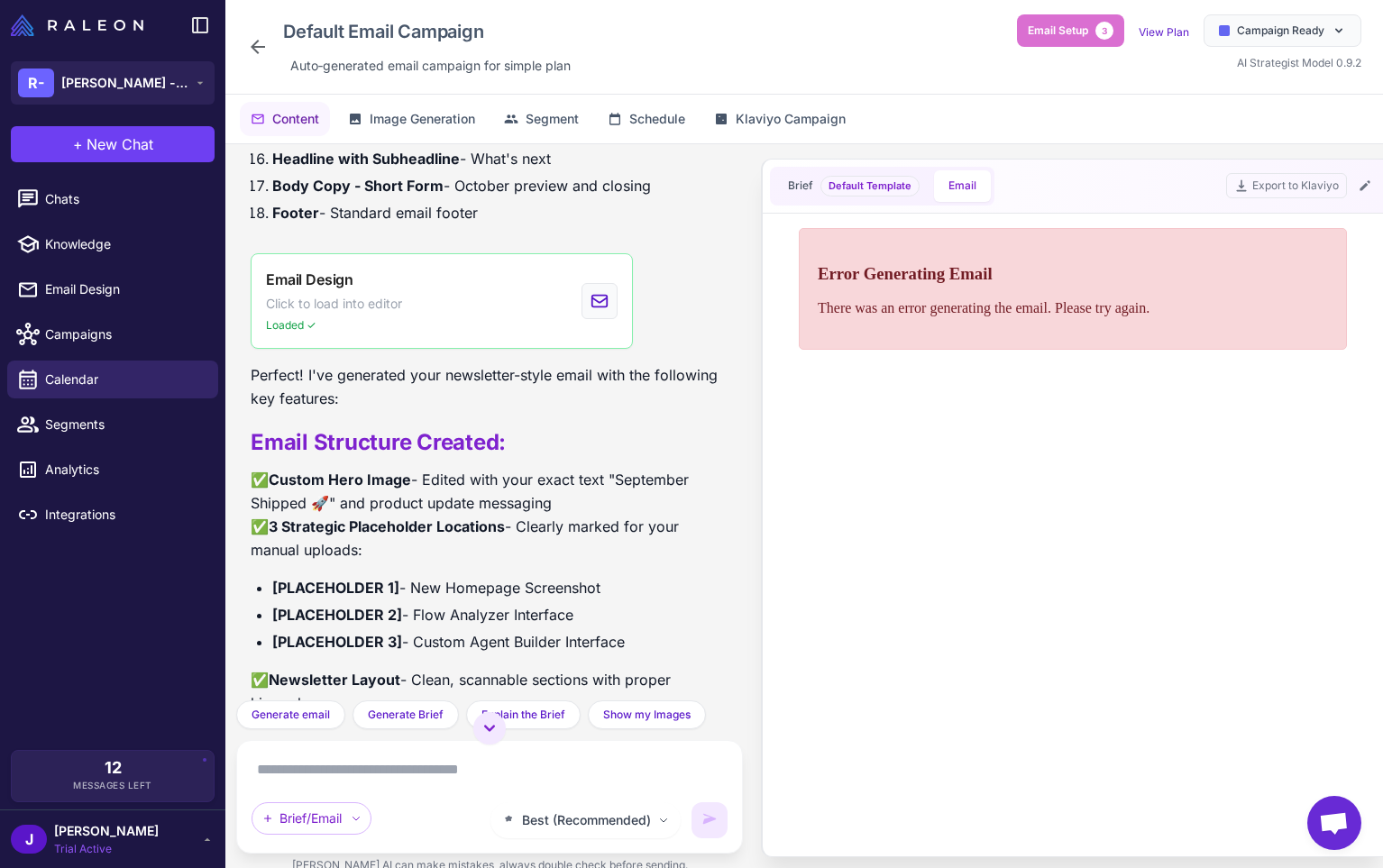
click at [1151, 292] on div "Error Generating Email There was an error generating the email. Please try agai…" at bounding box center [1073, 288] width 549 height 121
click at [1363, 181] on icon at bounding box center [1364, 185] width 14 height 14
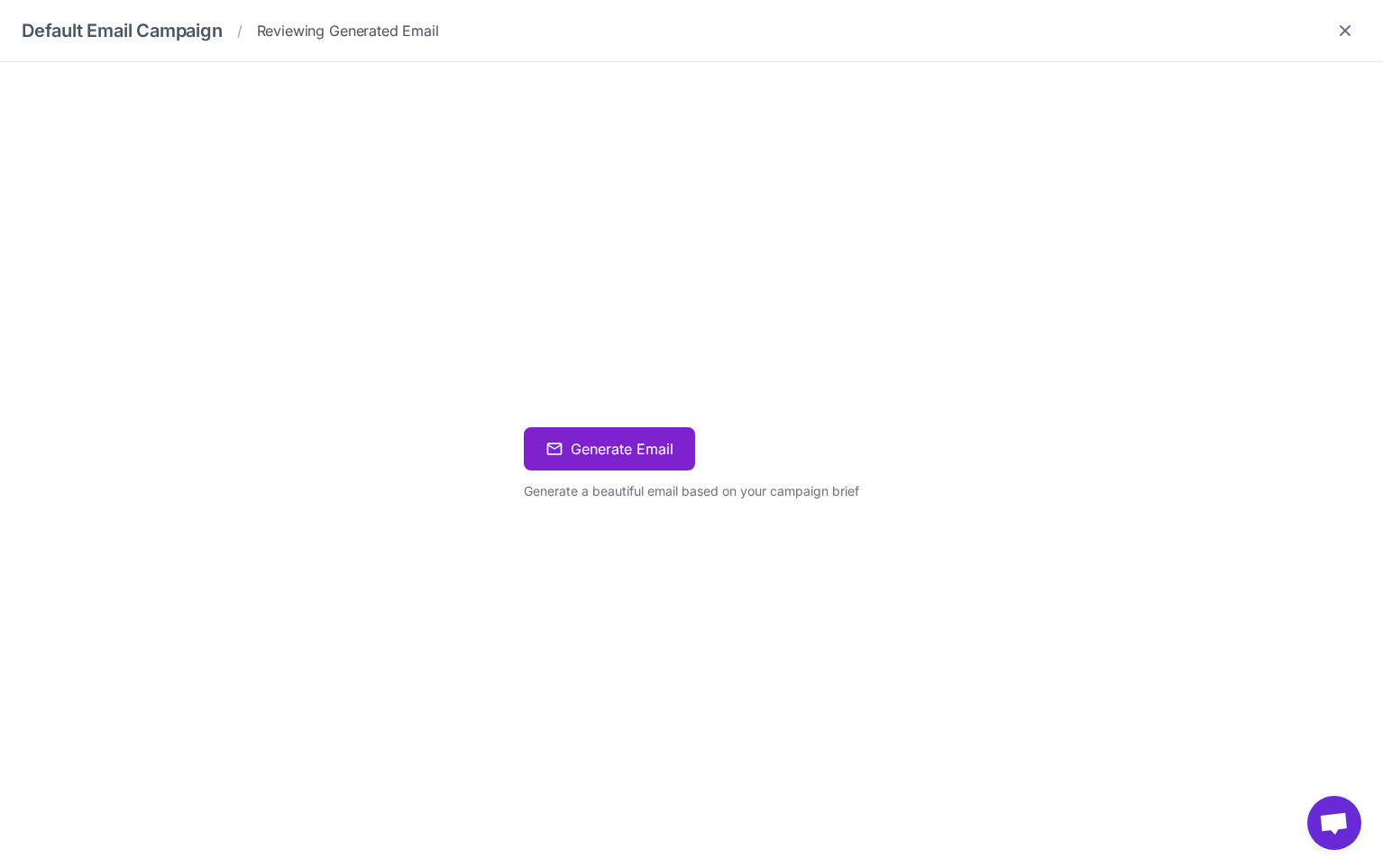
click at [607, 458] on button "Generate Email" at bounding box center [609, 448] width 171 height 43
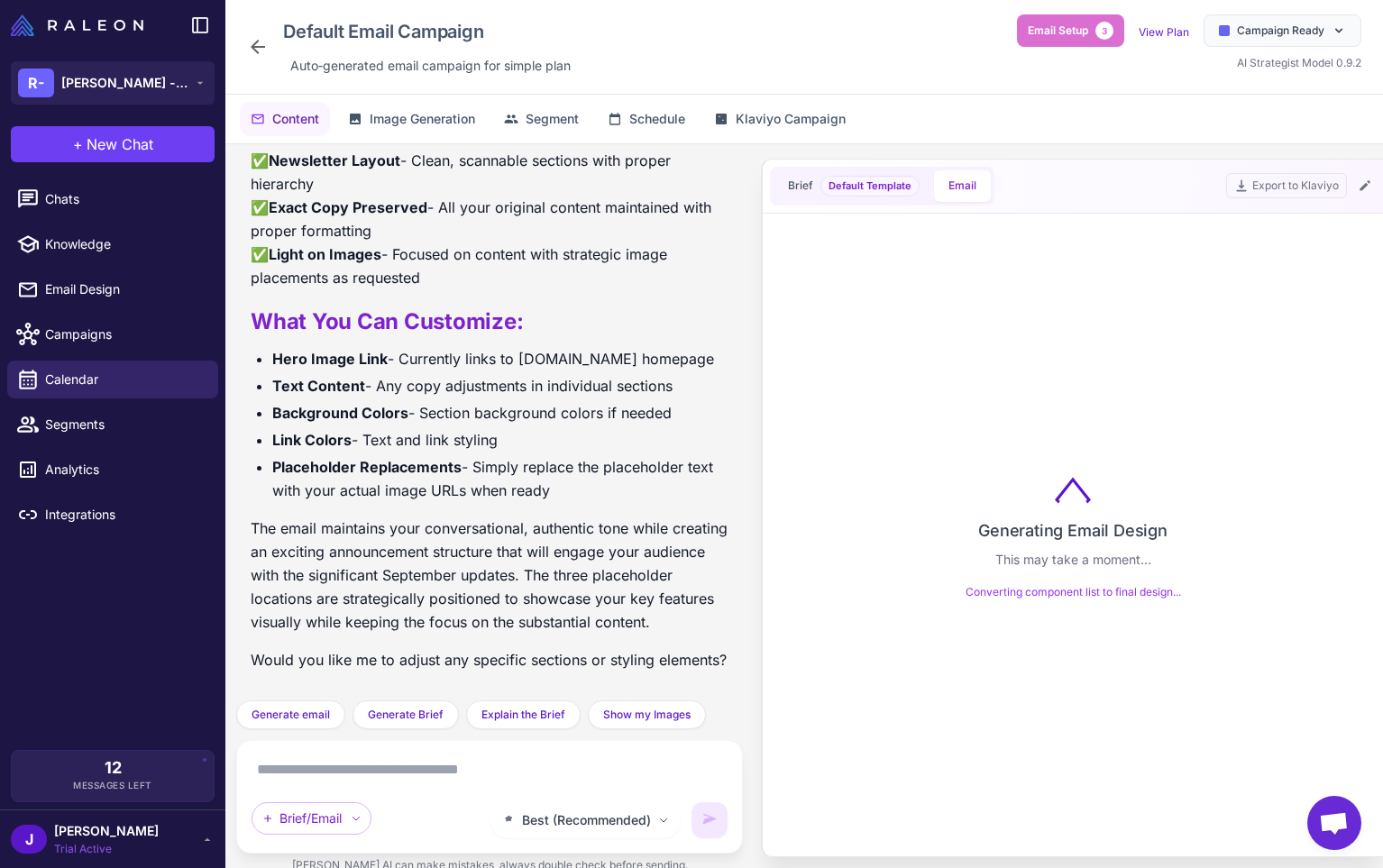
scroll to position [7720, 0]
drag, startPoint x: 960, startPoint y: 597, endPoint x: 1168, endPoint y: 592, distance: 208.1
click at [1168, 592] on div "Generating Email Design This may take a moment... Converting component list to …" at bounding box center [1073, 538] width 563 height 636
click at [1092, 633] on div "Generating Email Design This may take a moment... Converting component list to …" at bounding box center [1073, 538] width 563 height 636
click at [1089, 634] on div "Generating Email Design This may take a moment... Converting component list to …" at bounding box center [1073, 538] width 563 height 636
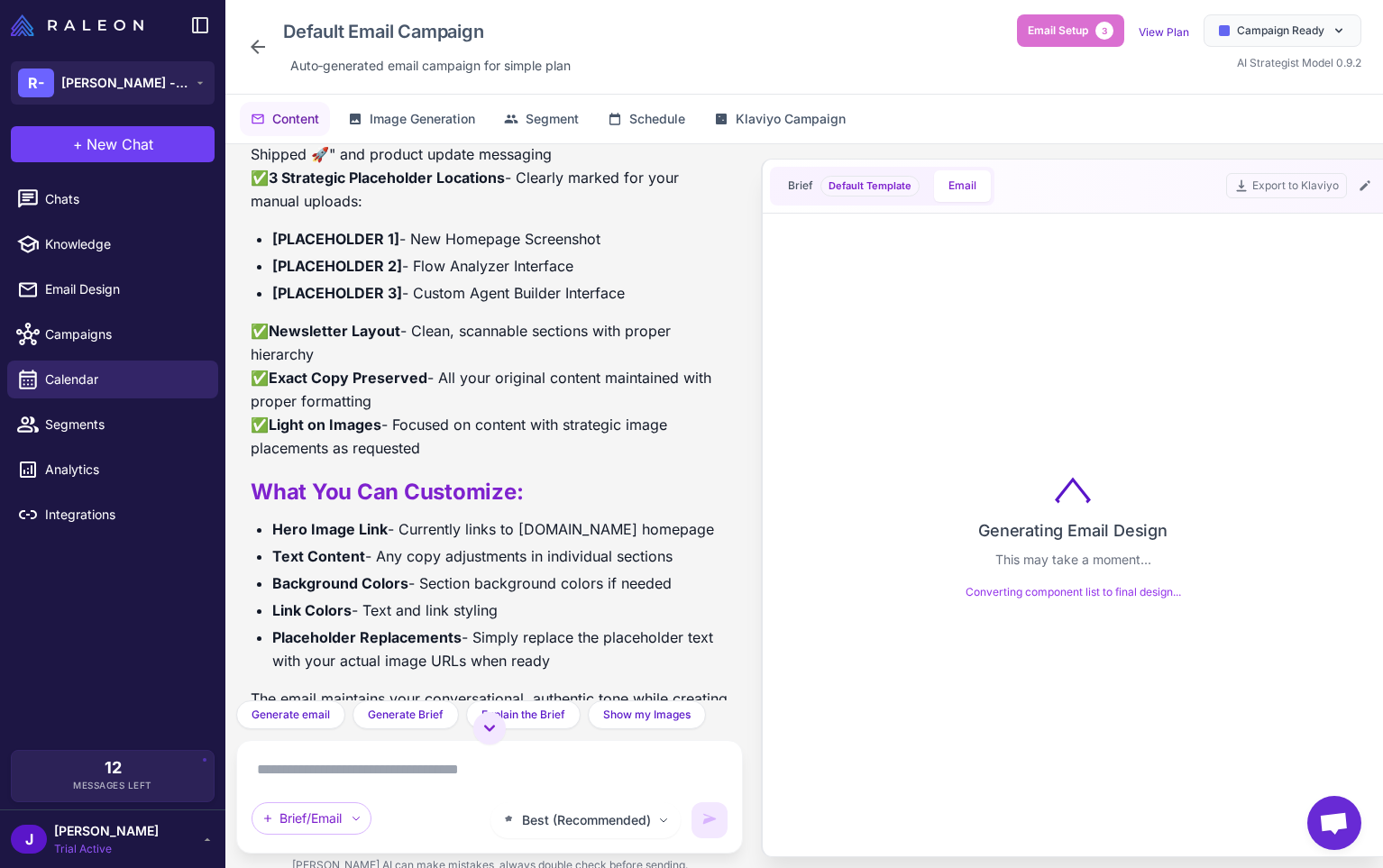
scroll to position [7458, 0]
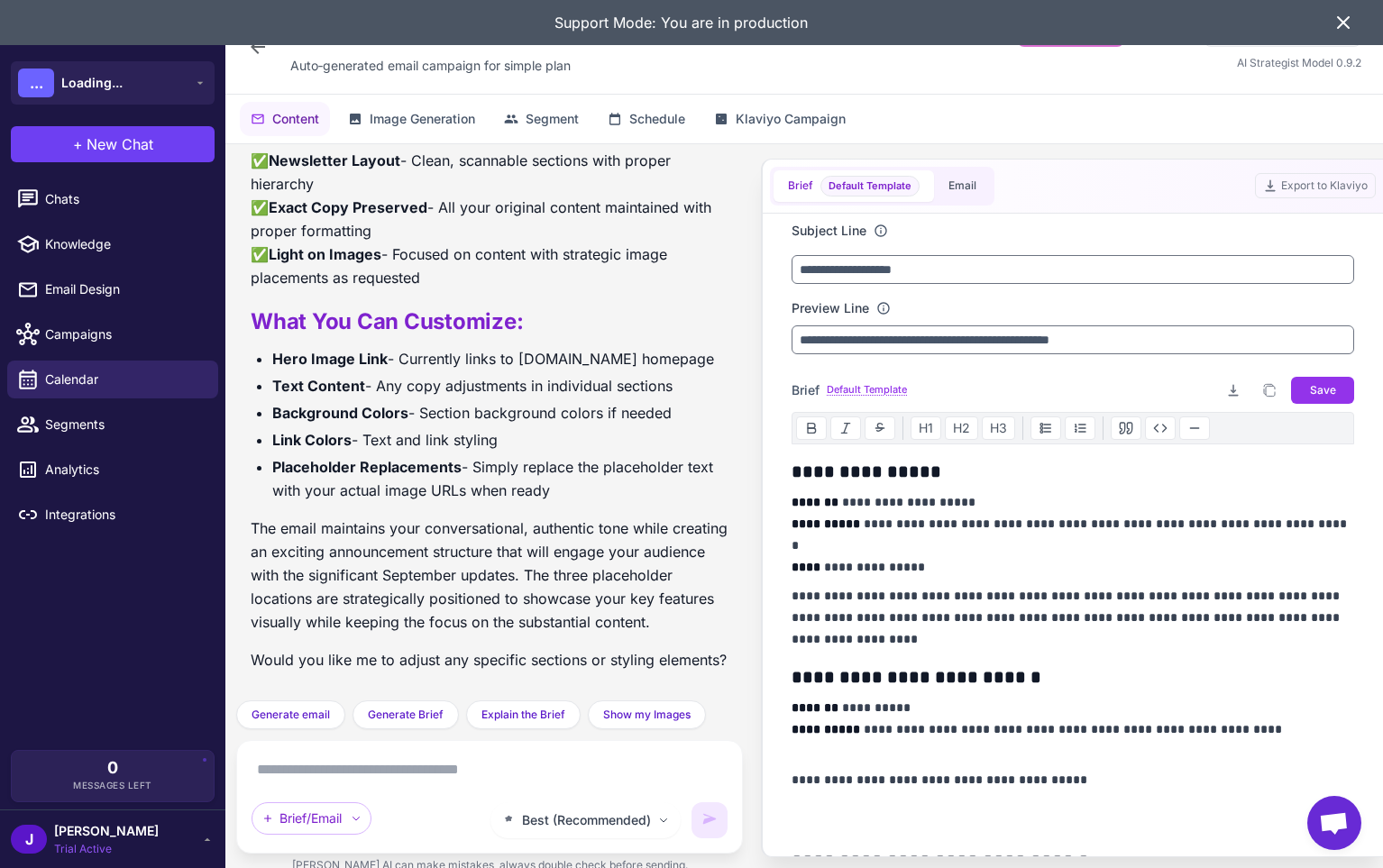
scroll to position [7720, 0]
click at [955, 187] on button "Email" at bounding box center [962, 186] width 57 height 32
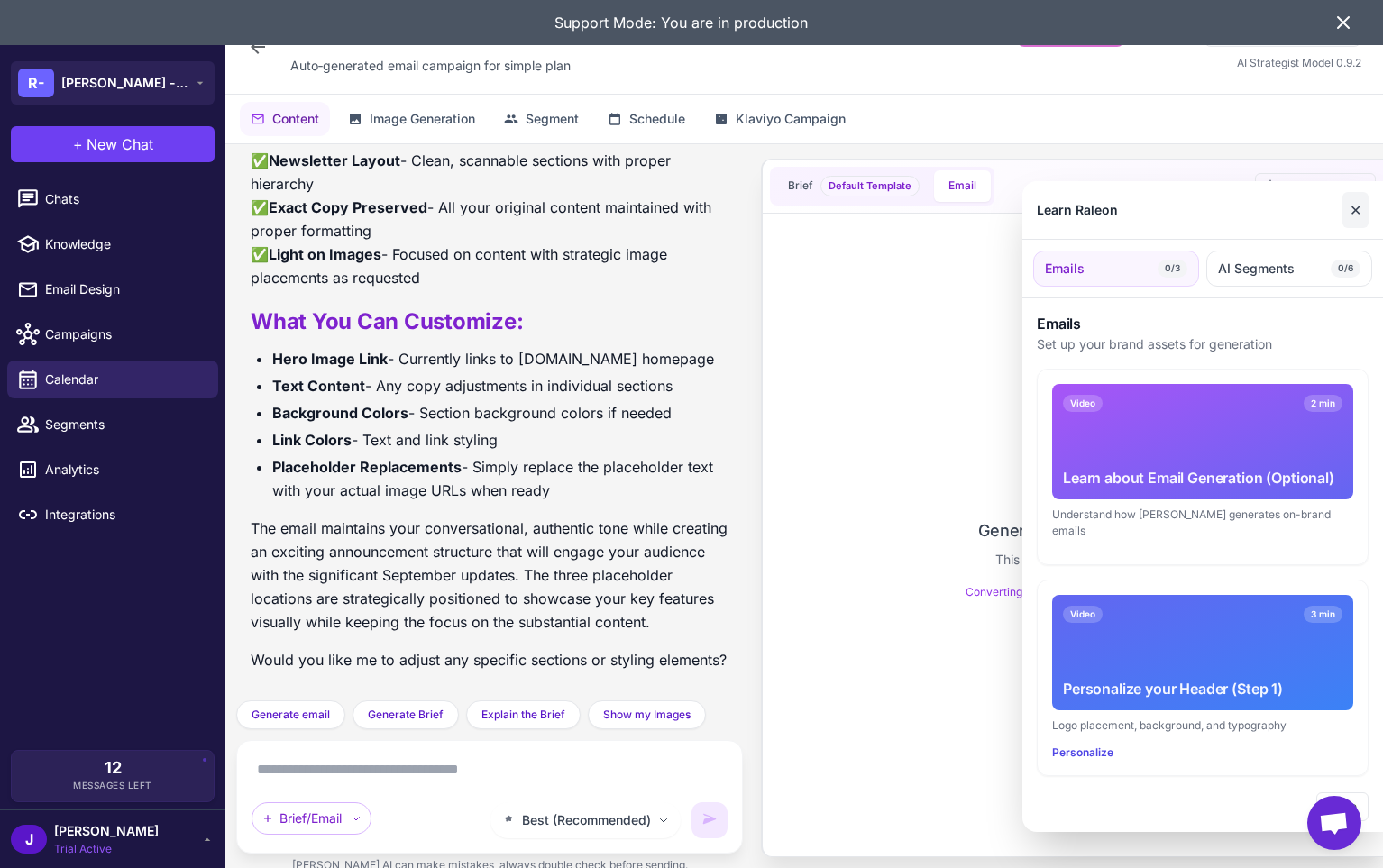
click at [1356, 219] on button "✕" at bounding box center [1356, 210] width 26 height 36
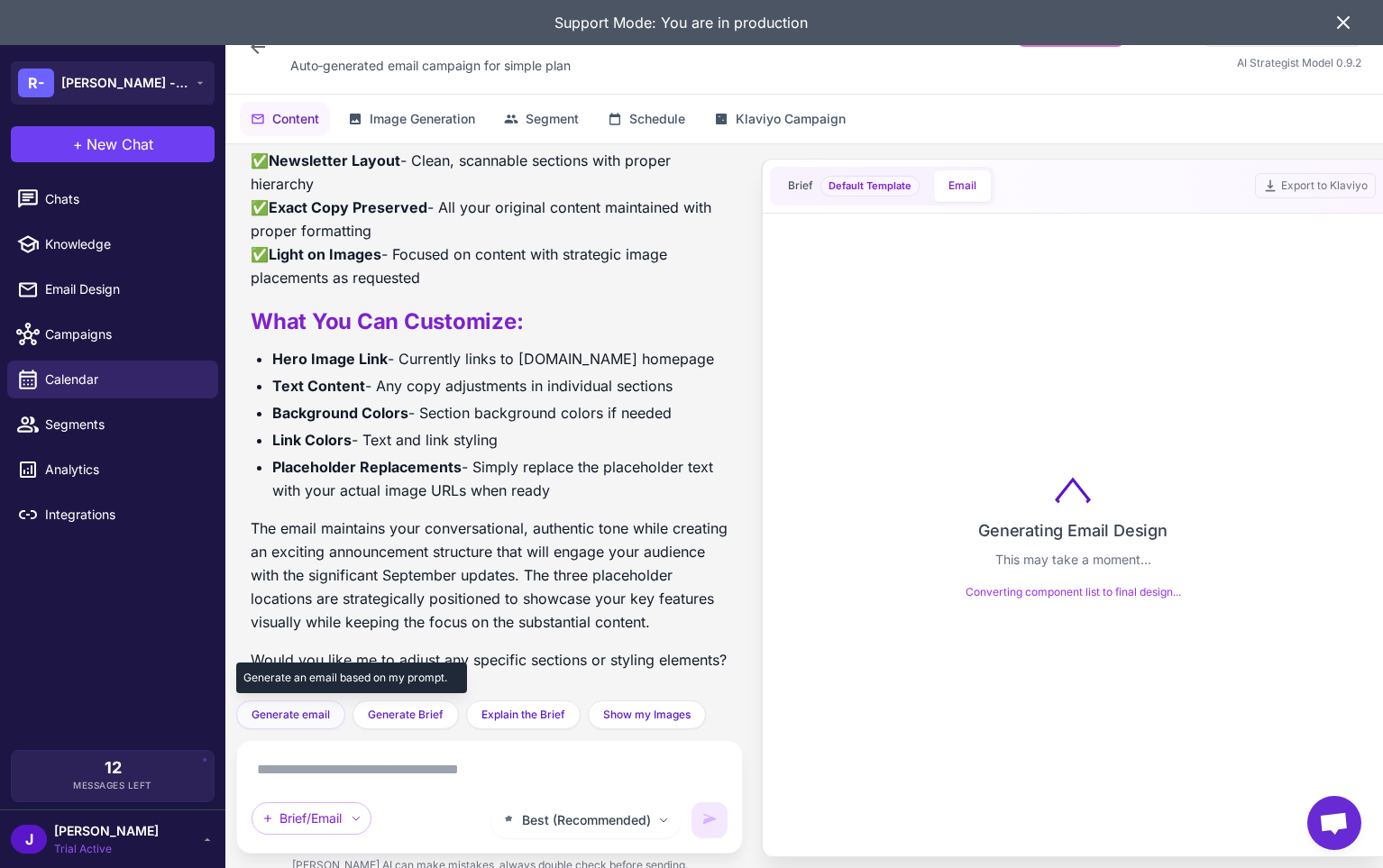
click at [287, 713] on span "Generate email" at bounding box center [291, 715] width 78 height 16
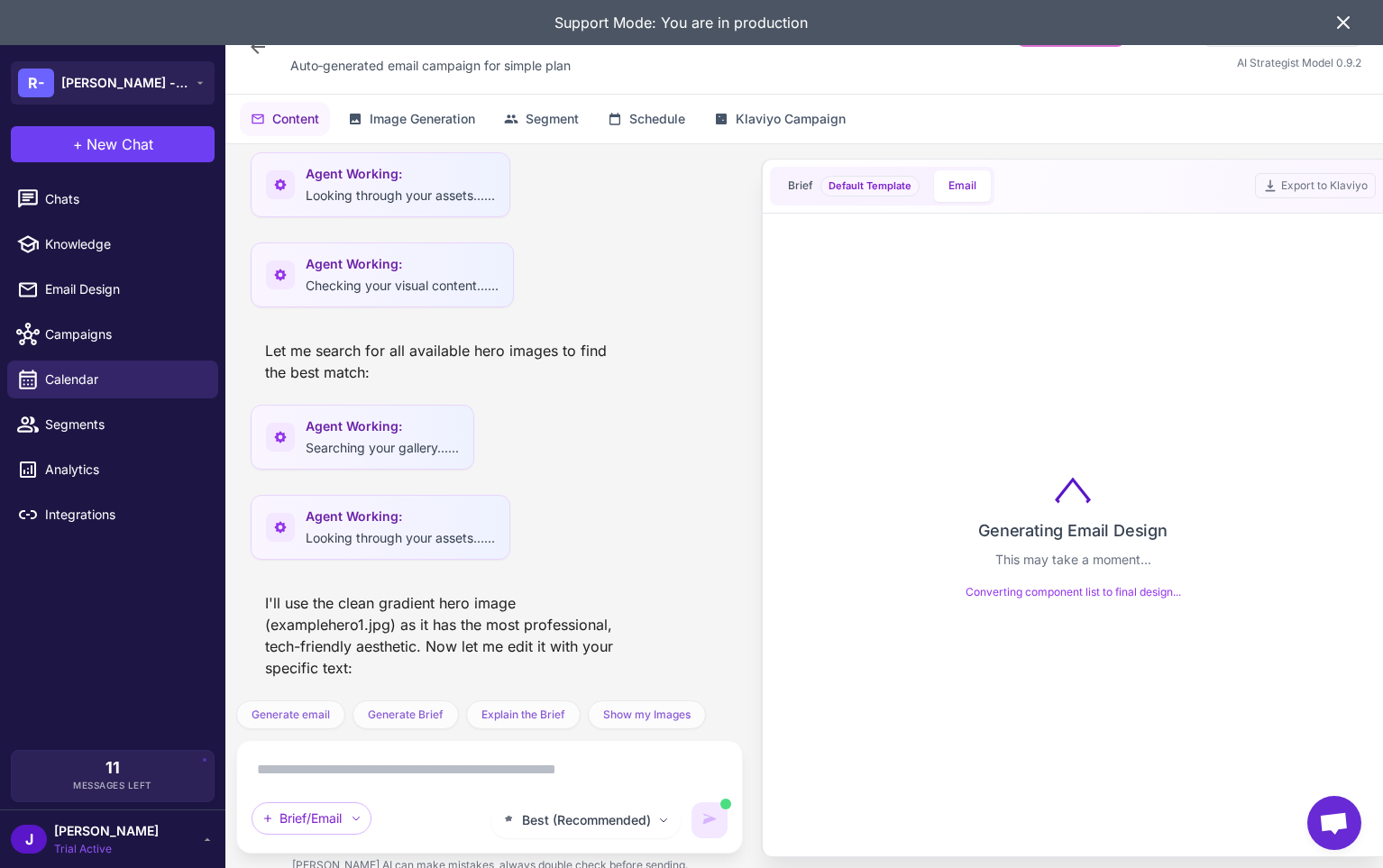
scroll to position [8540, 0]
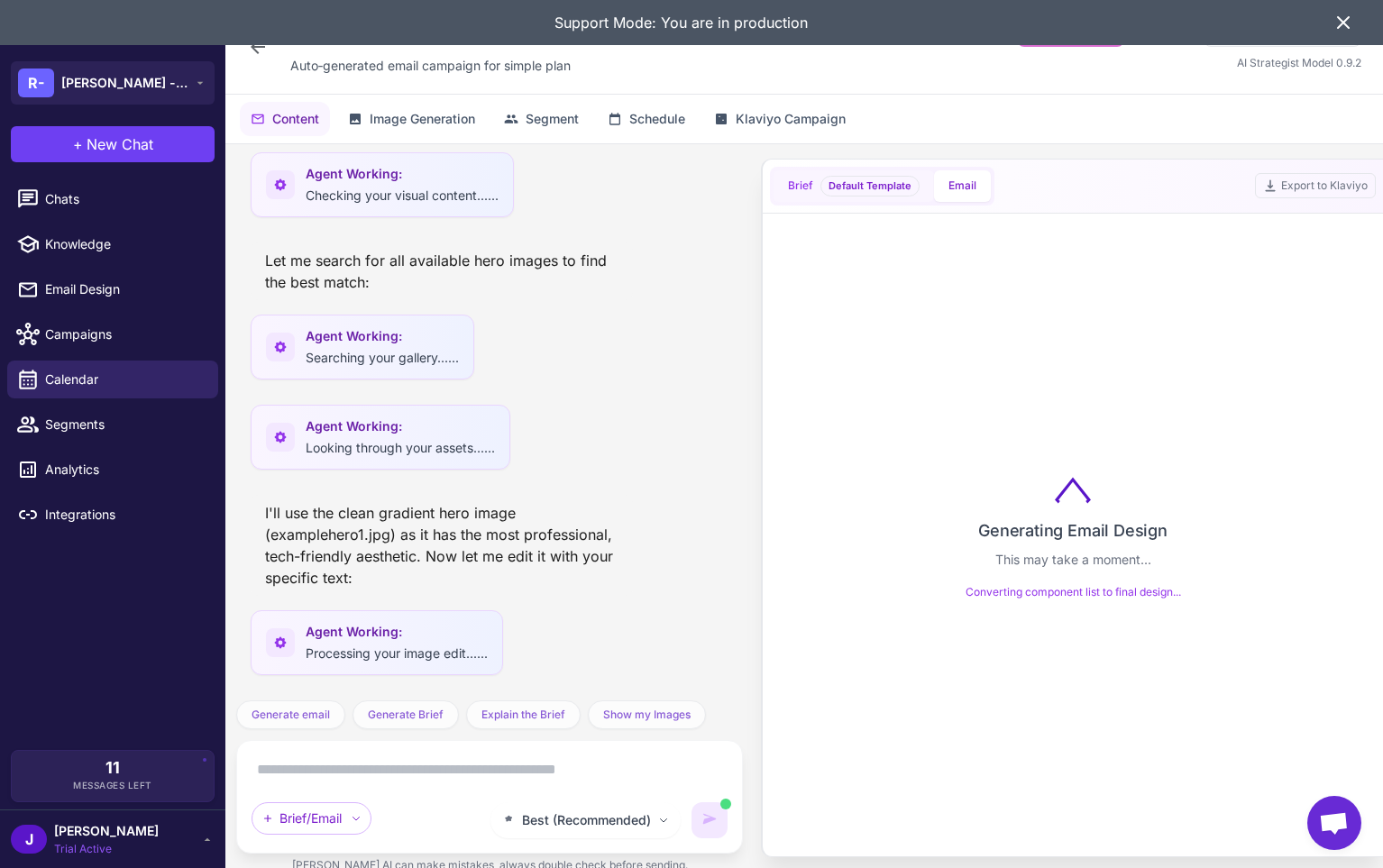
click at [887, 185] on span "Default Template" at bounding box center [870, 186] width 99 height 21
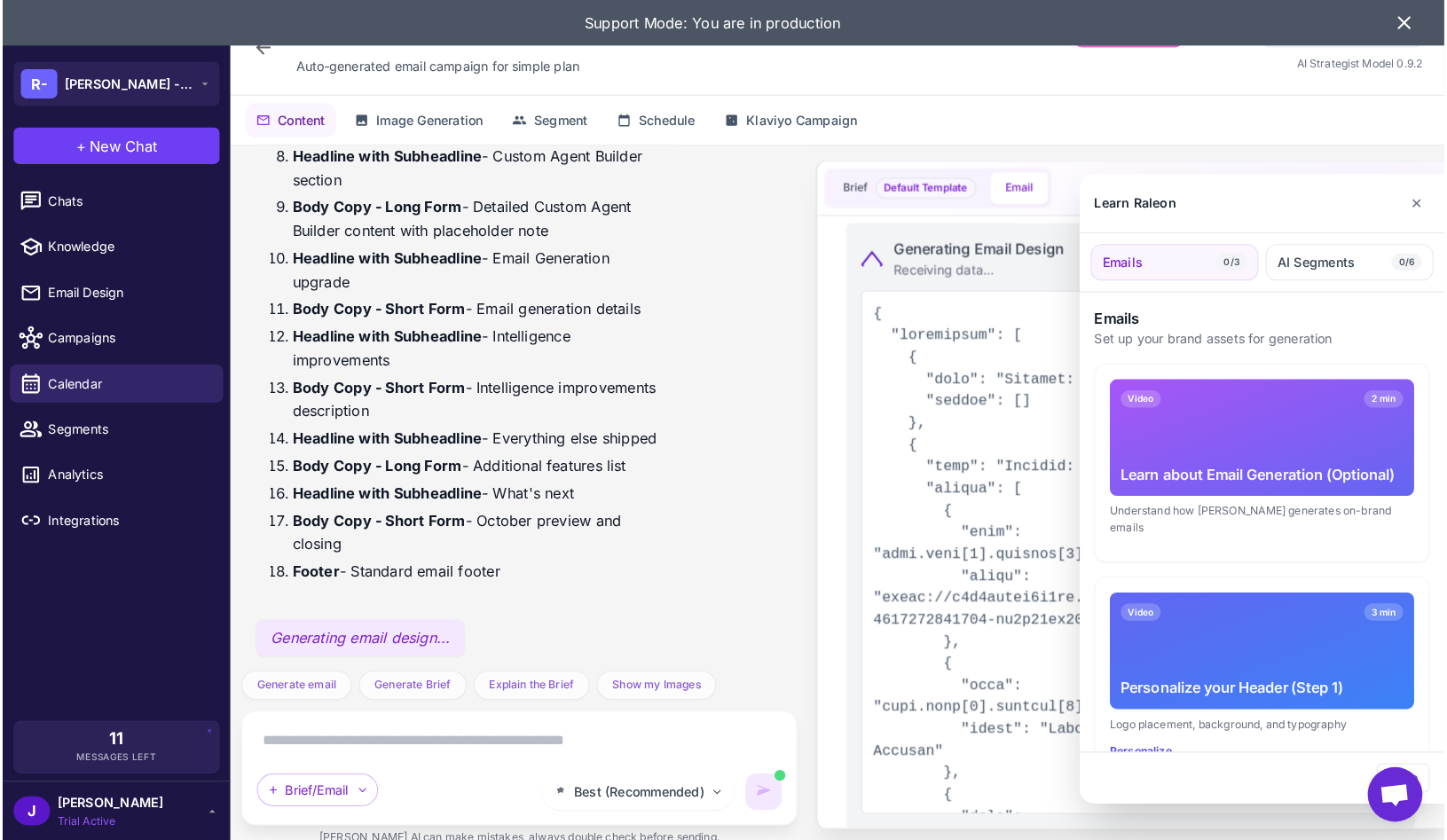
scroll to position [8877, 0]
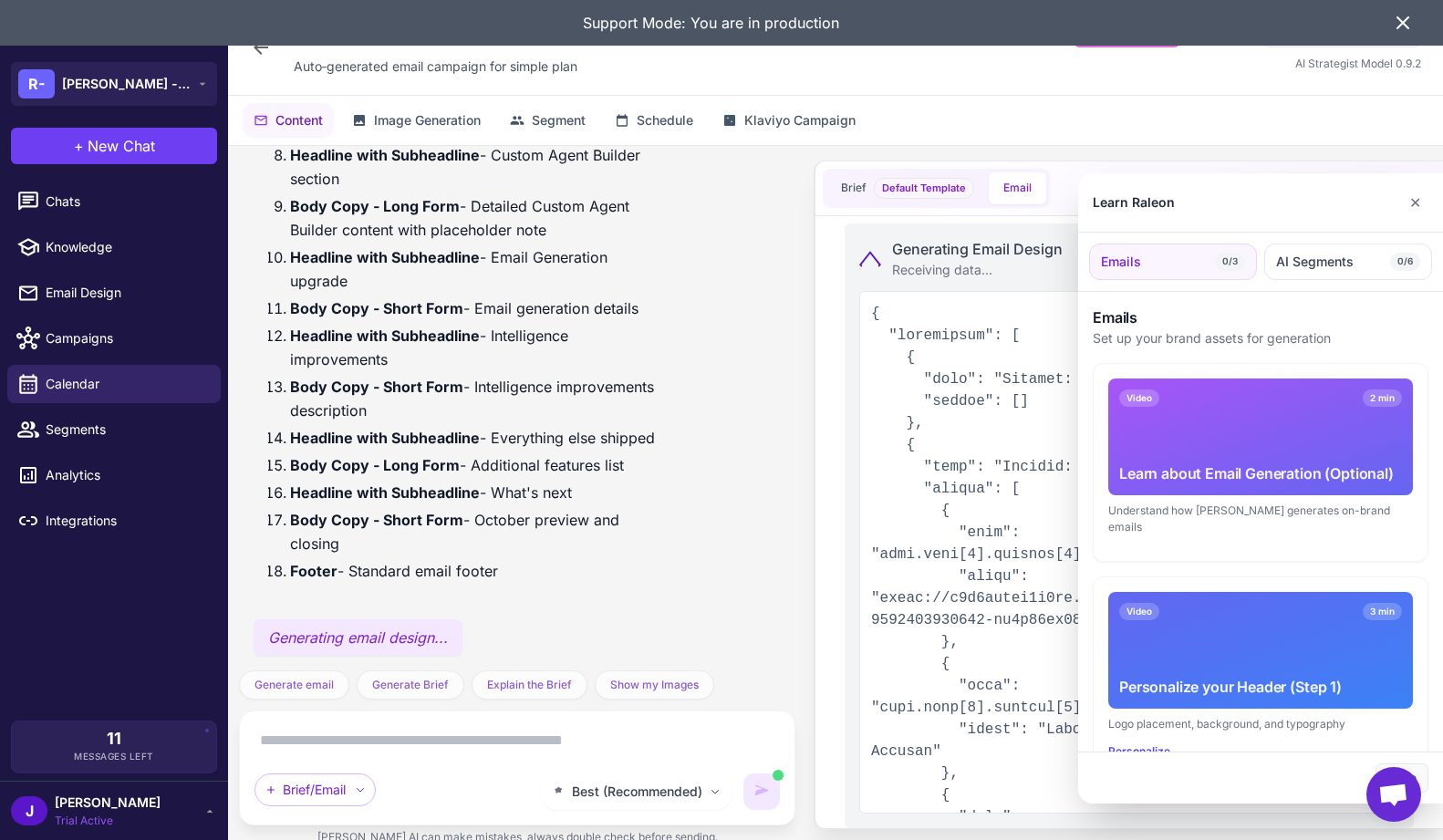
click at [1398, 767] on button "Close" at bounding box center [1401, 778] width 53 height 29
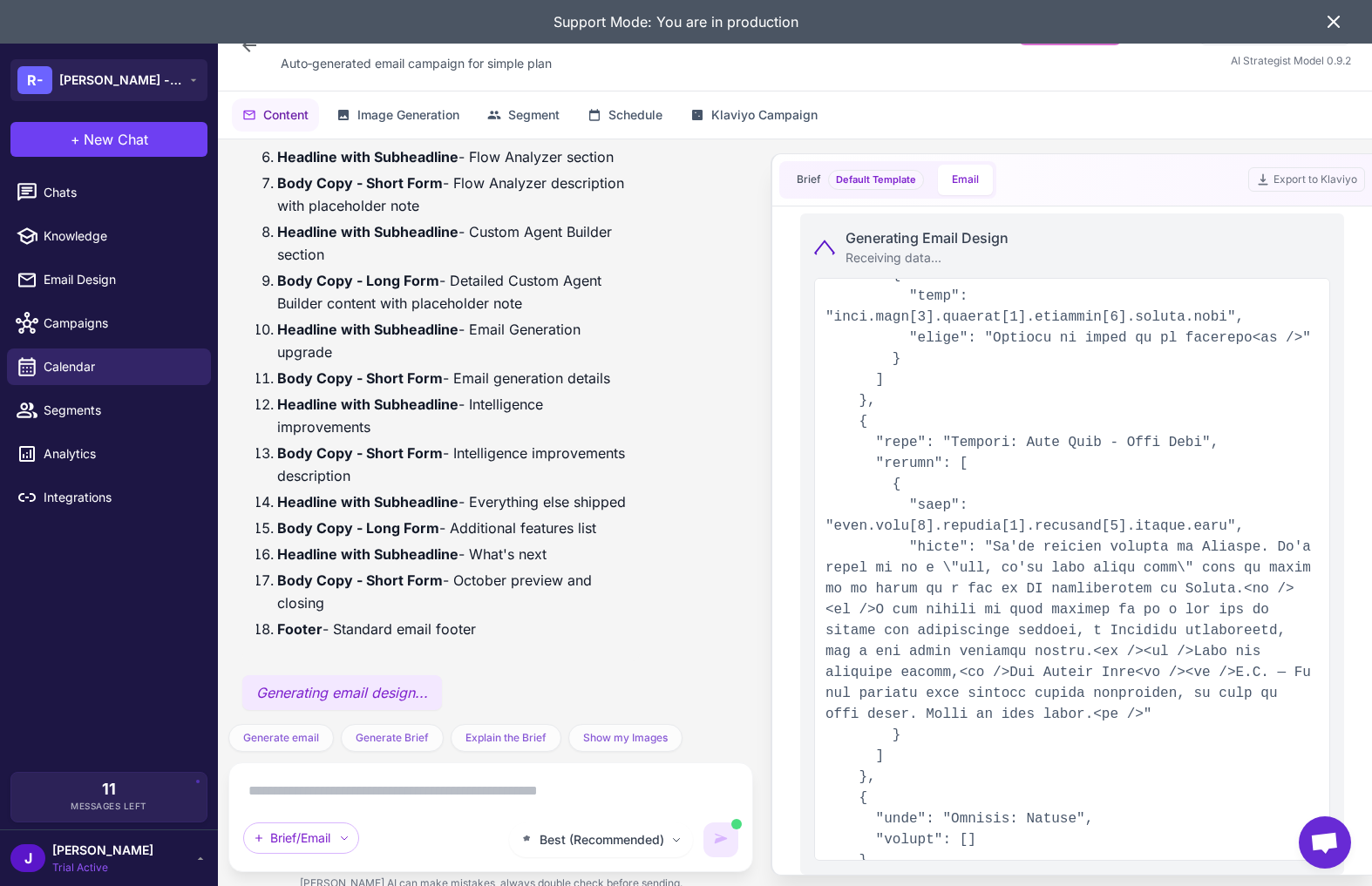
scroll to position [5295, 0]
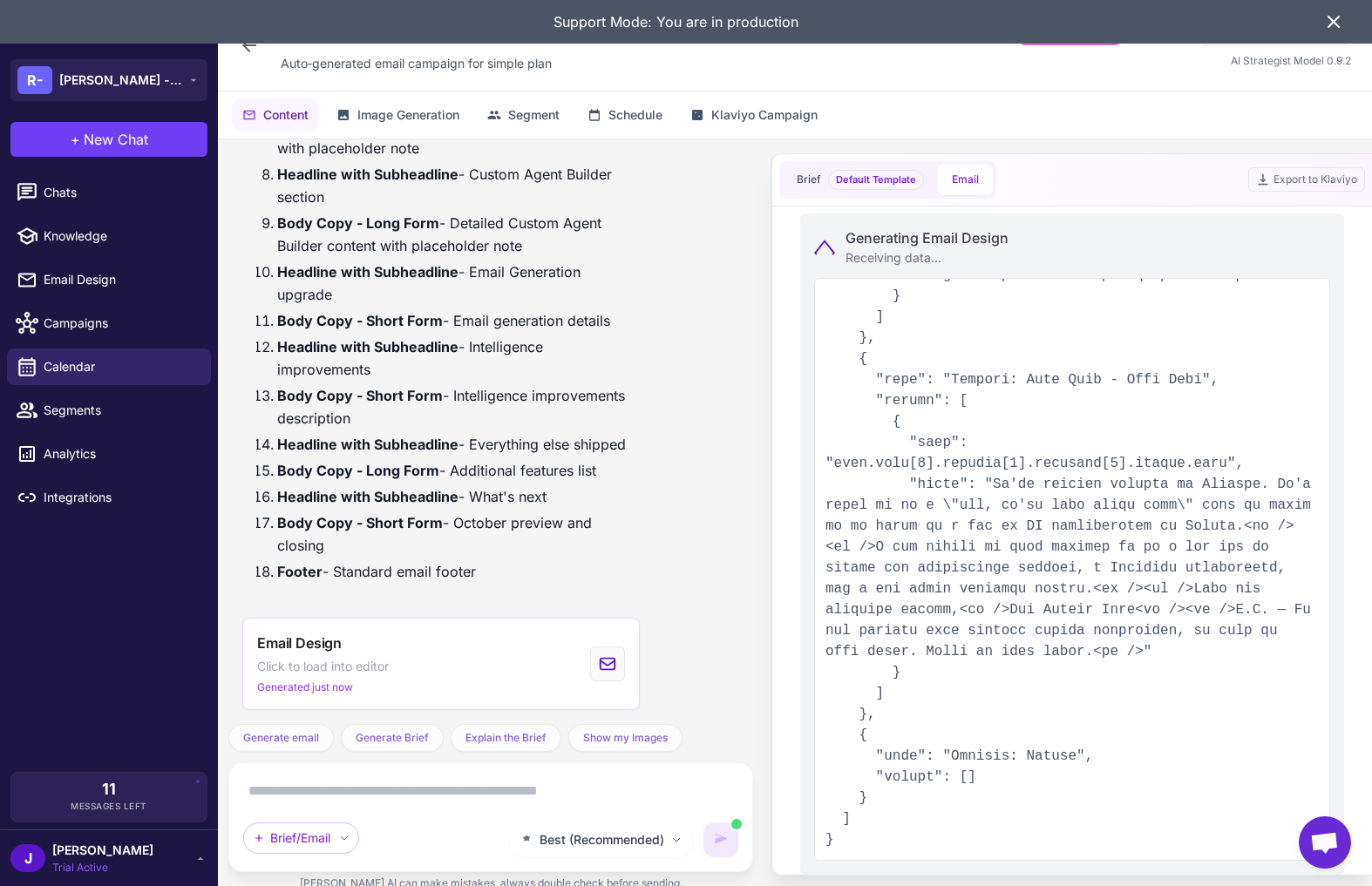
drag, startPoint x: 822, startPoint y: 319, endPoint x: 1156, endPoint y: 877, distance: 650.3
click at [1156, 838] on div "Get smarter results with your integrations Connect Shopify and Klaviyo to unloc…" at bounding box center [795, 522] width 1154 height 766
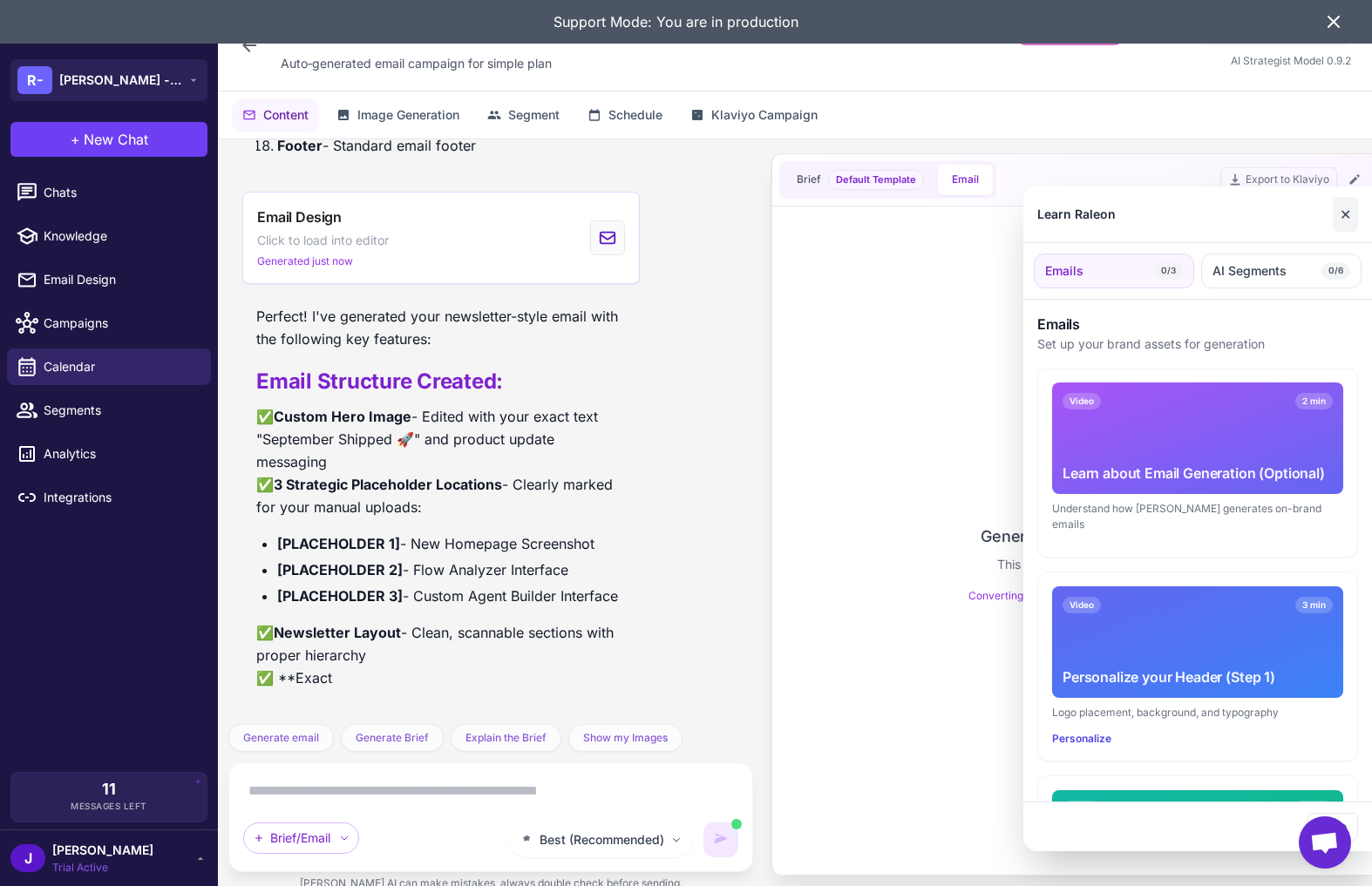
click at [1336, 222] on button "✕" at bounding box center [1345, 214] width 25 height 35
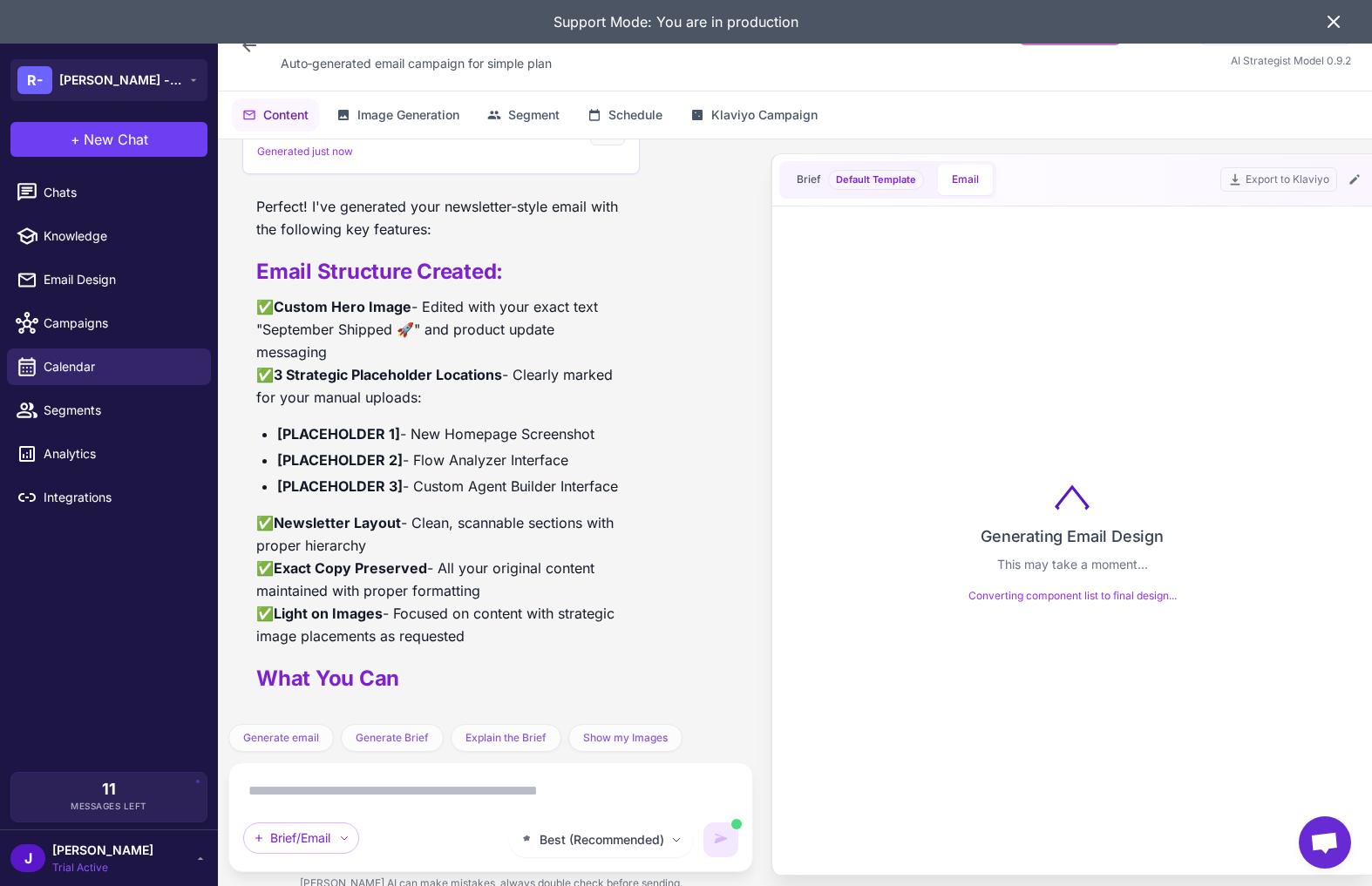
click at [1336, 177] on div "Brief Default Template Email Export to Klaviyo" at bounding box center [1072, 181] width 600 height 52
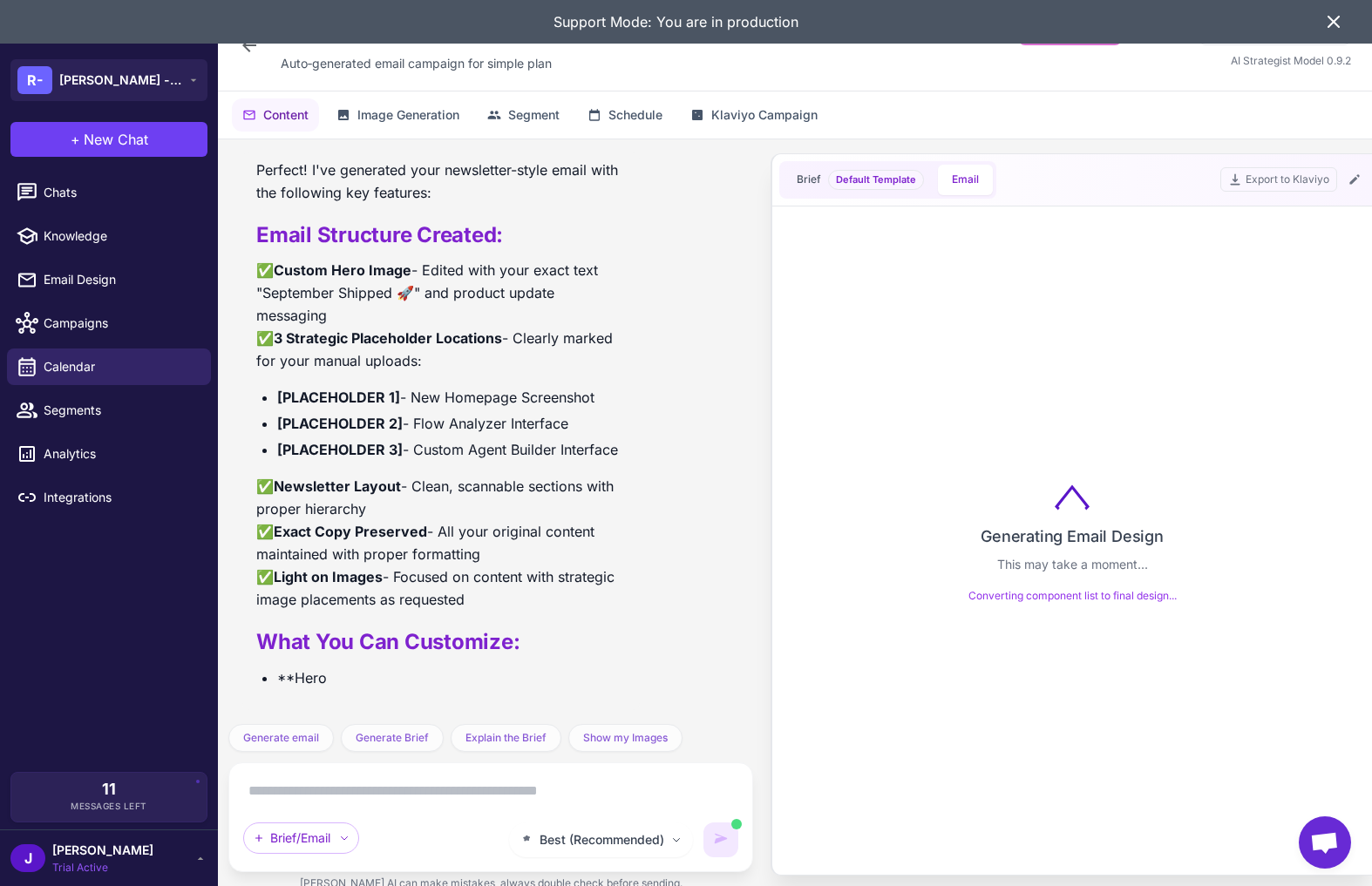
click at [1336, 180] on div "Brief Default Template Email Export to Klaviyo" at bounding box center [1072, 181] width 600 height 52
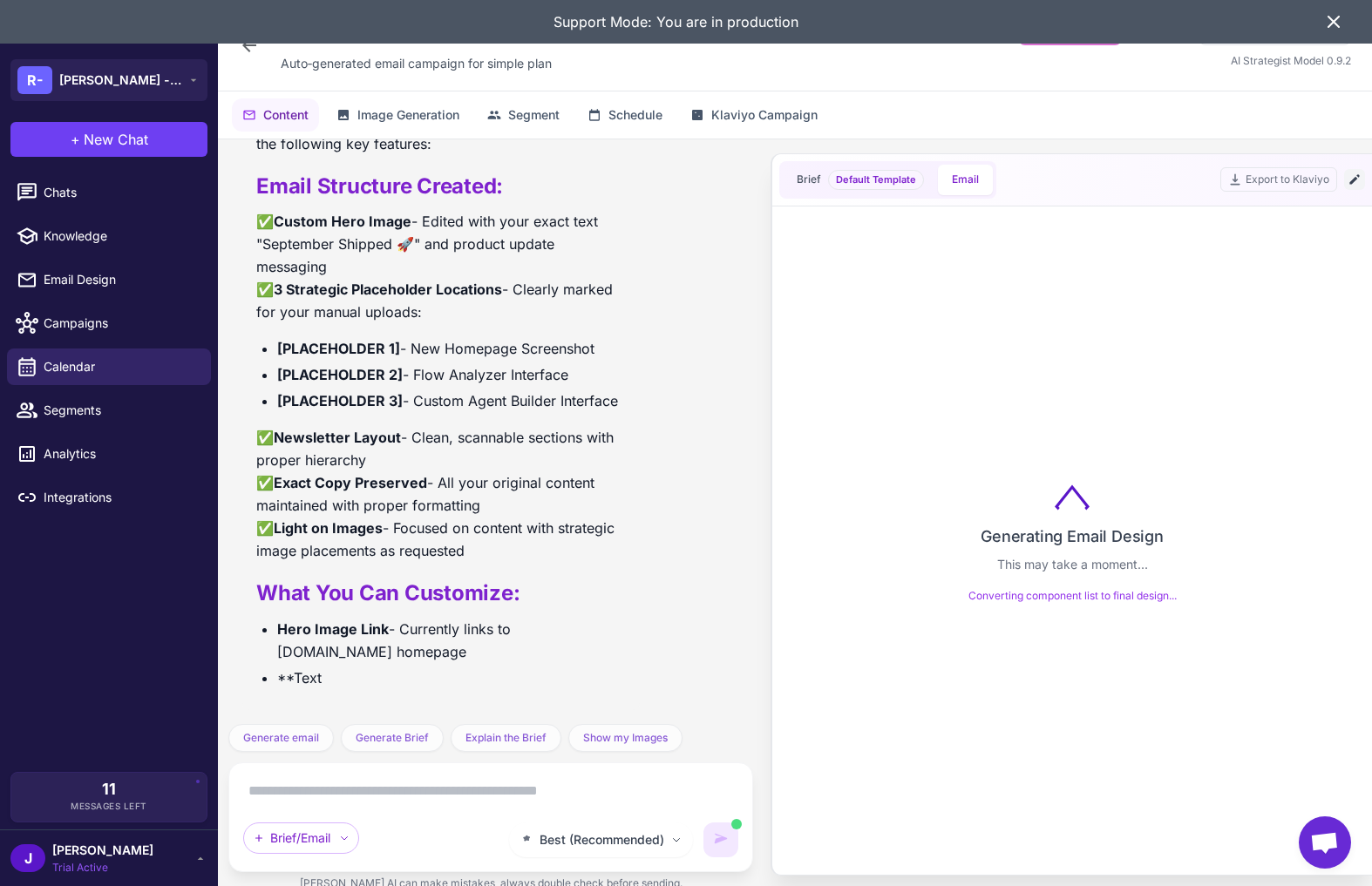
click at [1336, 180] on icon at bounding box center [1354, 180] width 10 height 10
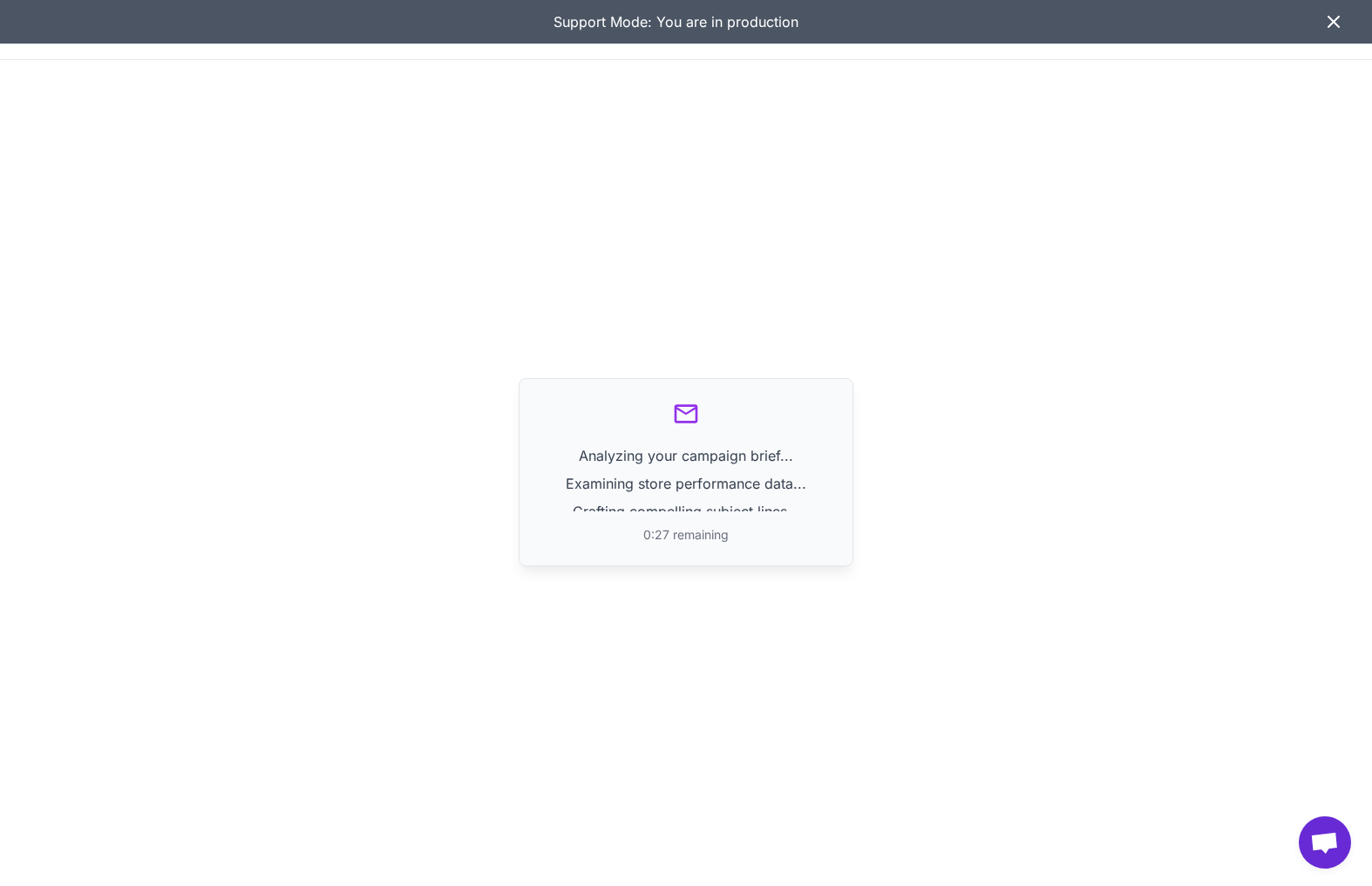
scroll to position [9849, 0]
click at [1029, 114] on div "Analyzing your campaign brief... Examining store performance data... Crafting c…" at bounding box center [686, 472] width 1372 height 824
click at [1336, 23] on icon at bounding box center [1333, 22] width 21 height 21
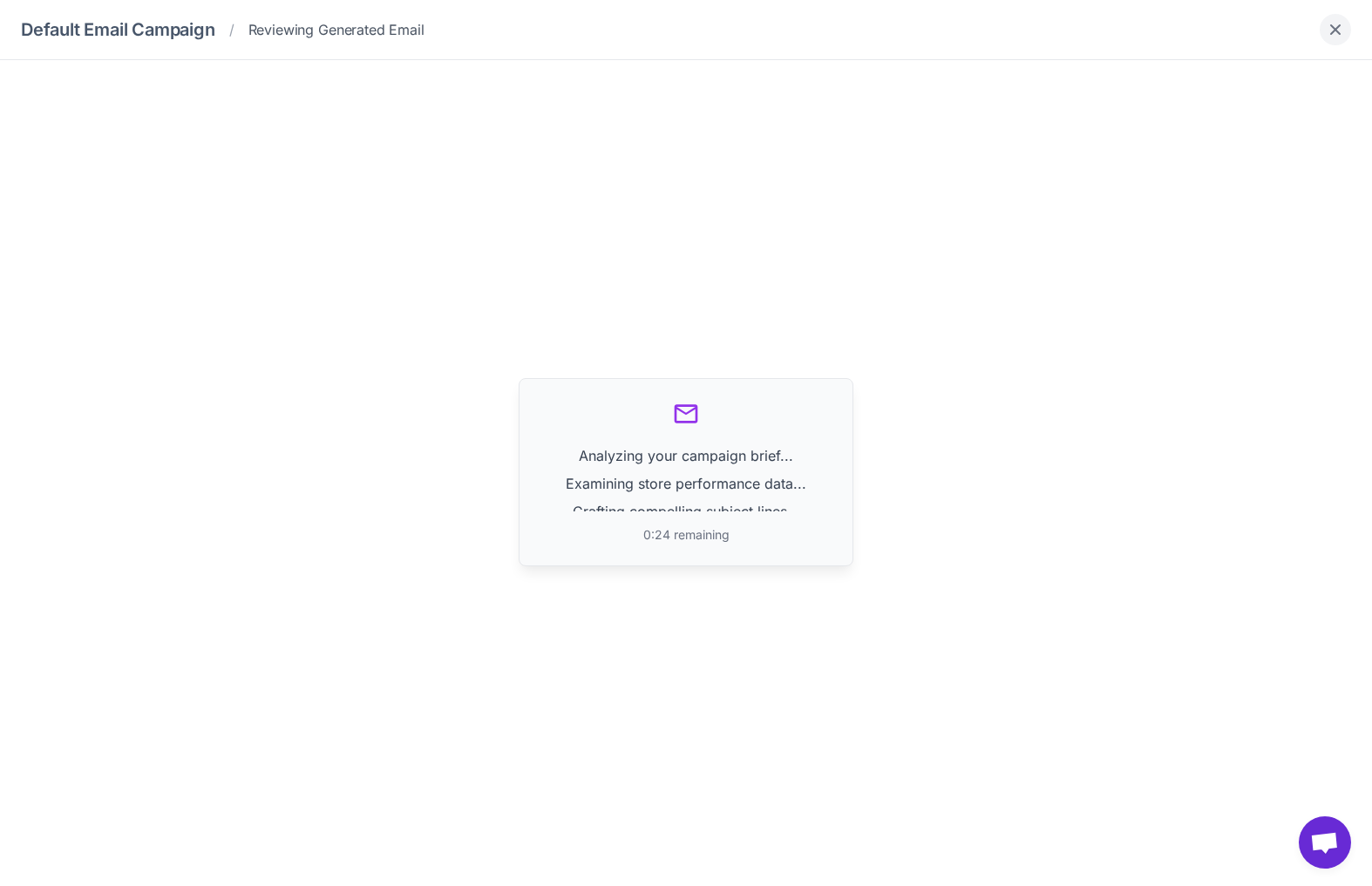
scroll to position [7992, 0]
click at [1329, 33] on icon "Close" at bounding box center [1335, 29] width 17 height 17
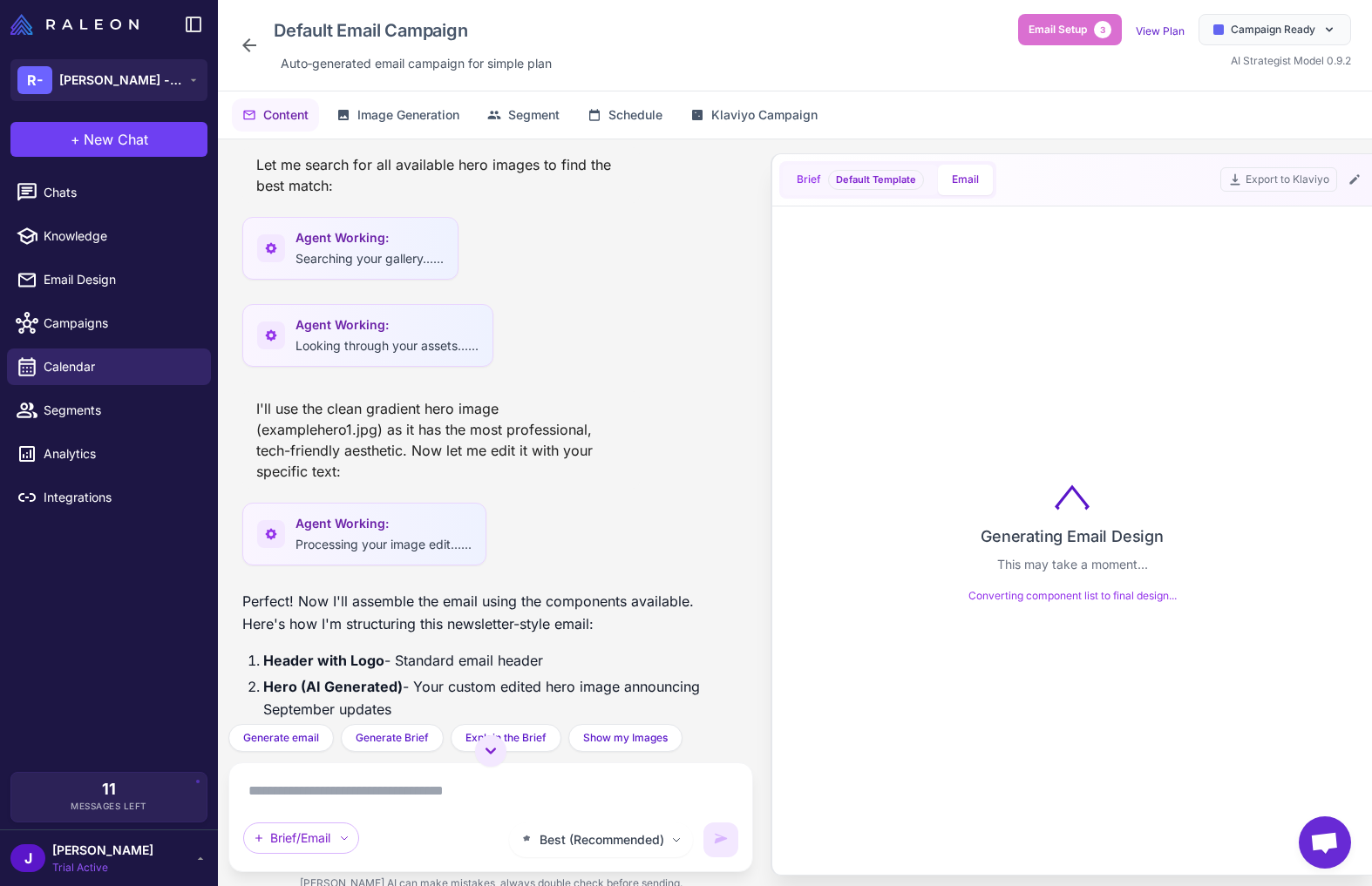
click at [808, 180] on span "Brief" at bounding box center [808, 179] width 24 height 15
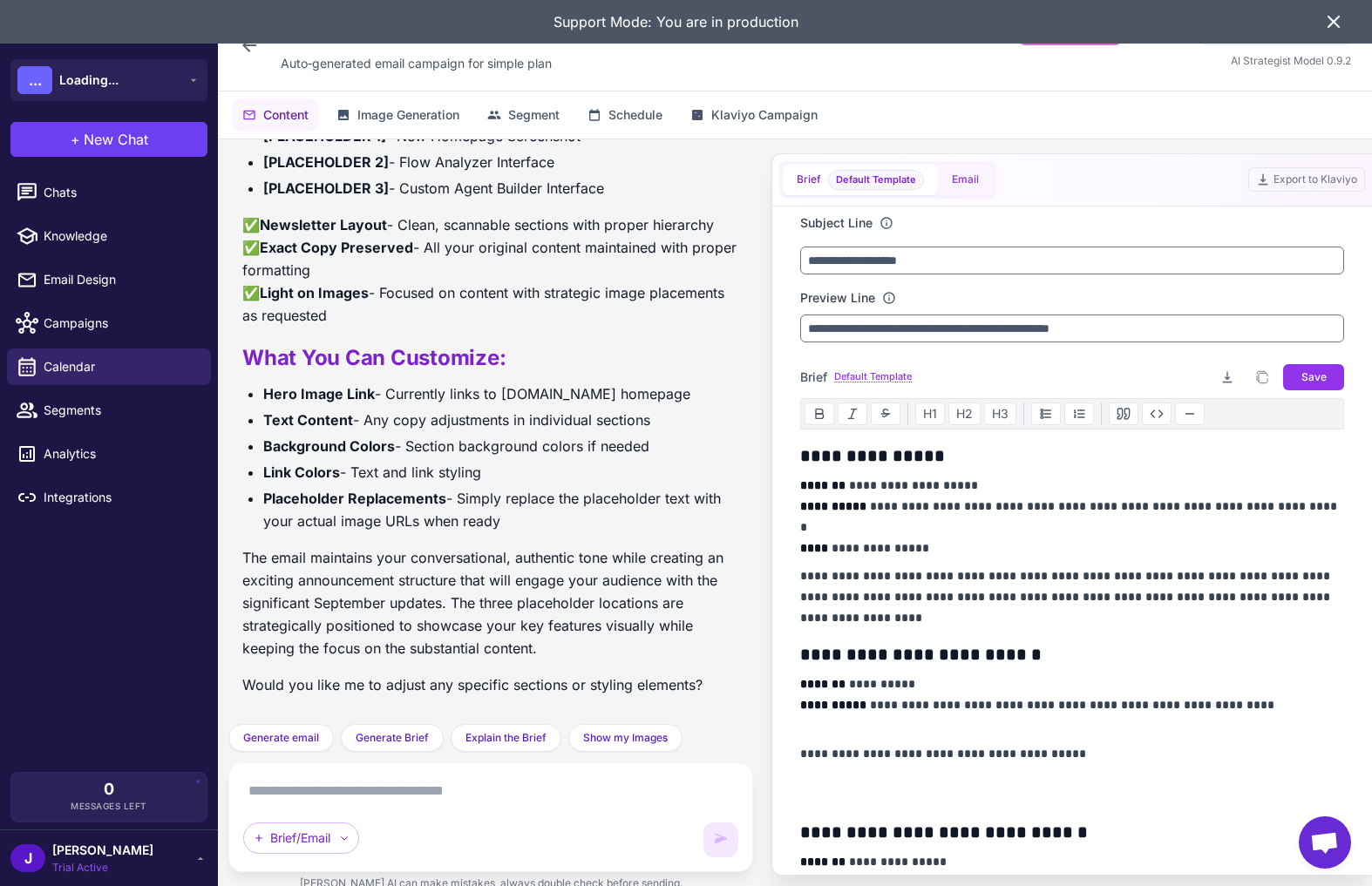
scroll to position [9390, 0]
click at [958, 174] on button "Email" at bounding box center [965, 180] width 55 height 31
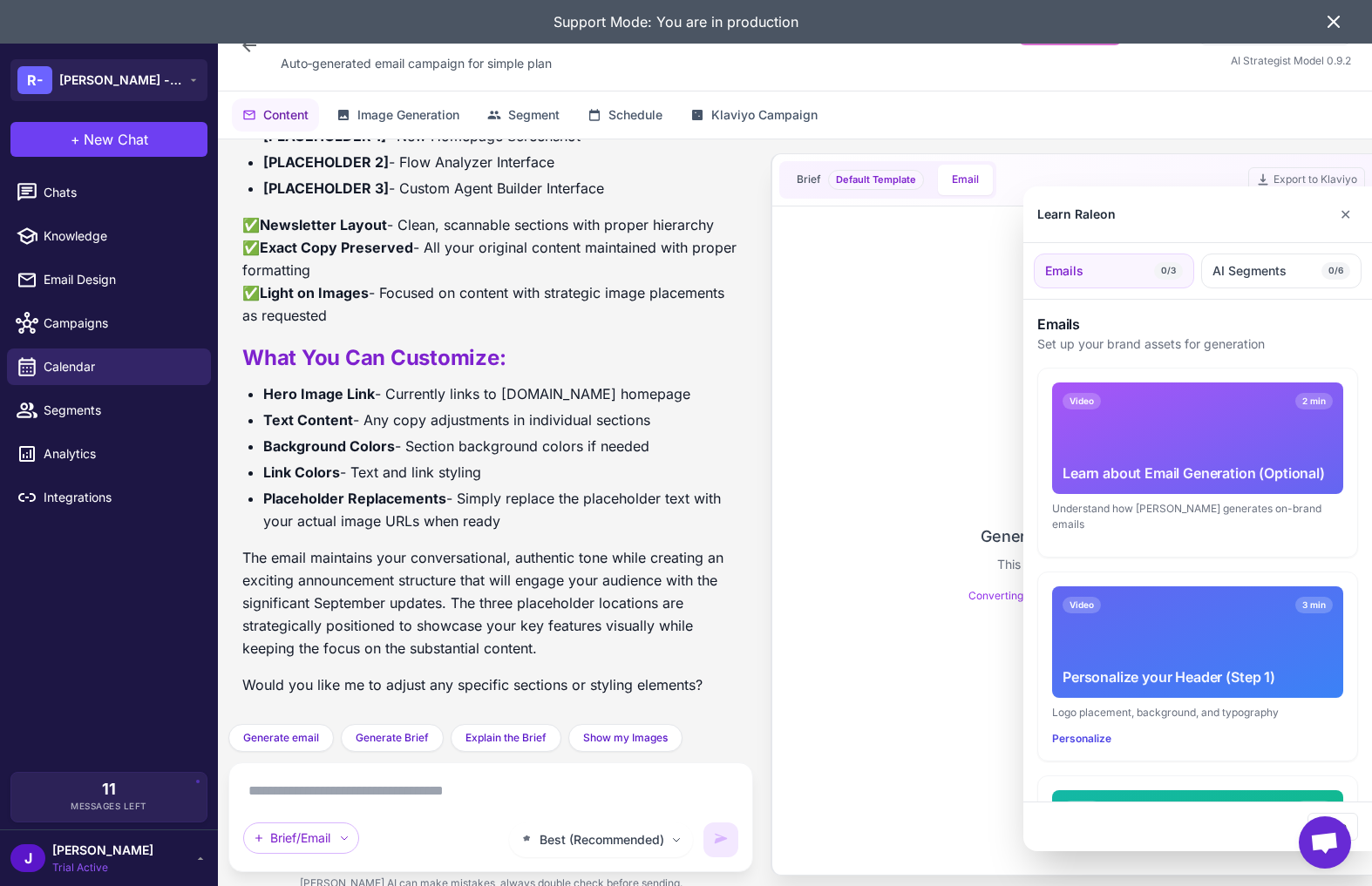
click at [502, 514] on div at bounding box center [686, 443] width 1372 height 886
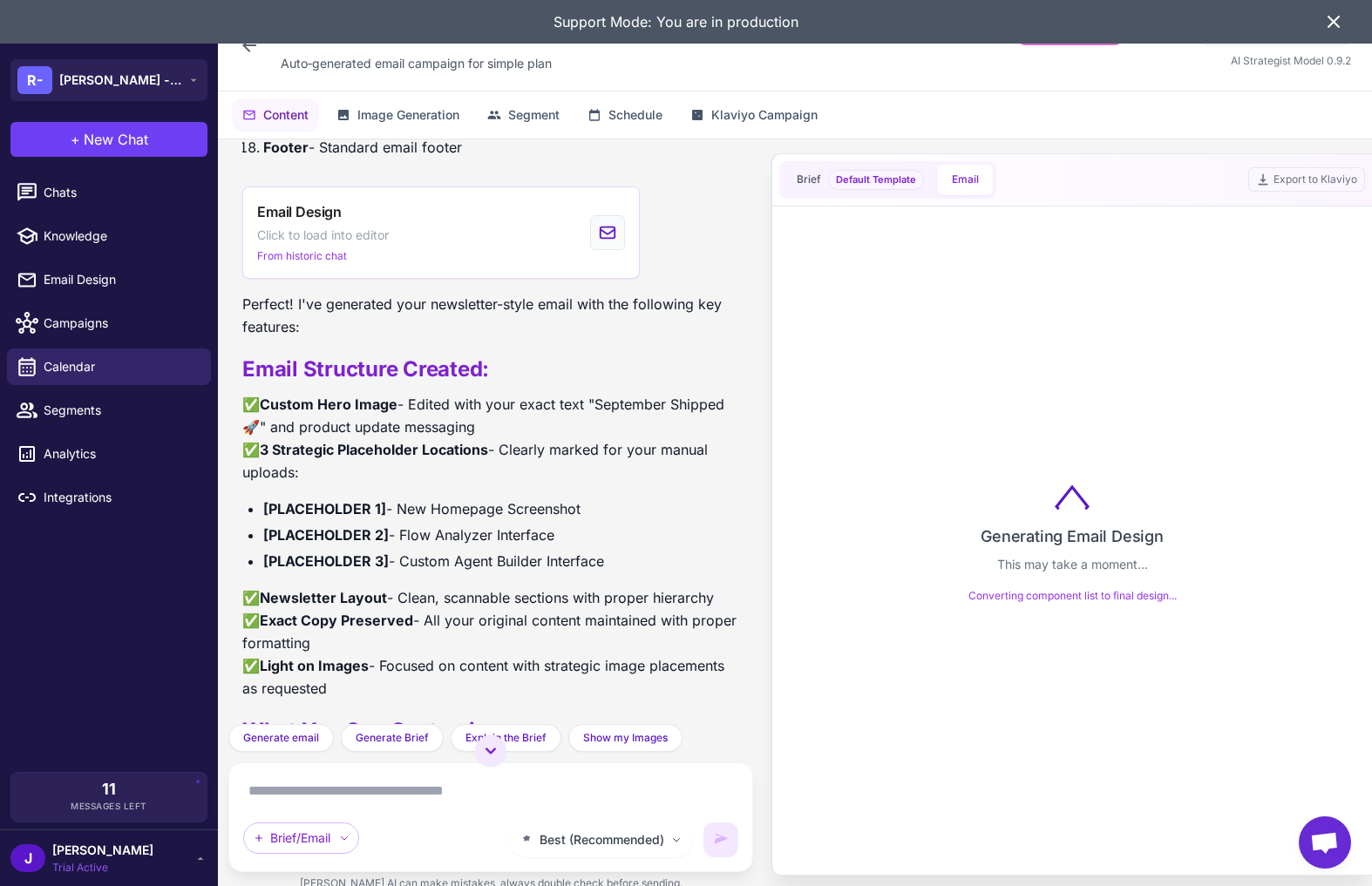
scroll to position [8940, 0]
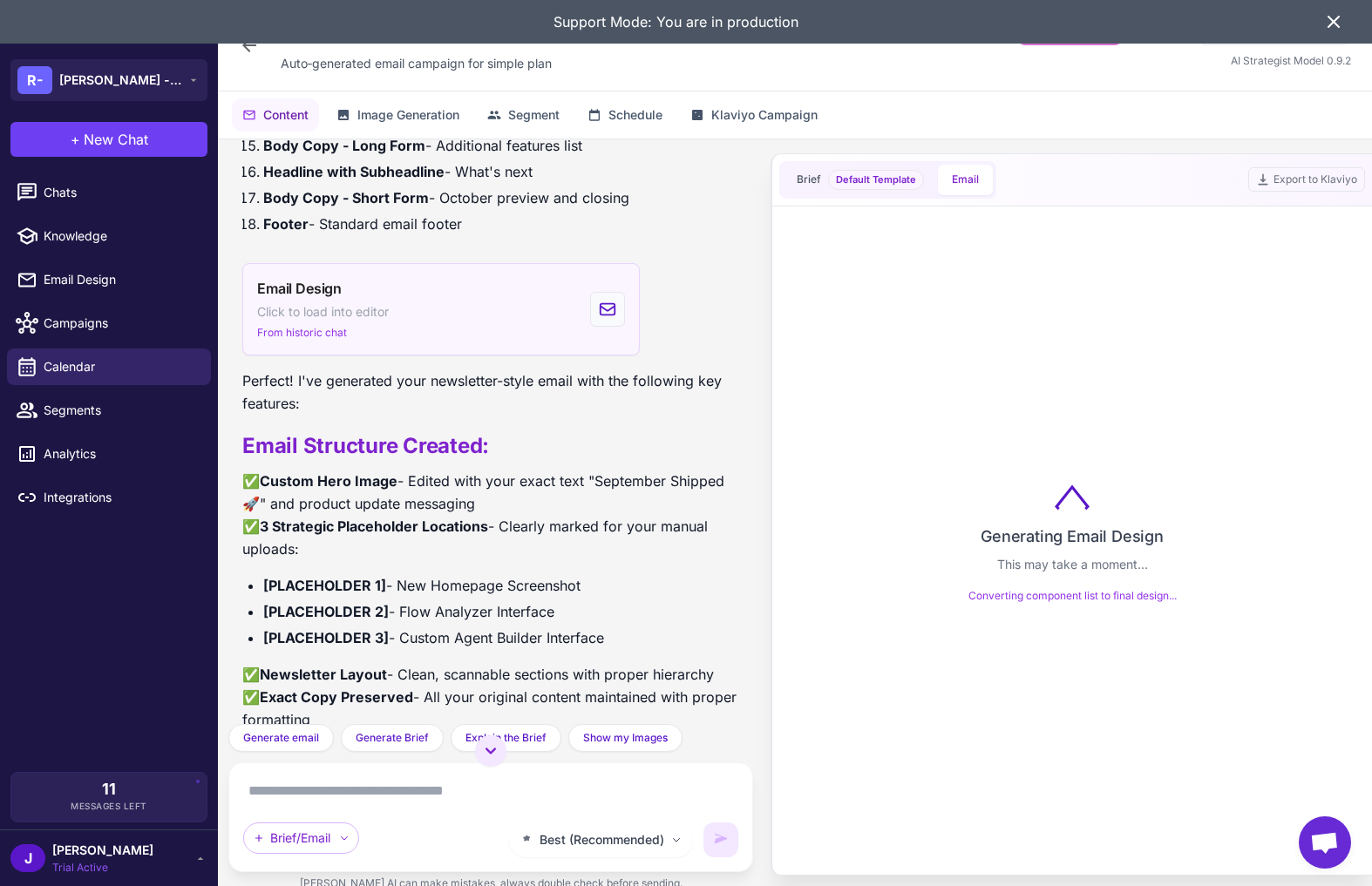
click at [462, 313] on div "Email Design Click to load into editor From historic chat" at bounding box center [441, 309] width 397 height 92
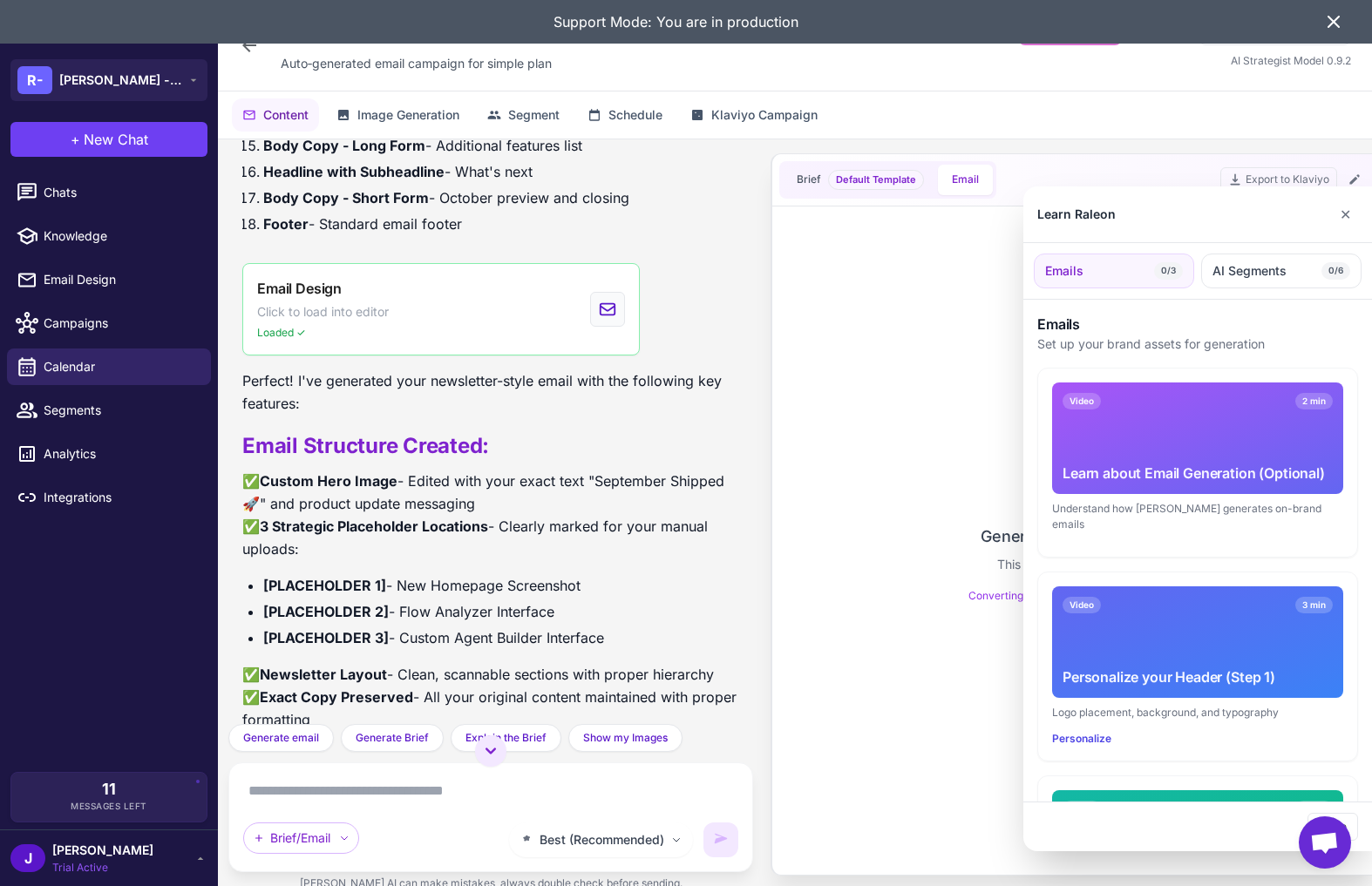
click at [603, 443] on div at bounding box center [686, 443] width 1372 height 886
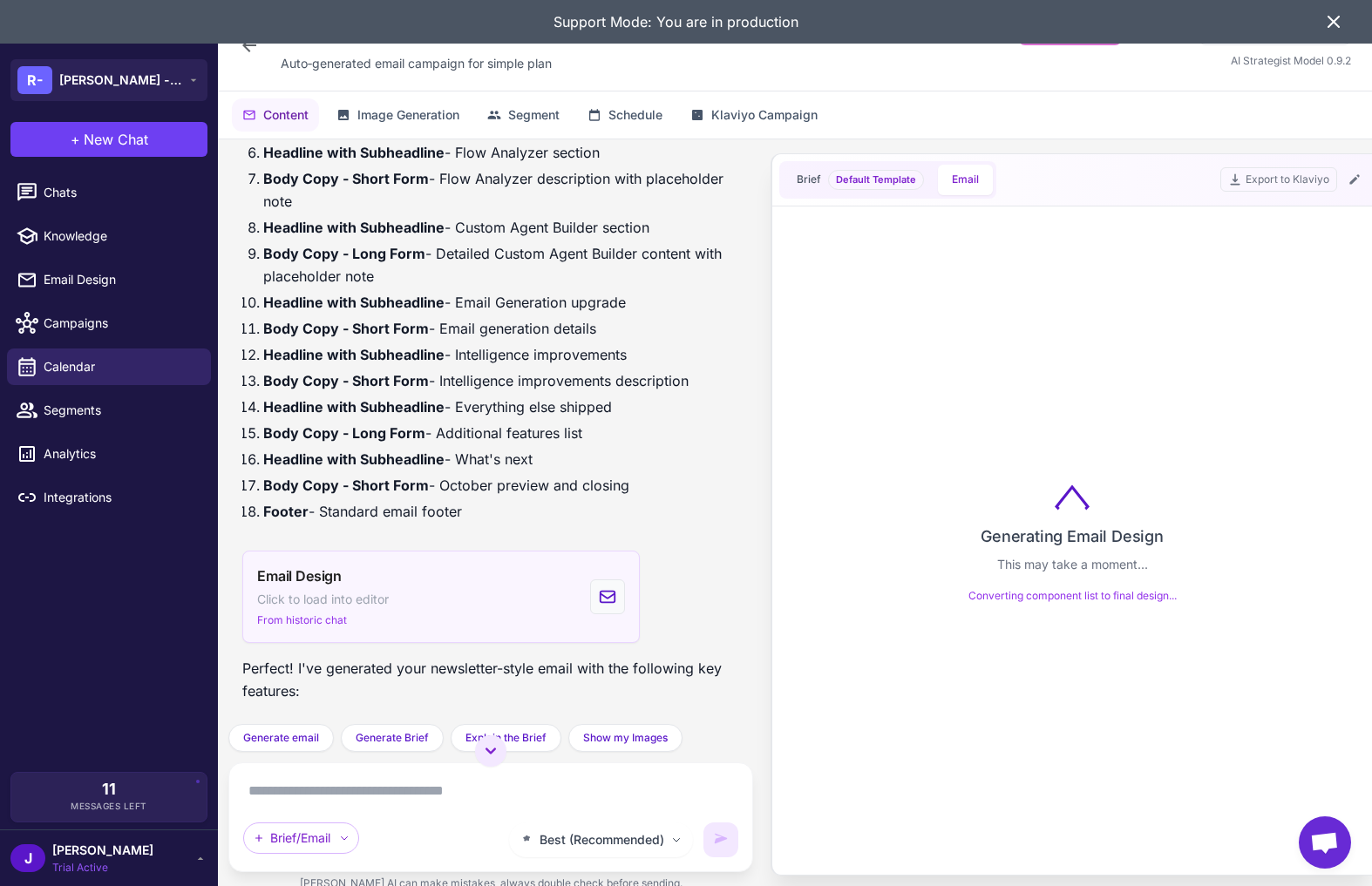
scroll to position [6250, 0]
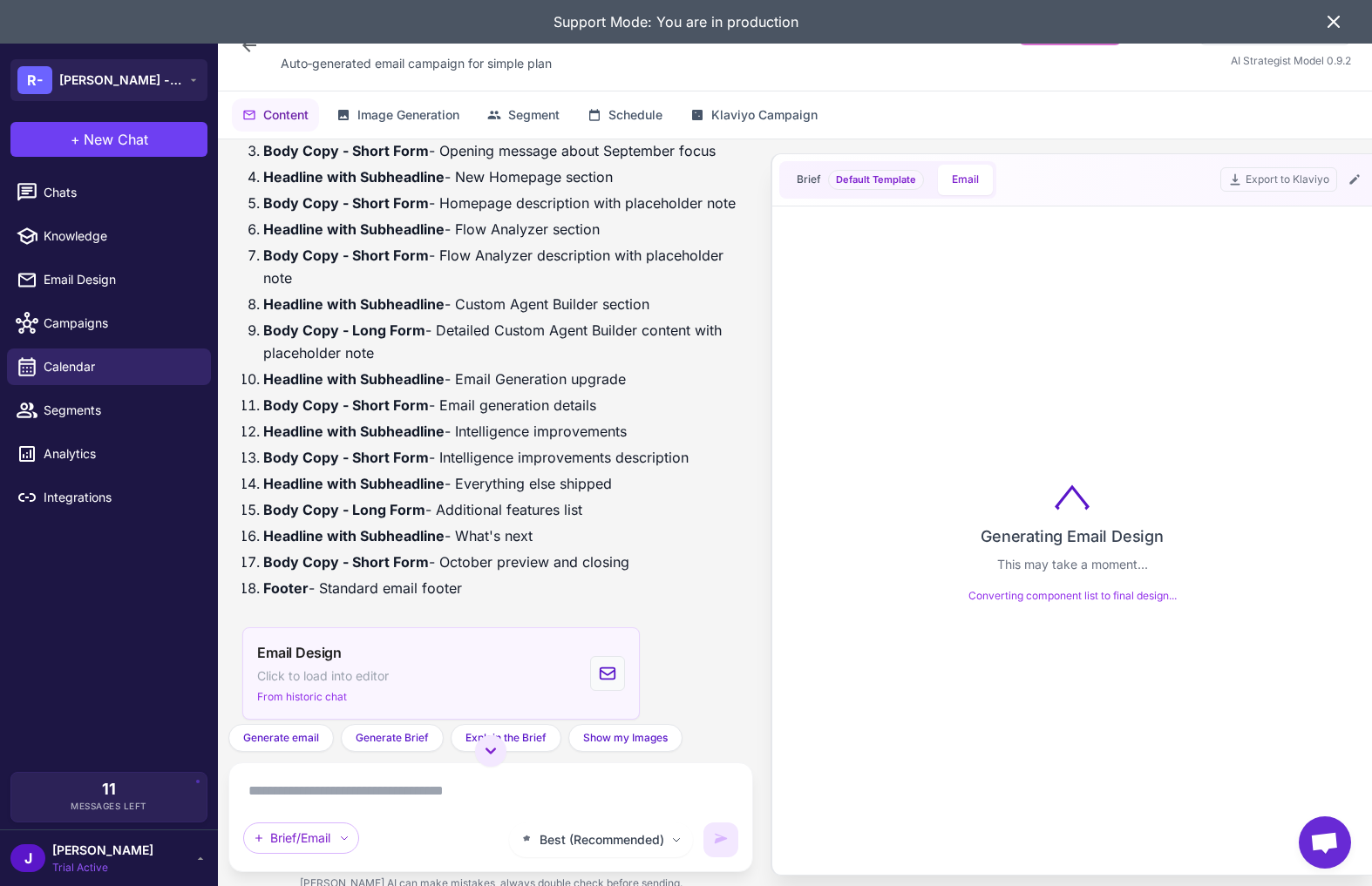
click at [388, 667] on span "Click to load into editor" at bounding box center [323, 676] width 132 height 19
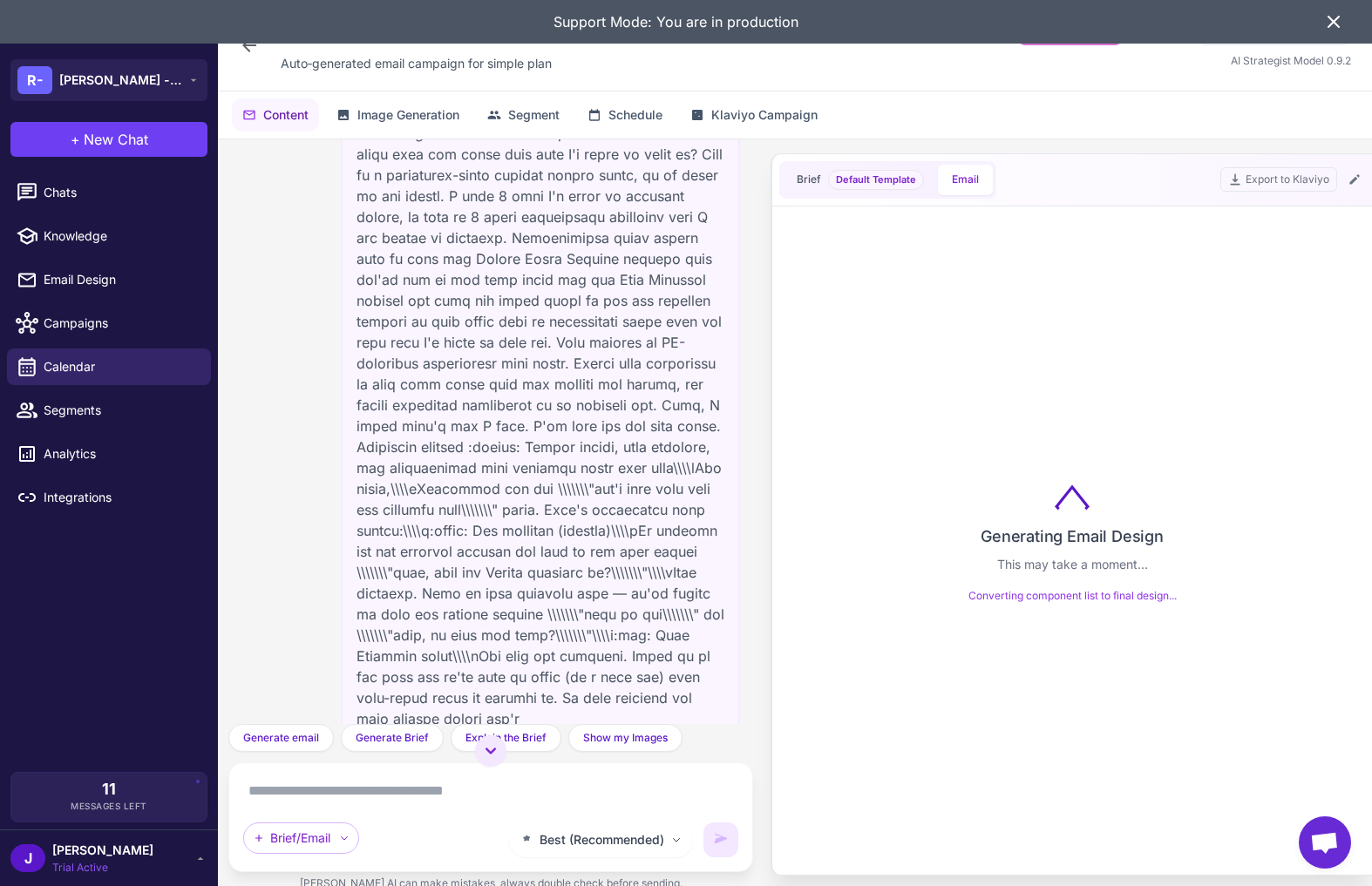
scroll to position [0, 0]
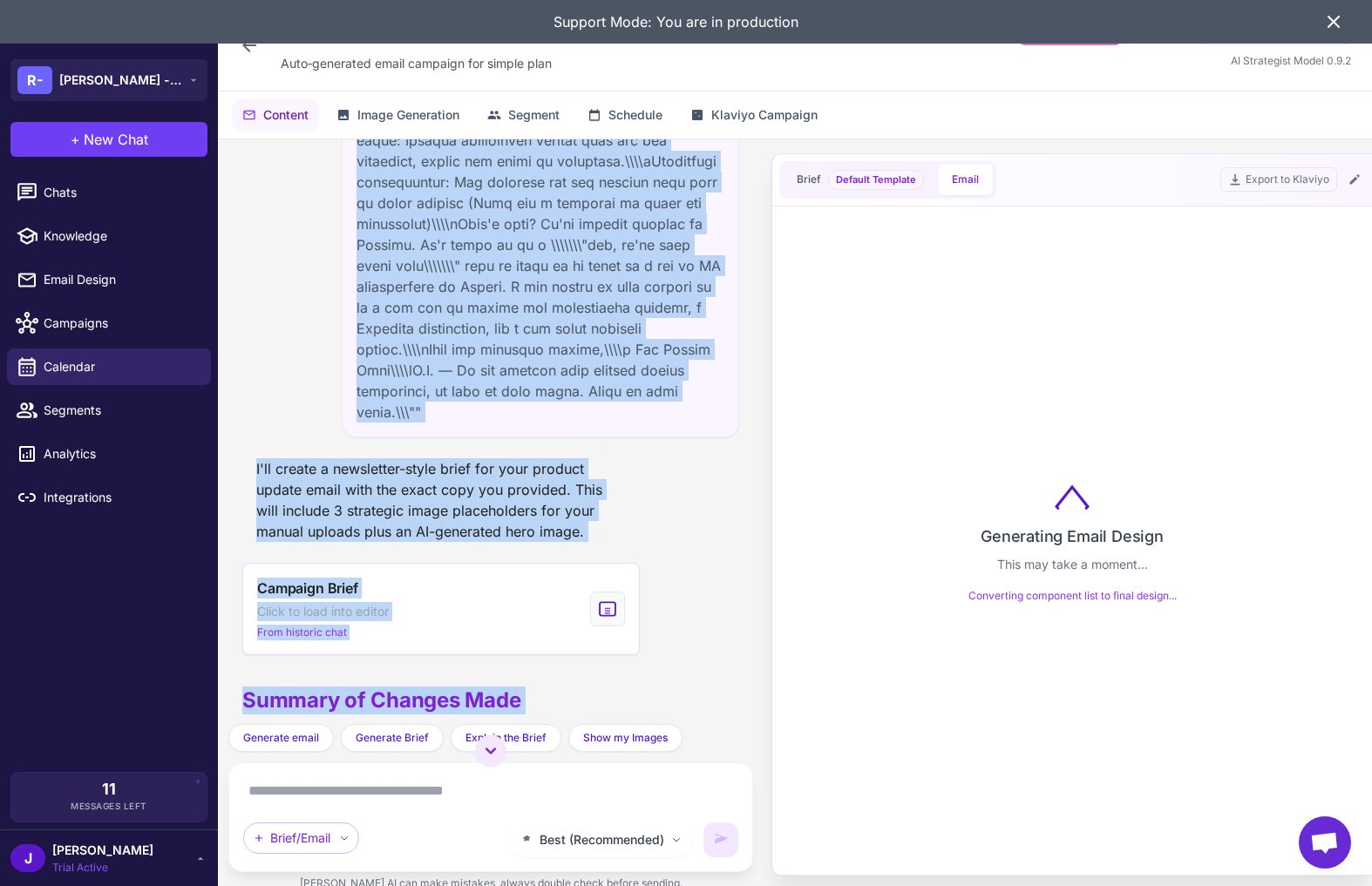
scroll to position [1511, 0]
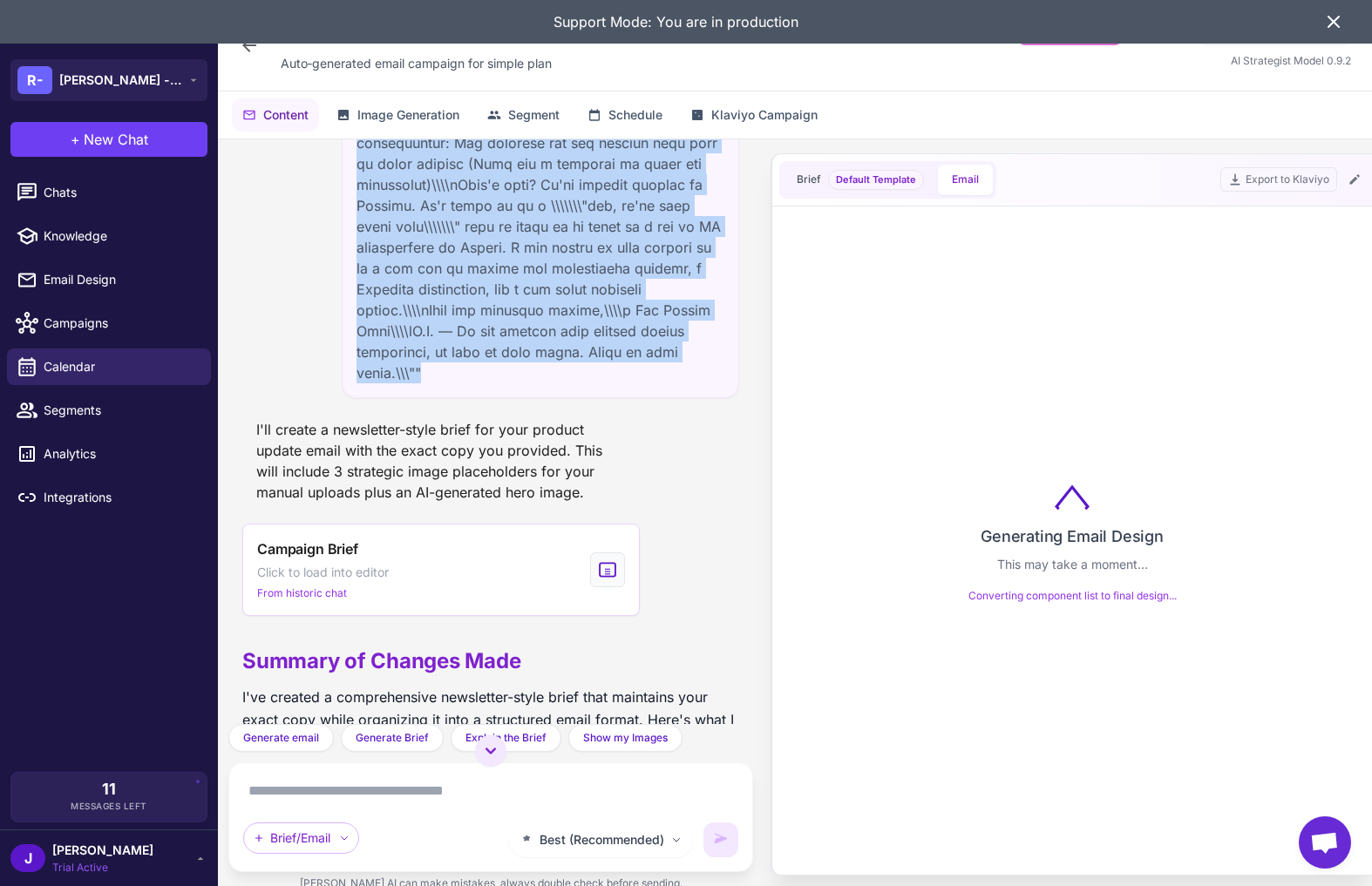
drag, startPoint x: 361, startPoint y: 378, endPoint x: 424, endPoint y: 373, distance: 63.2
copy div "I have some copy here that I need to turn into an email to be used. Can you gen…"
click at [96, 133] on span "New Chat" at bounding box center [116, 139] width 64 height 21
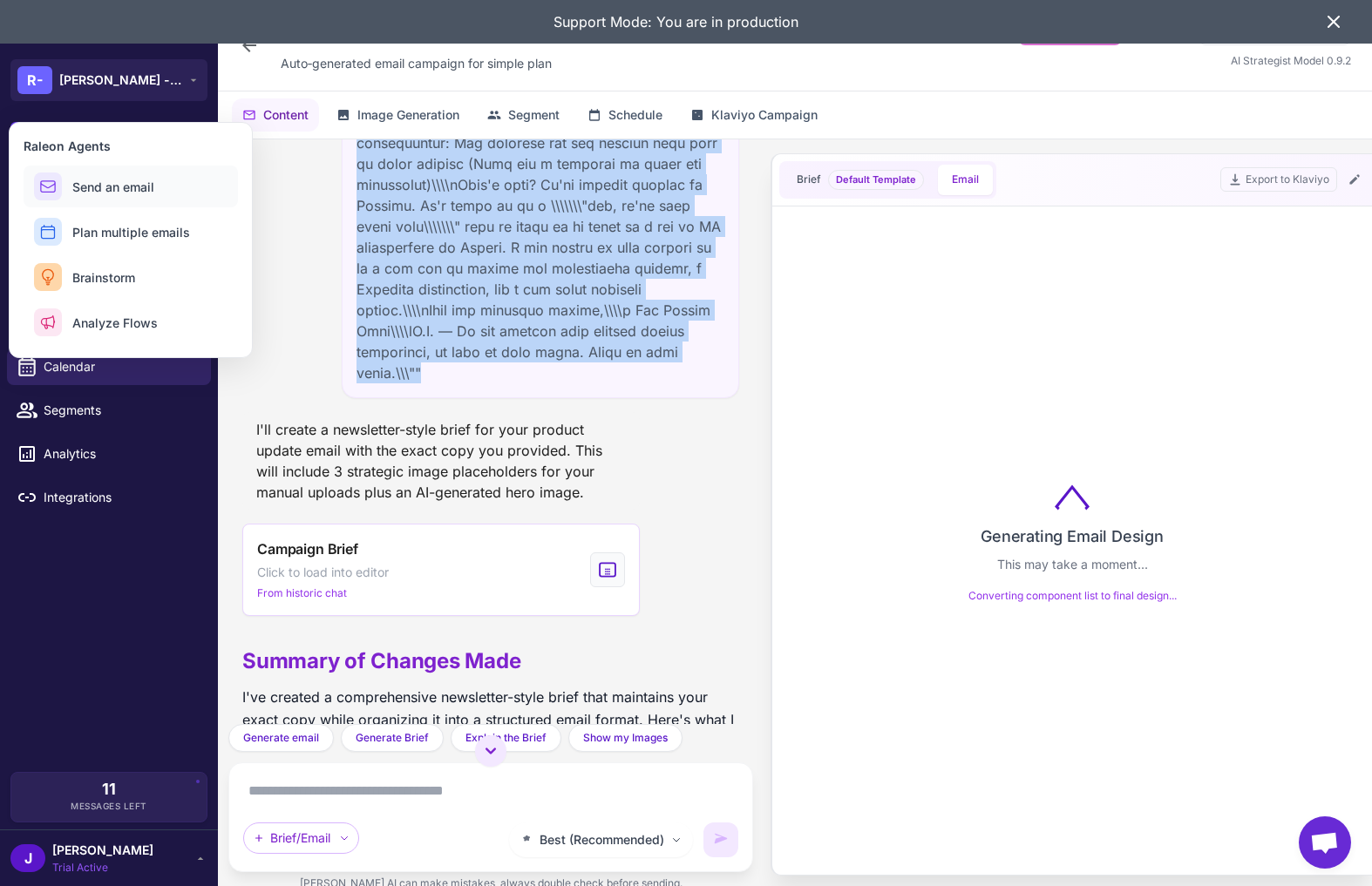
click at [128, 165] on button "Send an email" at bounding box center [130, 186] width 214 height 42
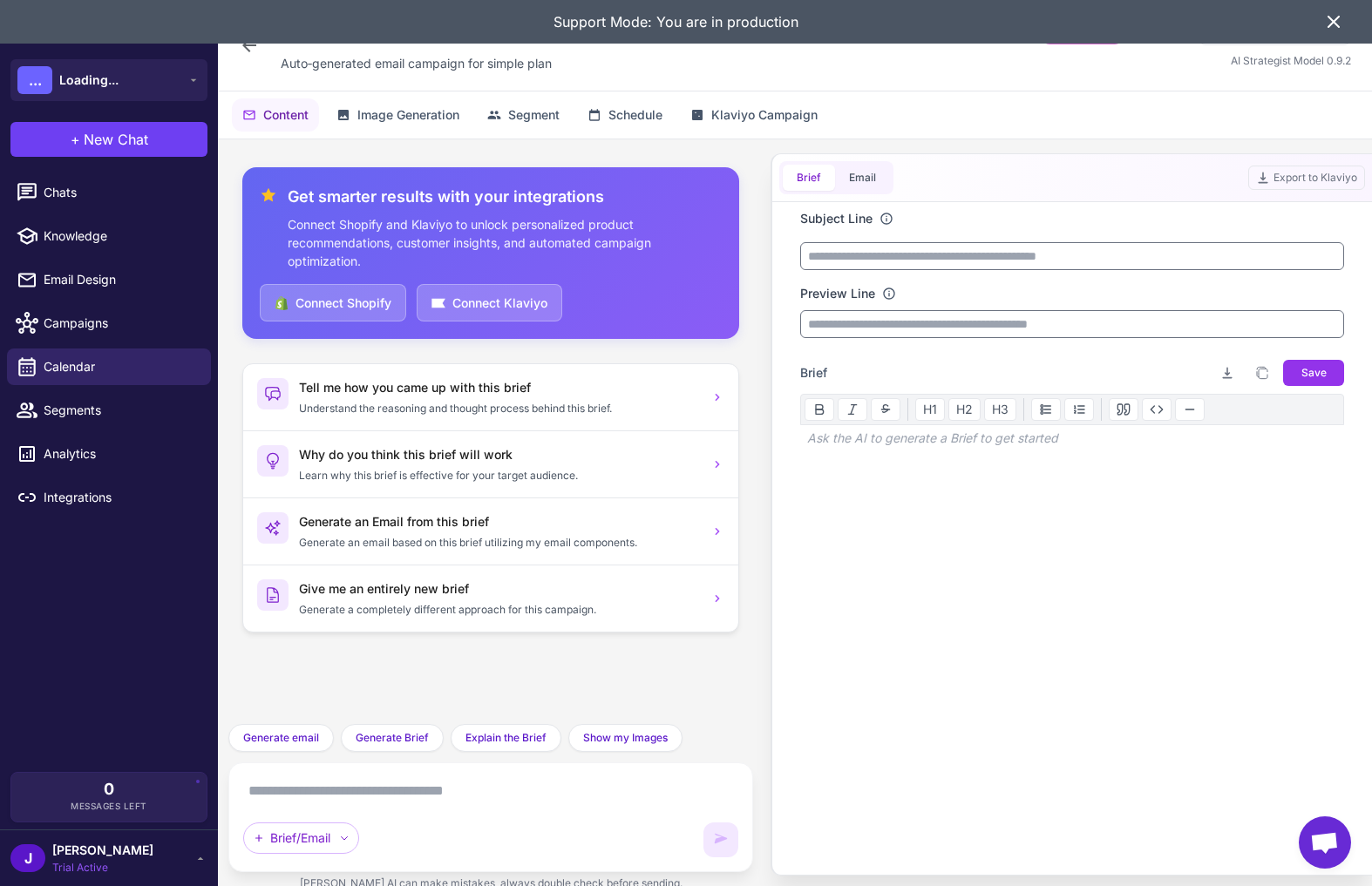
click at [405, 784] on textarea at bounding box center [490, 791] width 495 height 28
paste textarea "**********"
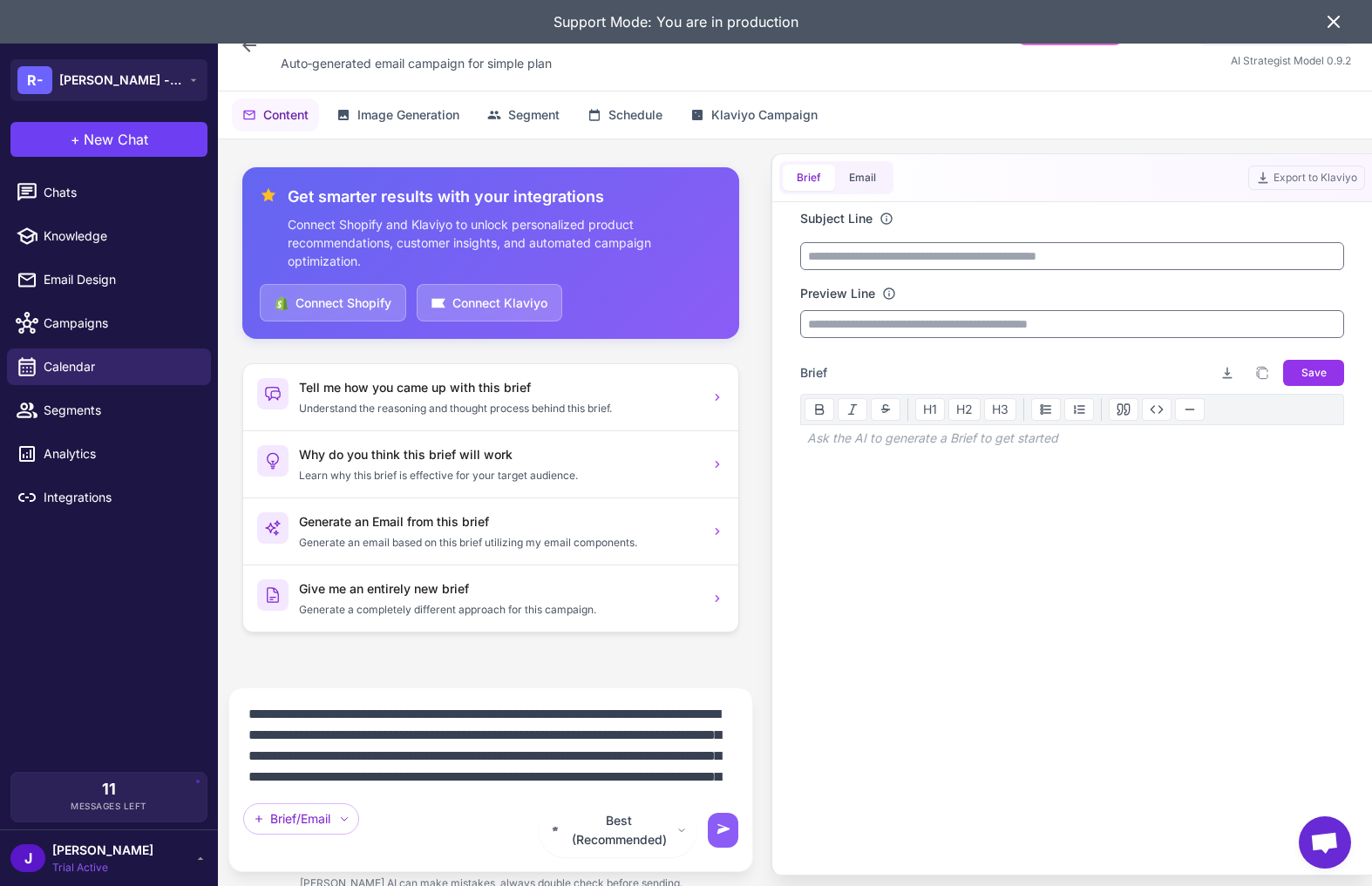
scroll to position [56, 0]
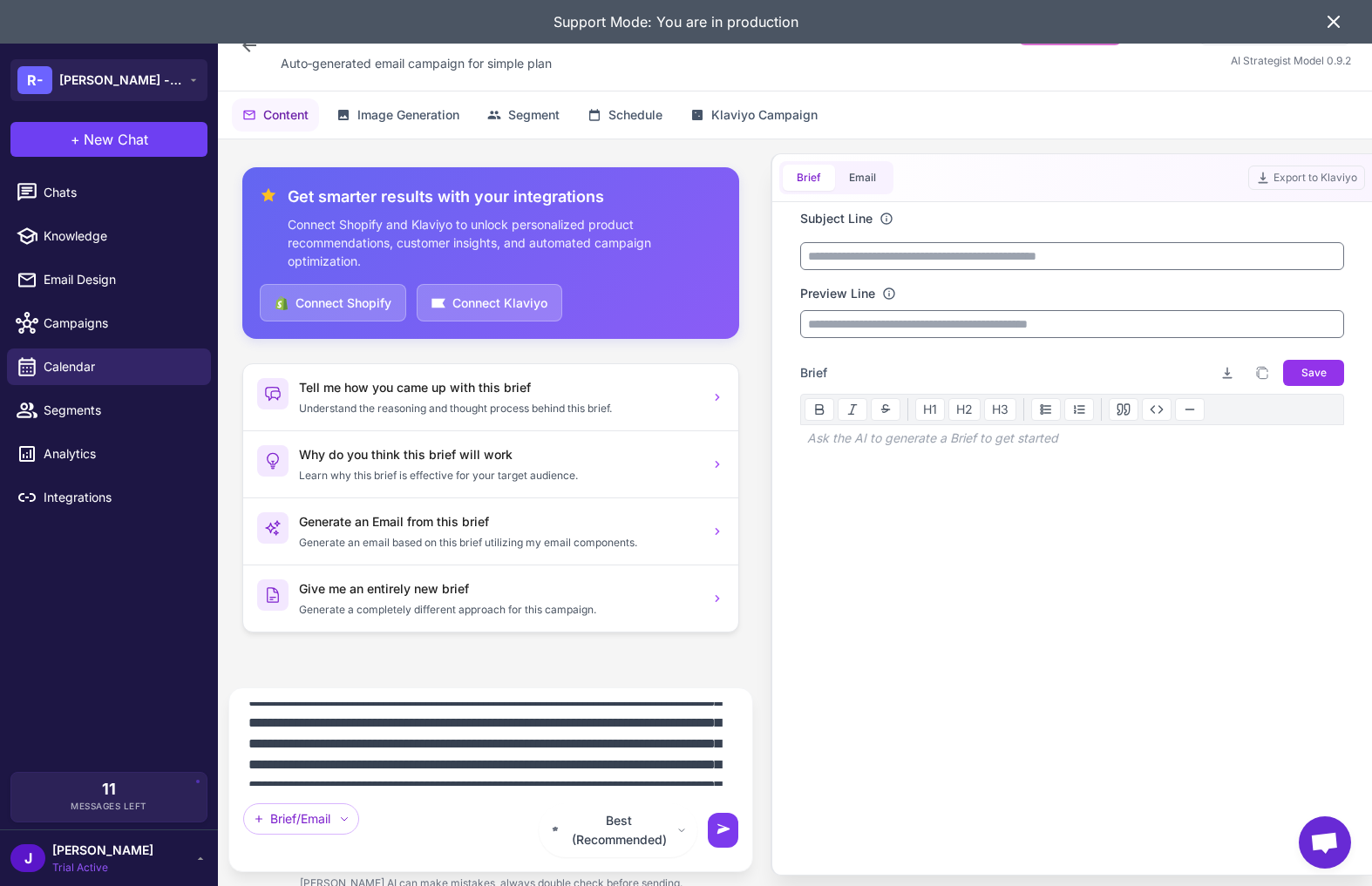
type textarea "**********"
click at [732, 840] on button at bounding box center [723, 830] width 31 height 35
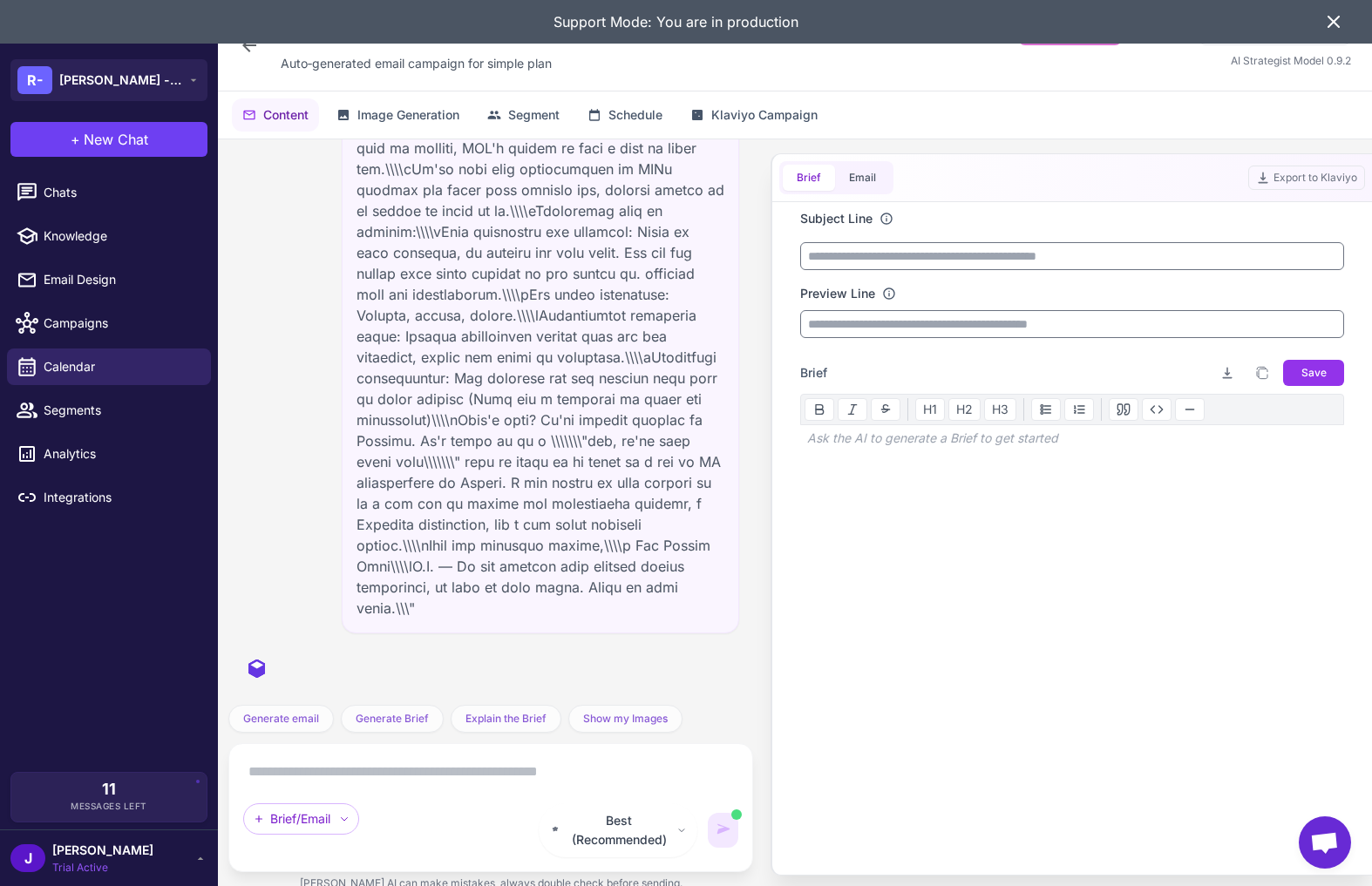
scroll to position [1276, 0]
click at [1333, 21] on icon at bounding box center [1334, 22] width 11 height 11
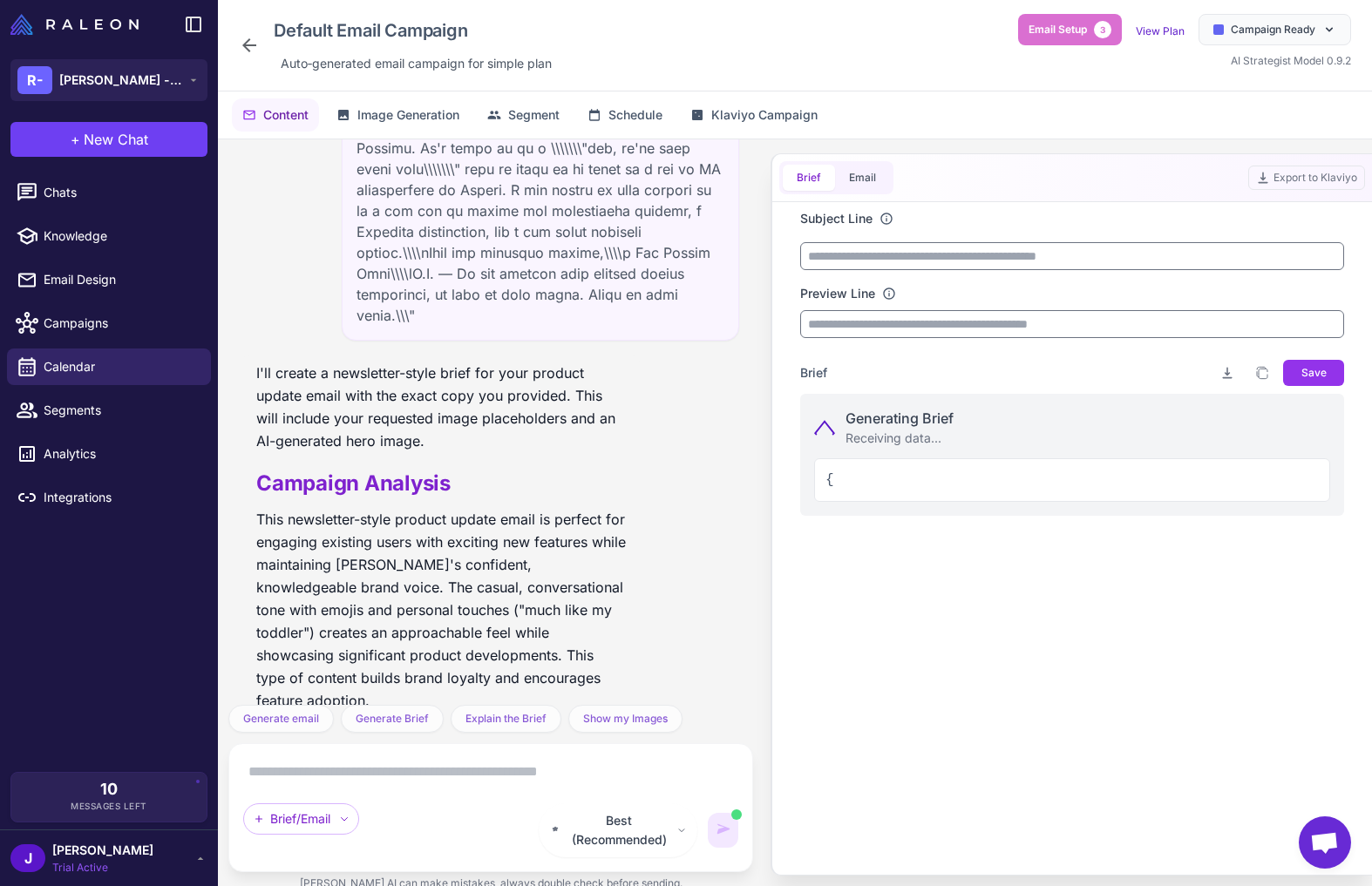
scroll to position [1618, 0]
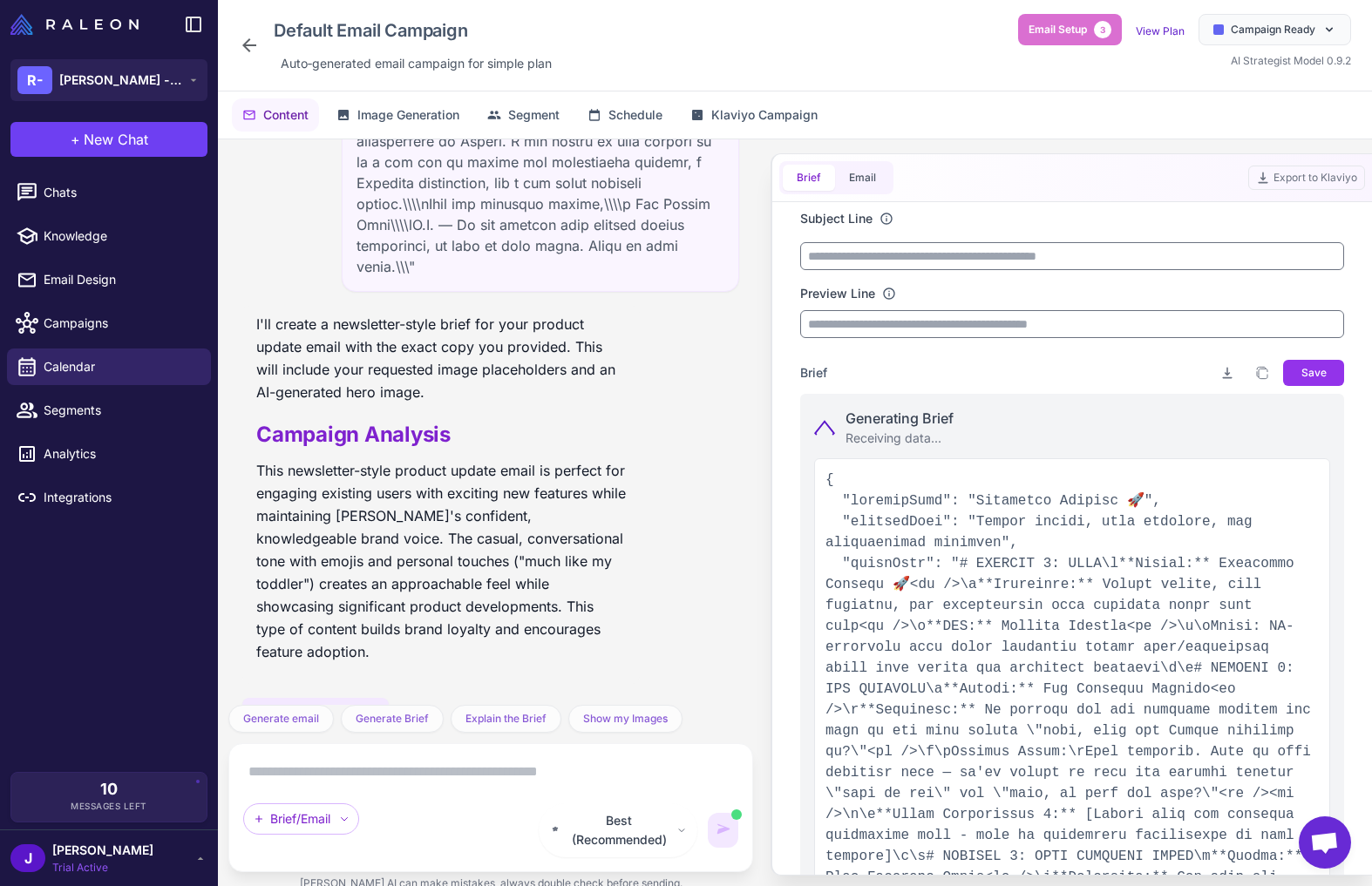
type input "**********"
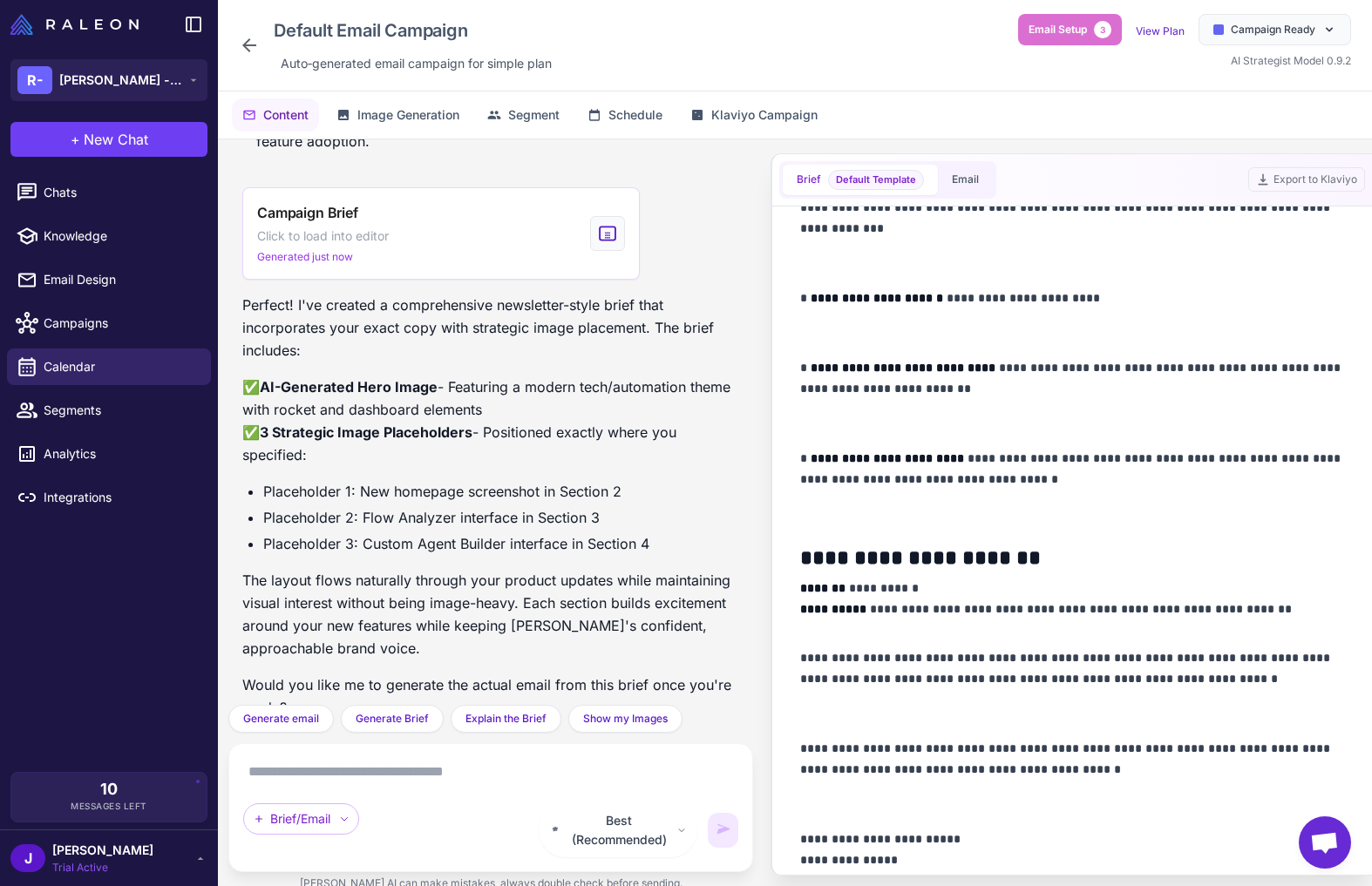
scroll to position [2383, 0]
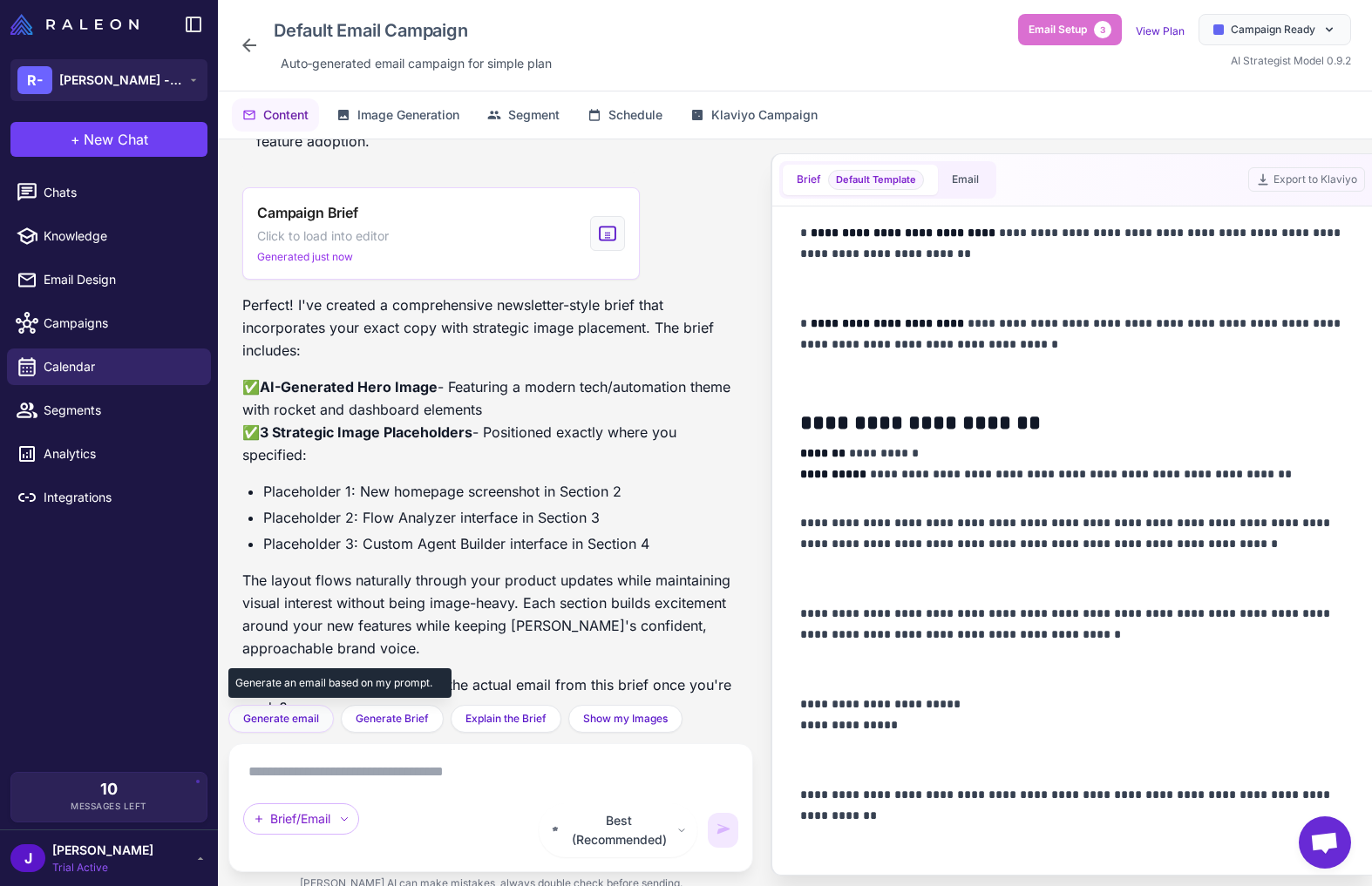
click at [294, 727] on span "Generate email" at bounding box center [281, 718] width 76 height 15
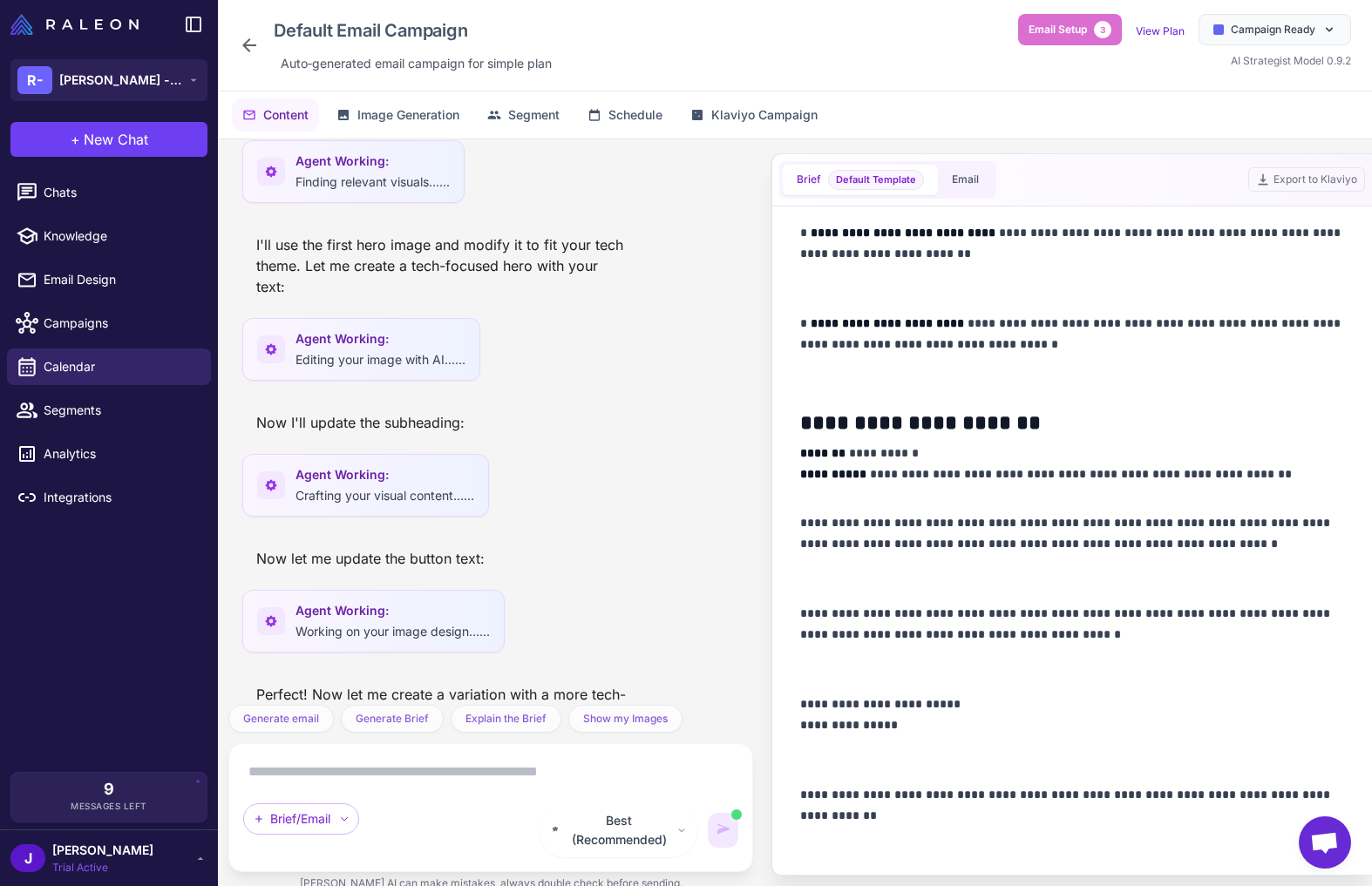
scroll to position [3308, 0]
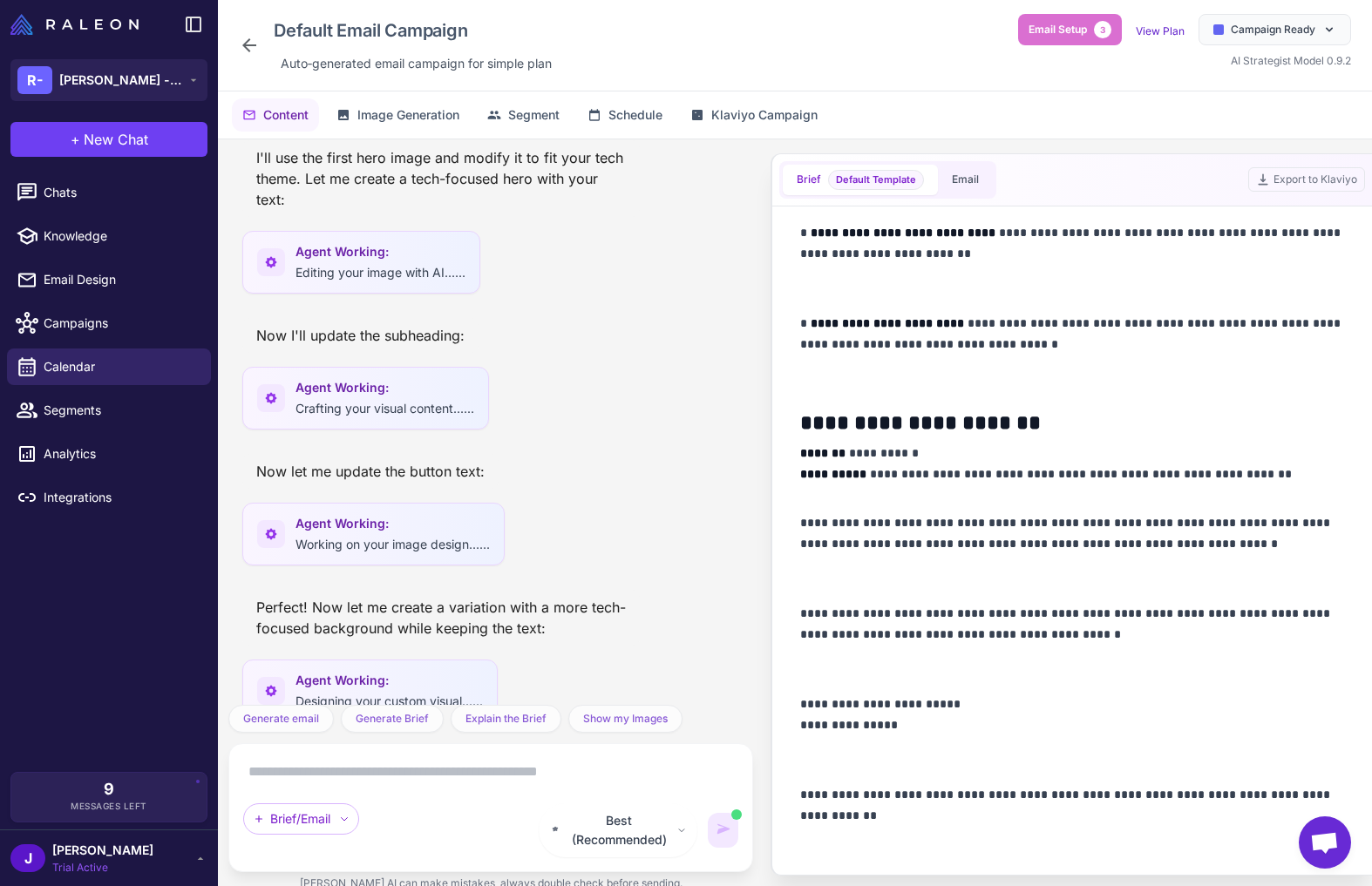
click at [992, 514] on p "**********" at bounding box center [1072, 554] width 544 height 84
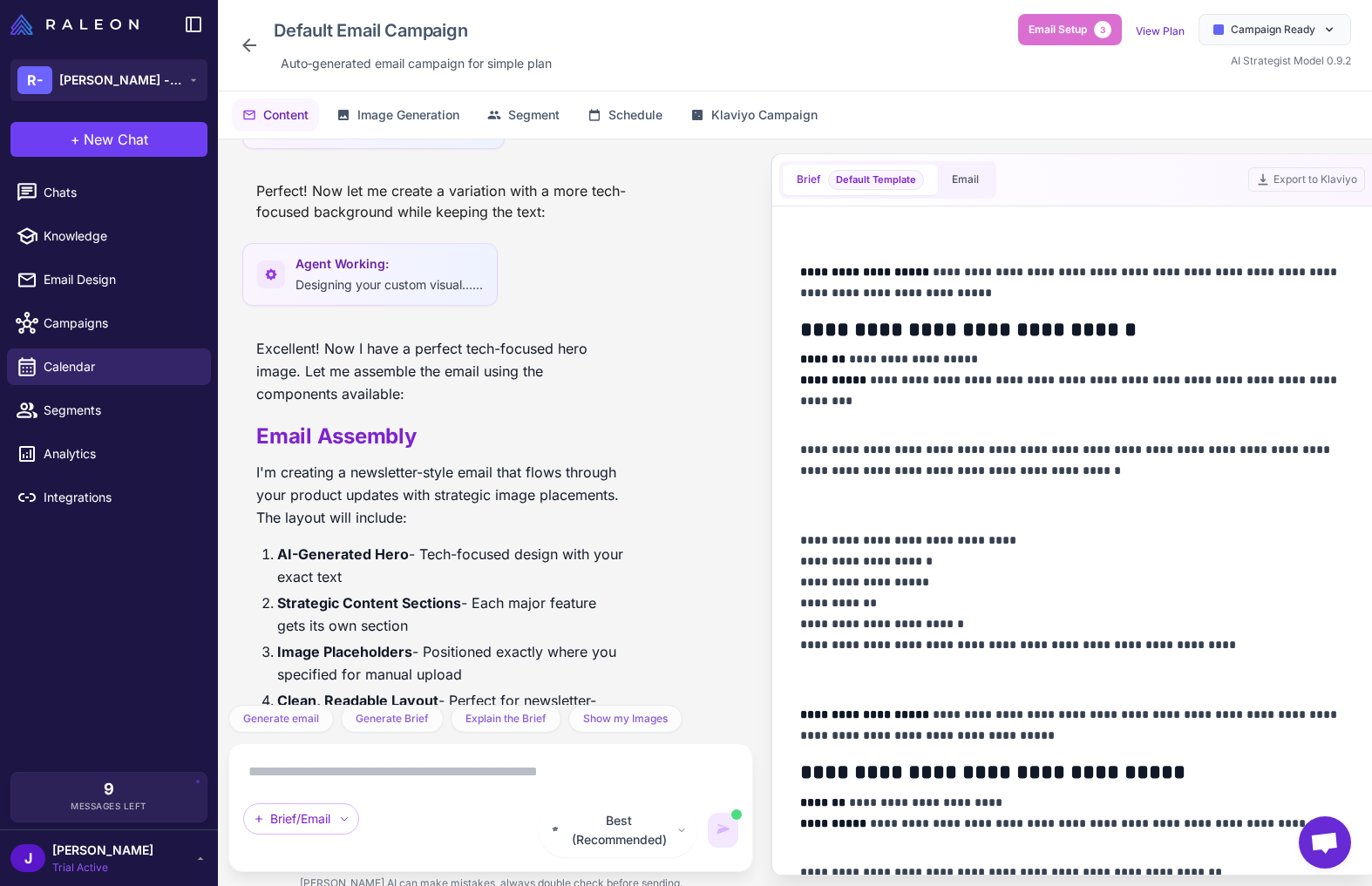
scroll to position [0, 0]
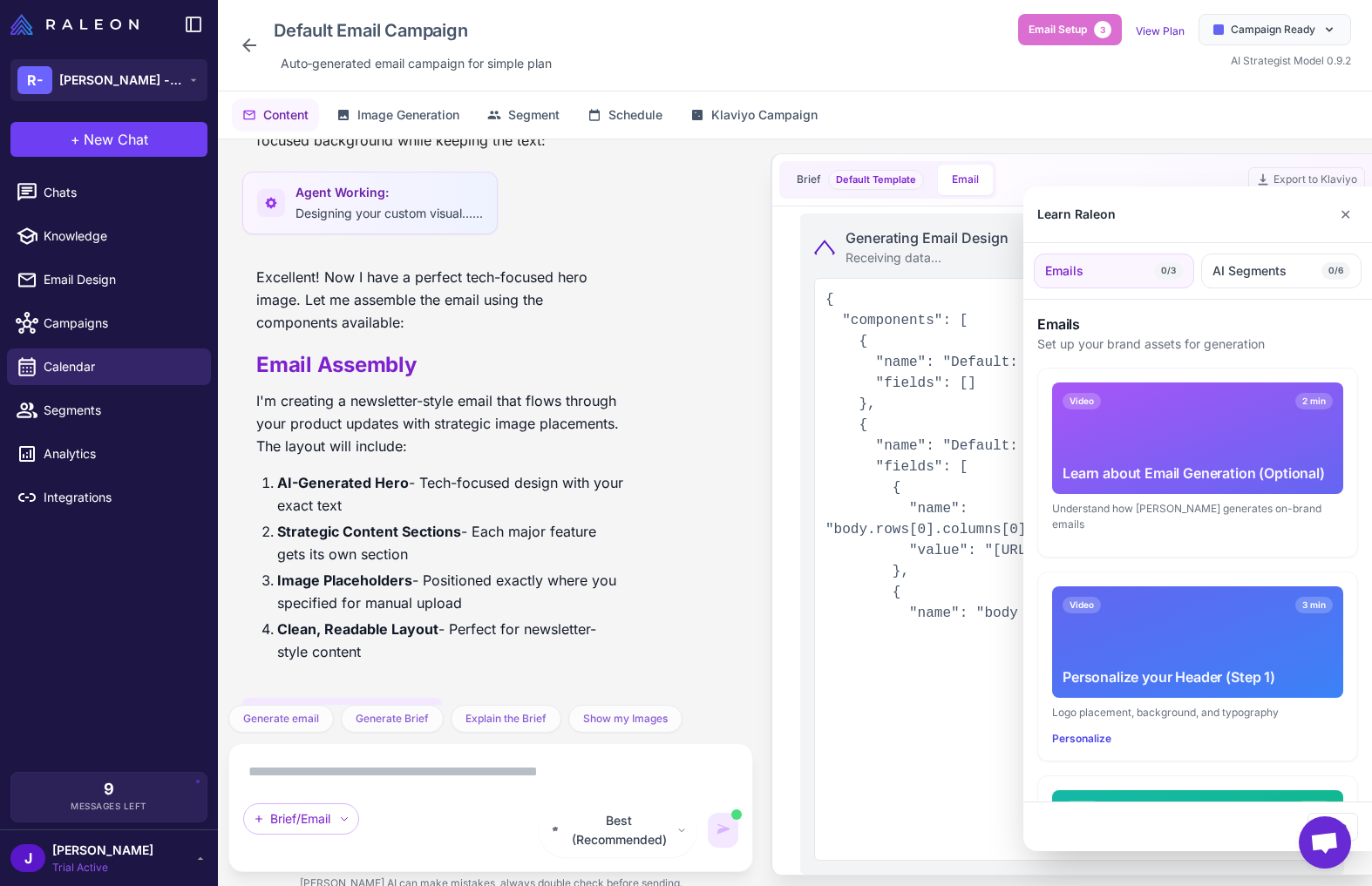
click at [387, 408] on div at bounding box center [686, 443] width 1372 height 886
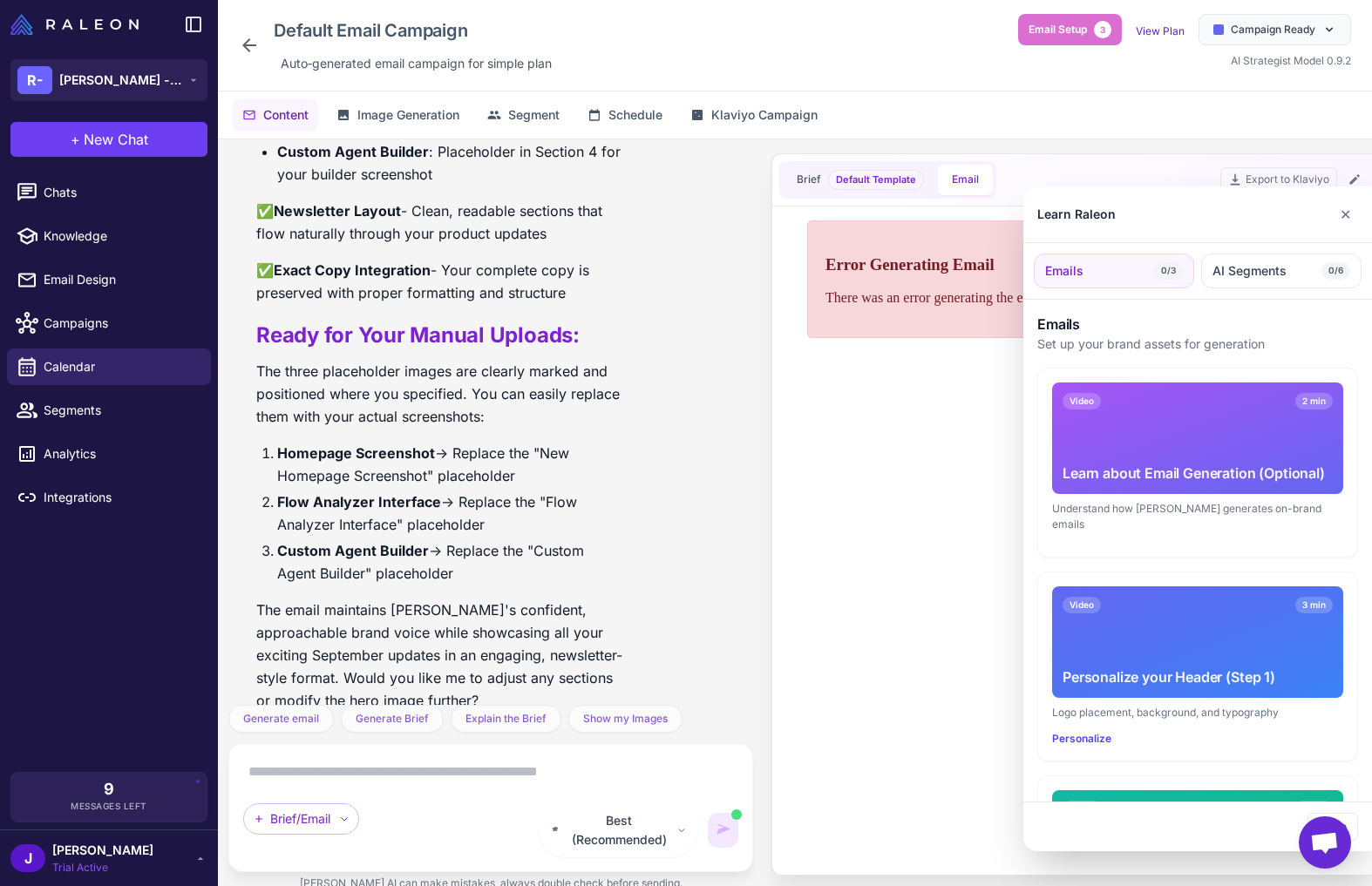
scroll to position [3443, 0]
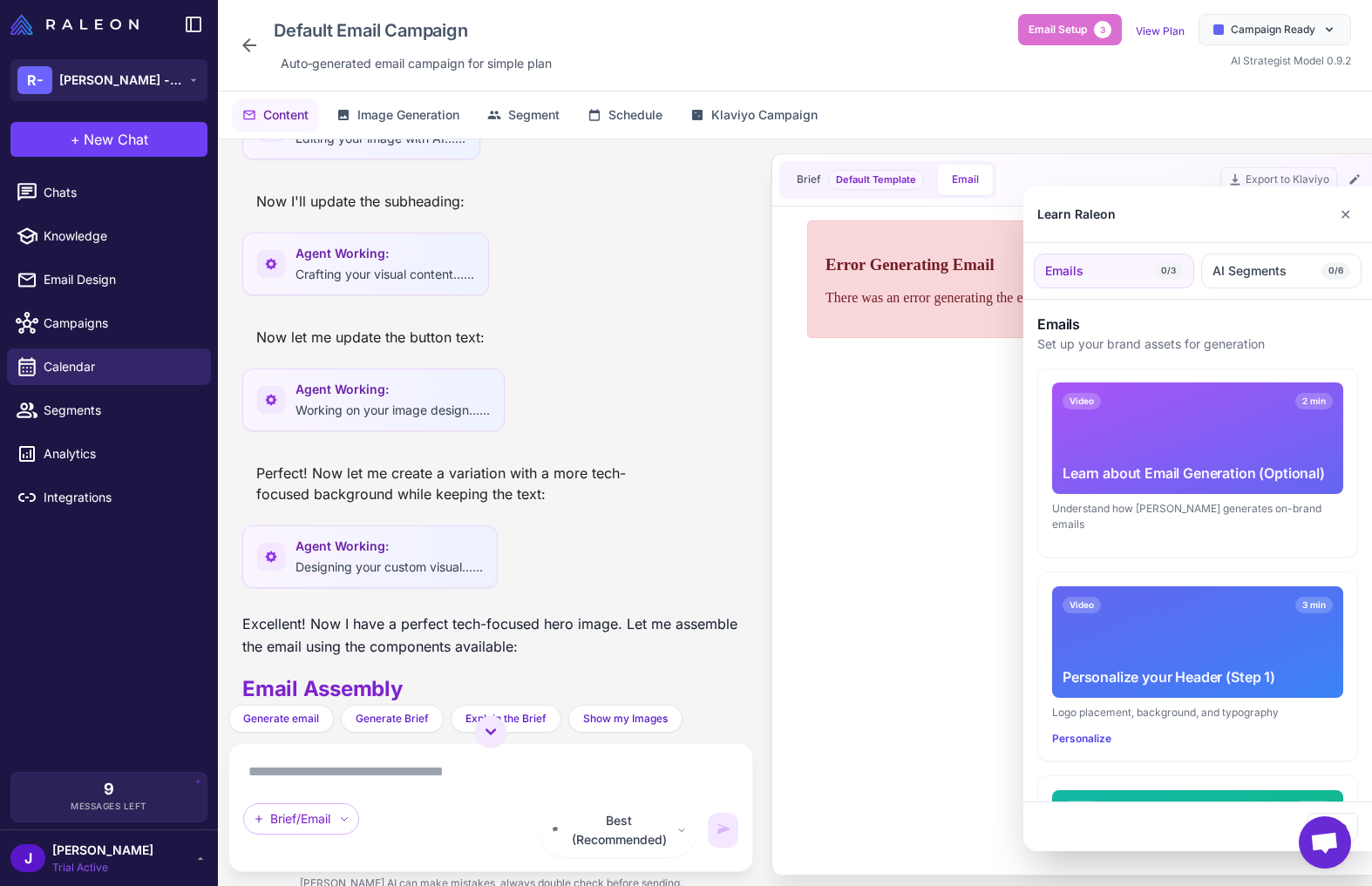
click at [525, 618] on div at bounding box center [686, 443] width 1372 height 886
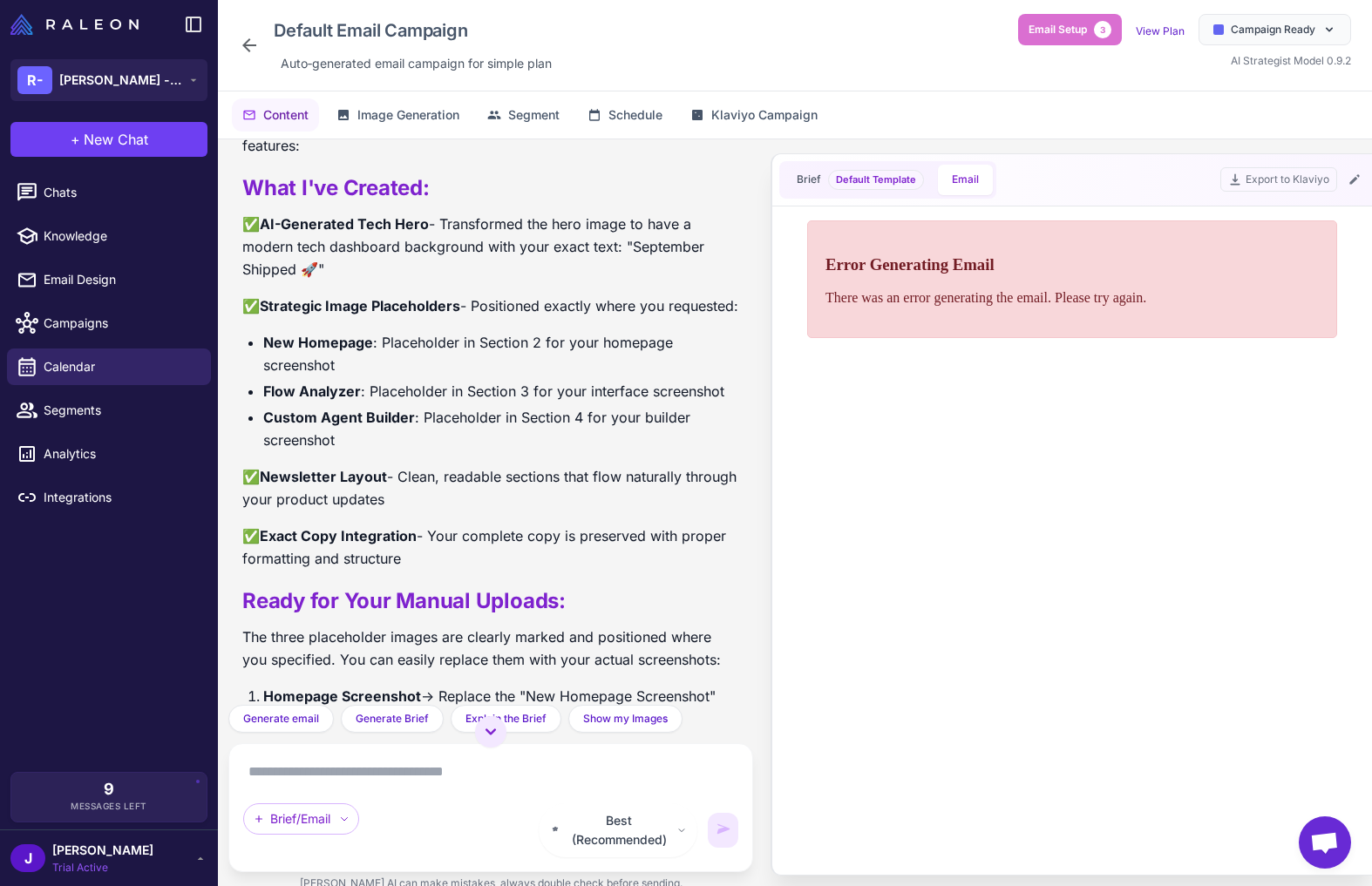
scroll to position [4598, 0]
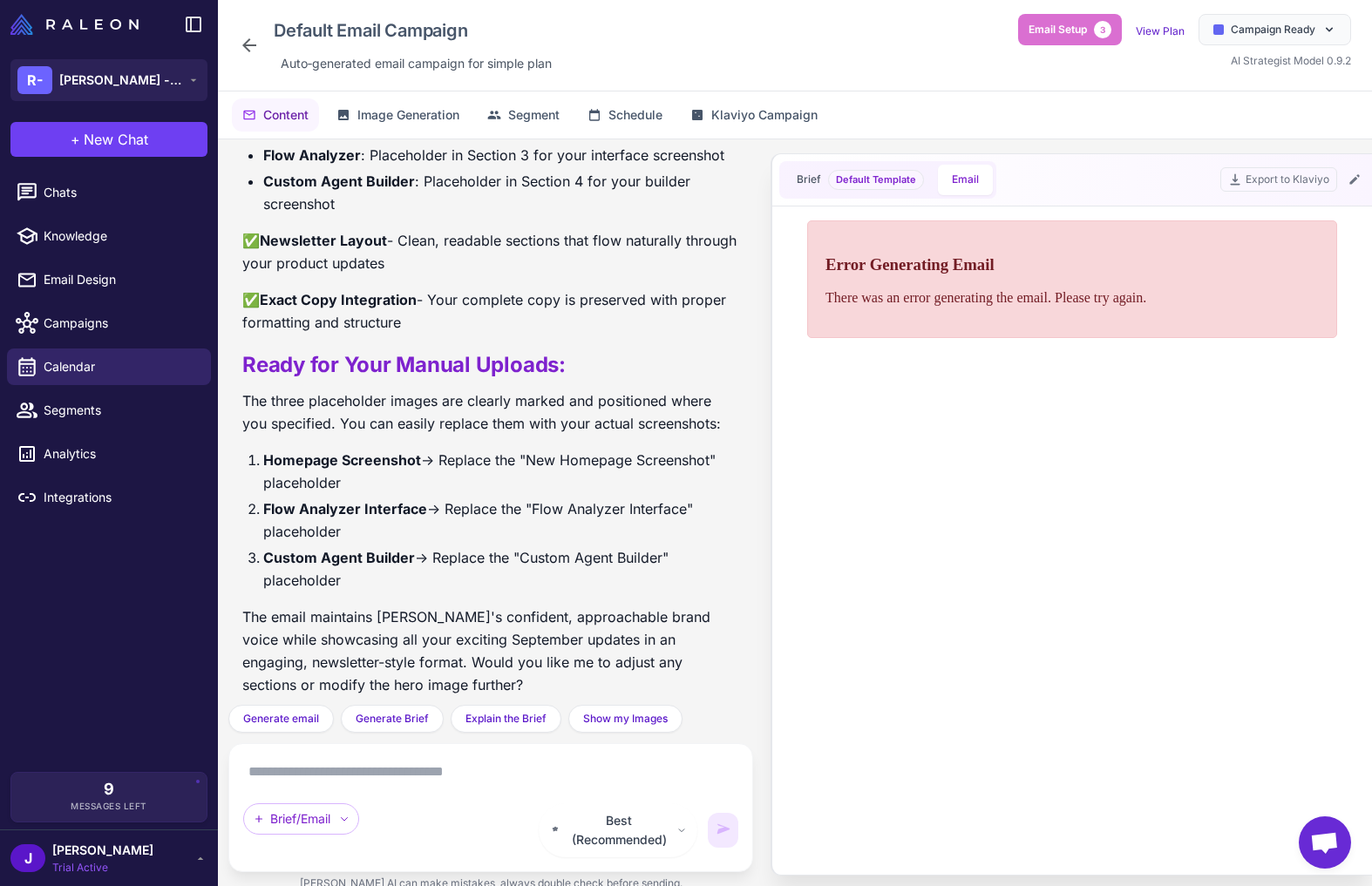
click at [78, 867] on span "Trial Active" at bounding box center [103, 867] width 101 height 15
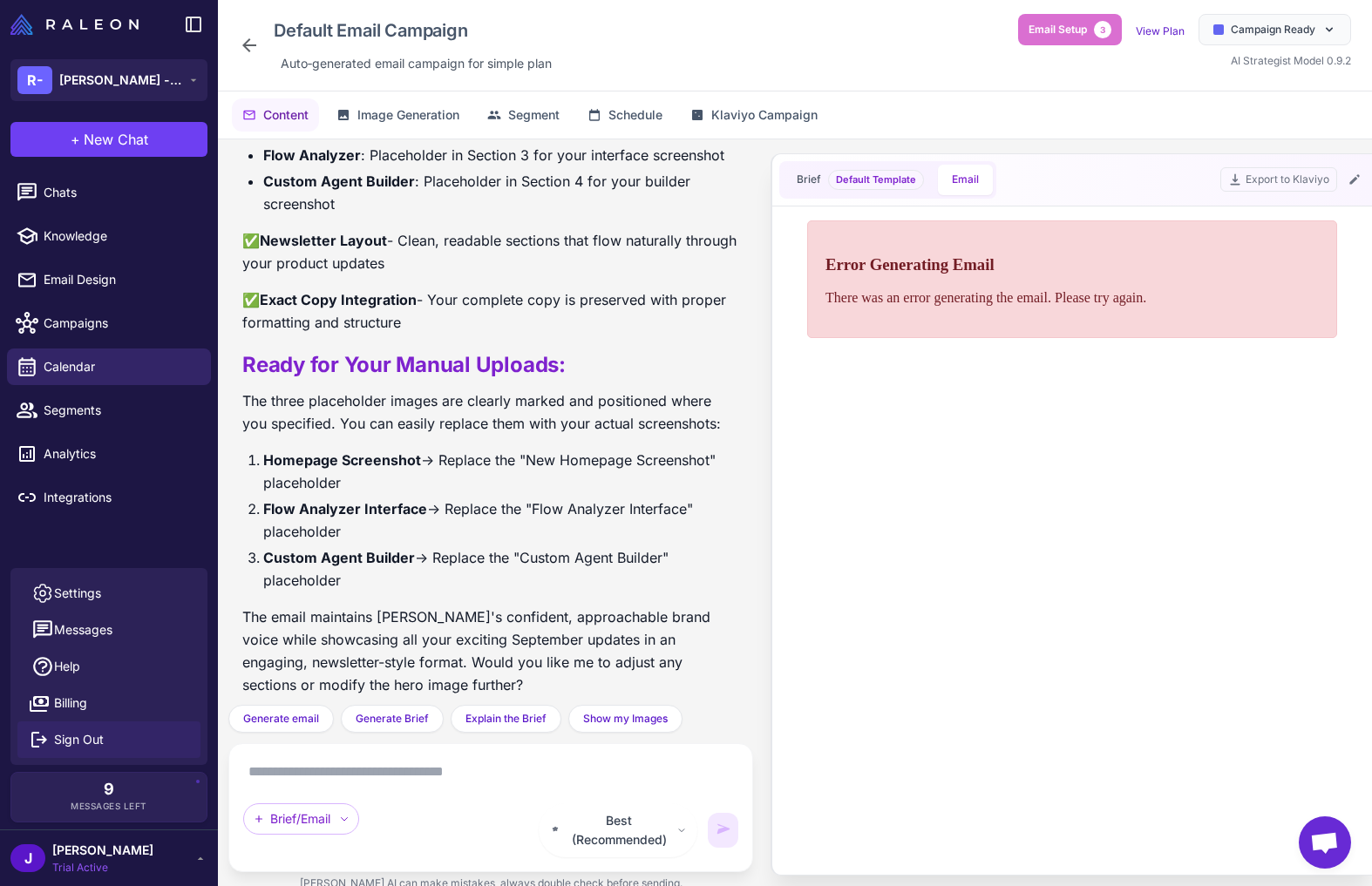
click at [73, 741] on span "Sign Out" at bounding box center [79, 740] width 50 height 19
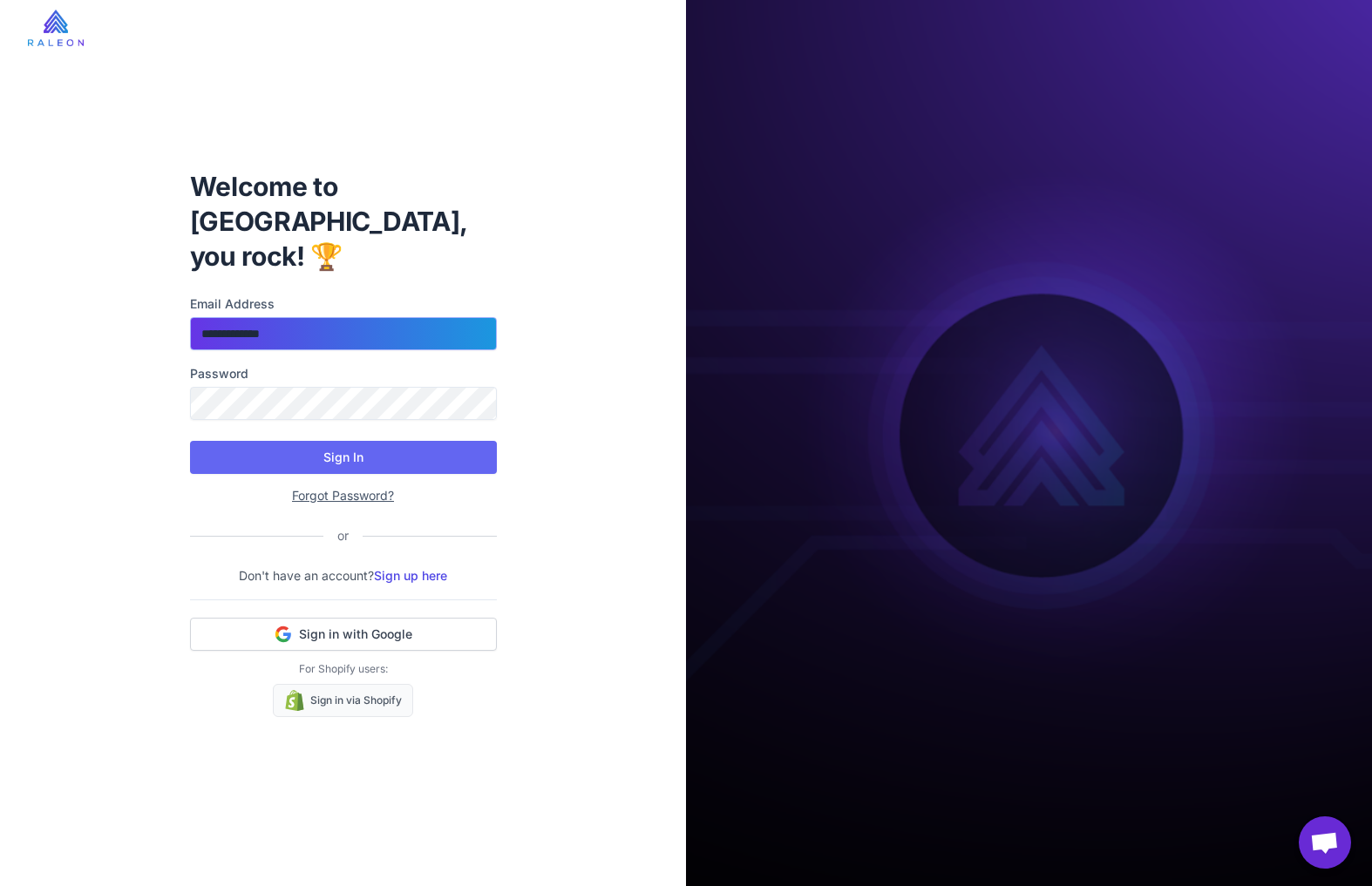
click at [320, 323] on input "**********" at bounding box center [343, 333] width 307 height 33
type input "**********"
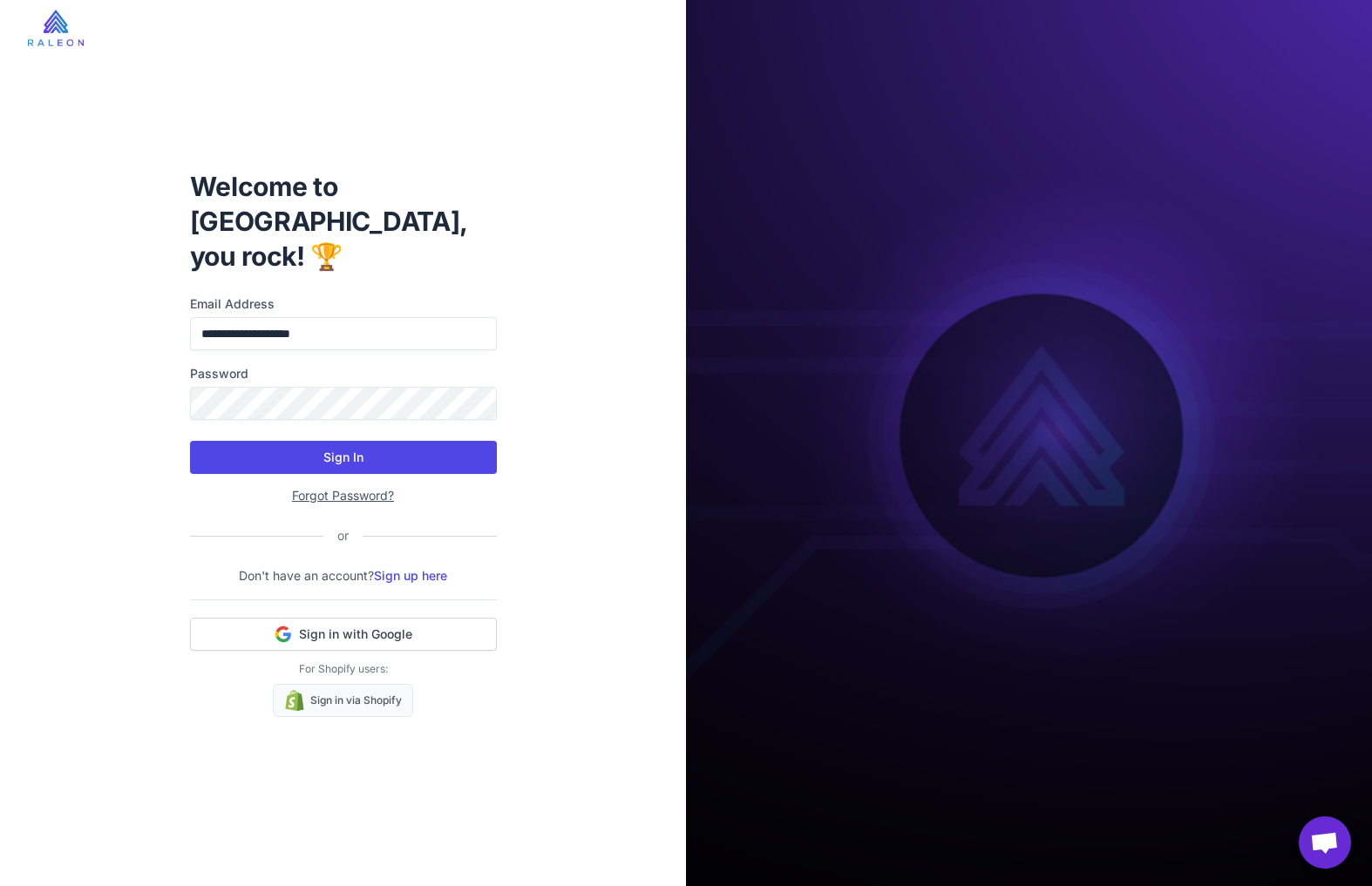
click at [334, 442] on button "Sign In" at bounding box center [343, 457] width 307 height 33
